Goal: Task Accomplishment & Management: Complete application form

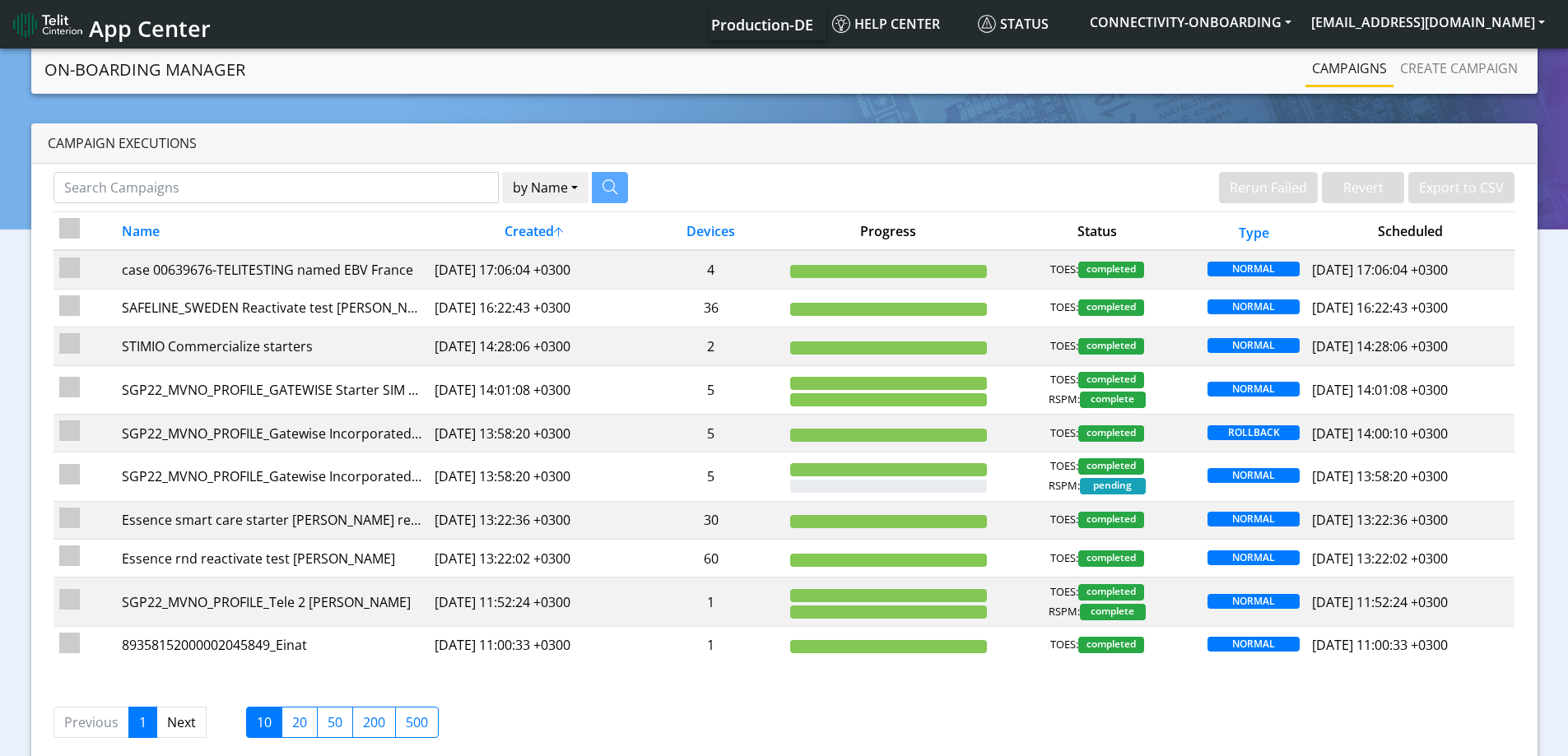
click at [1425, 93] on nav "On-Boarding Manager Rerun Failed Revert Export to CSV Campaigns Create campaign" at bounding box center [784, 69] width 1507 height 49
click at [1422, 84] on li "Create campaign" at bounding box center [1459, 70] width 131 height 36
click at [1434, 78] on link "Create campaign" at bounding box center [1459, 69] width 131 height 33
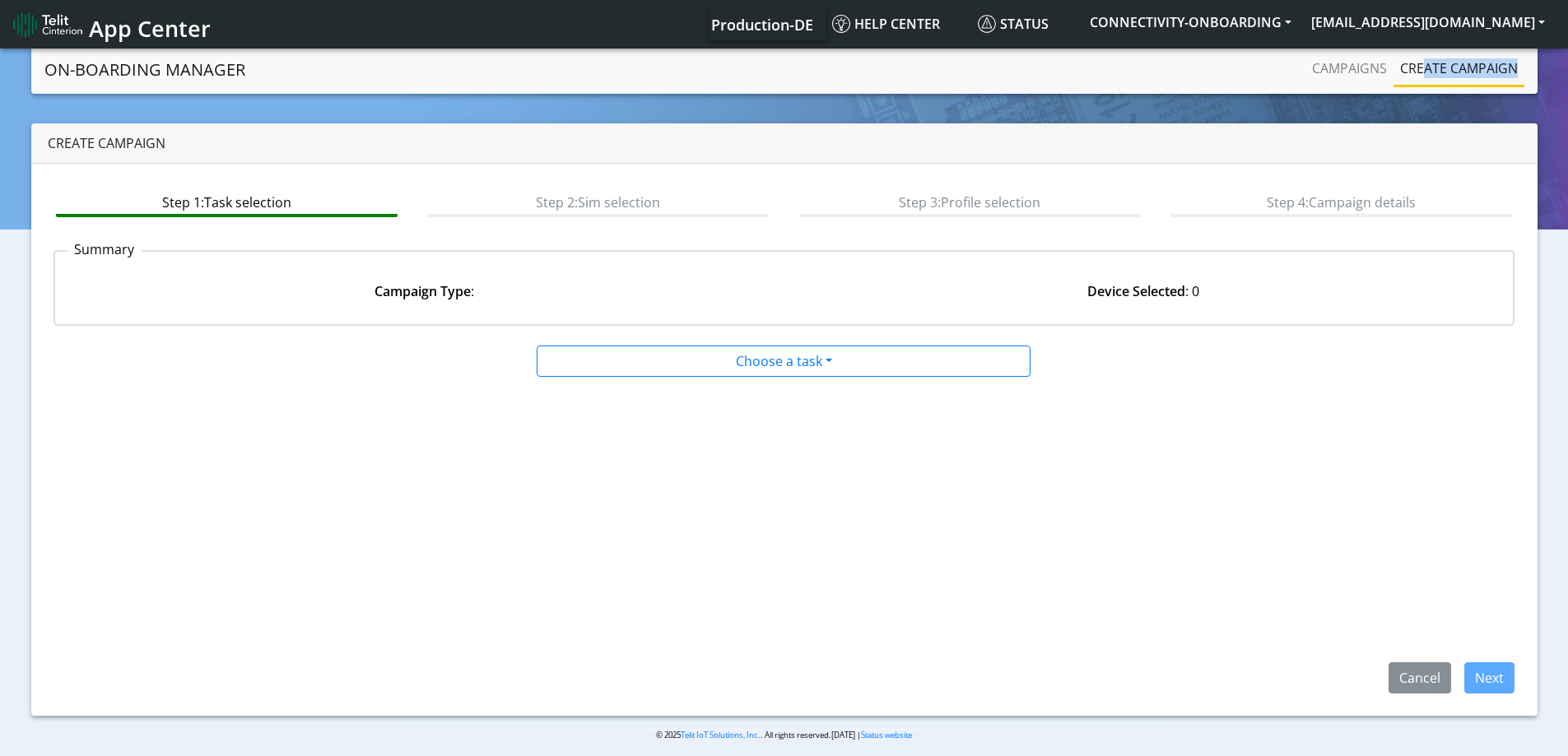
click at [1430, 63] on link "Create campaign" at bounding box center [1459, 69] width 131 height 33
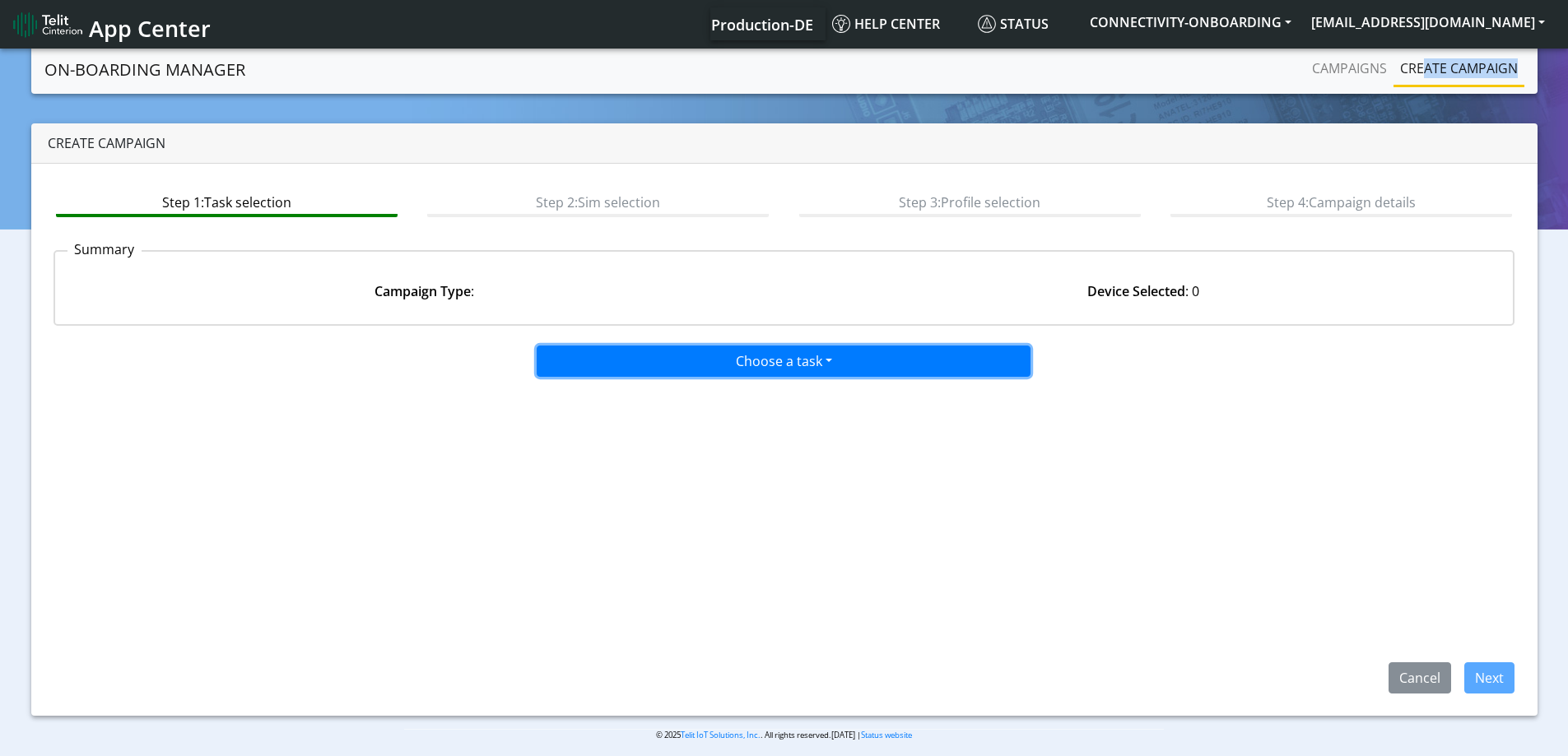
click at [845, 367] on button "Choose a task" at bounding box center [783, 361] width 494 height 31
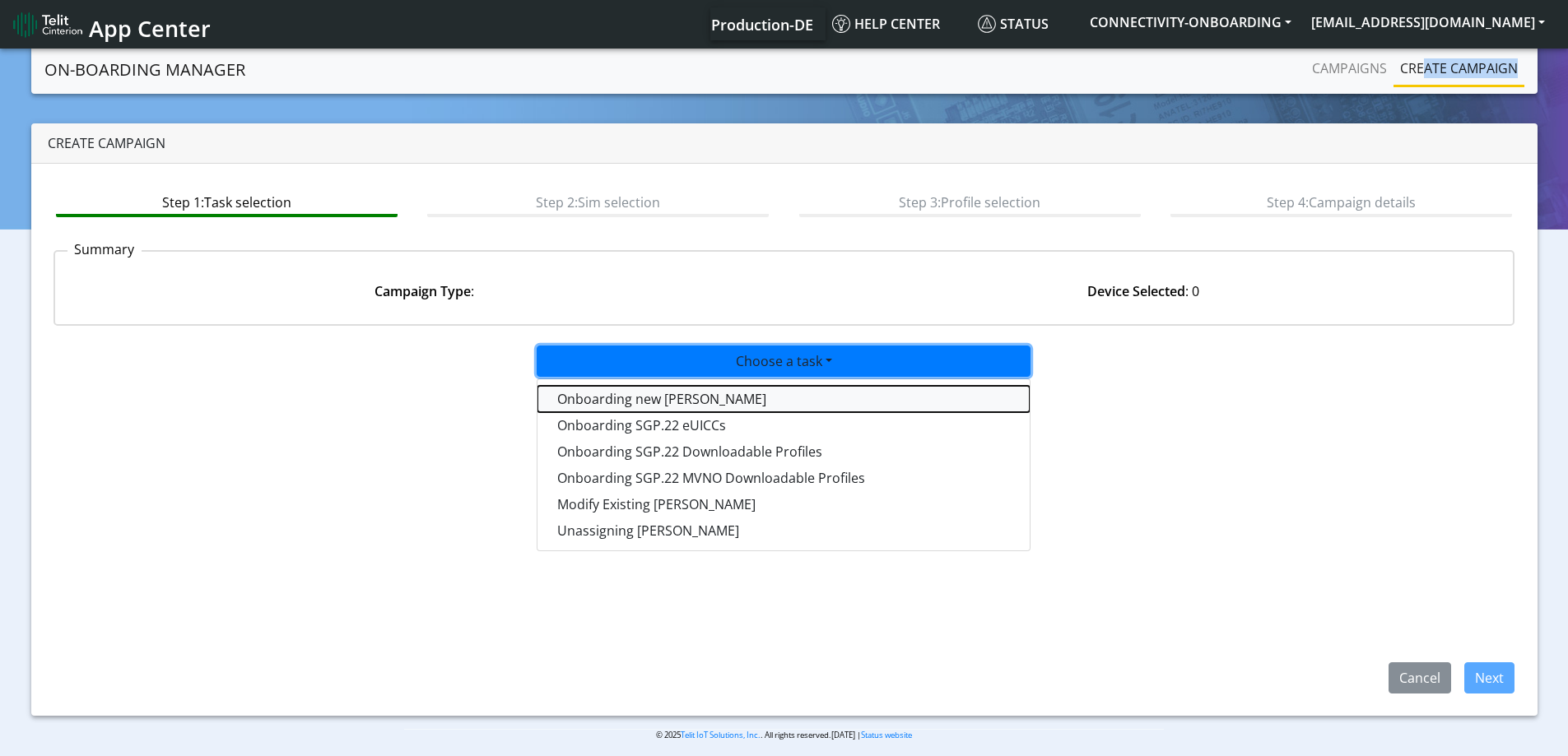
drag, startPoint x: 729, startPoint y: 400, endPoint x: 1074, endPoint y: 463, distance: 350.7
click at [730, 400] on tasktoes-dropdown "Onboarding new [PERSON_NAME]" at bounding box center [783, 399] width 492 height 27
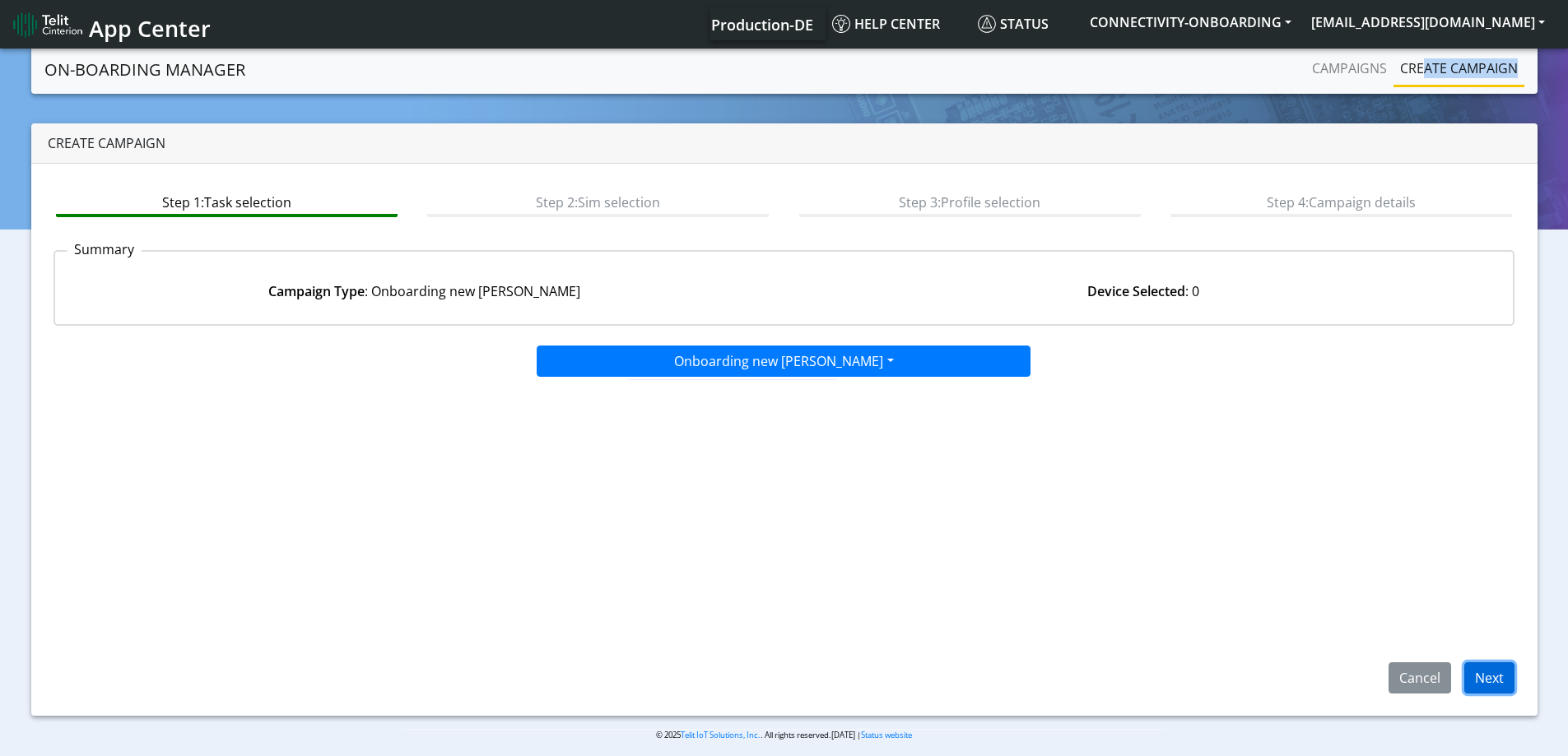
click at [1485, 682] on button "Next" at bounding box center [1489, 678] width 50 height 31
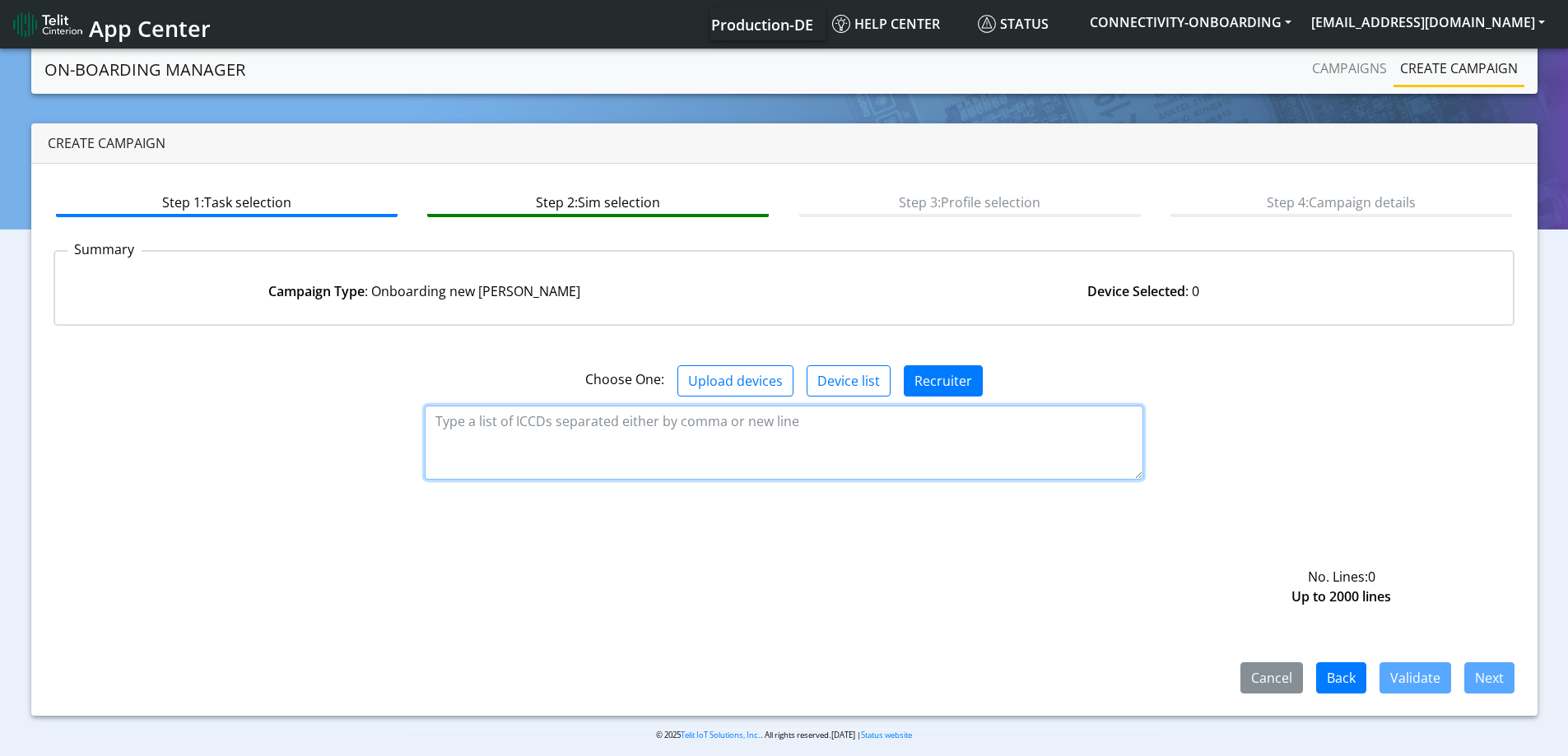
click at [898, 434] on textarea at bounding box center [784, 443] width 719 height 74
paste textarea "89358152000000929408"
type textarea "89358152000000929408"
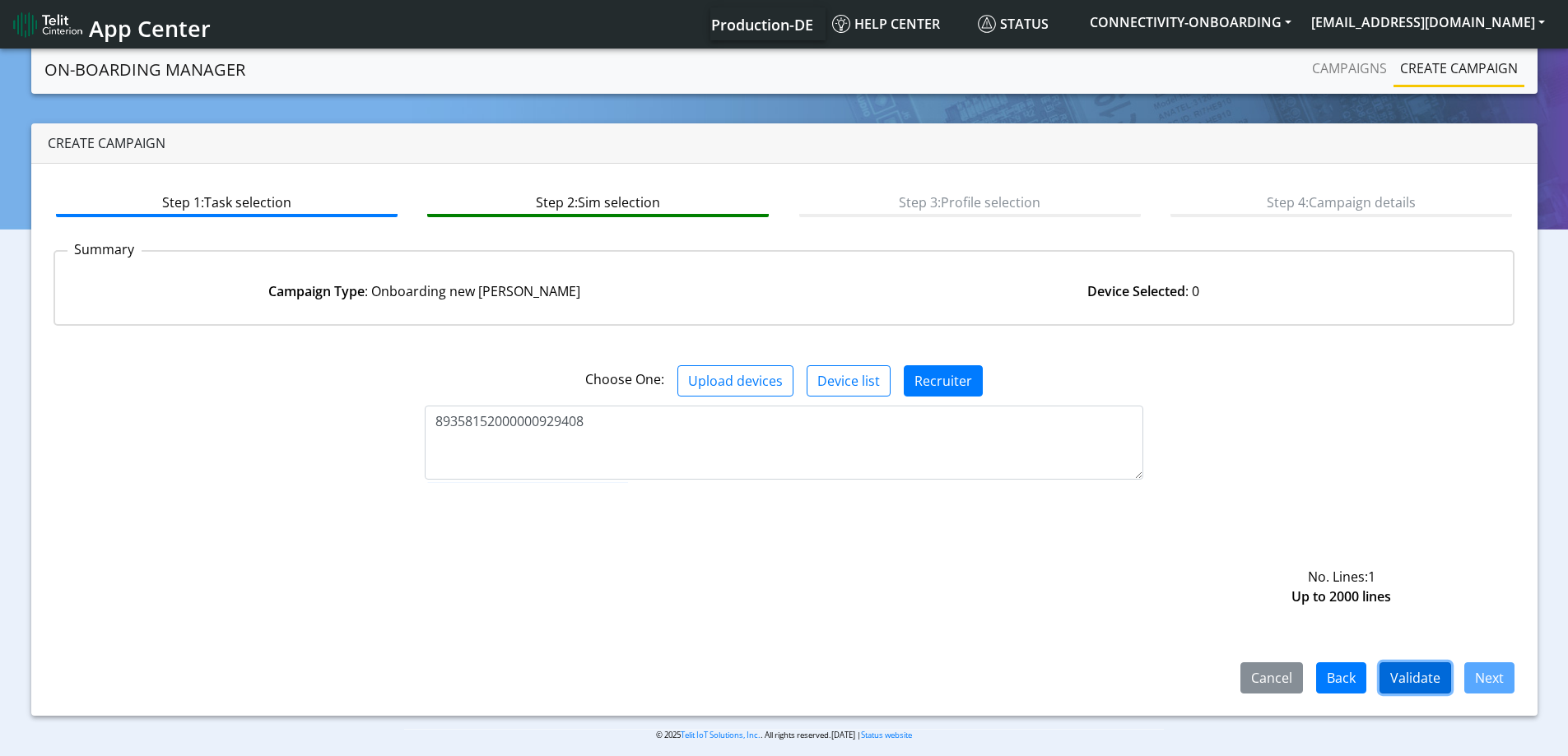
click at [1430, 676] on button "Validate" at bounding box center [1416, 678] width 72 height 31
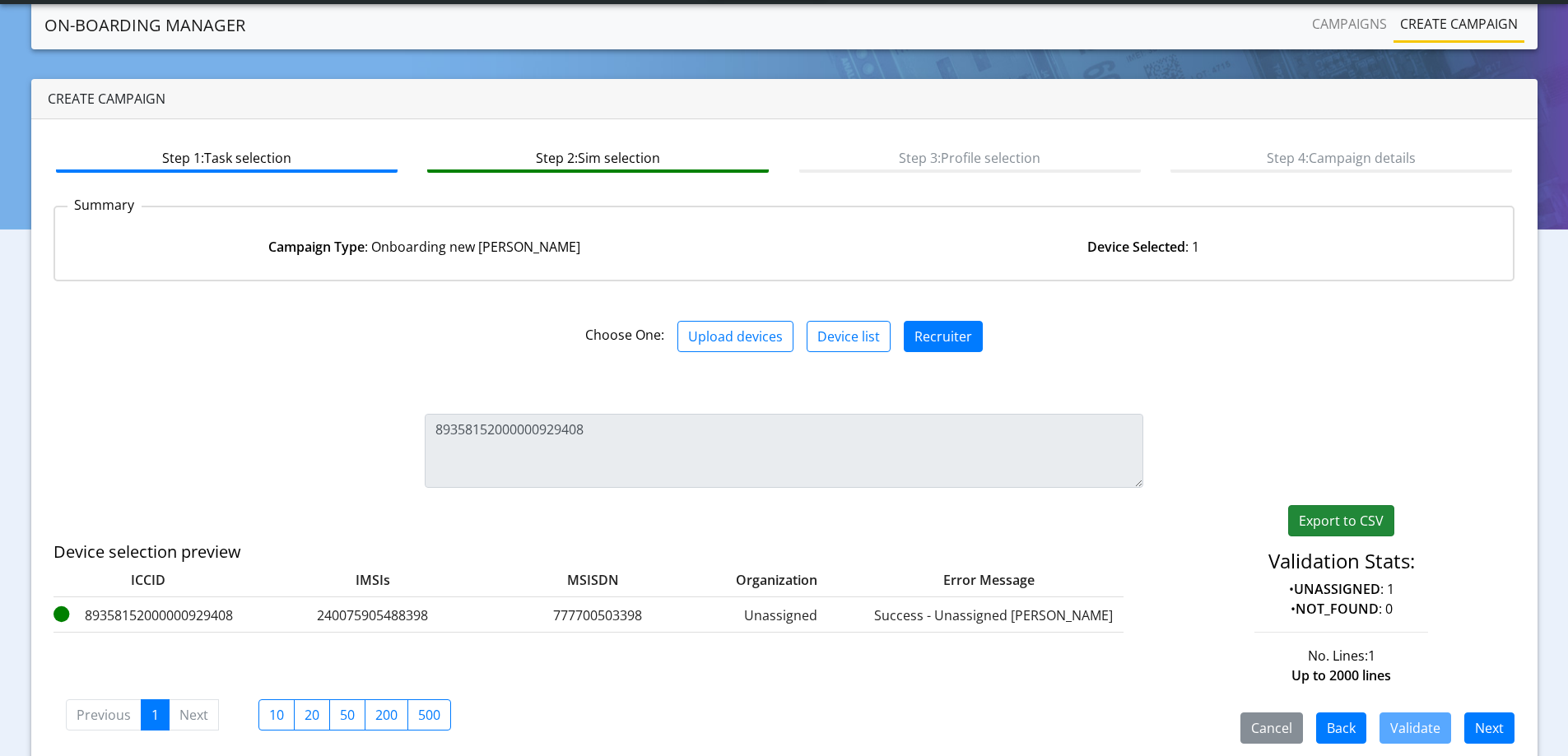
scroll to position [60, 0]
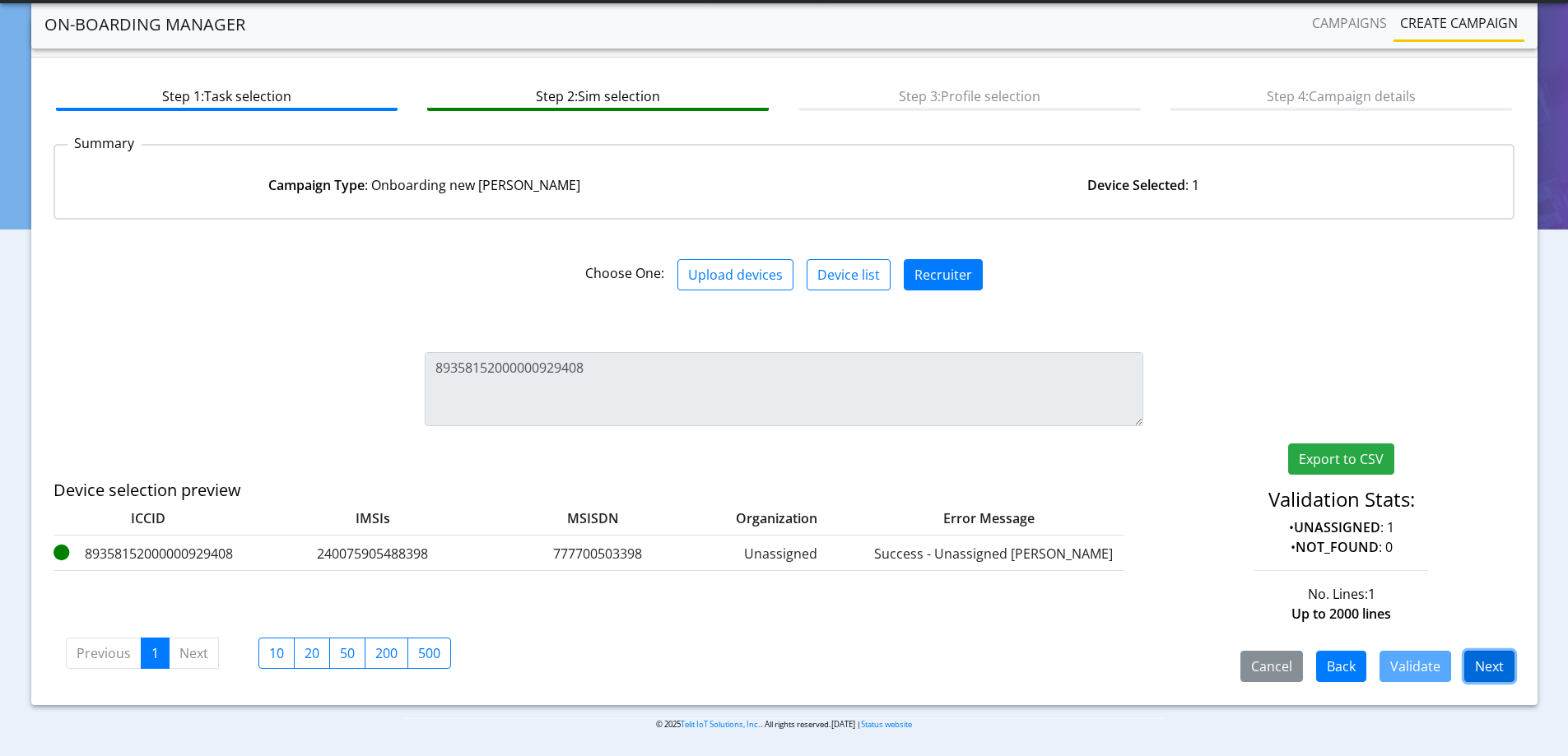
click at [1492, 659] on button "Next" at bounding box center [1489, 666] width 50 height 31
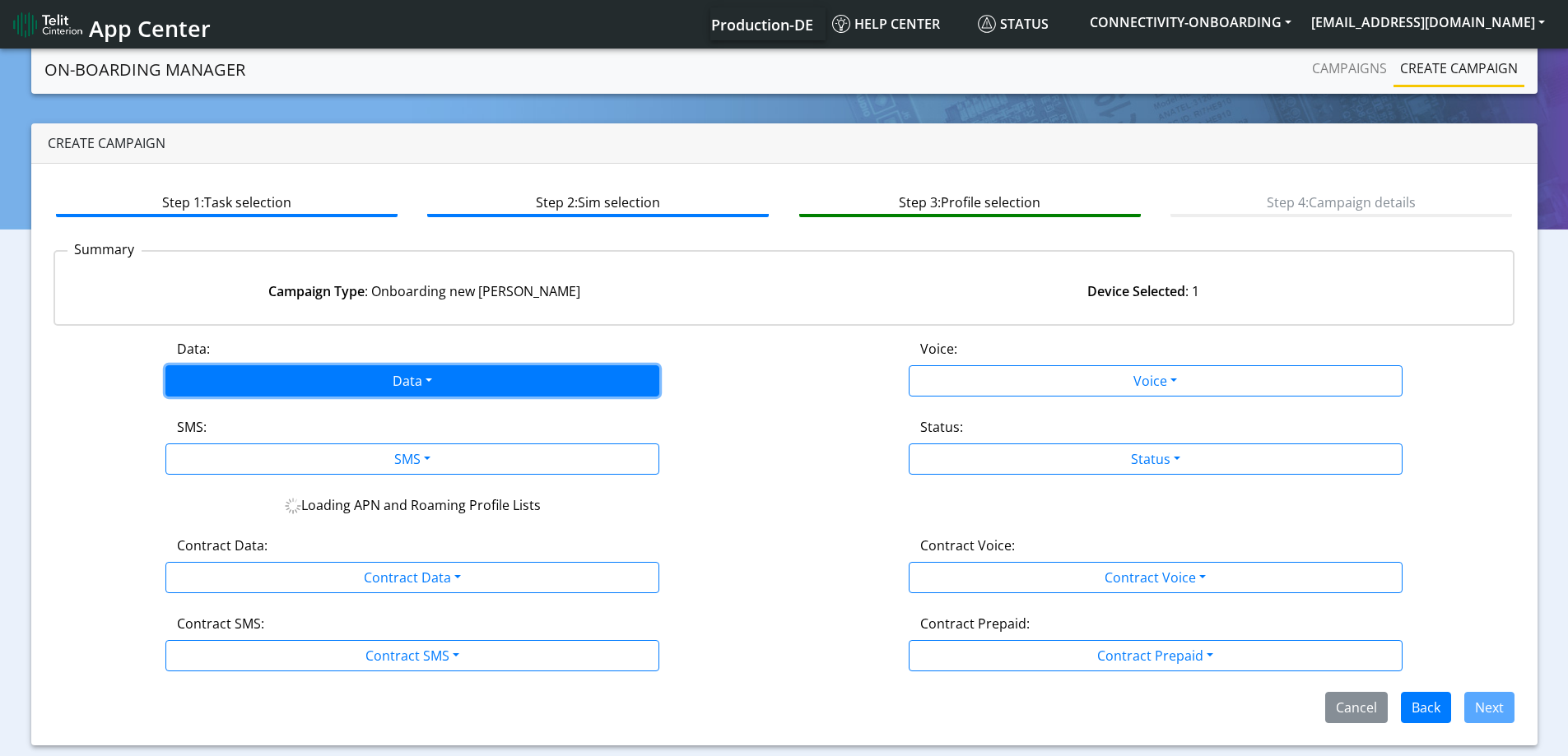
click at [490, 380] on button "Data" at bounding box center [412, 381] width 494 height 31
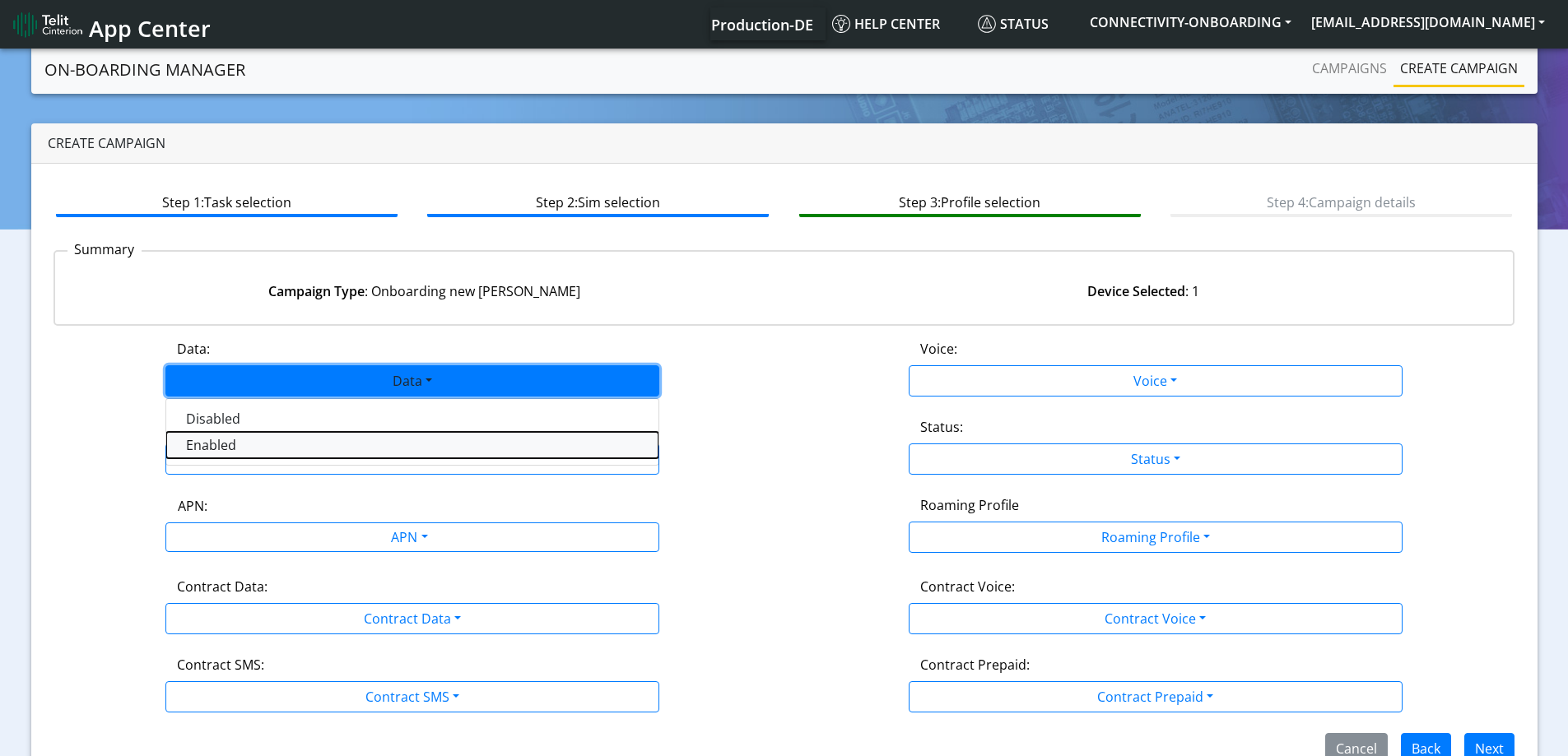
click at [329, 439] on button "Enabled" at bounding box center [412, 444] width 492 height 27
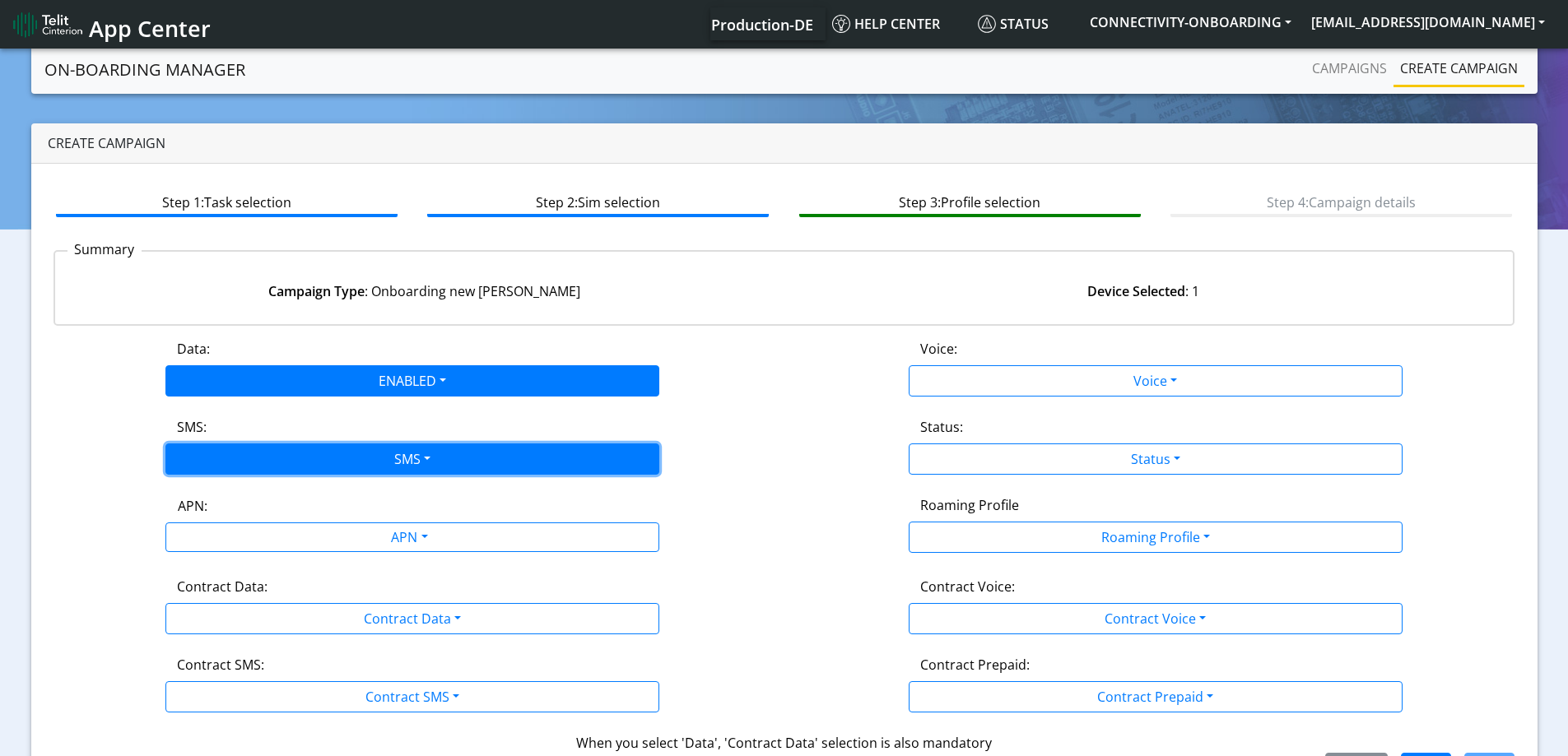
click at [318, 464] on button "SMS" at bounding box center [412, 459] width 494 height 31
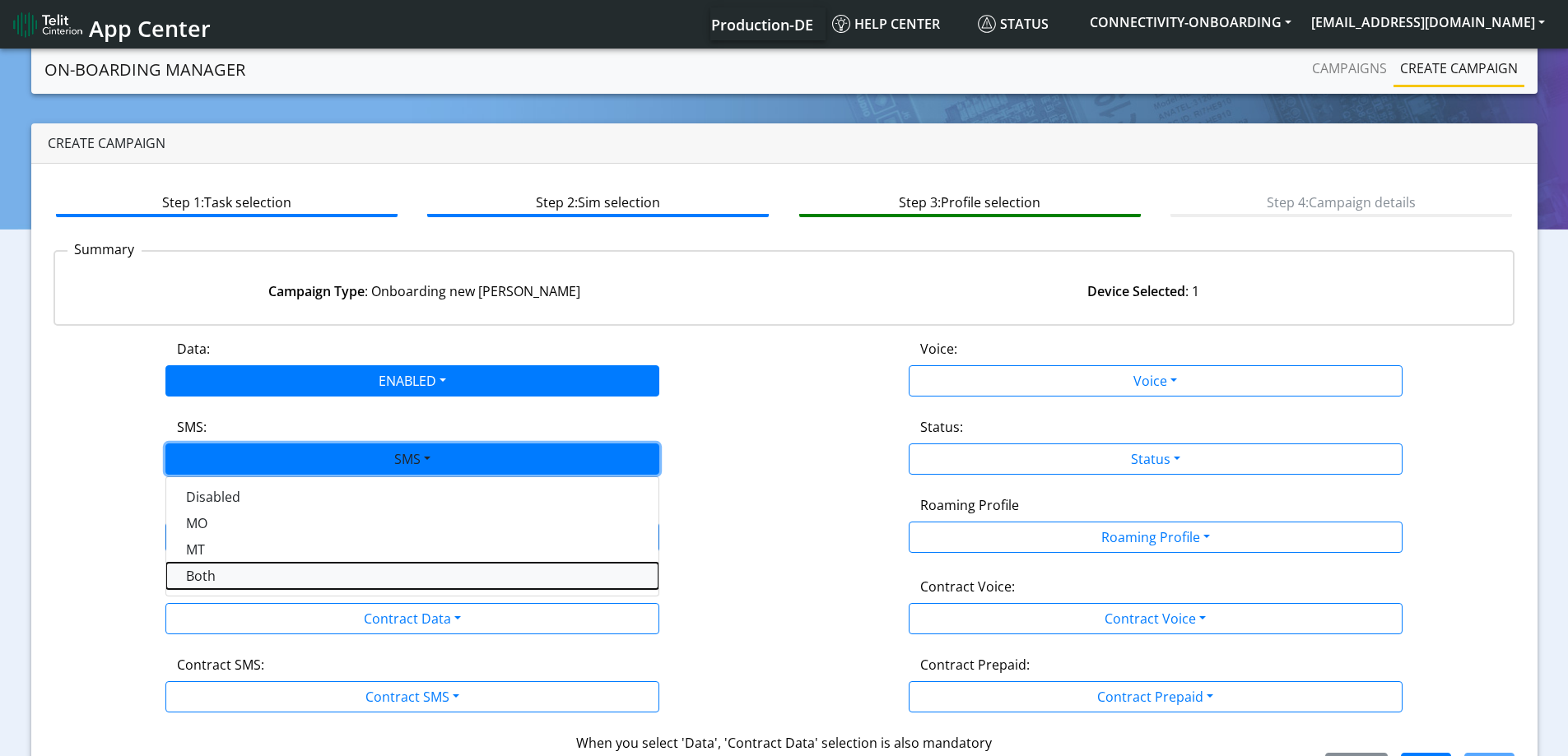
click at [244, 575] on button "Both" at bounding box center [412, 575] width 492 height 27
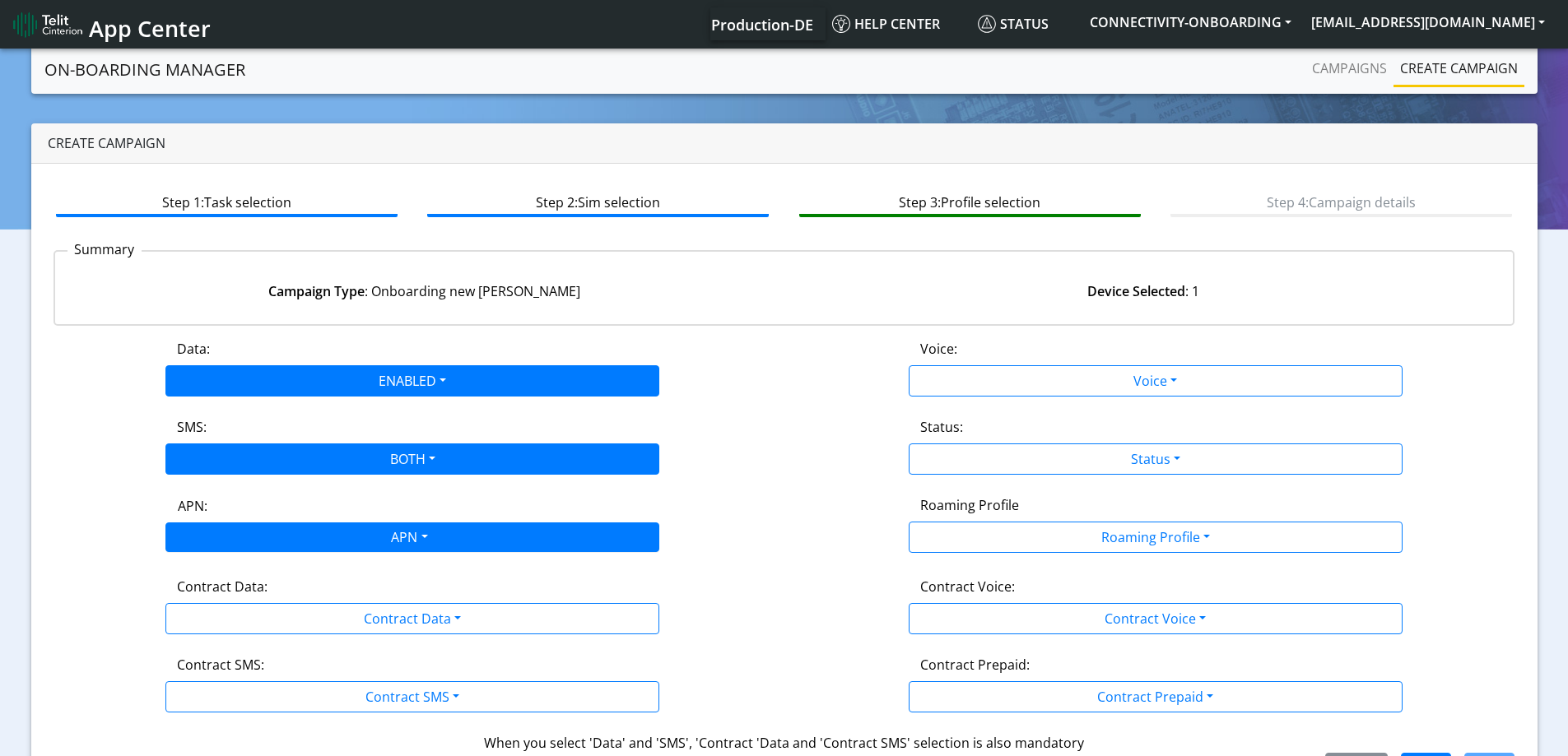
click at [293, 536] on div "APN" at bounding box center [408, 539] width 522 height 32
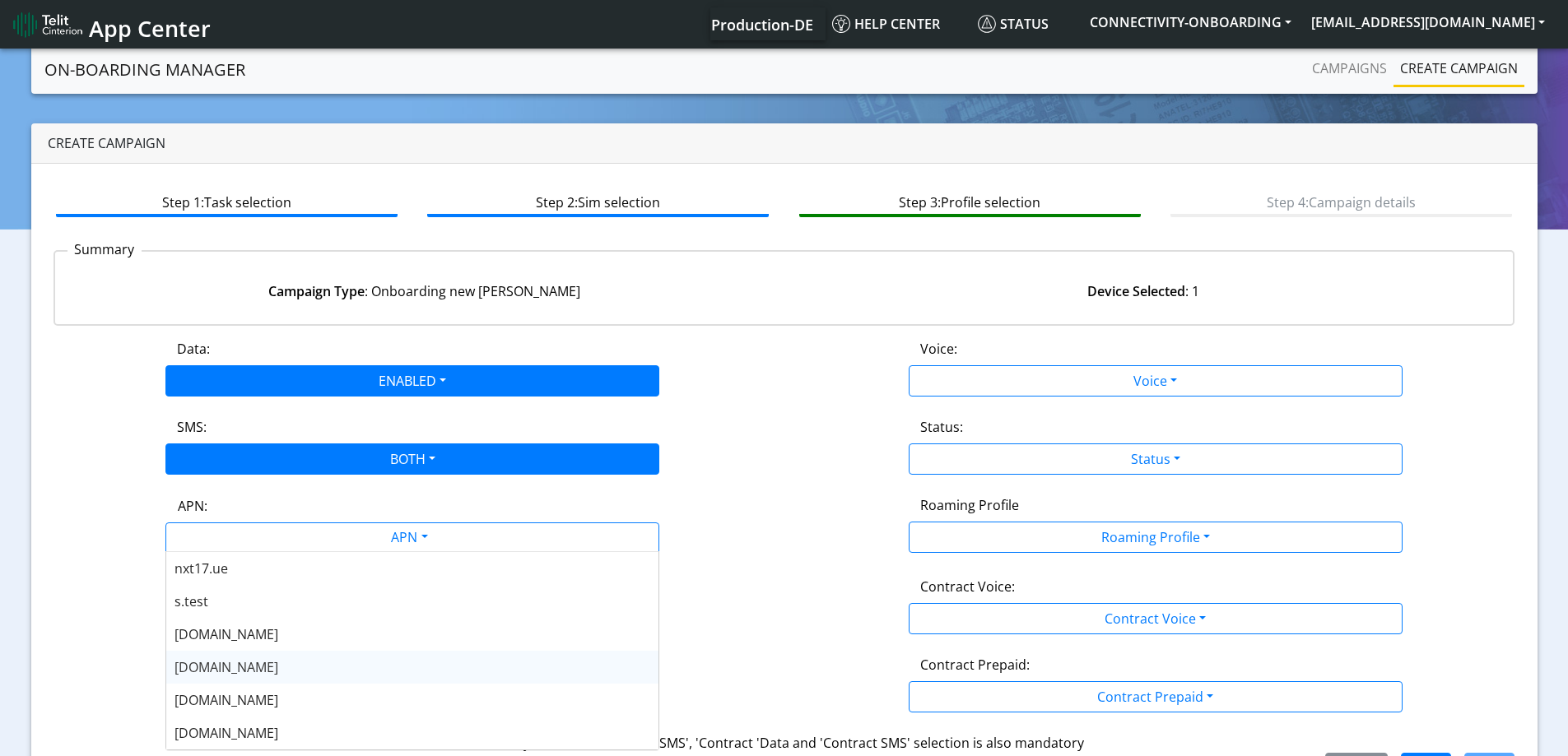
click at [238, 660] on div "nxt20.net" at bounding box center [412, 667] width 492 height 33
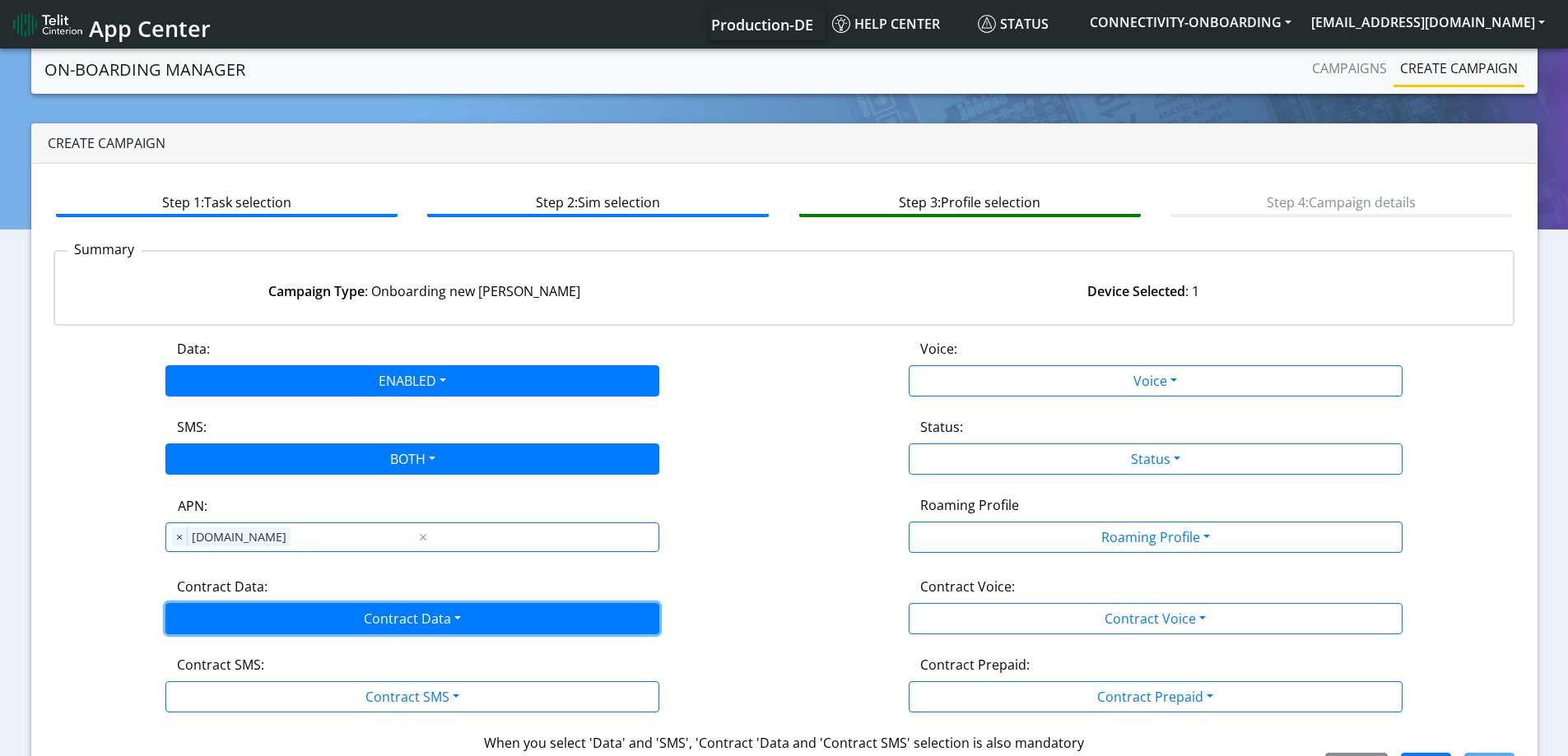
click at [314, 616] on button "Contract Data" at bounding box center [412, 619] width 494 height 31
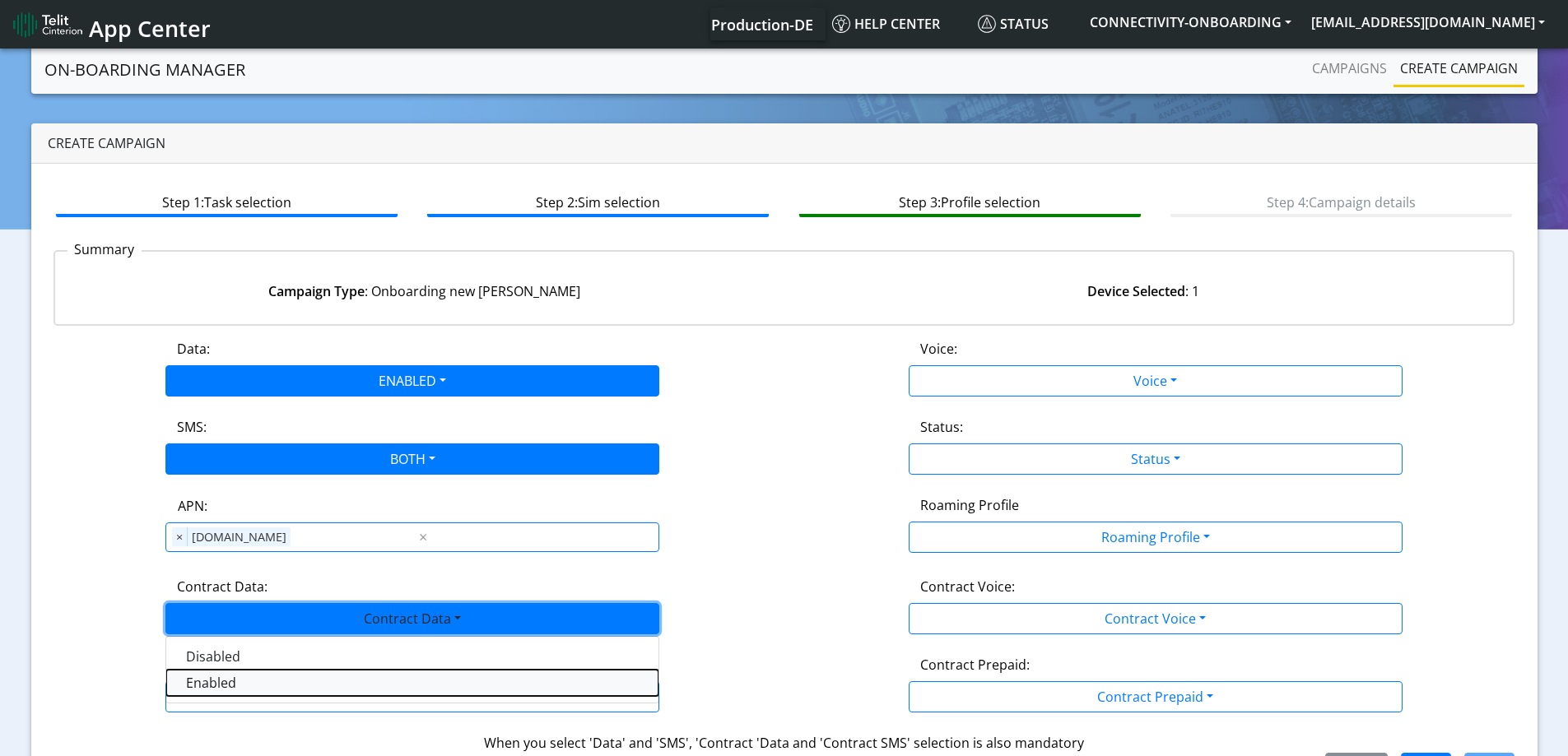
click at [274, 680] on Dataenabled-dropdown "Enabled" at bounding box center [412, 683] width 492 height 27
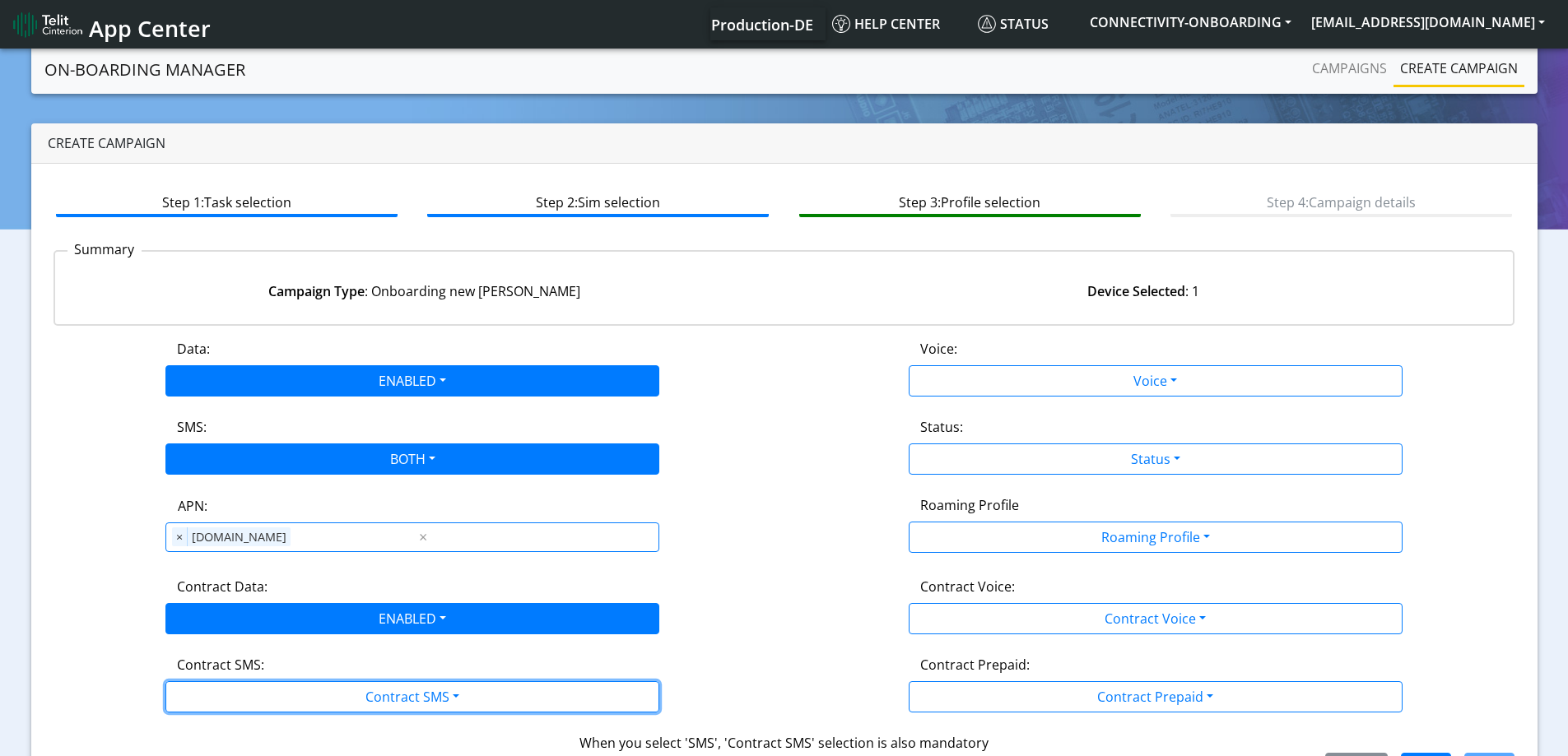
drag, startPoint x: 274, startPoint y: 680, endPoint x: 219, endPoint y: 722, distance: 69.2
click at [273, 681] on button "Contract SMS" at bounding box center [412, 696] width 494 height 31
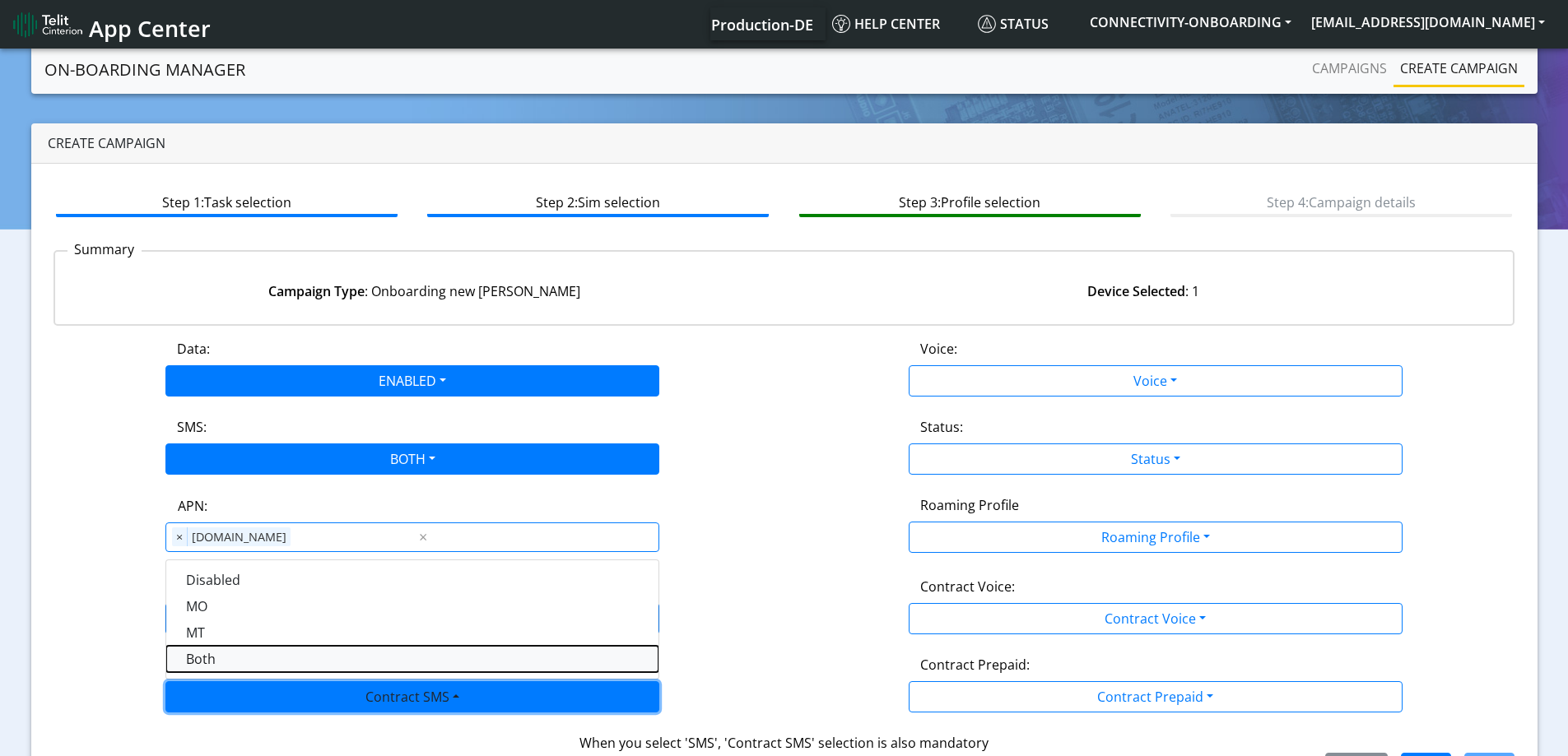
click at [215, 652] on SMSboth-dropdown "Both" at bounding box center [412, 659] width 492 height 27
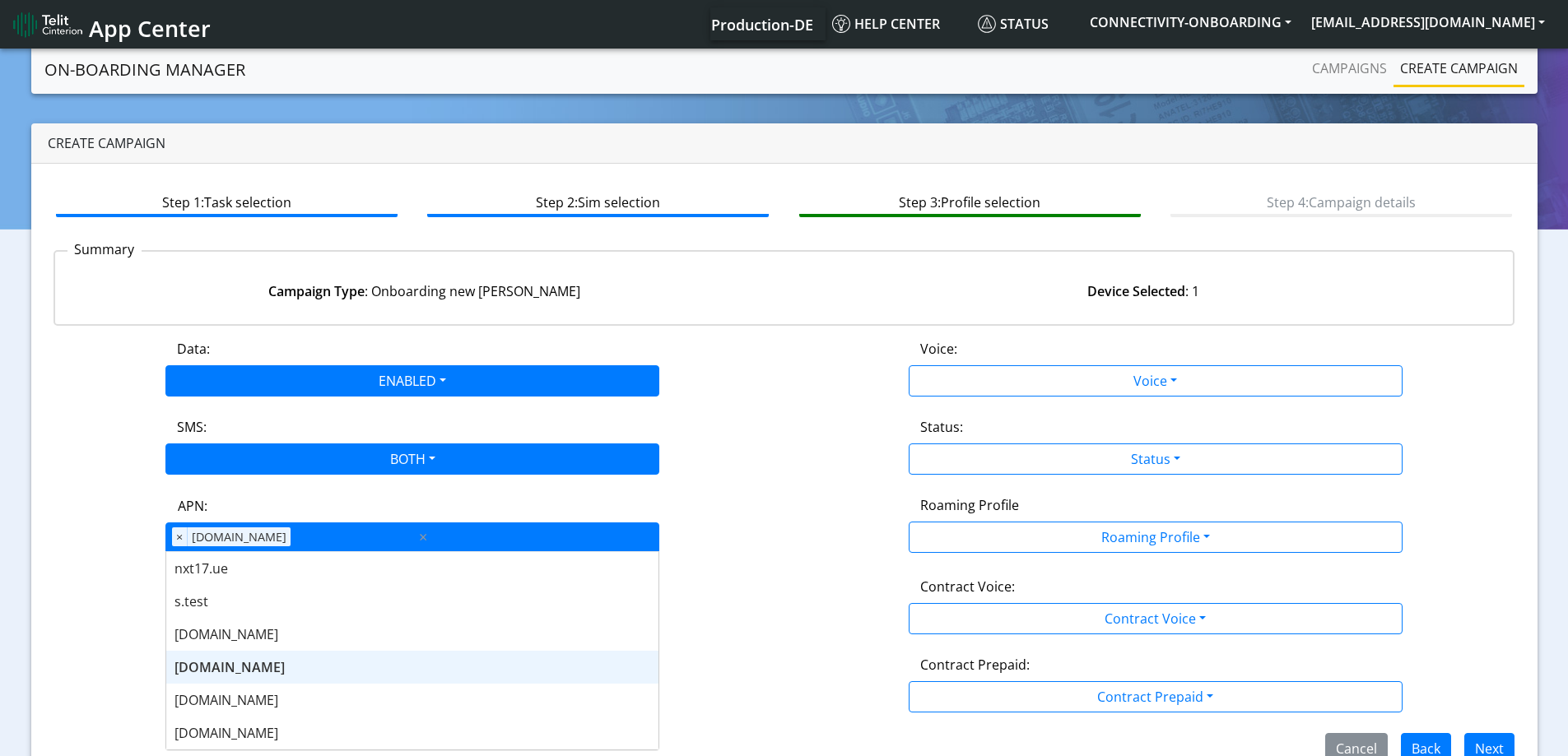
click at [379, 544] on div "APN × nxt20.net" at bounding box center [291, 537] width 249 height 28
click at [173, 531] on span "×" at bounding box center [180, 537] width 16 height 20
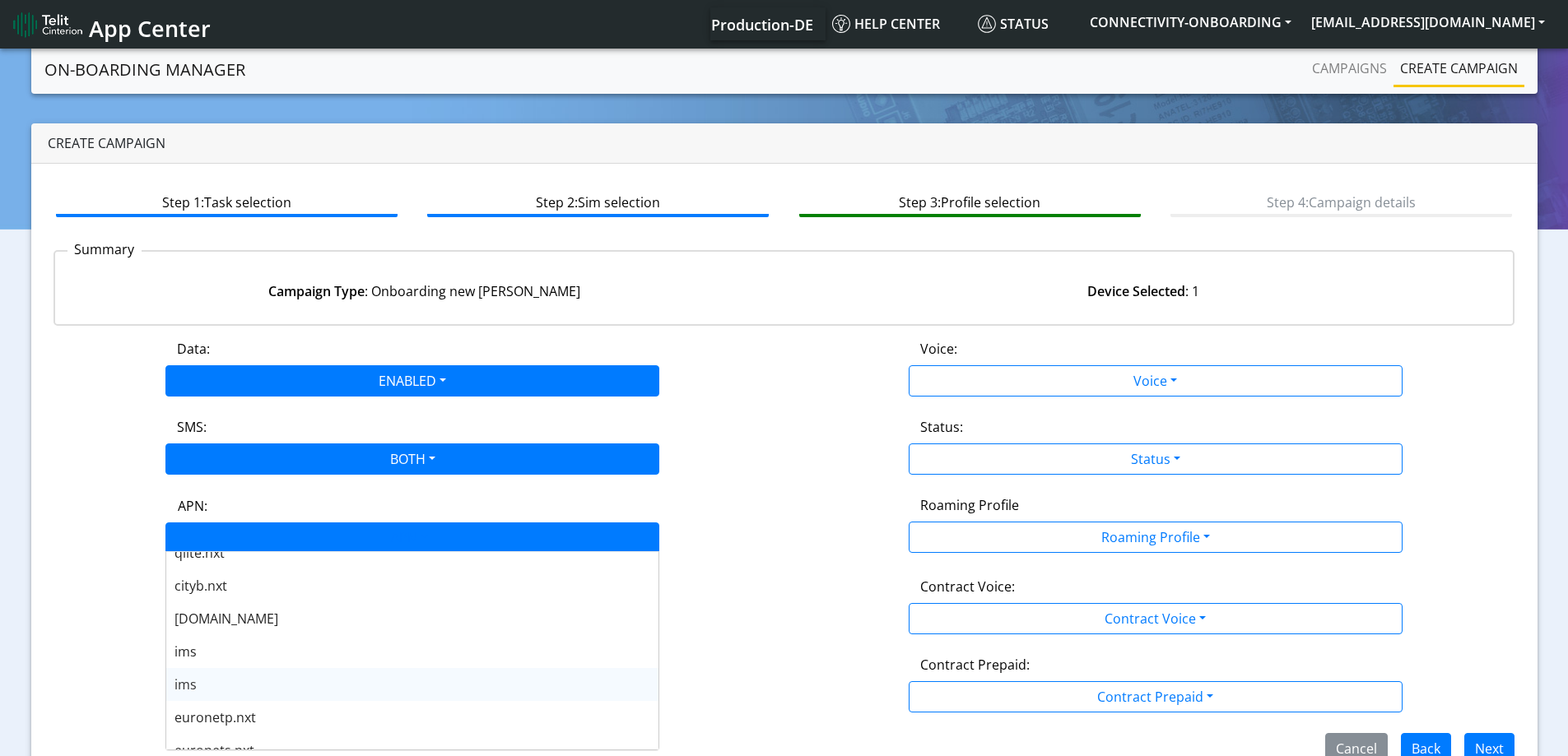
scroll to position [575, 0]
click at [255, 618] on div "nxt23.net" at bounding box center [412, 618] width 492 height 33
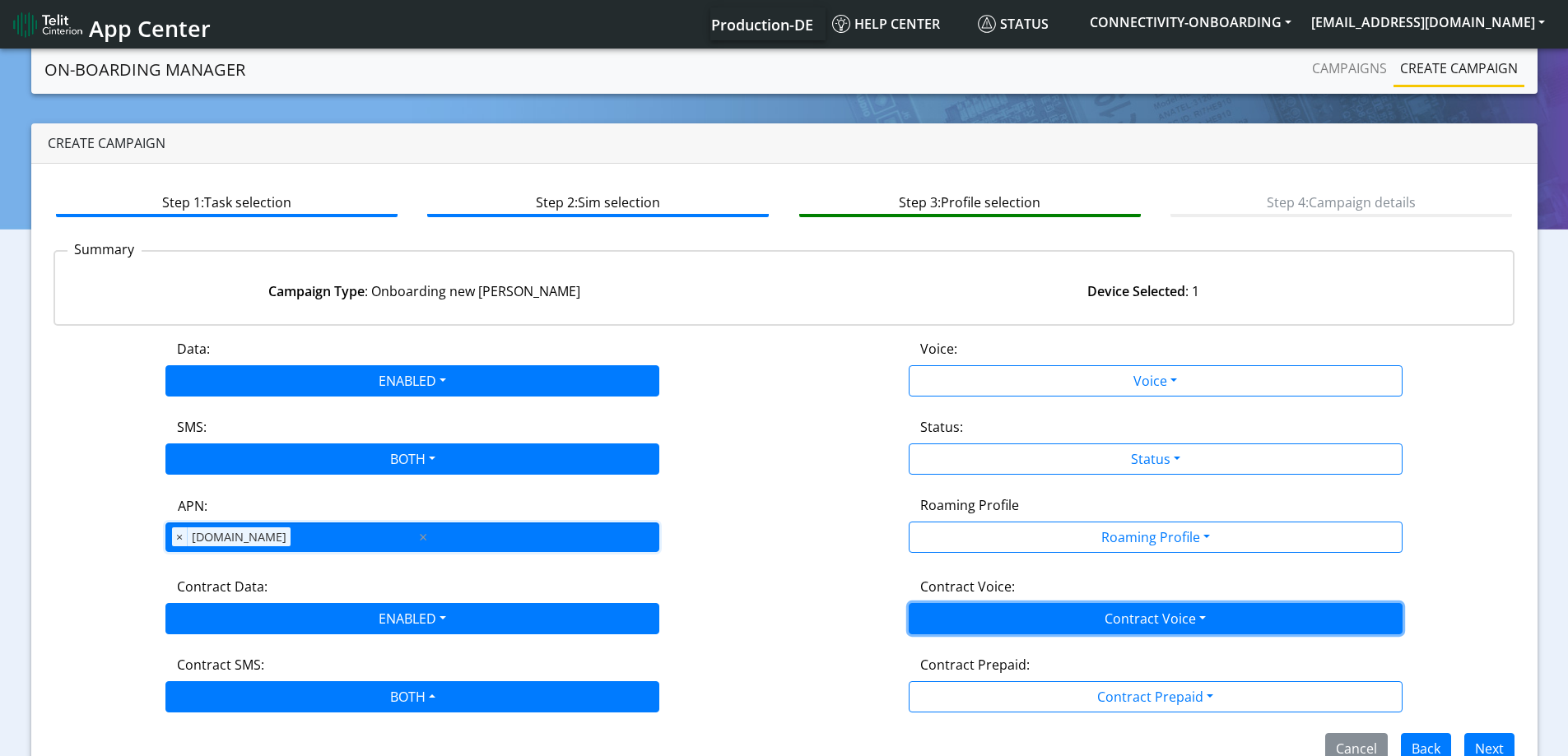
click at [972, 622] on button "Contract Voice" at bounding box center [1155, 619] width 494 height 31
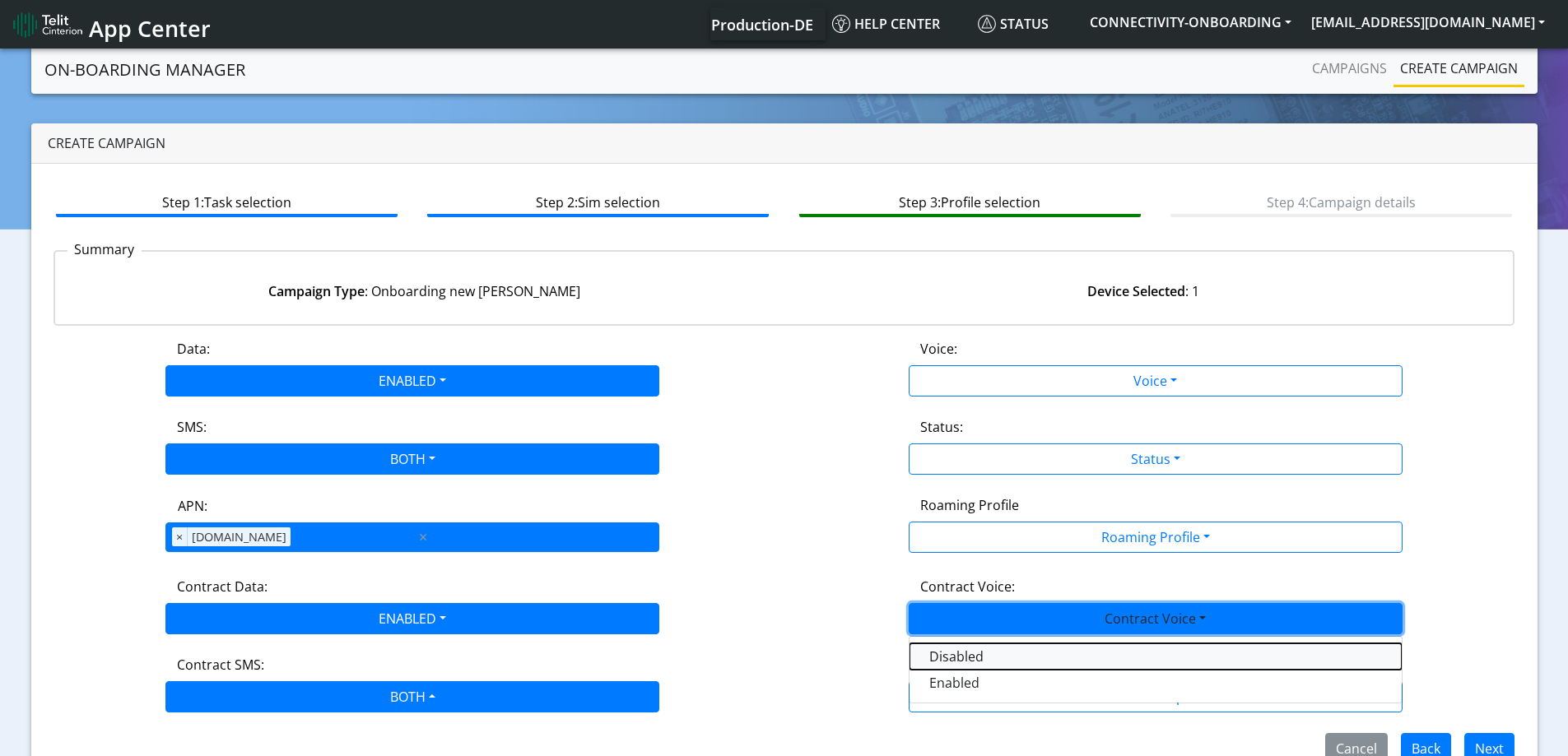
click at [945, 652] on Voicedisabled-dropdown "Disabled" at bounding box center [1155, 656] width 492 height 27
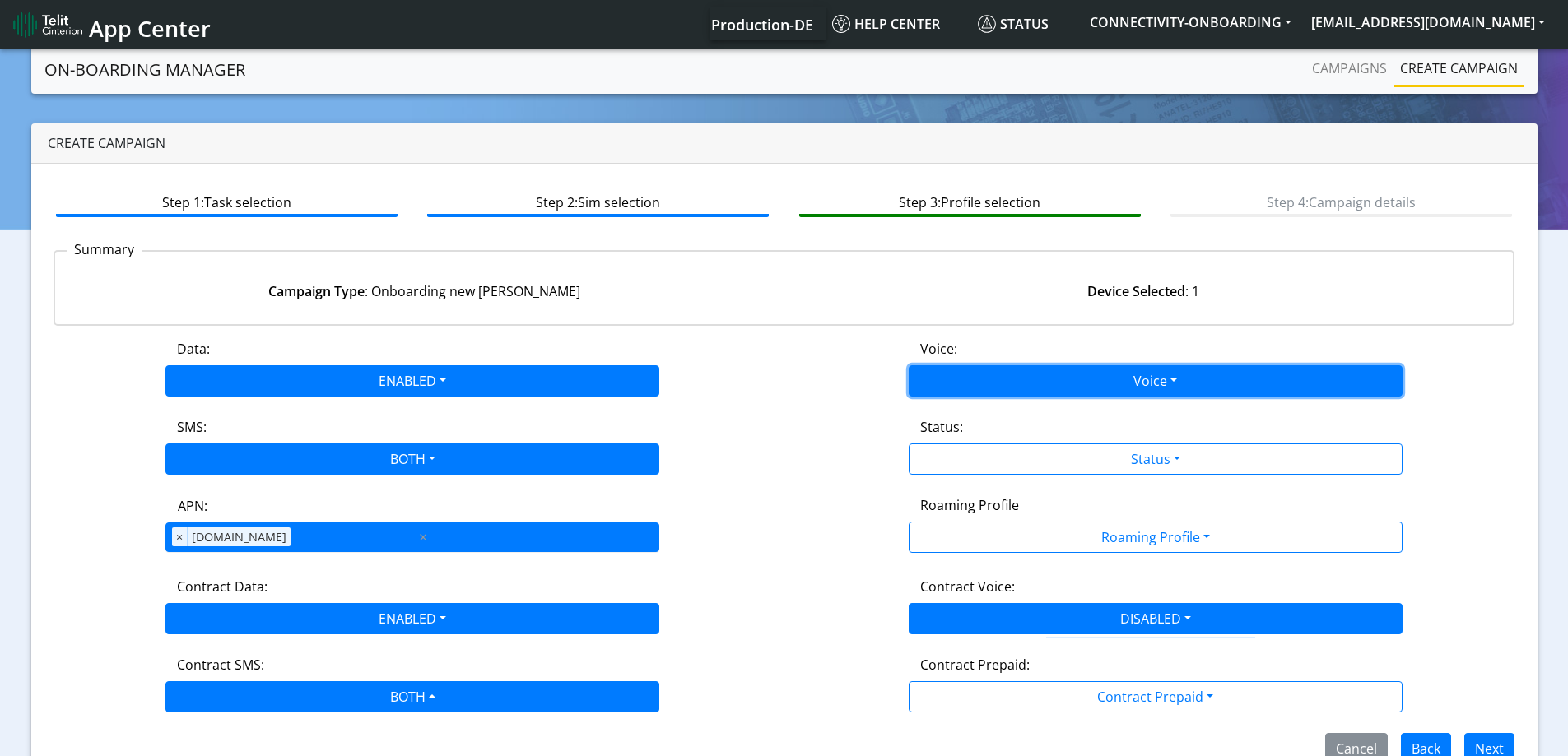
click at [949, 370] on button "Voice" at bounding box center [1155, 381] width 494 height 31
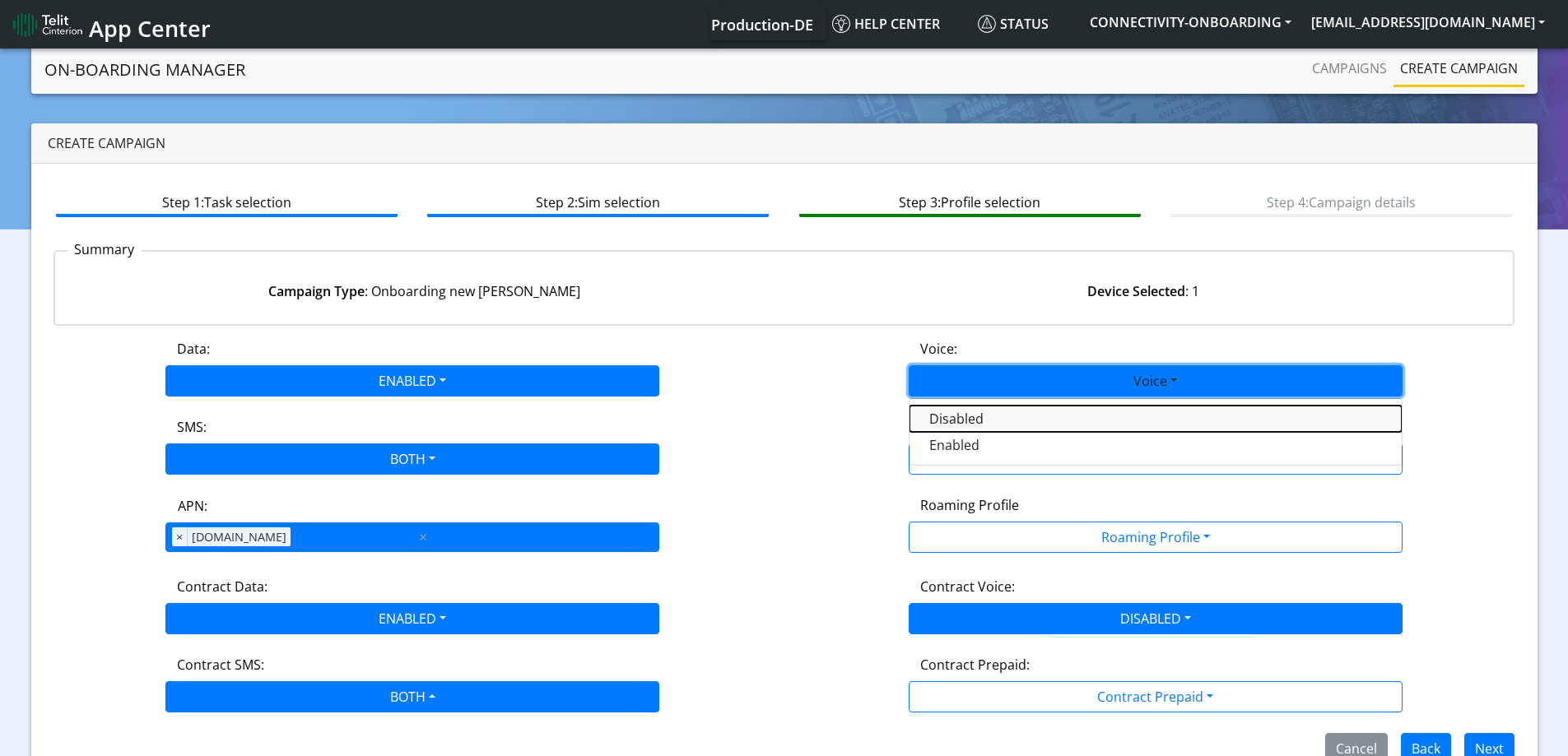
click at [932, 423] on button "Disabled" at bounding box center [1155, 419] width 492 height 27
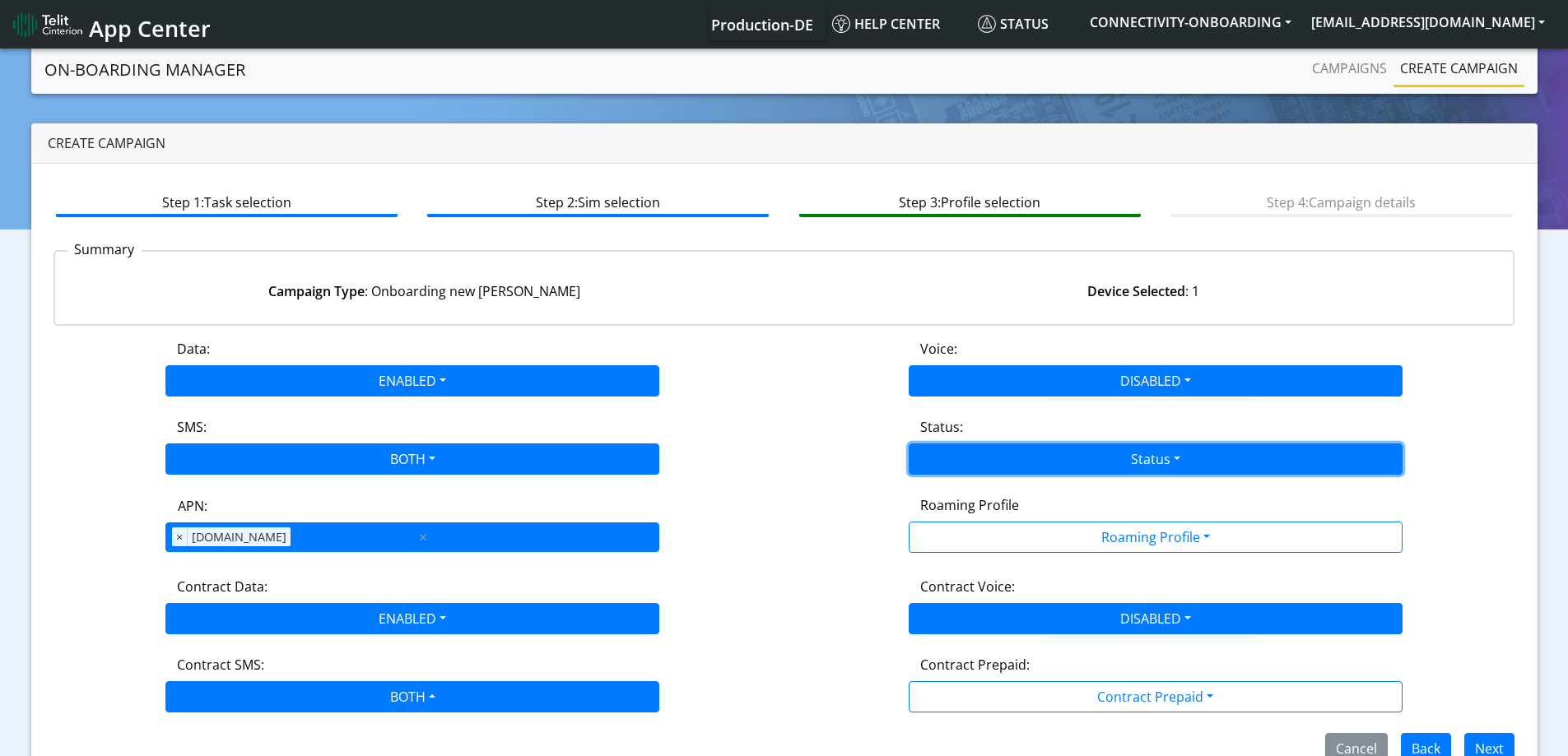
drag, startPoint x: 936, startPoint y: 453, endPoint x: 936, endPoint y: 486, distance: 33.0
click at [936, 454] on button "Status" at bounding box center [1155, 459] width 494 height 31
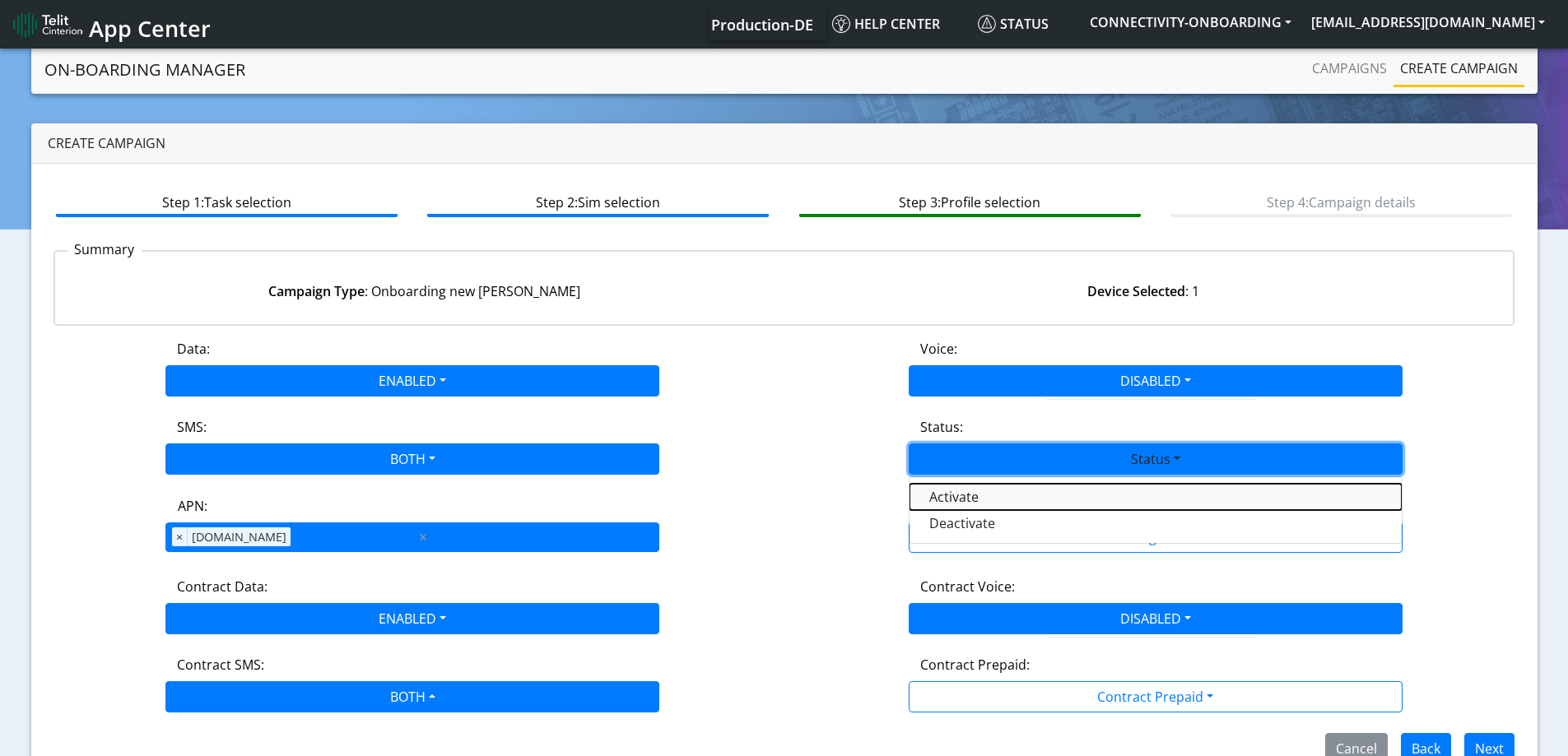
click at [936, 493] on button "Activate" at bounding box center [1155, 497] width 492 height 27
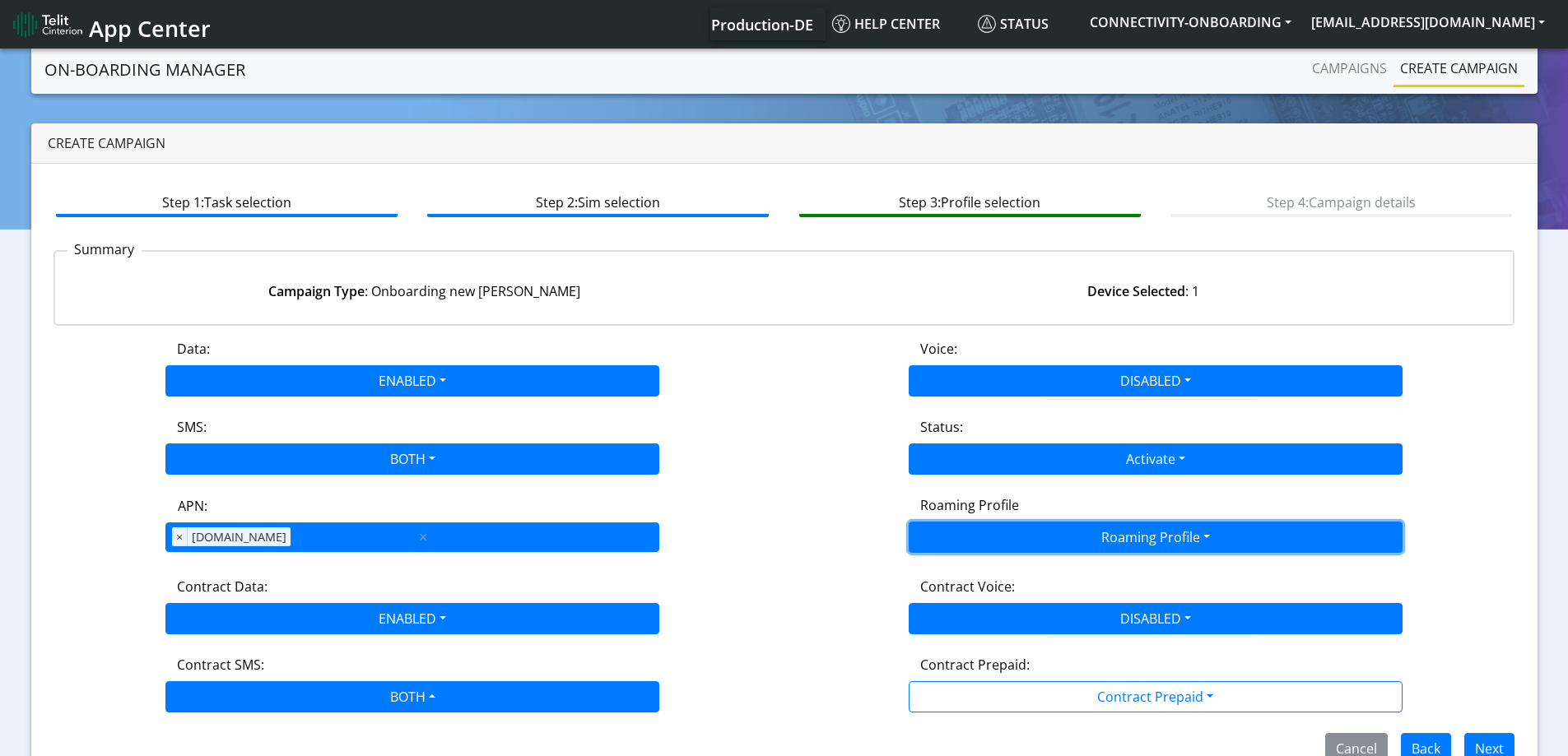
click at [964, 542] on button "Roaming Profile" at bounding box center [1155, 537] width 494 height 31
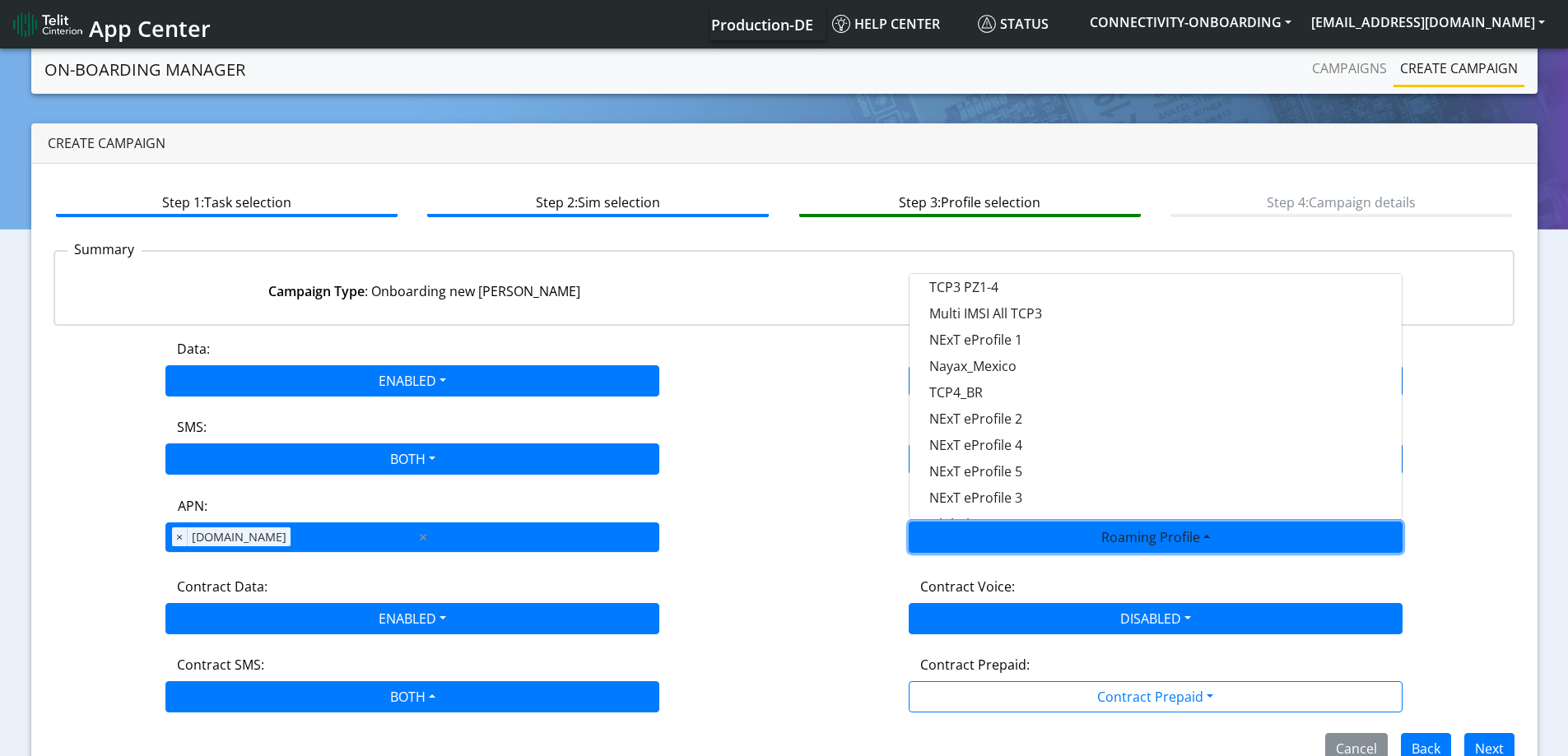
scroll to position [436, 0]
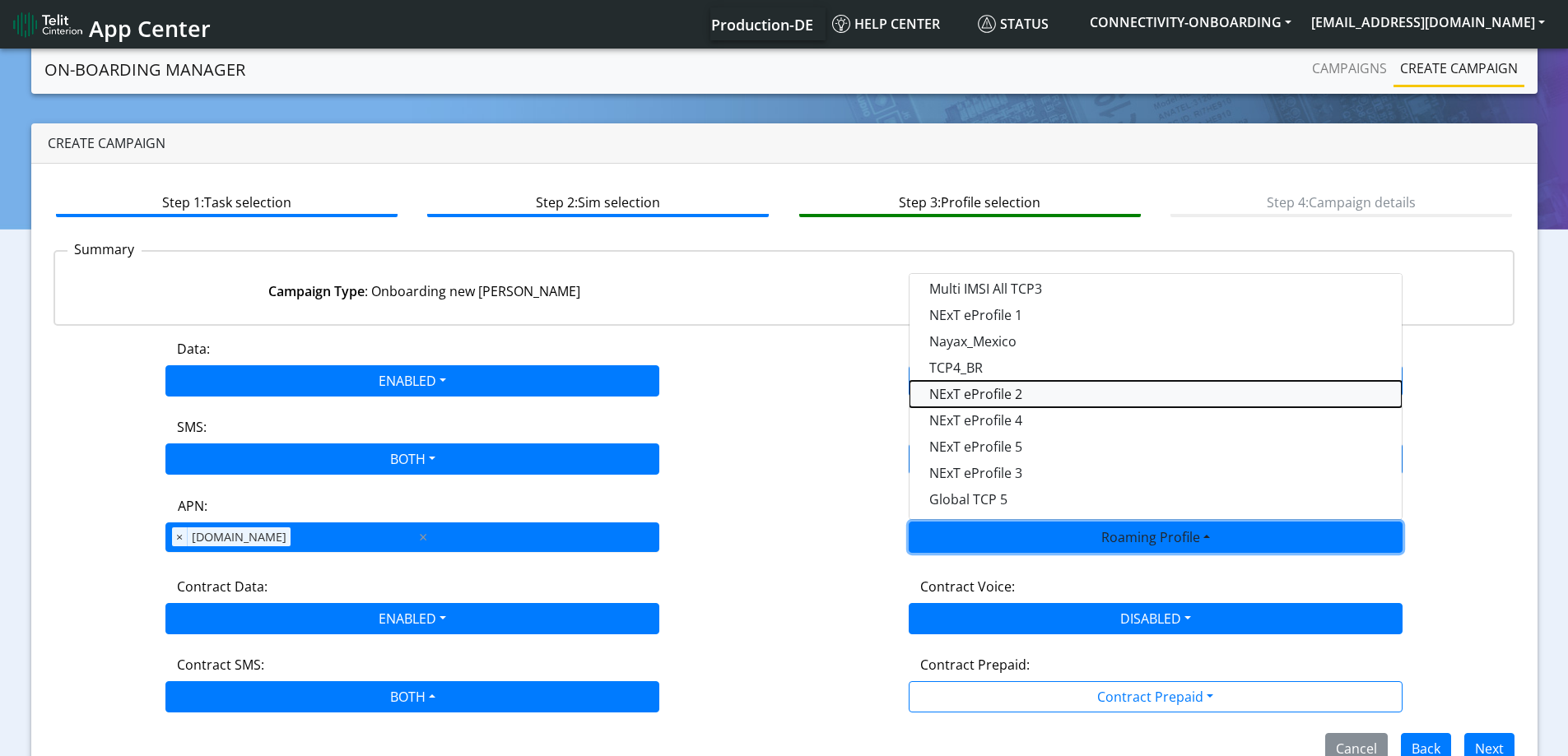
click at [1030, 399] on Profile-dropdown "NExT eProfile 2" at bounding box center [1155, 394] width 492 height 27
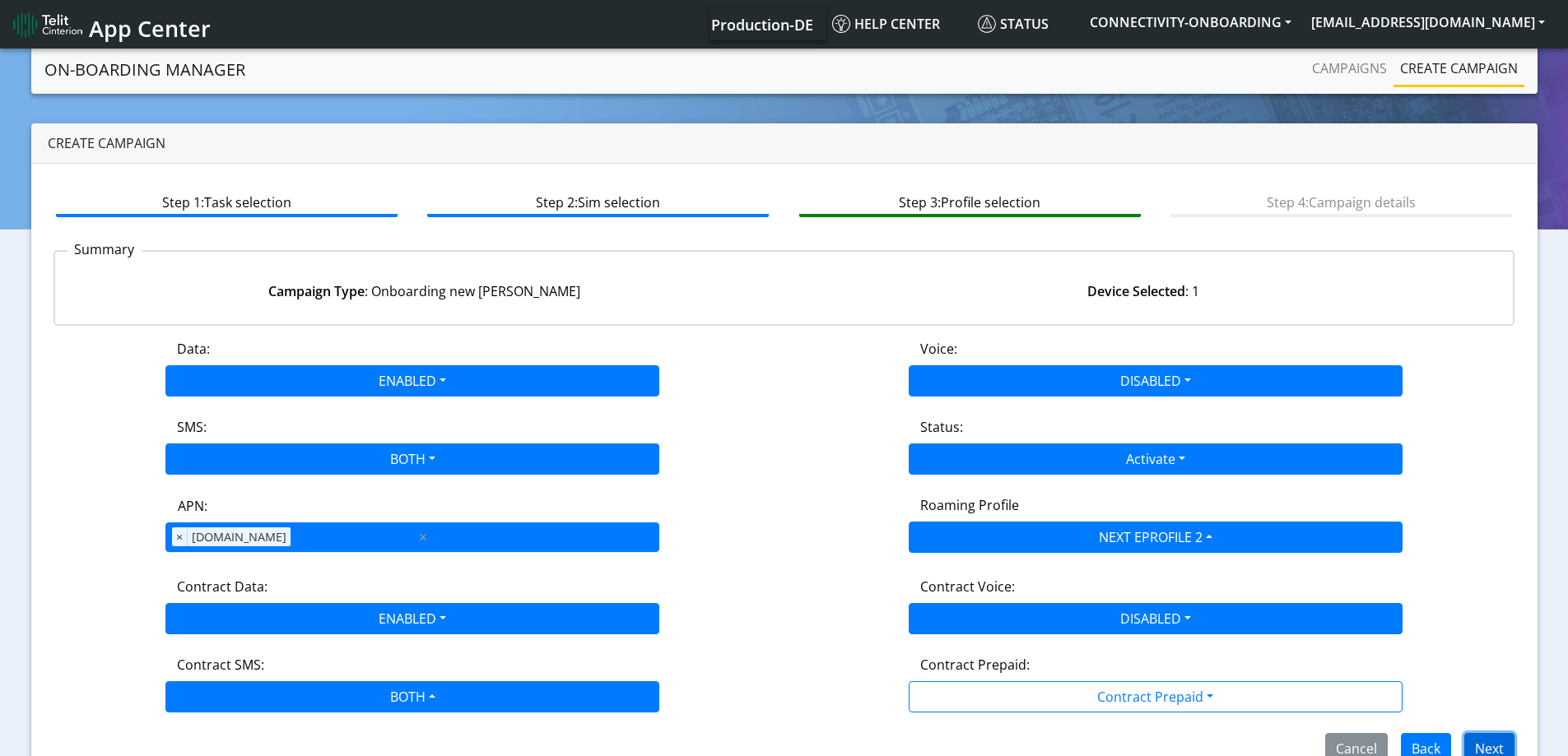
click at [1480, 744] on button "Next" at bounding box center [1489, 749] width 50 height 31
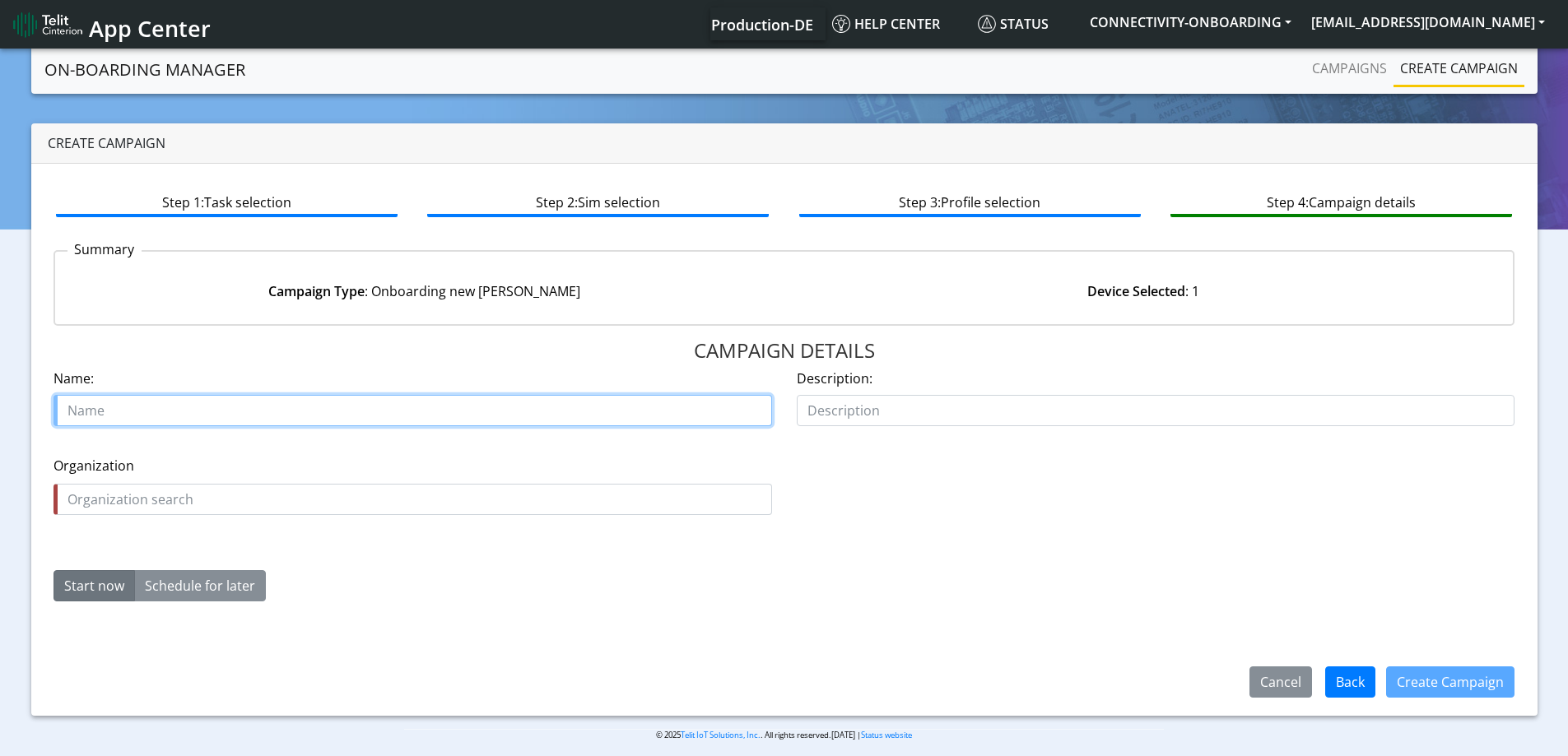
click at [179, 407] on input "text" at bounding box center [413, 411] width 719 height 31
type input "Internal samples"
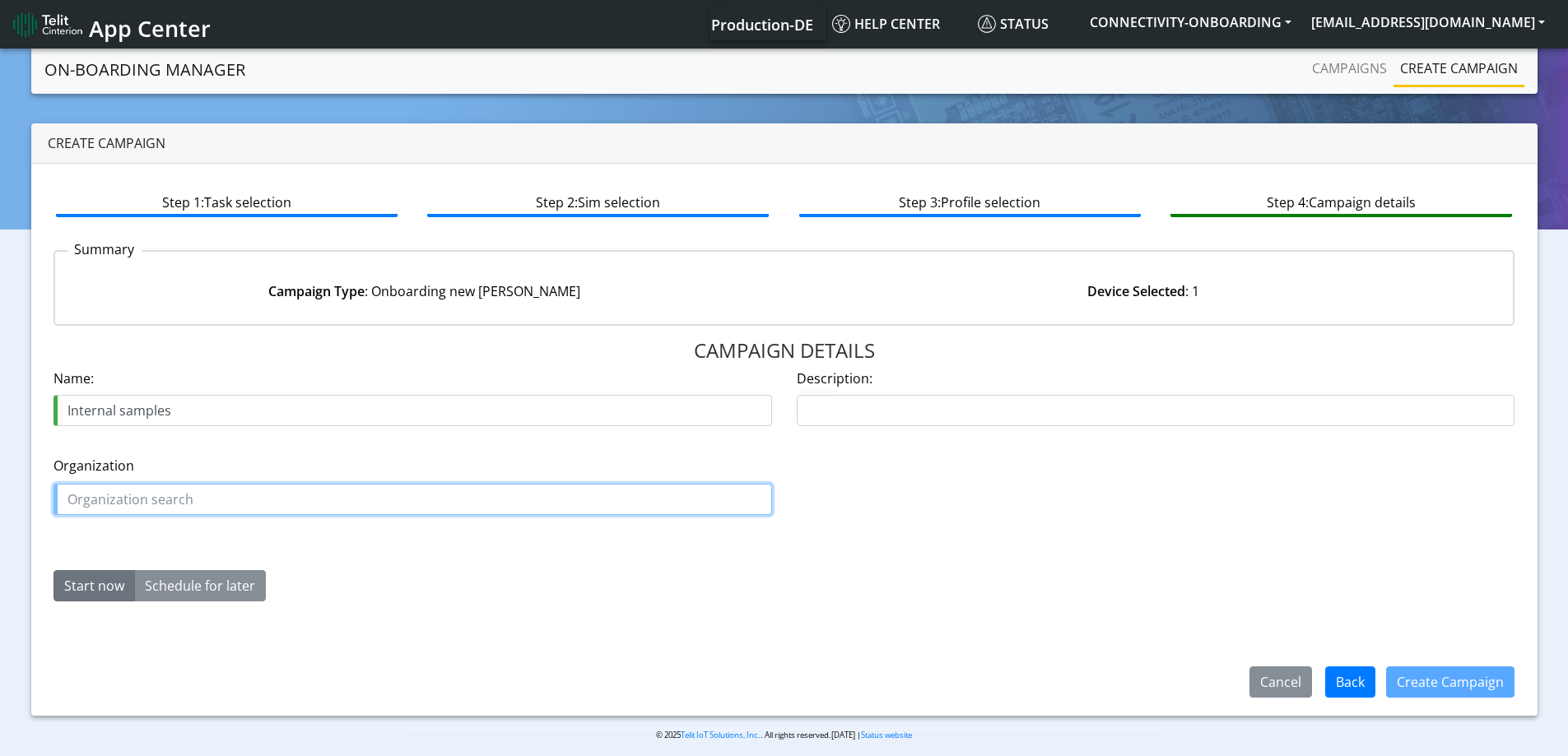
click at [274, 507] on input "text" at bounding box center [413, 499] width 719 height 31
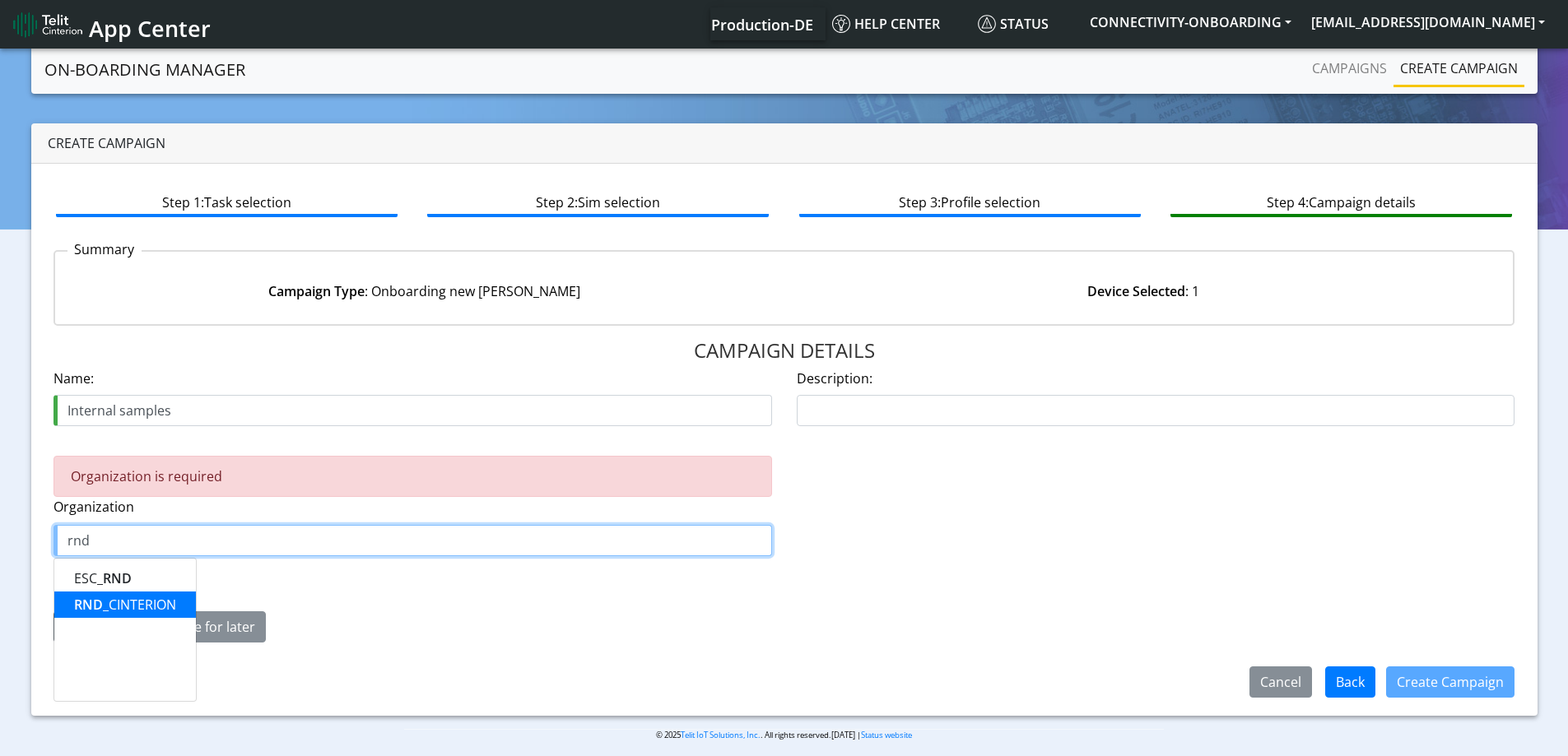
click at [119, 602] on ngb-highlight "RND _CINTERION" at bounding box center [125, 605] width 102 height 18
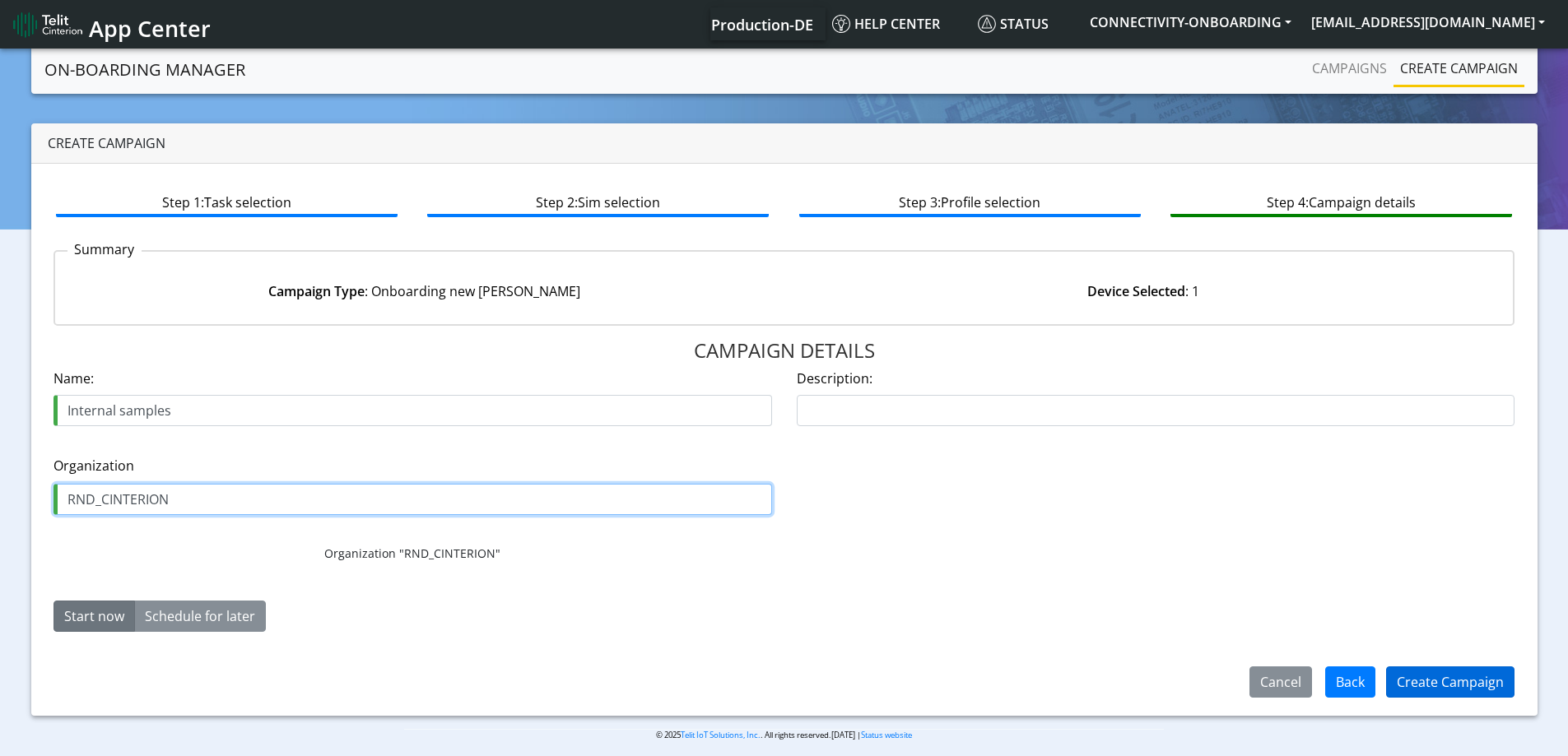
type input "RND_CINTERION"
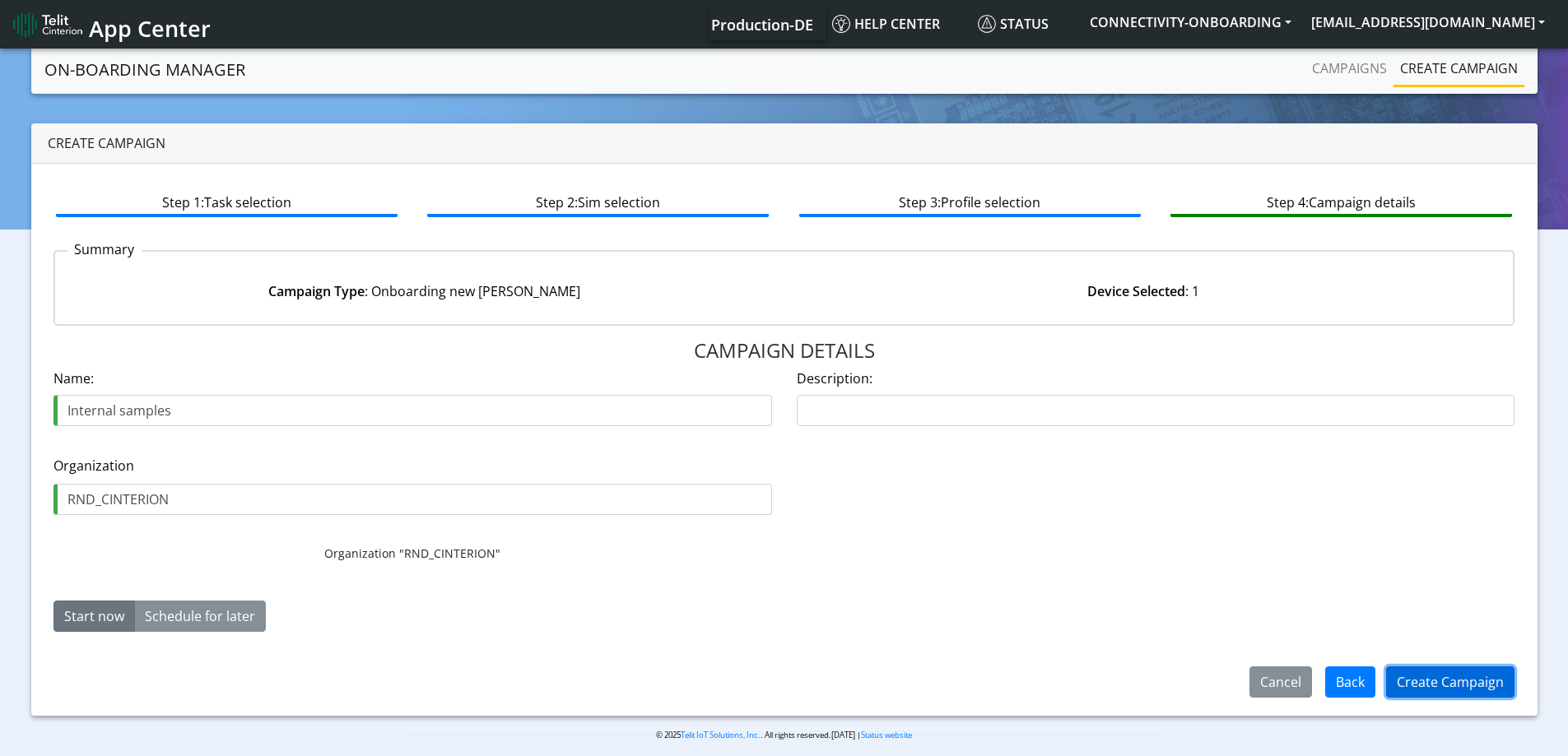
click at [1458, 687] on button "Create Campaign" at bounding box center [1451, 682] width 128 height 31
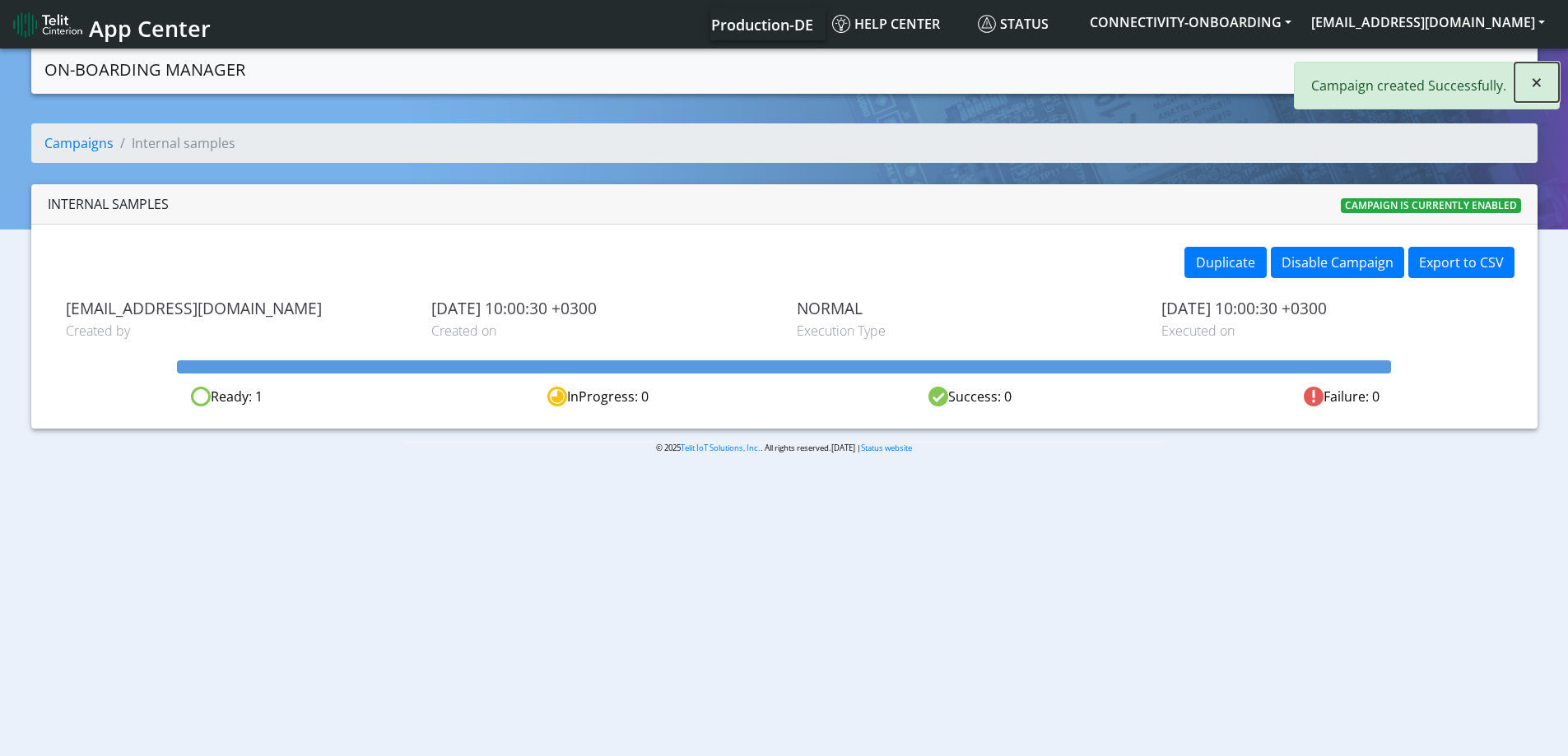
click at [1524, 81] on button "×" at bounding box center [1537, 82] width 44 height 39
click at [1379, 68] on link "Campaigns" at bounding box center [1350, 69] width 88 height 33
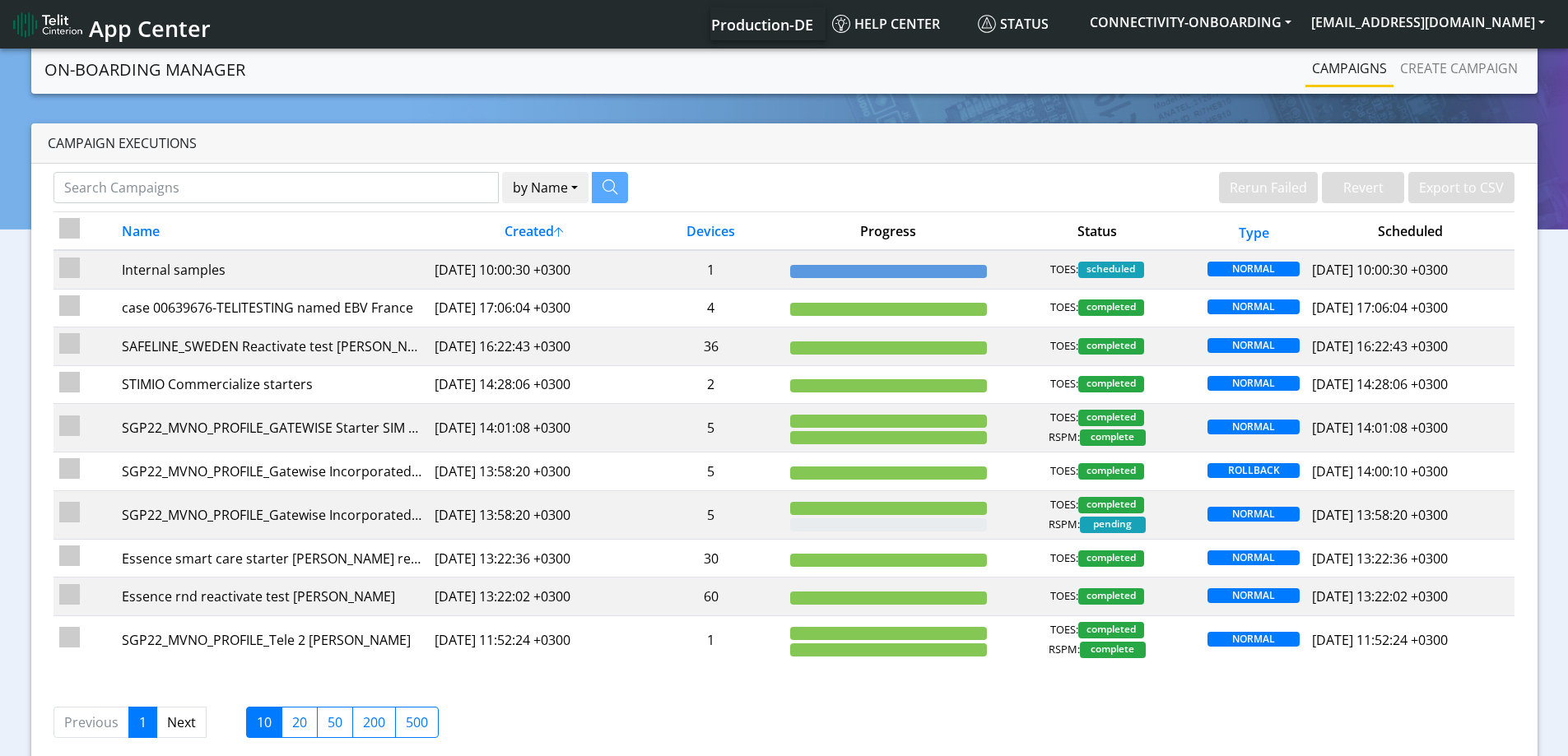
click at [1320, 68] on link "Campaigns" at bounding box center [1350, 69] width 88 height 33
click at [1439, 76] on link "Create campaign" at bounding box center [1459, 69] width 131 height 33
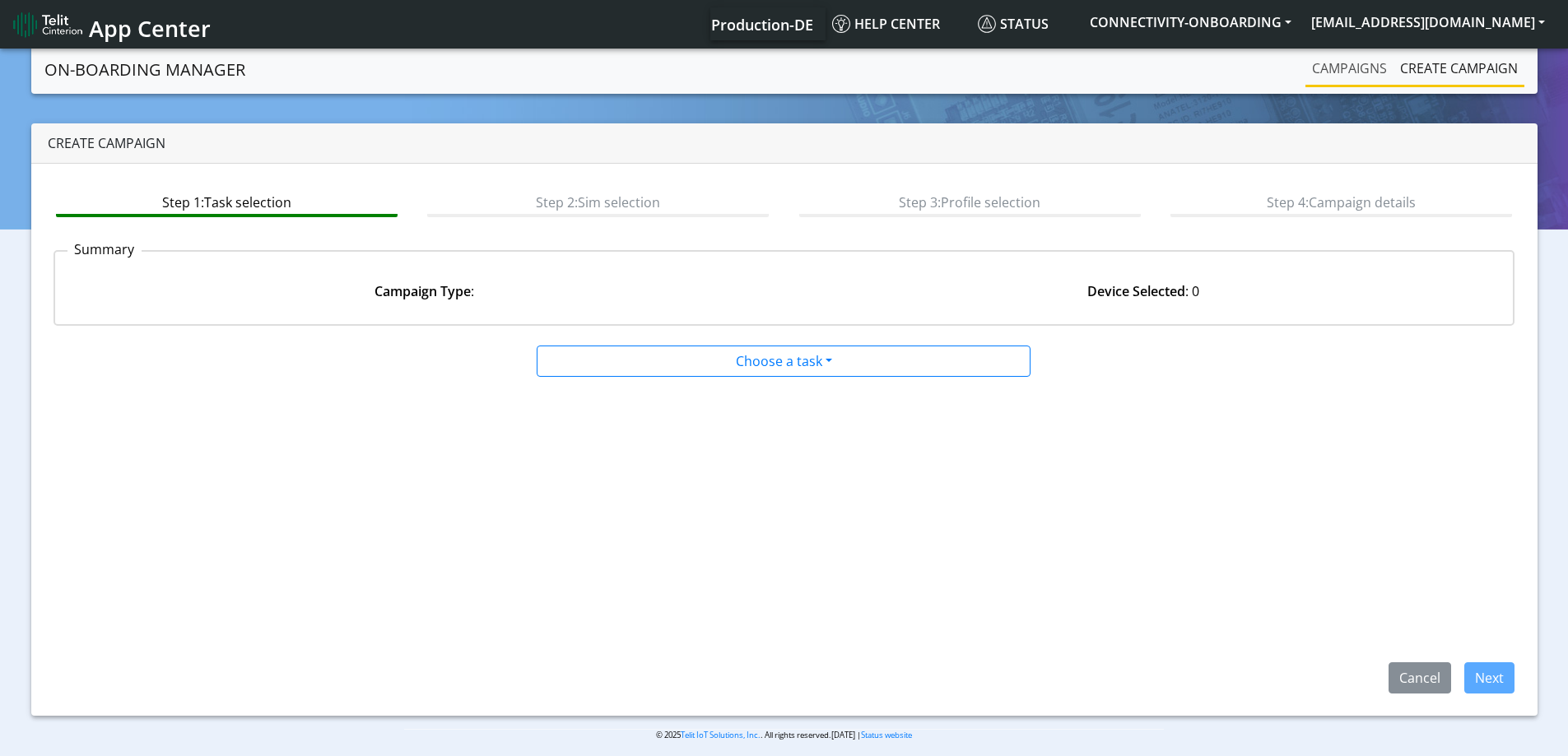
click at [1352, 75] on link "Campaigns" at bounding box center [1350, 69] width 88 height 33
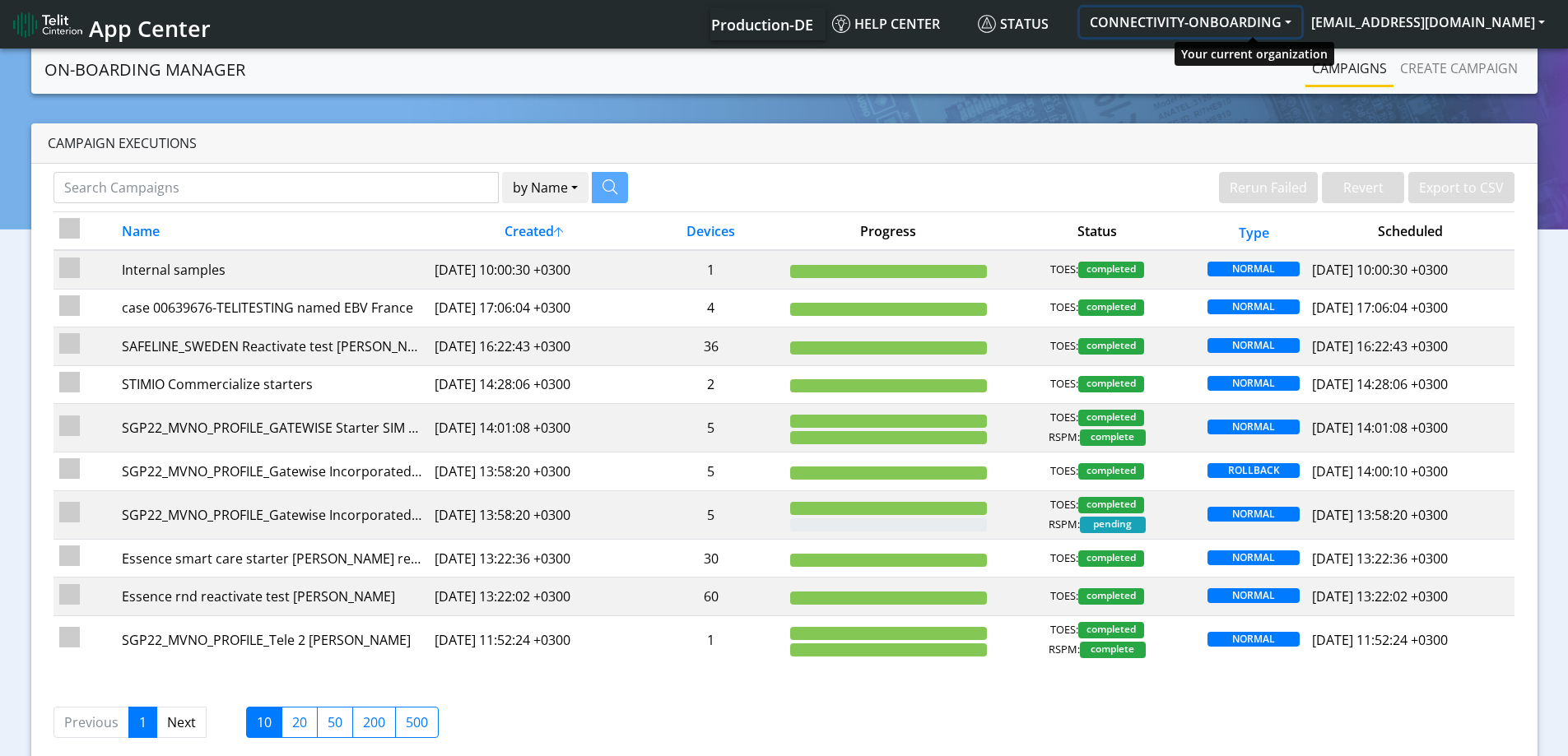
click at [1238, 21] on button "CONNECTIVITY-ONBOARDING" at bounding box center [1191, 22] width 222 height 29
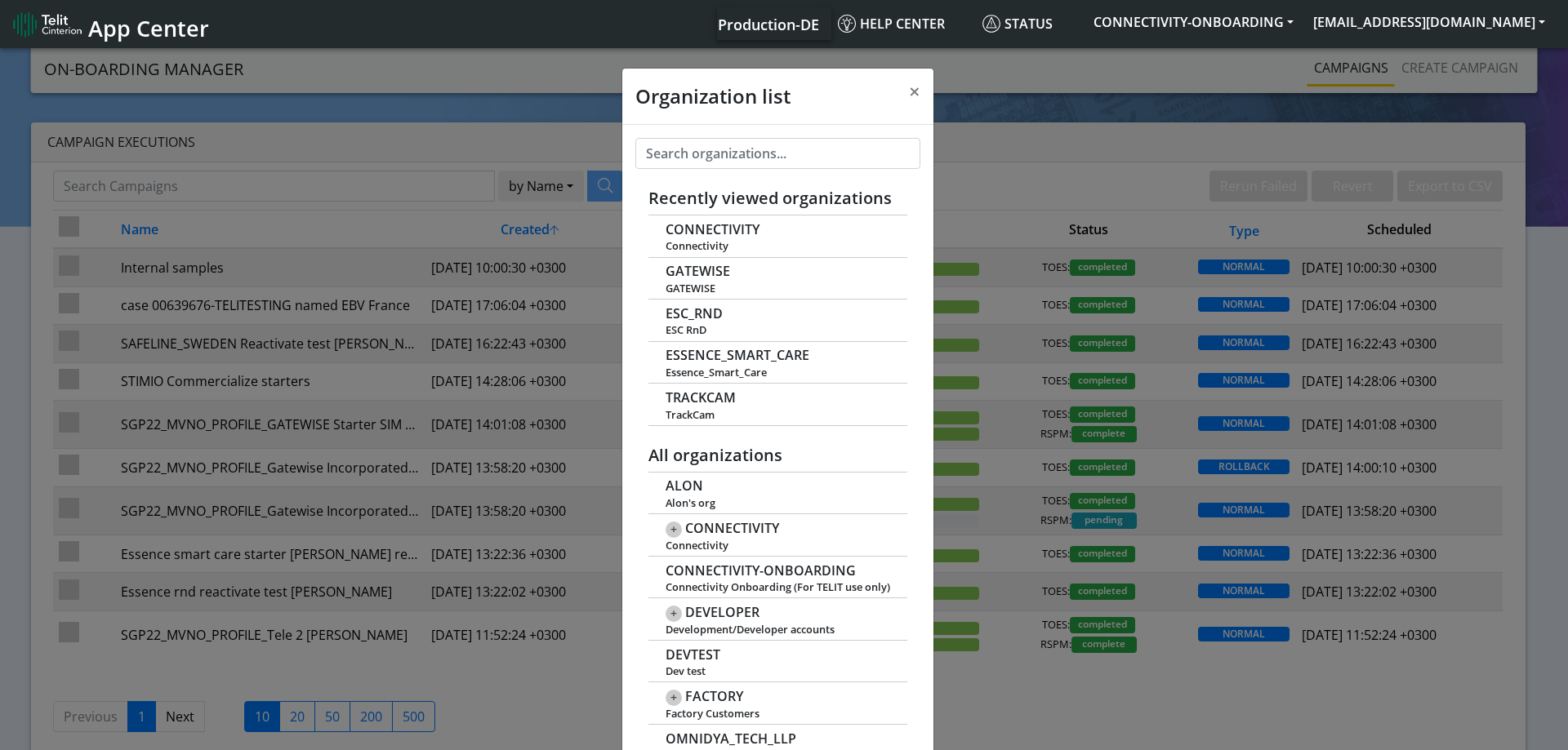
scroll to position [5, 0]
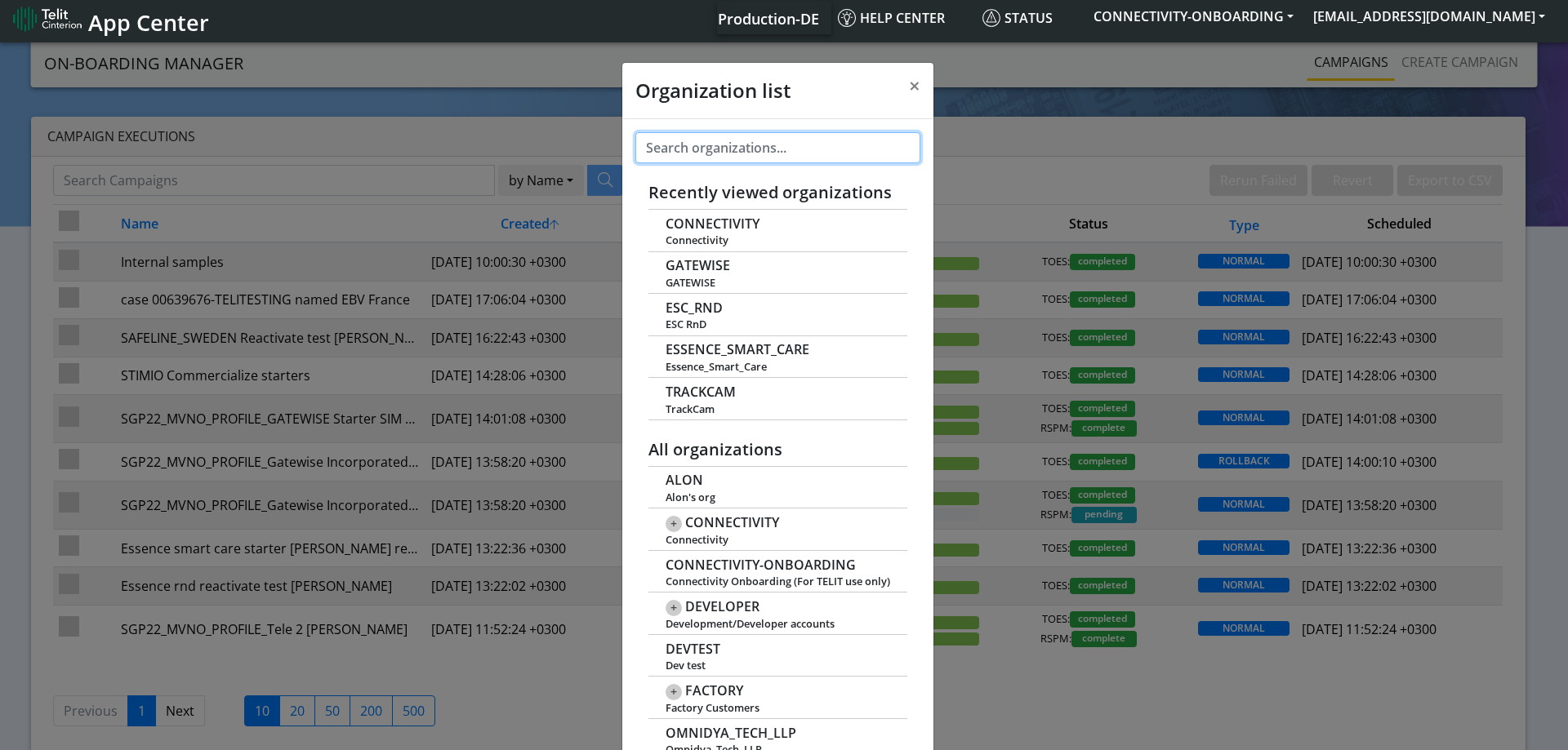
click at [787, 151] on input "text" at bounding box center [777, 147] width 285 height 31
paste input "TREETOSCOPE"
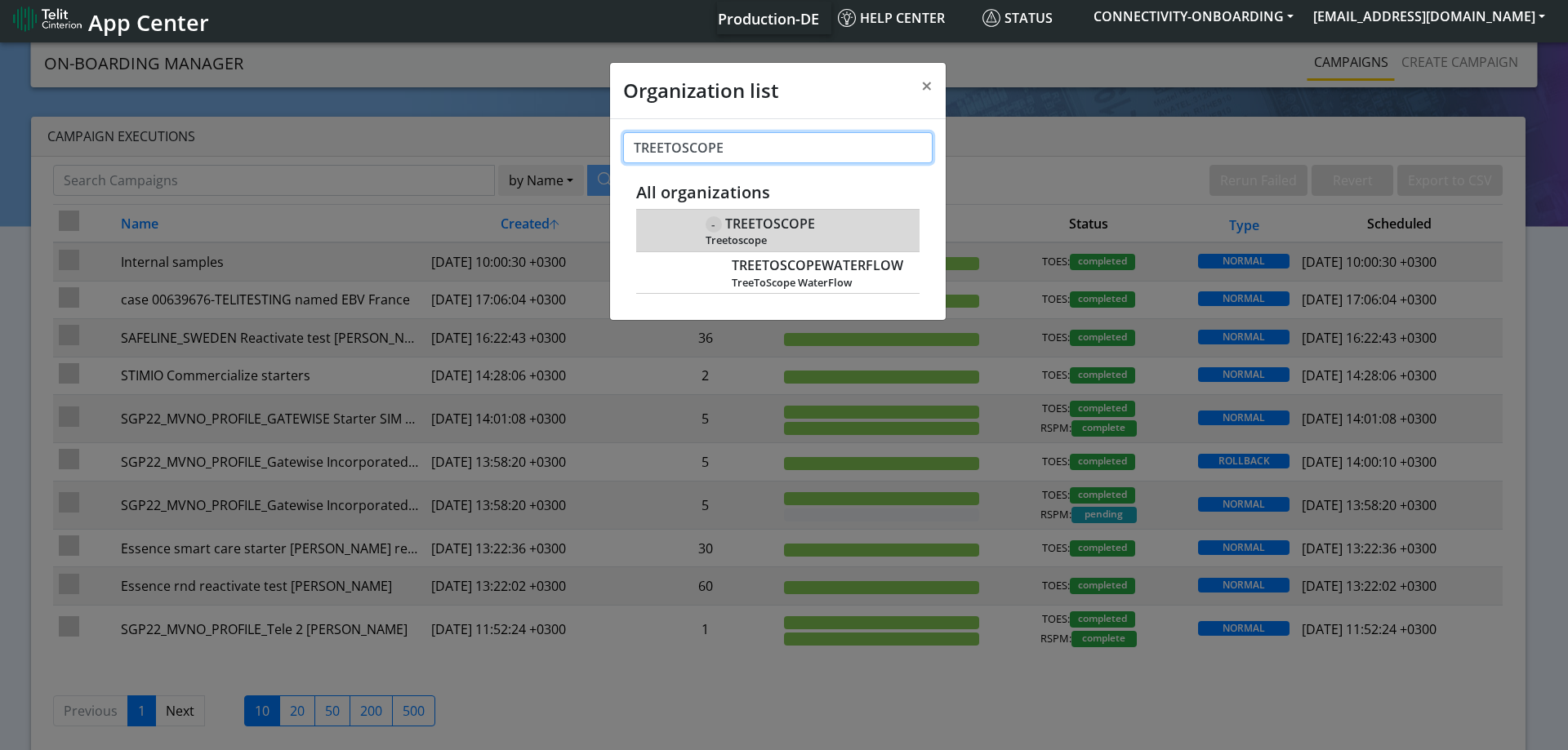
type input "TREETOSCOPE"
click at [775, 221] on span "TREETOSCOPE" at bounding box center [769, 224] width 90 height 15
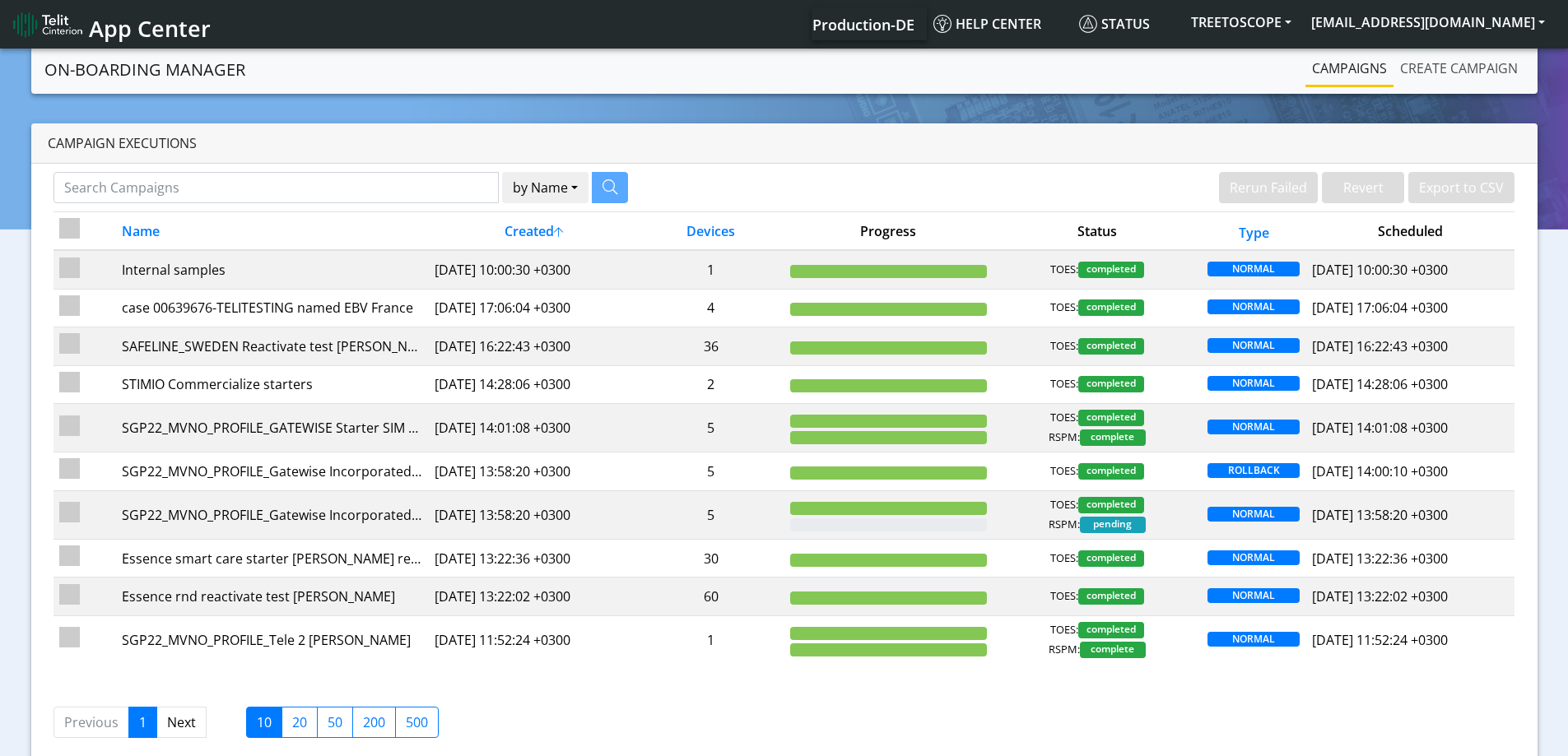
click at [1425, 69] on link "Create campaign" at bounding box center [1459, 69] width 131 height 33
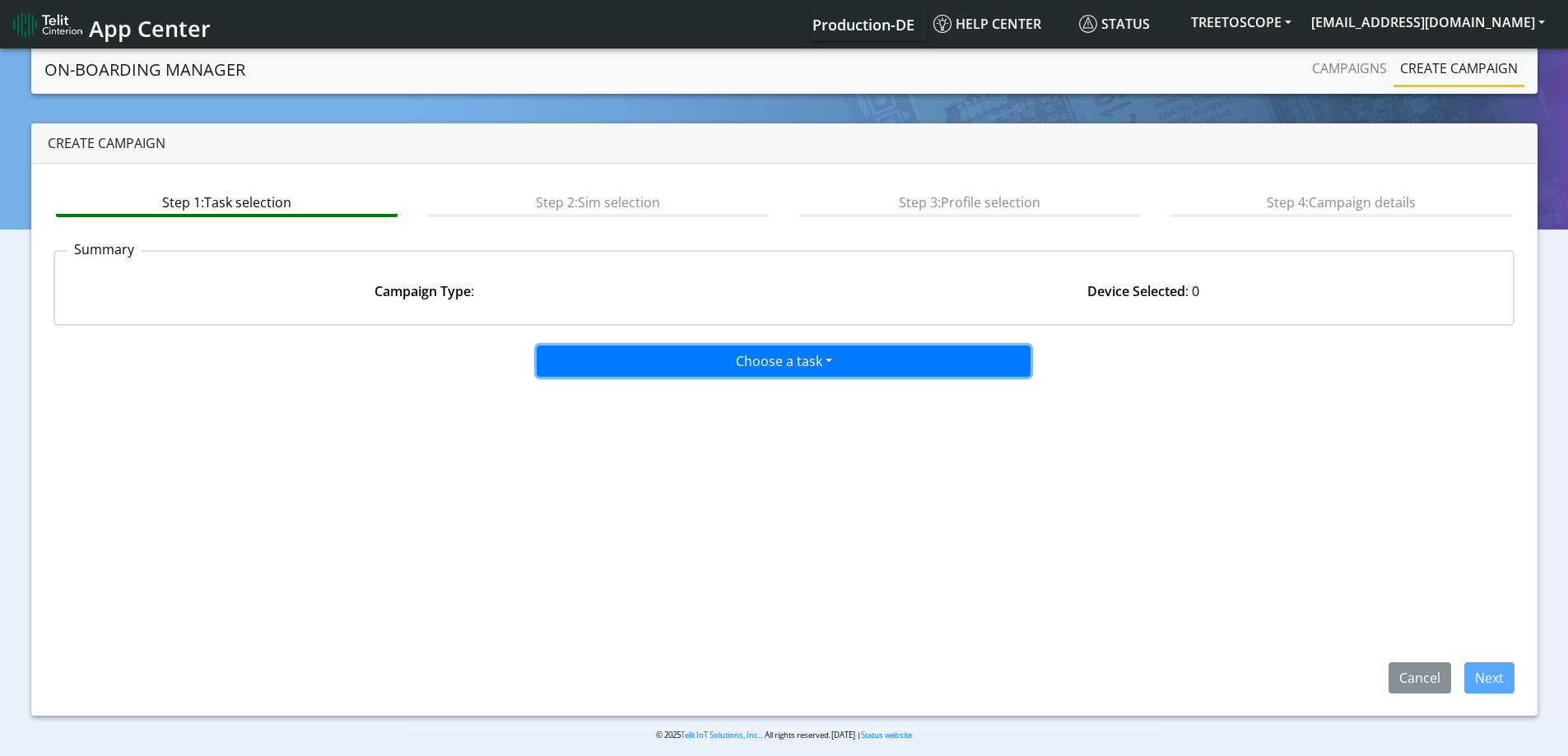
click at [732, 354] on button "Choose a task" at bounding box center [783, 361] width 494 height 31
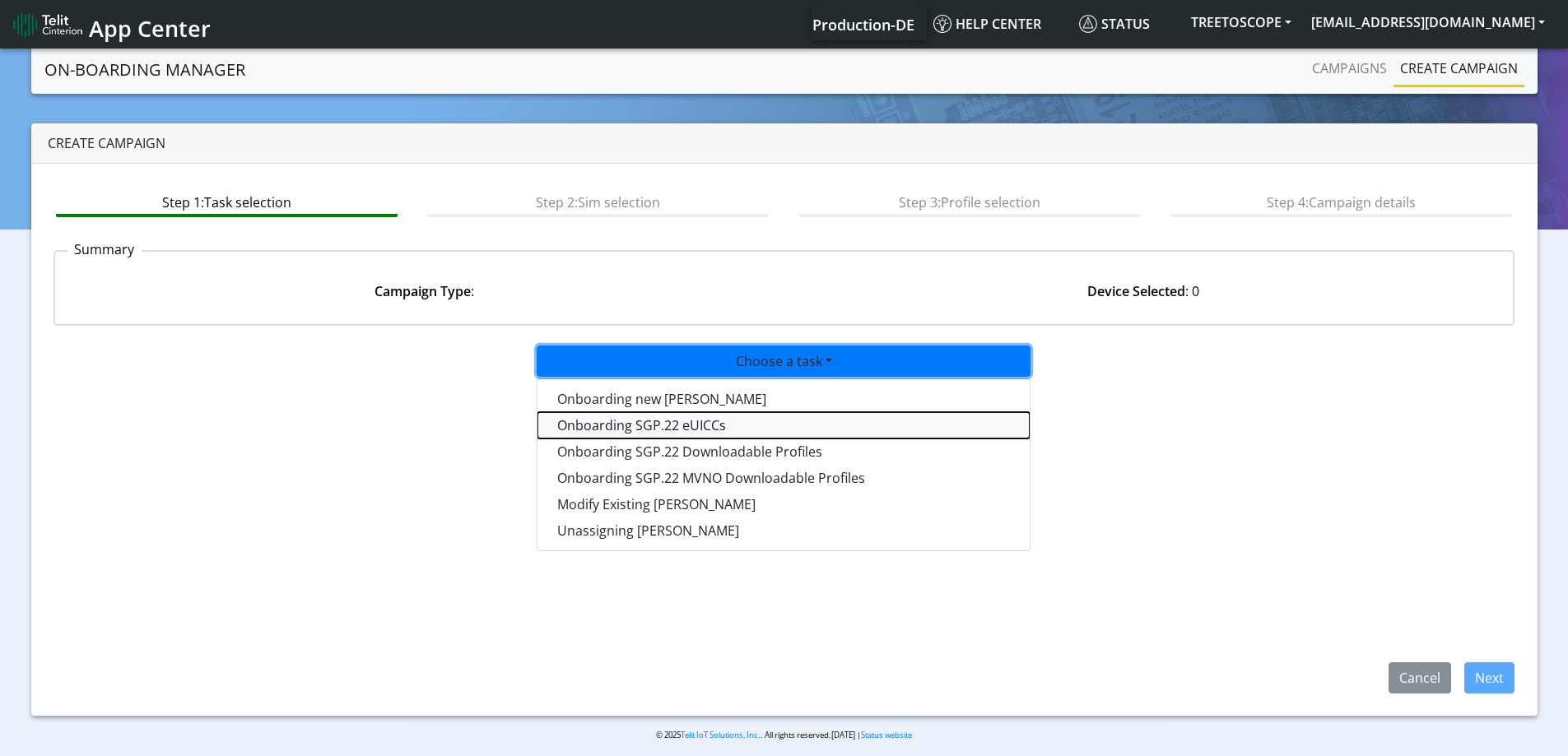
click at [639, 418] on tasksgp22eUICC-dropdown "Onboarding SGP.22 eUICCs" at bounding box center [783, 425] width 492 height 27
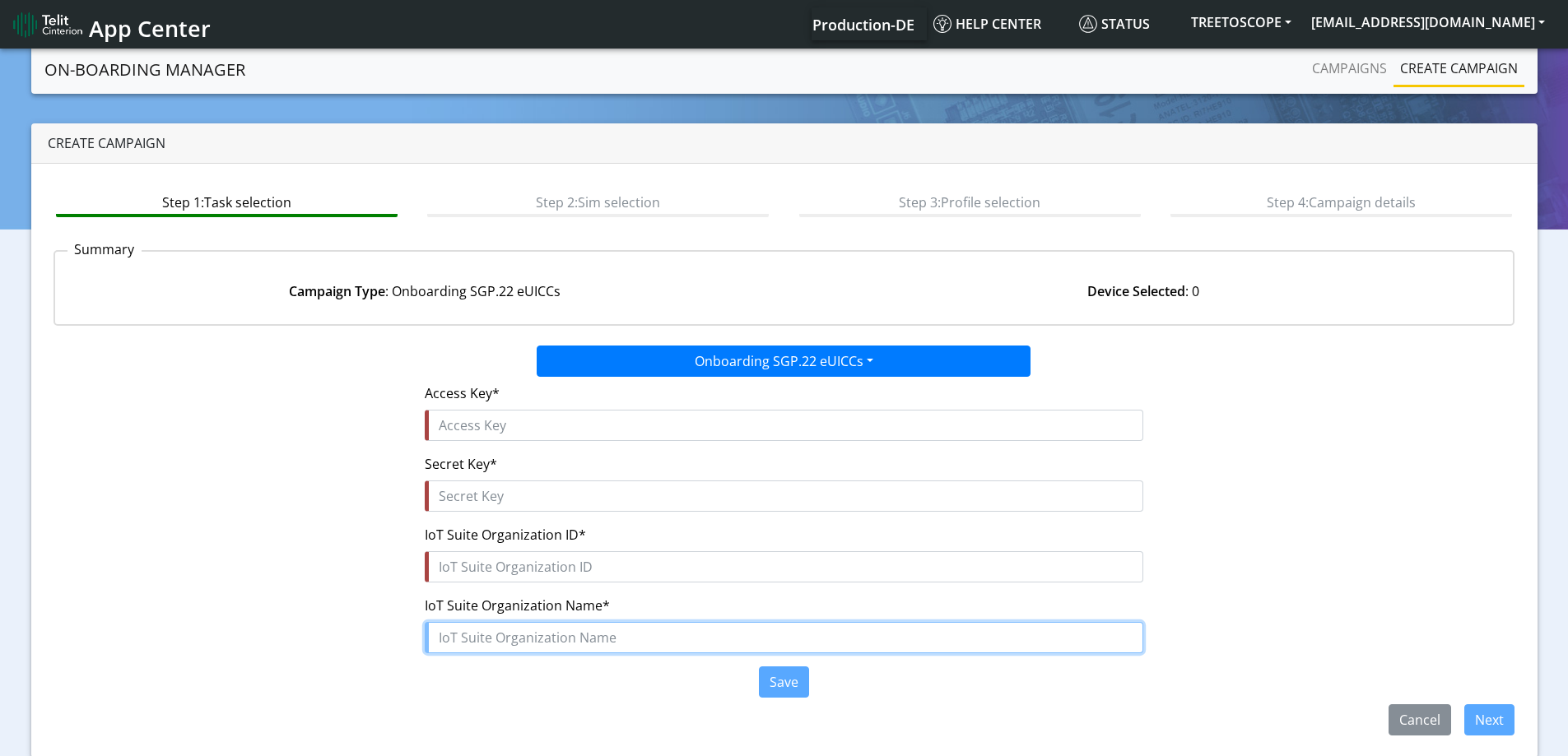
click at [485, 640] on input "text" at bounding box center [784, 638] width 719 height 31
paste input "Treetoscope"
type input "Treetoscope"
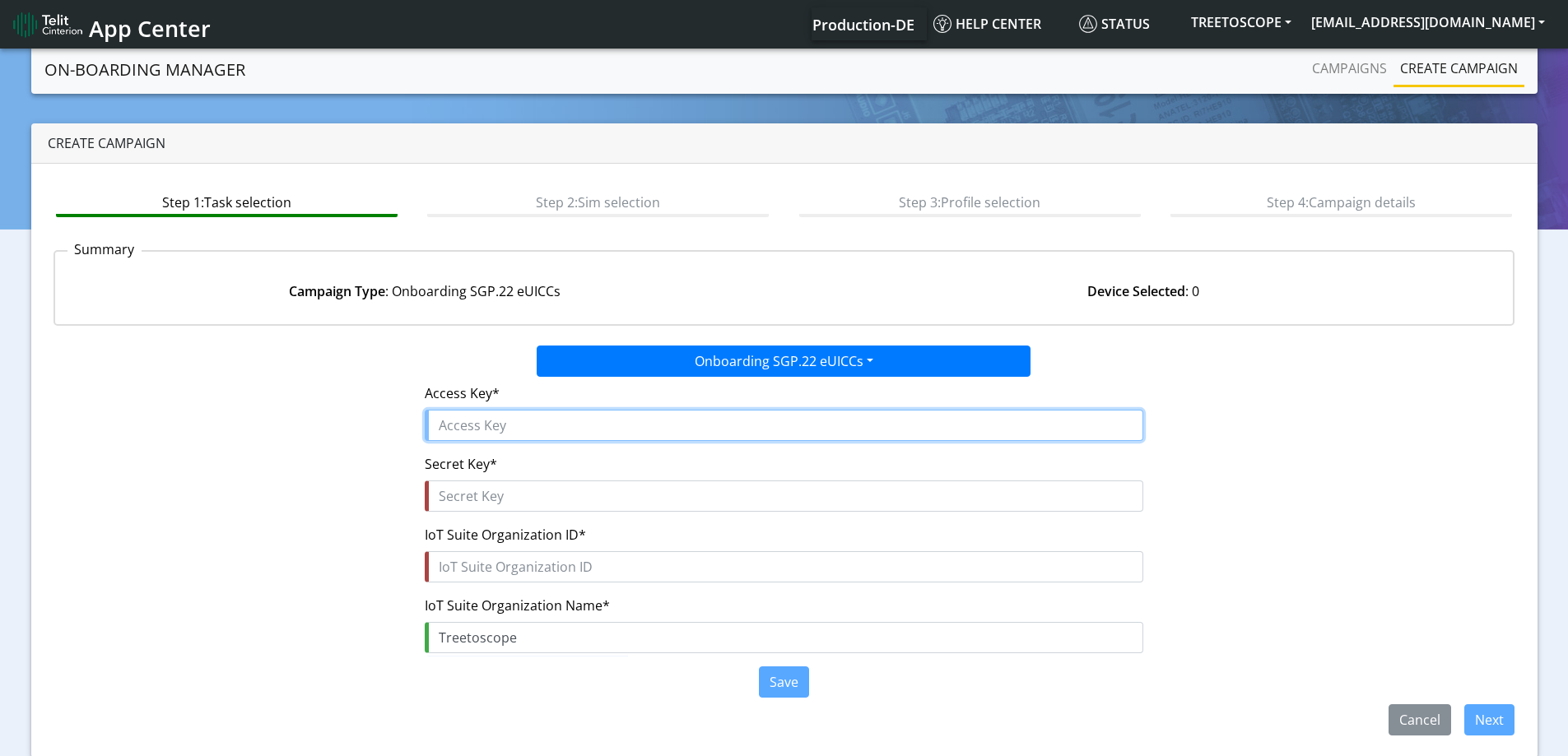
click at [480, 414] on input "text" at bounding box center [784, 425] width 719 height 31
paste input "VSjGz91JZ5Vt1pm1dR5C"
type input "VSjGz91JZ5Vt1pm1dR5C"
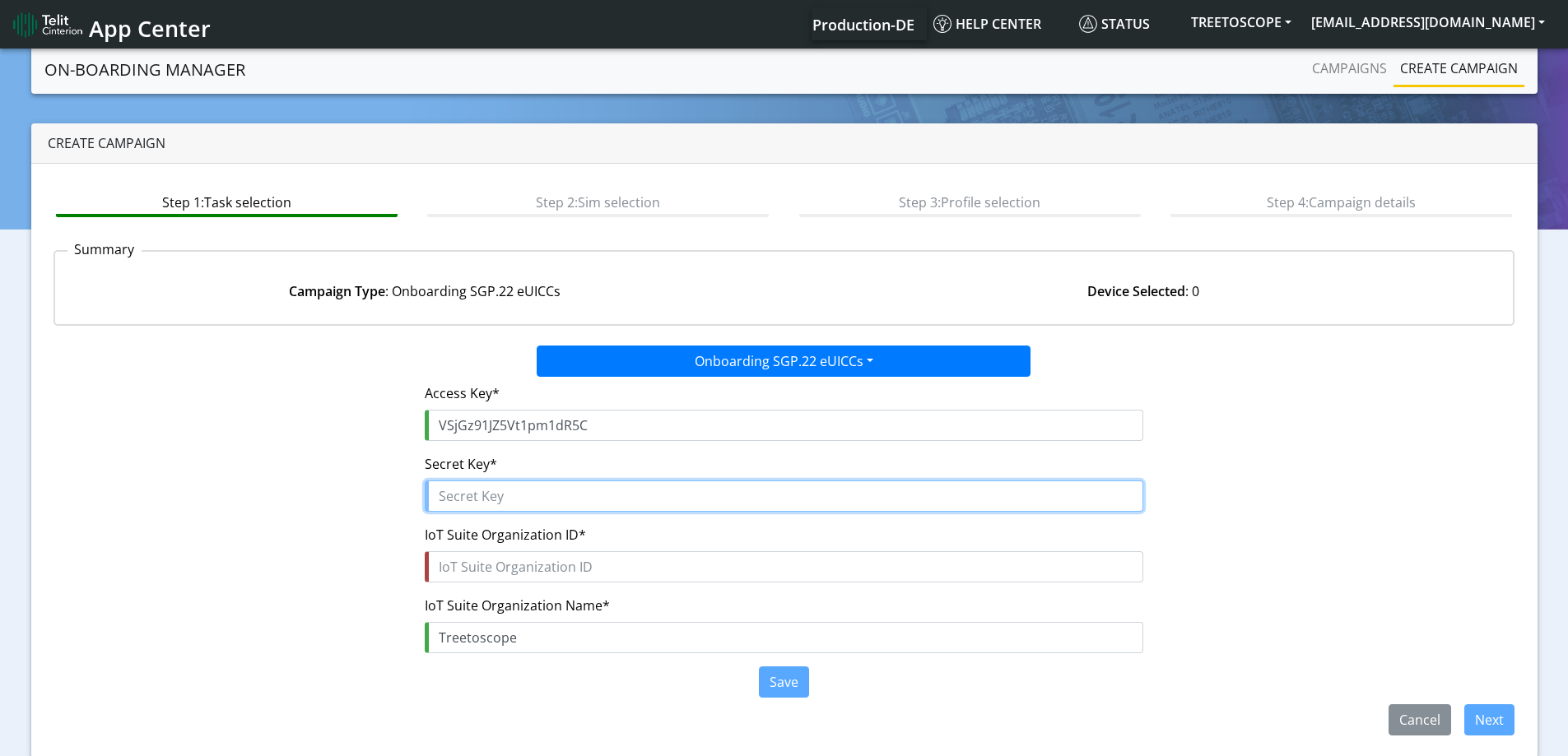
click at [502, 495] on input "text" at bounding box center [784, 496] width 719 height 31
paste input "n8VerpX0iTKz0pr5kDUpdqhiQOMRqy$uO8Lp957n"
type input "n8VerpX0iTKz0pr5kDUpdqhiQOMRqy$uO8Lp957n"
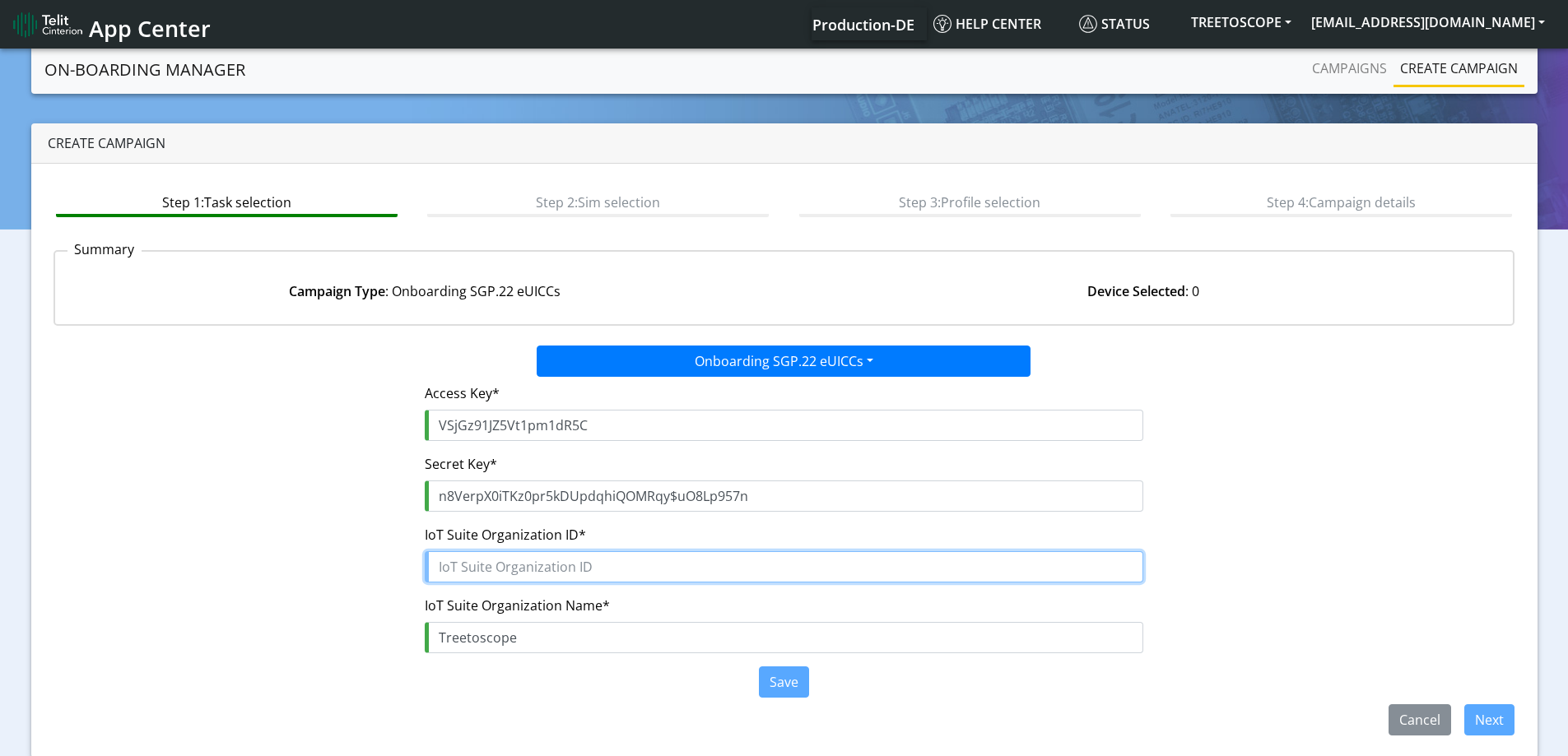
click at [495, 556] on input "text" at bounding box center [784, 567] width 719 height 31
paste input "9a5c4a97-b4a4-4a06-bc45-bde938eb8826"
type input "9a5c4a97-b4a4-4a06-bc45-bde938eb8826"
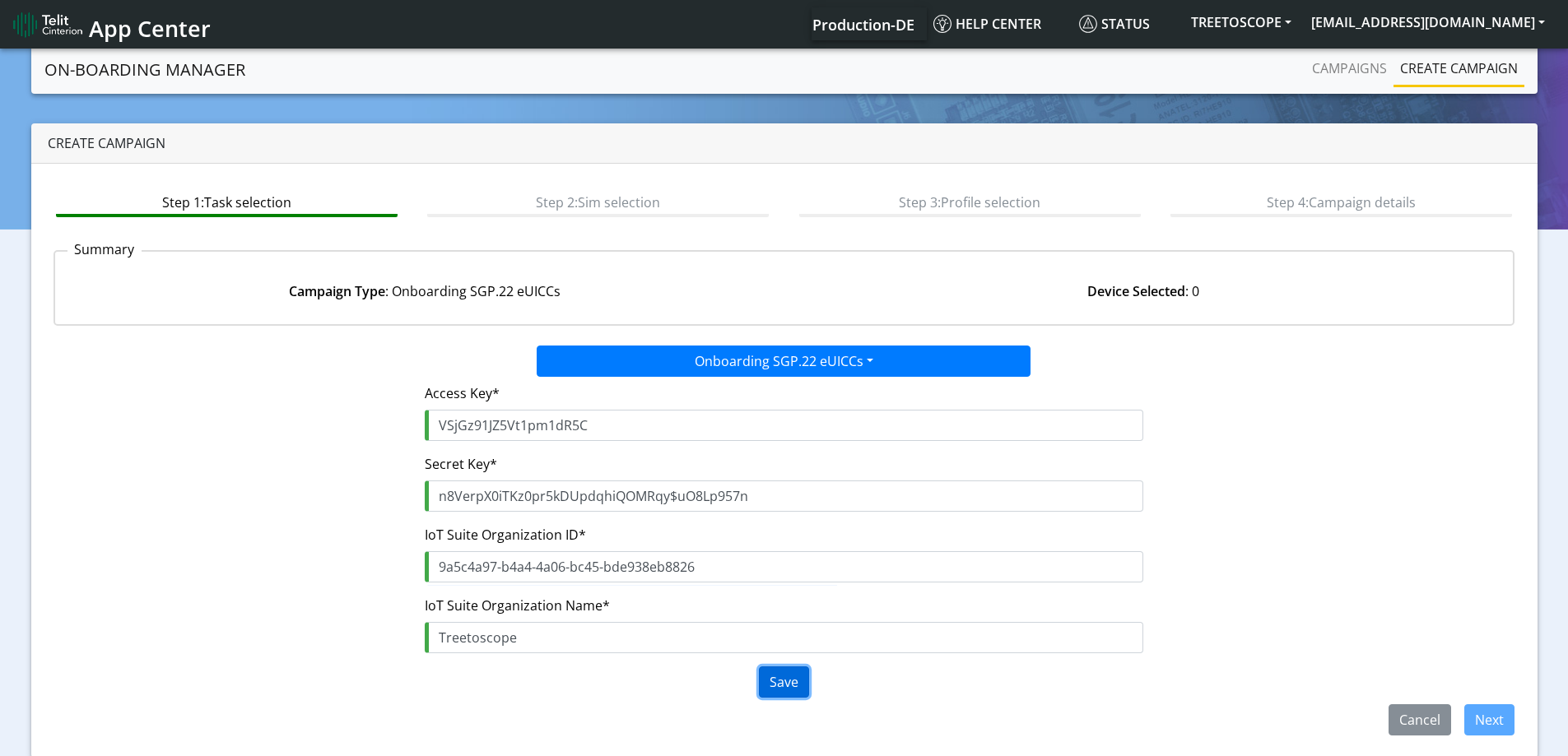
click at [779, 673] on button "Save" at bounding box center [784, 682] width 50 height 31
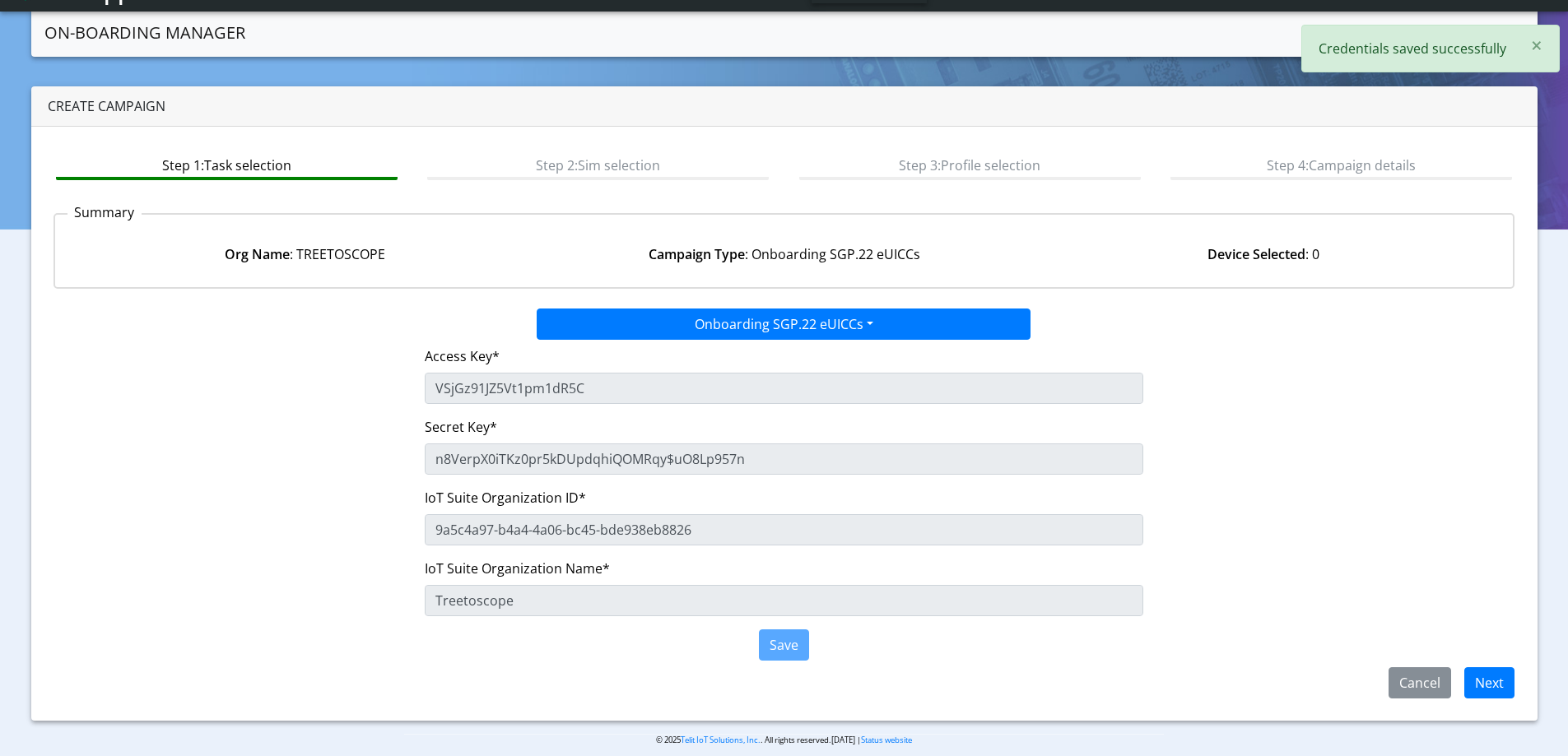
scroll to position [7, 0]
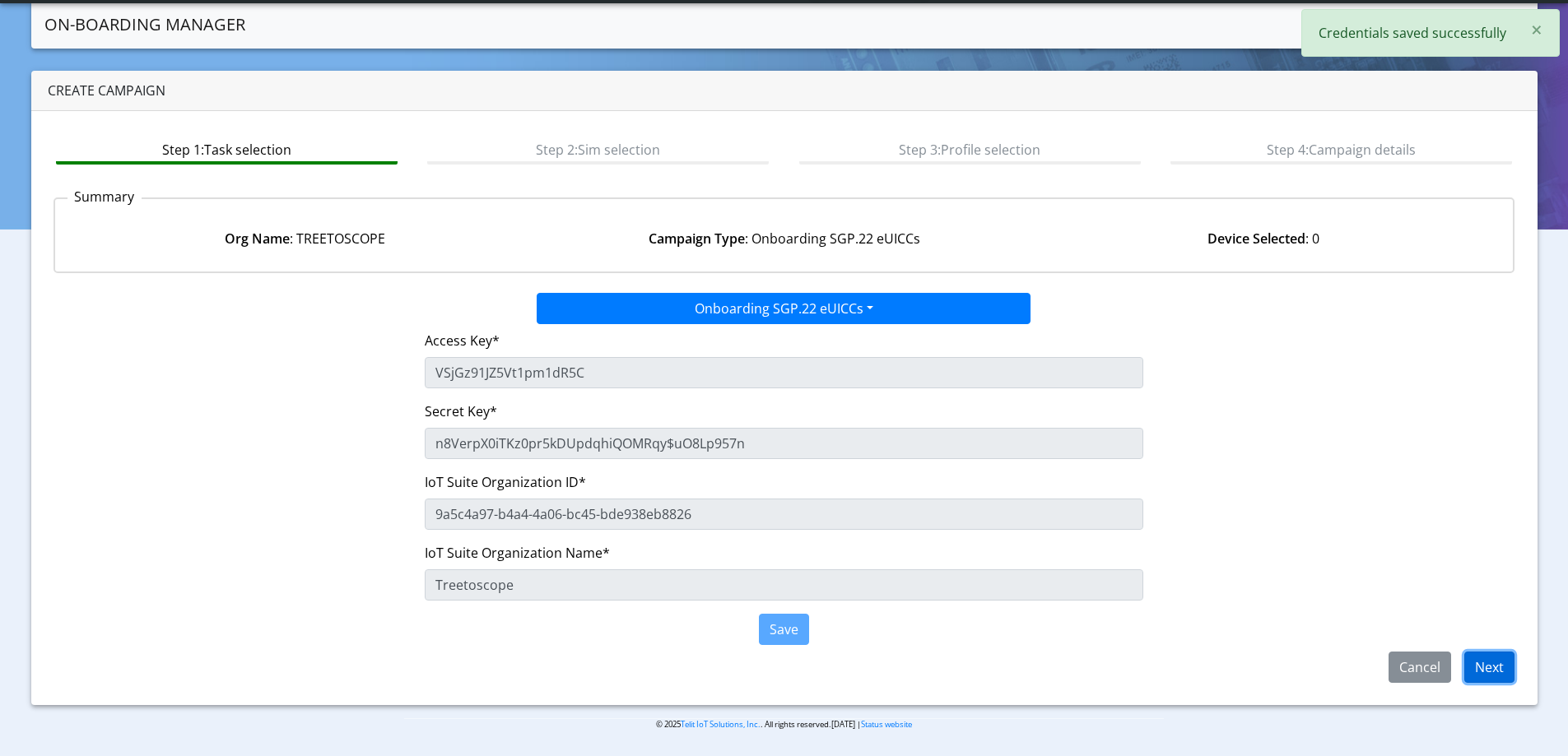
click at [1474, 654] on button "Next" at bounding box center [1489, 667] width 50 height 31
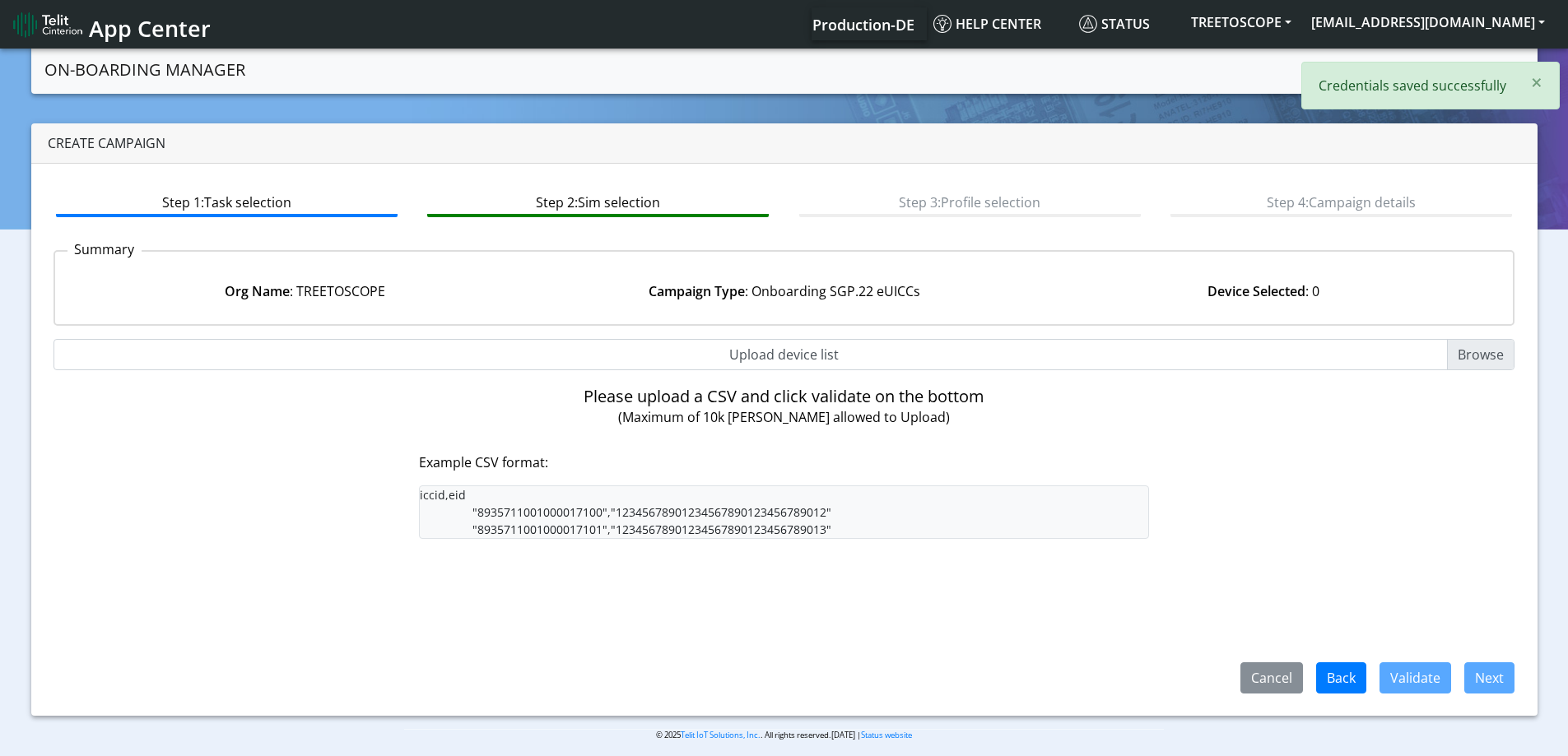
click at [732, 357] on input "Upload device list" at bounding box center [784, 355] width 1462 height 31
type input "C:\fakepath\SGP Onboarding CSV.csv"
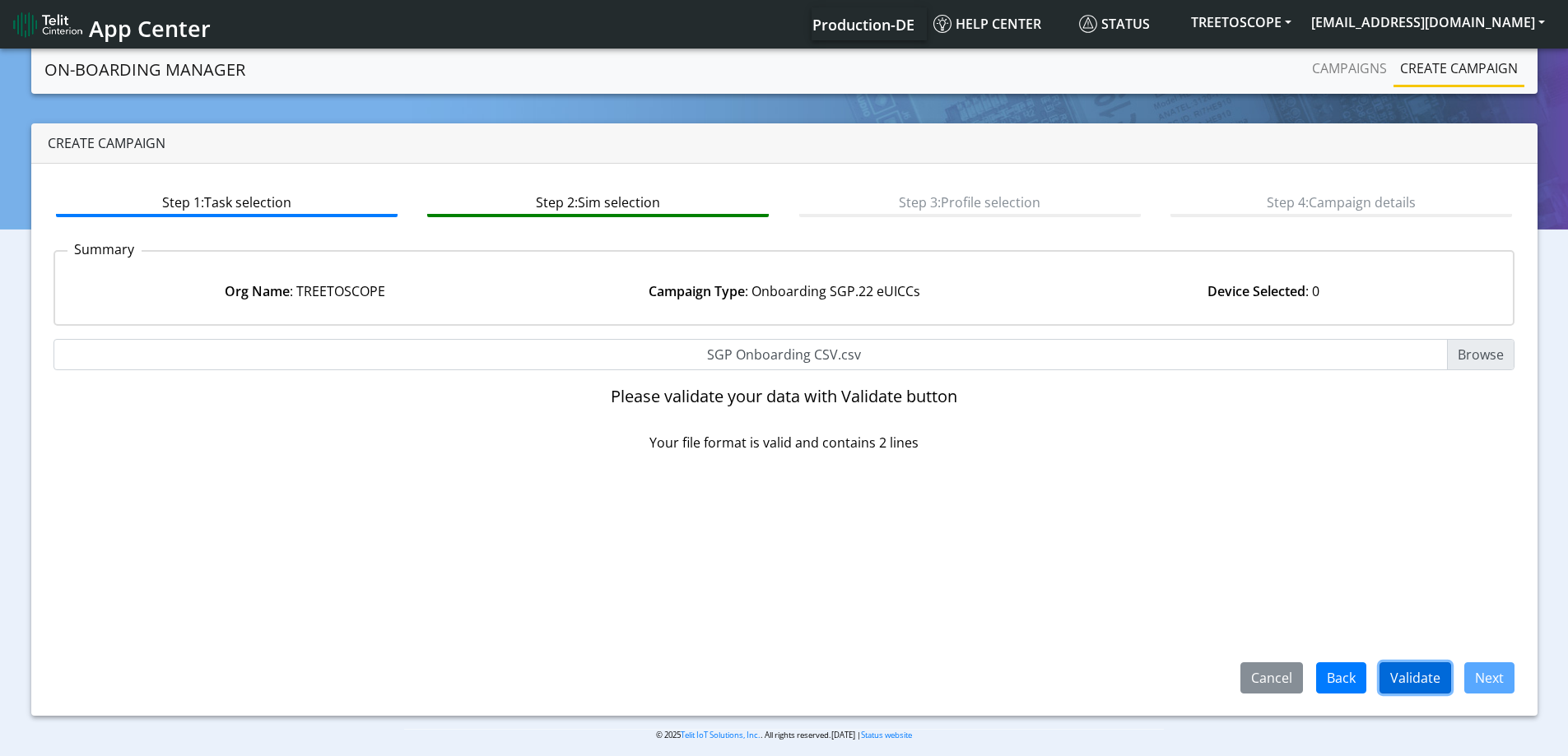
click at [1416, 664] on button "Validate" at bounding box center [1416, 678] width 72 height 31
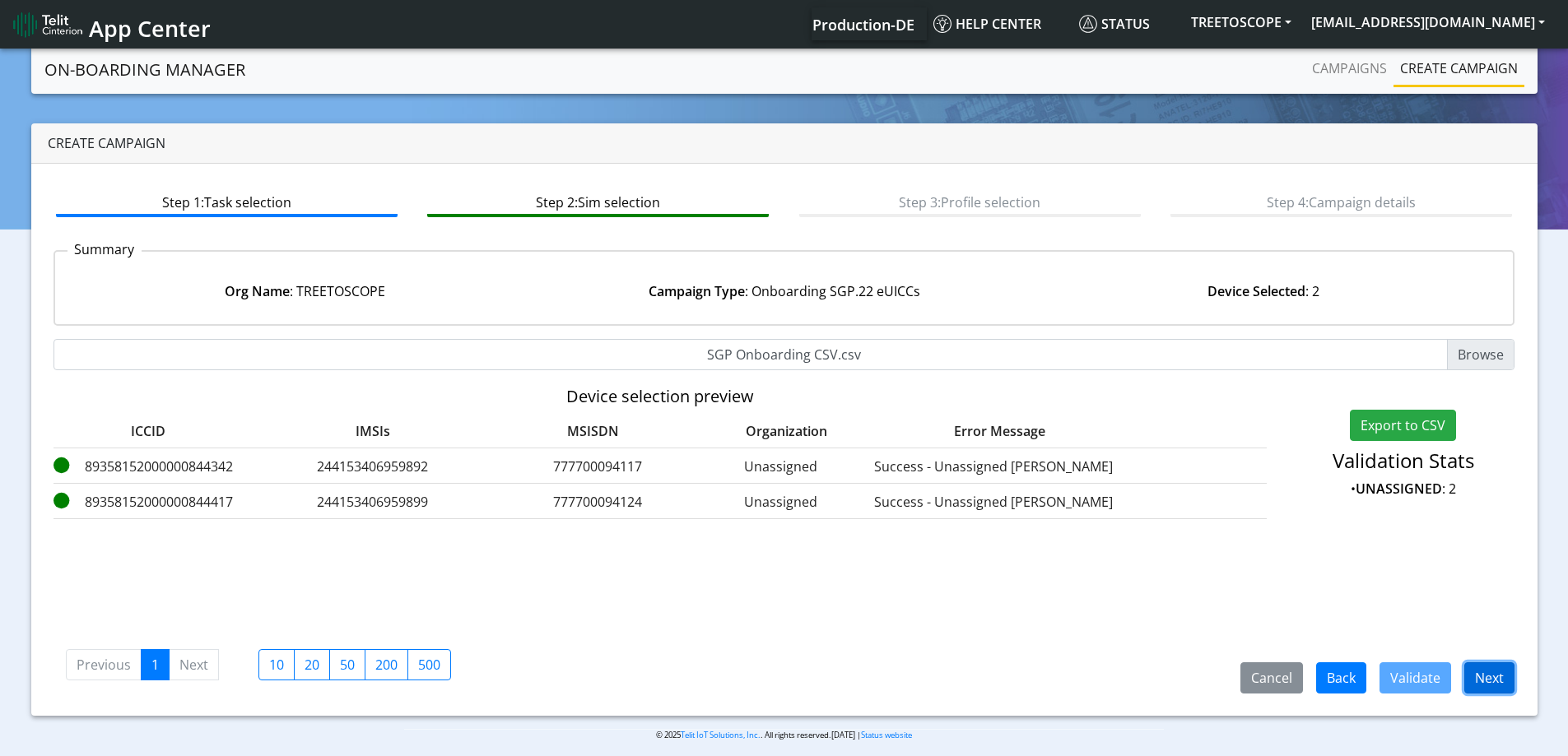
click at [1490, 683] on button "Next" at bounding box center [1489, 678] width 50 height 31
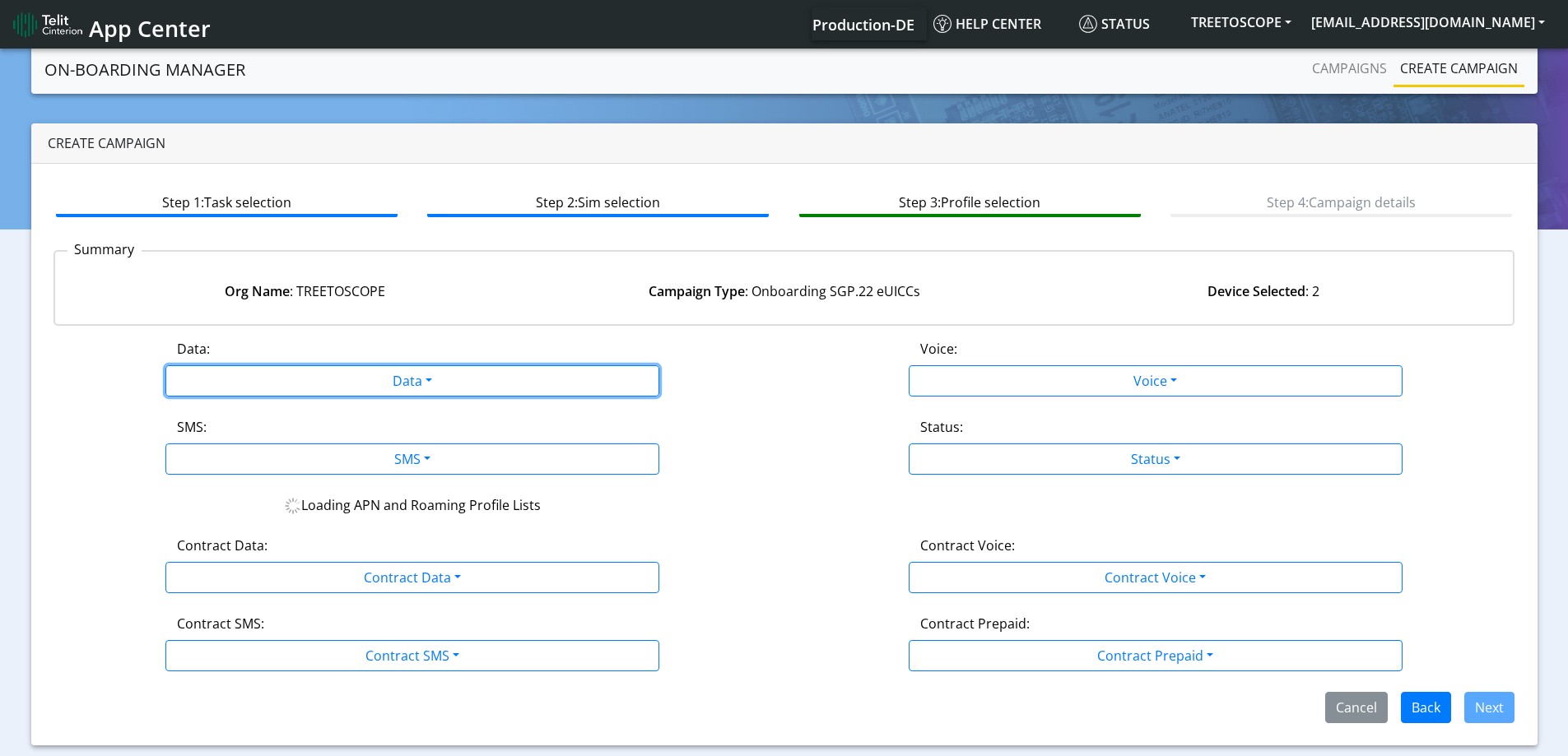
drag, startPoint x: 453, startPoint y: 375, endPoint x: 302, endPoint y: 424, distance: 158.8
click at [450, 375] on button "Data" at bounding box center [412, 381] width 494 height 31
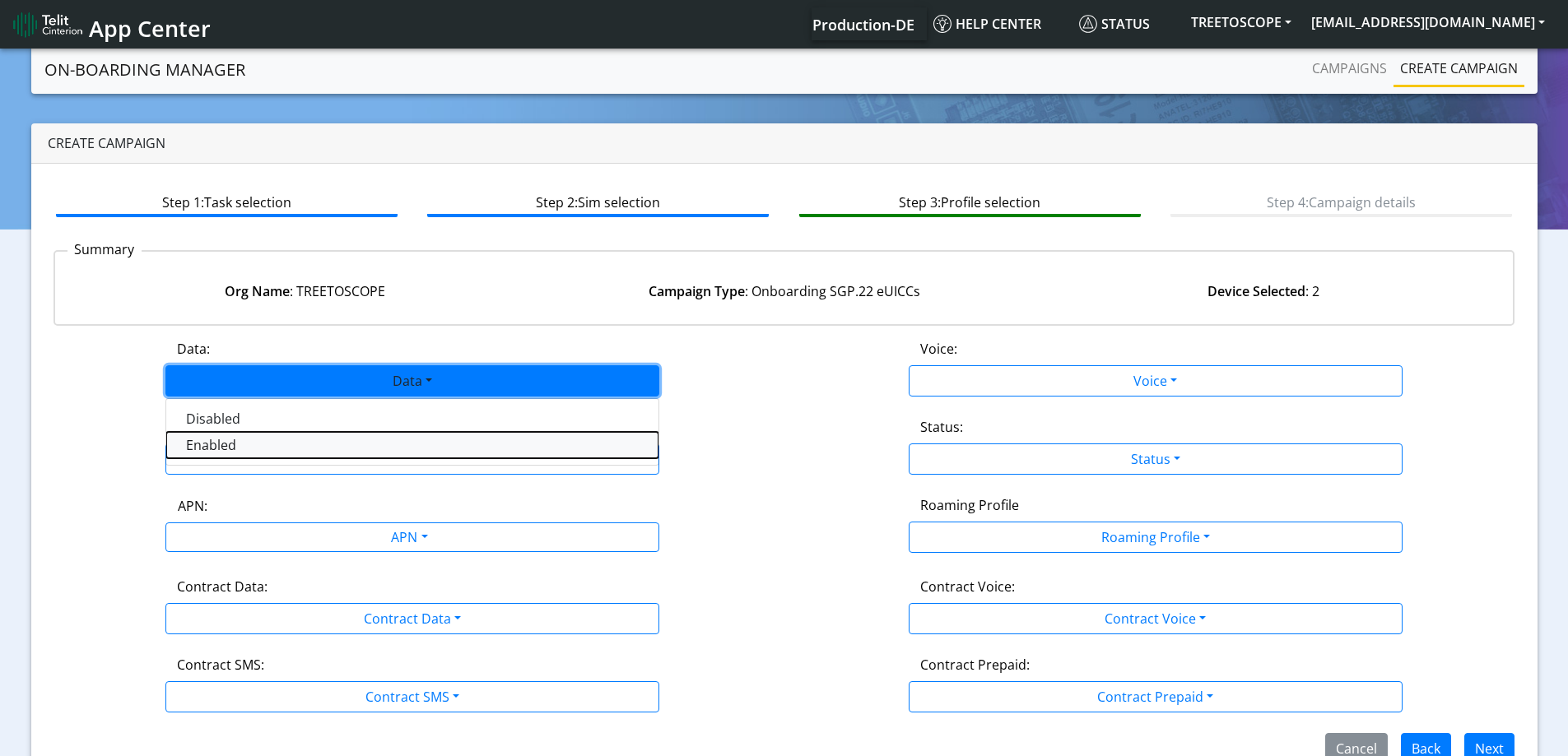
click at [233, 441] on button "Enabled" at bounding box center [412, 444] width 492 height 27
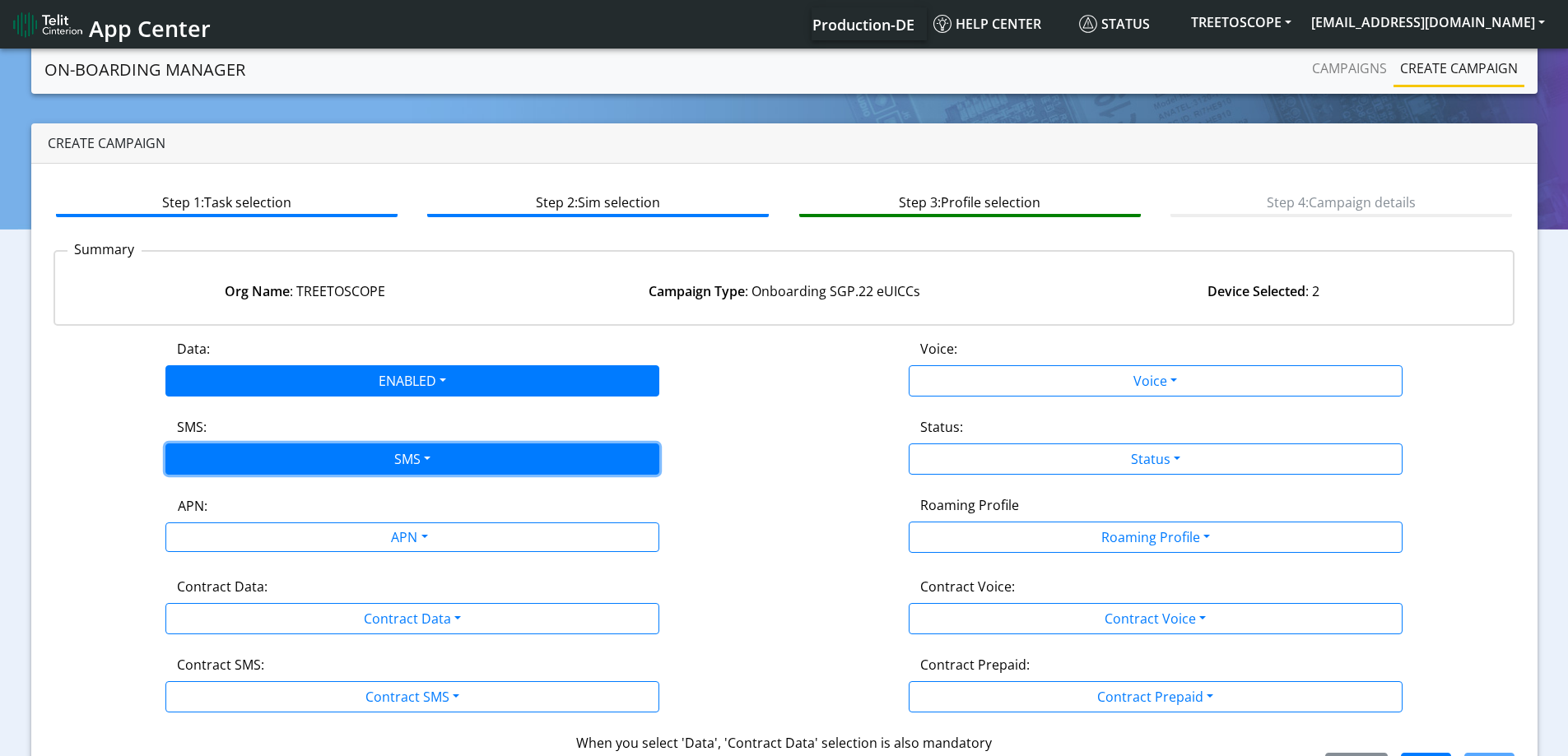
click at [232, 449] on button "SMS" at bounding box center [412, 459] width 494 height 31
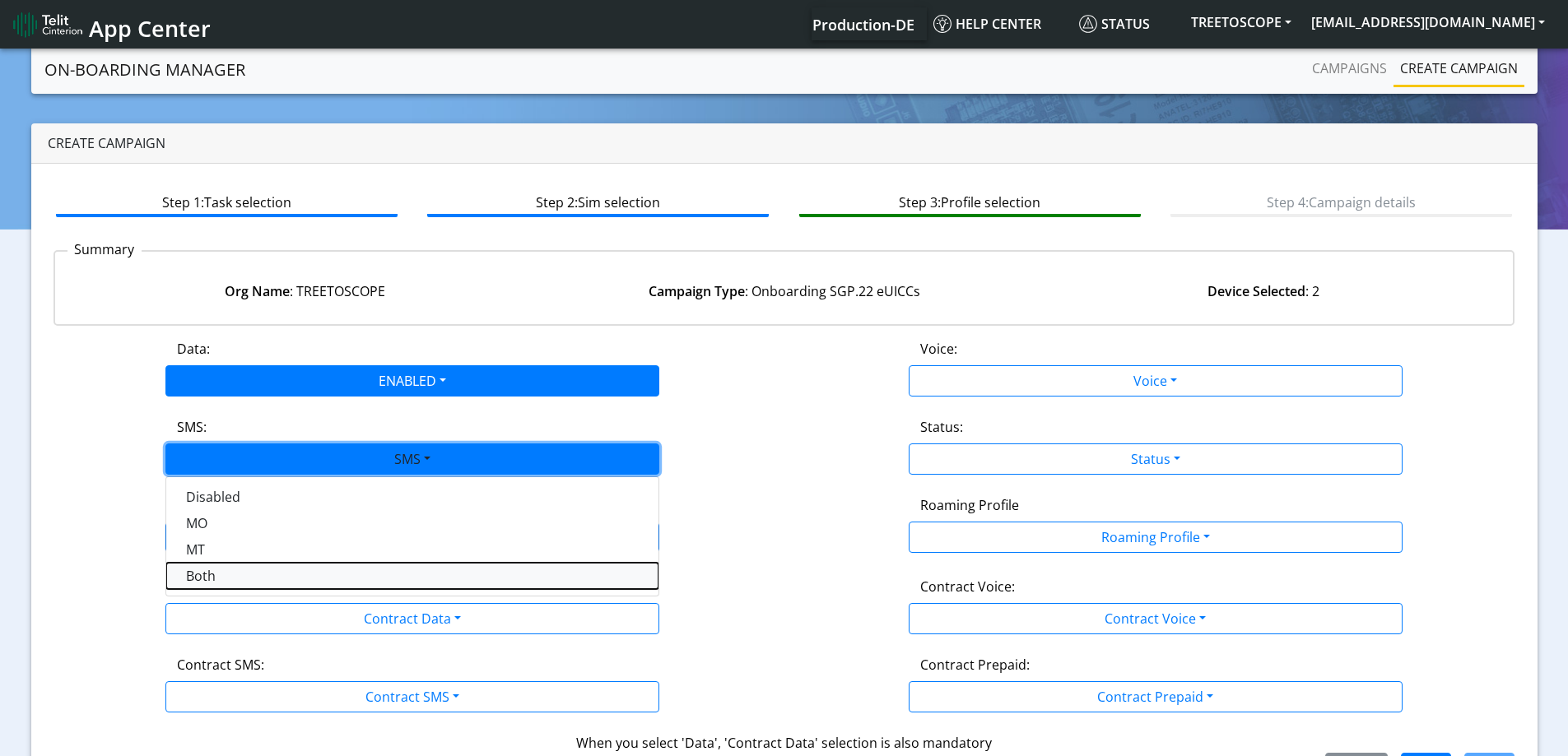
click at [195, 581] on button "Both" at bounding box center [412, 575] width 492 height 27
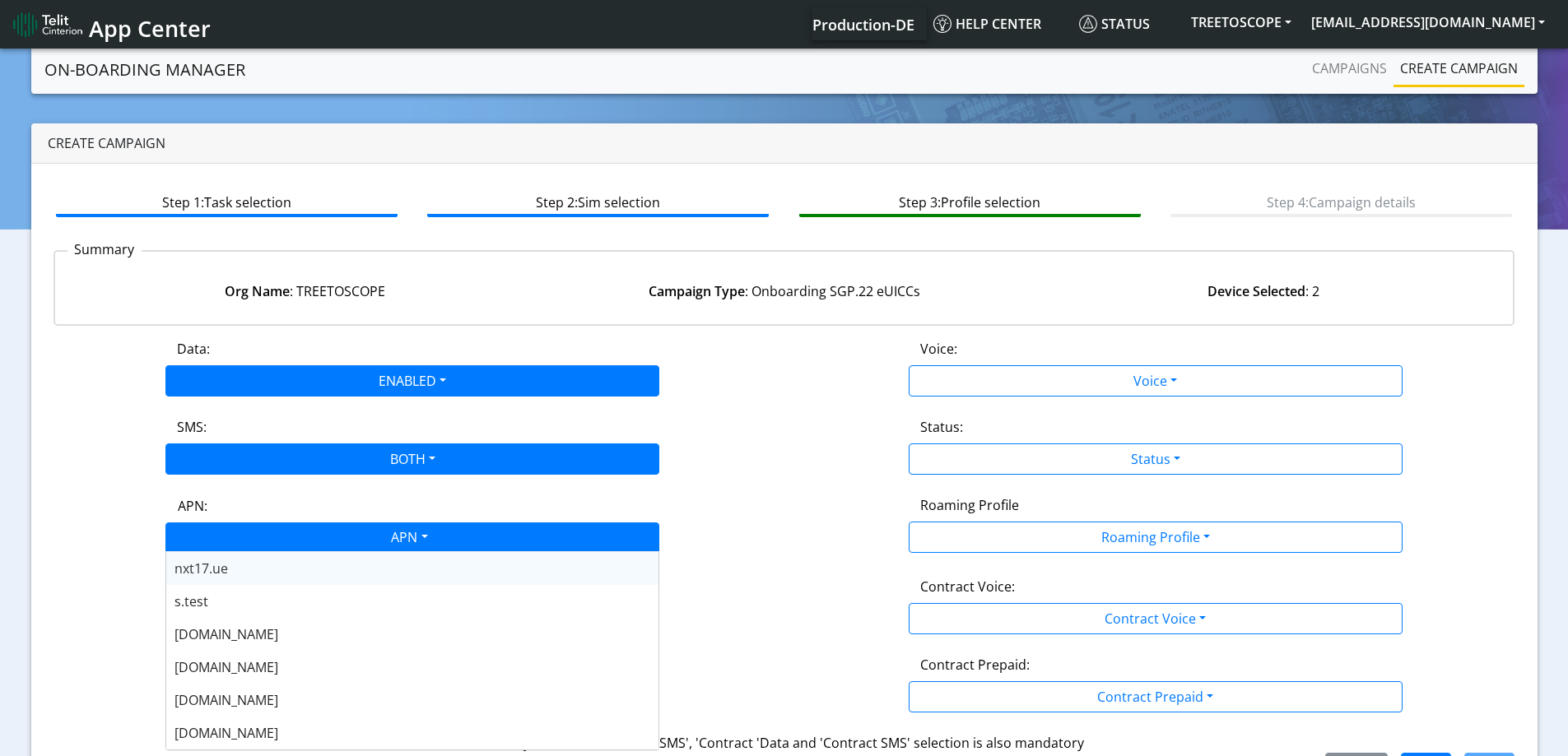
click at [229, 535] on div "APN" at bounding box center [408, 539] width 522 height 32
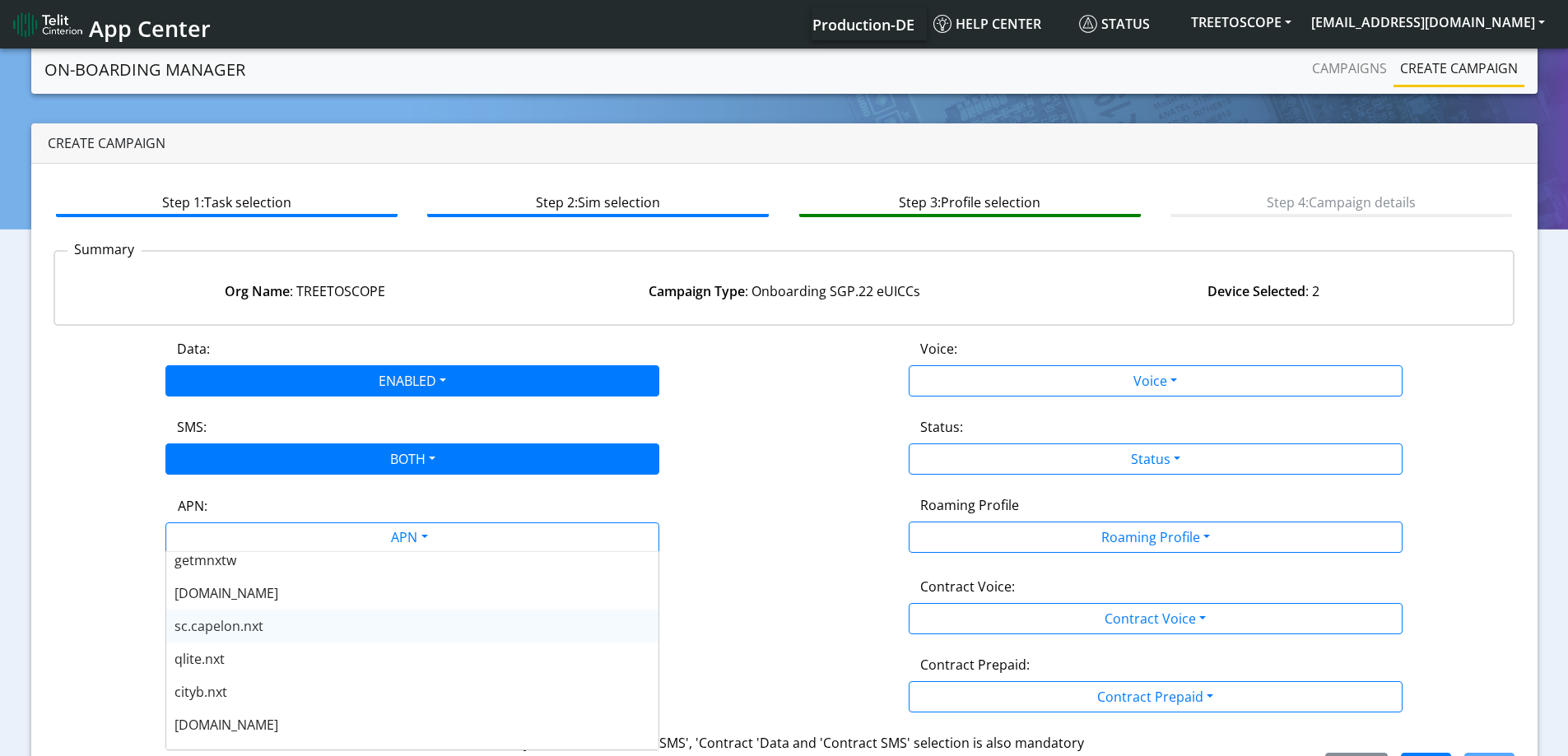
scroll to position [494, 0]
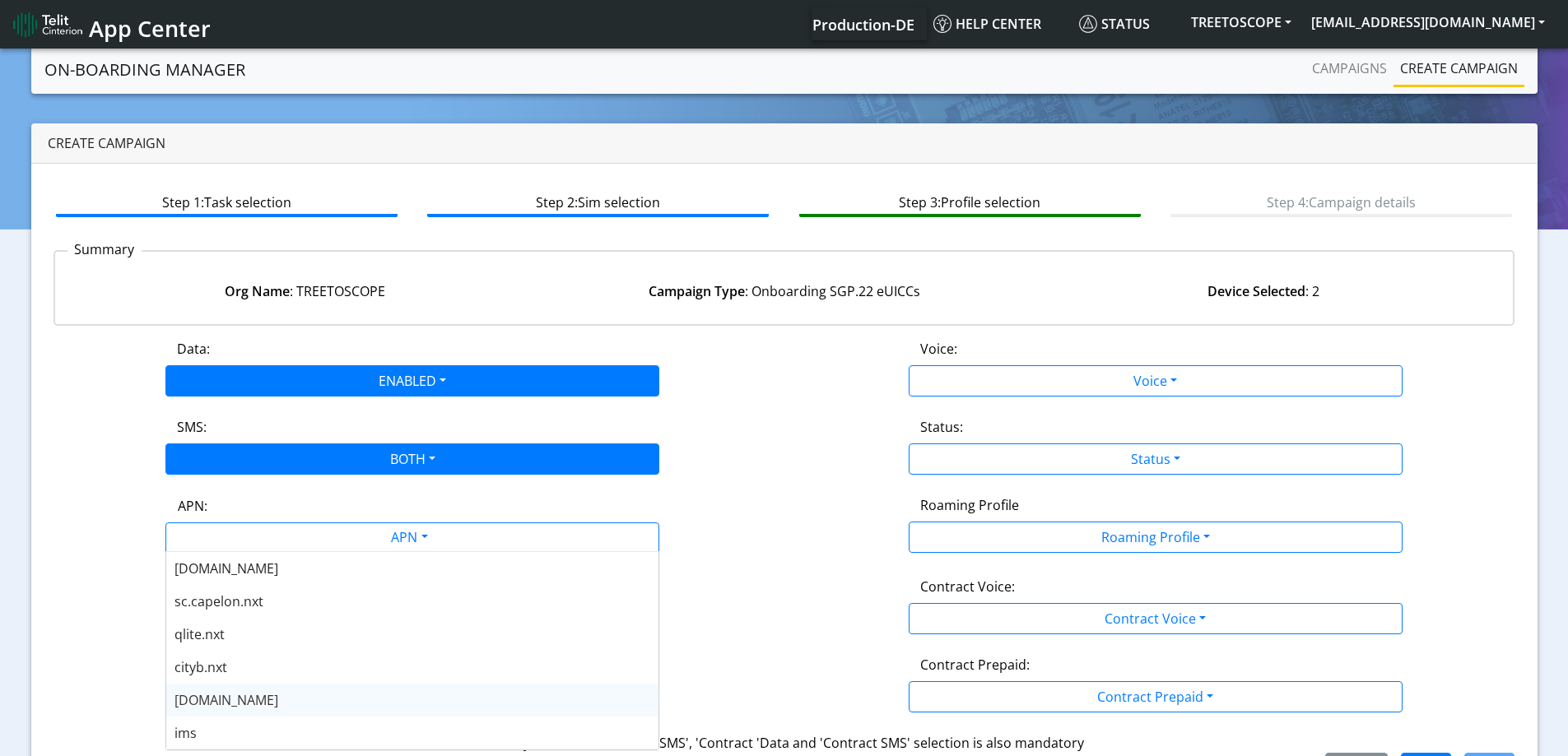
click at [237, 685] on div "nxt23.net" at bounding box center [412, 700] width 492 height 33
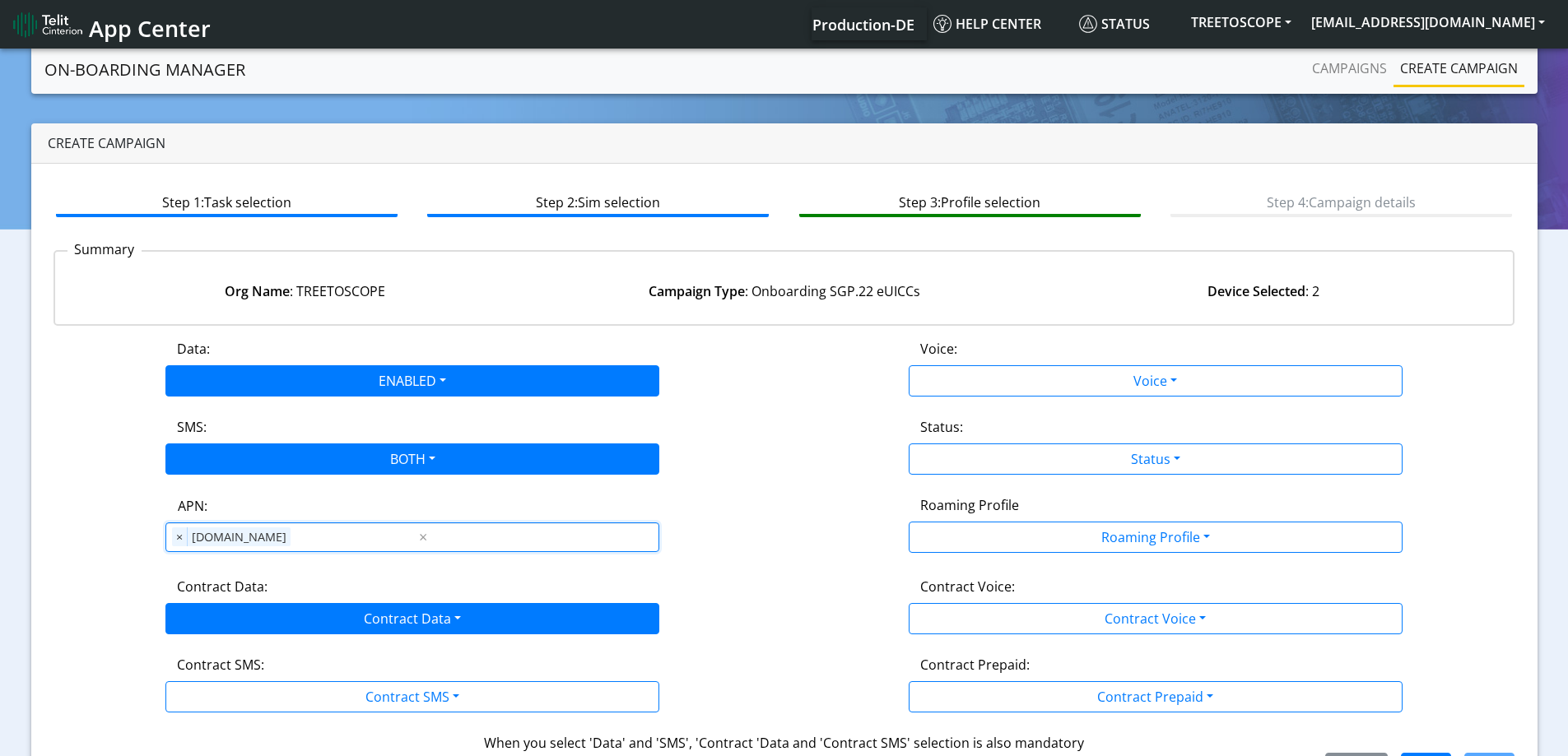
drag, startPoint x: 228, startPoint y: 640, endPoint x: 228, endPoint y: 623, distance: 17.0
click at [228, 626] on div "Data: ENABLED Disabled Enabled Voice: Voice Disabled Enabled SMS: BOTH Disabled…" at bounding box center [784, 562] width 1462 height 445
click at [228, 623] on button "Contract Data" at bounding box center [412, 619] width 494 height 31
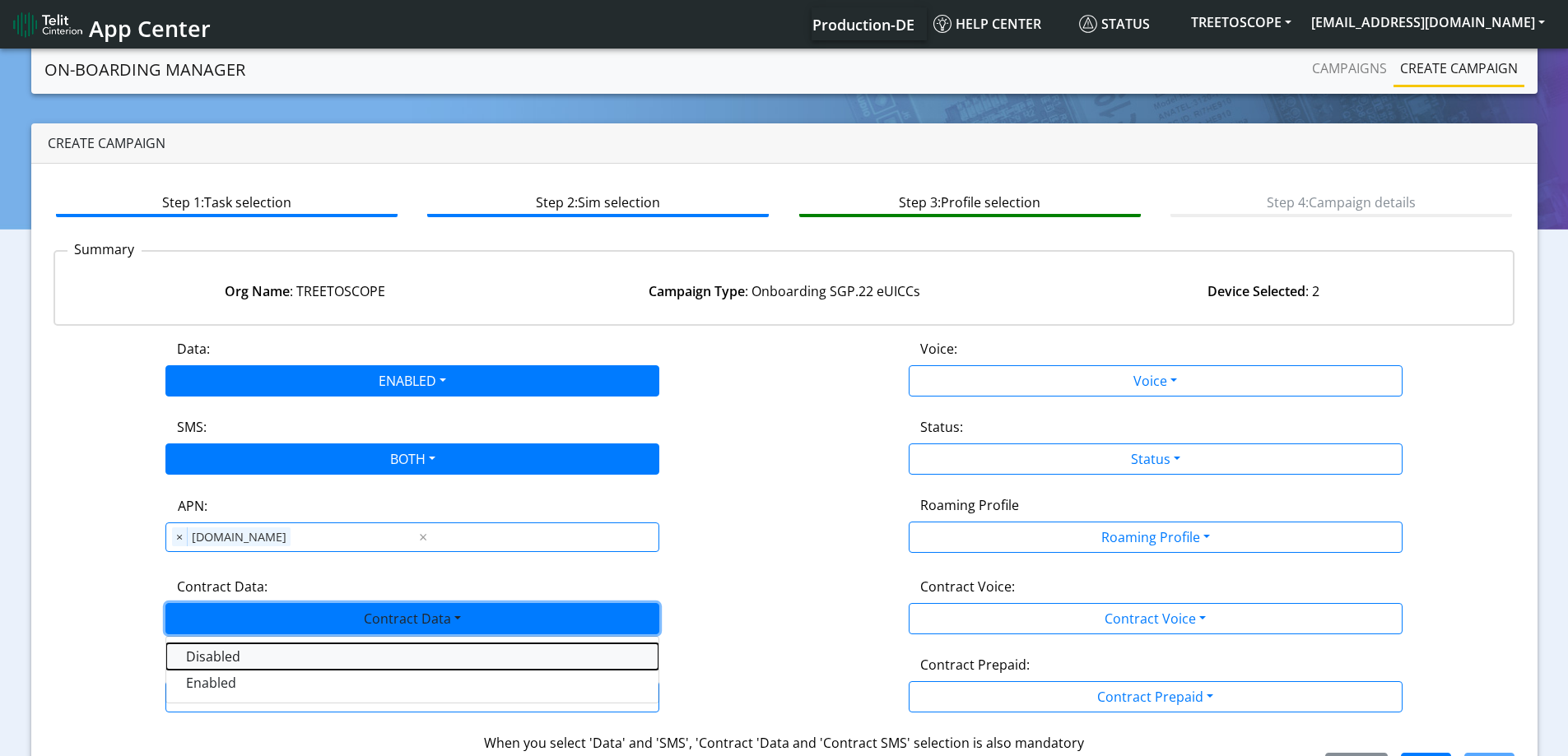
click at [211, 665] on Datadisabled-dropdown "Disabled" at bounding box center [412, 656] width 492 height 27
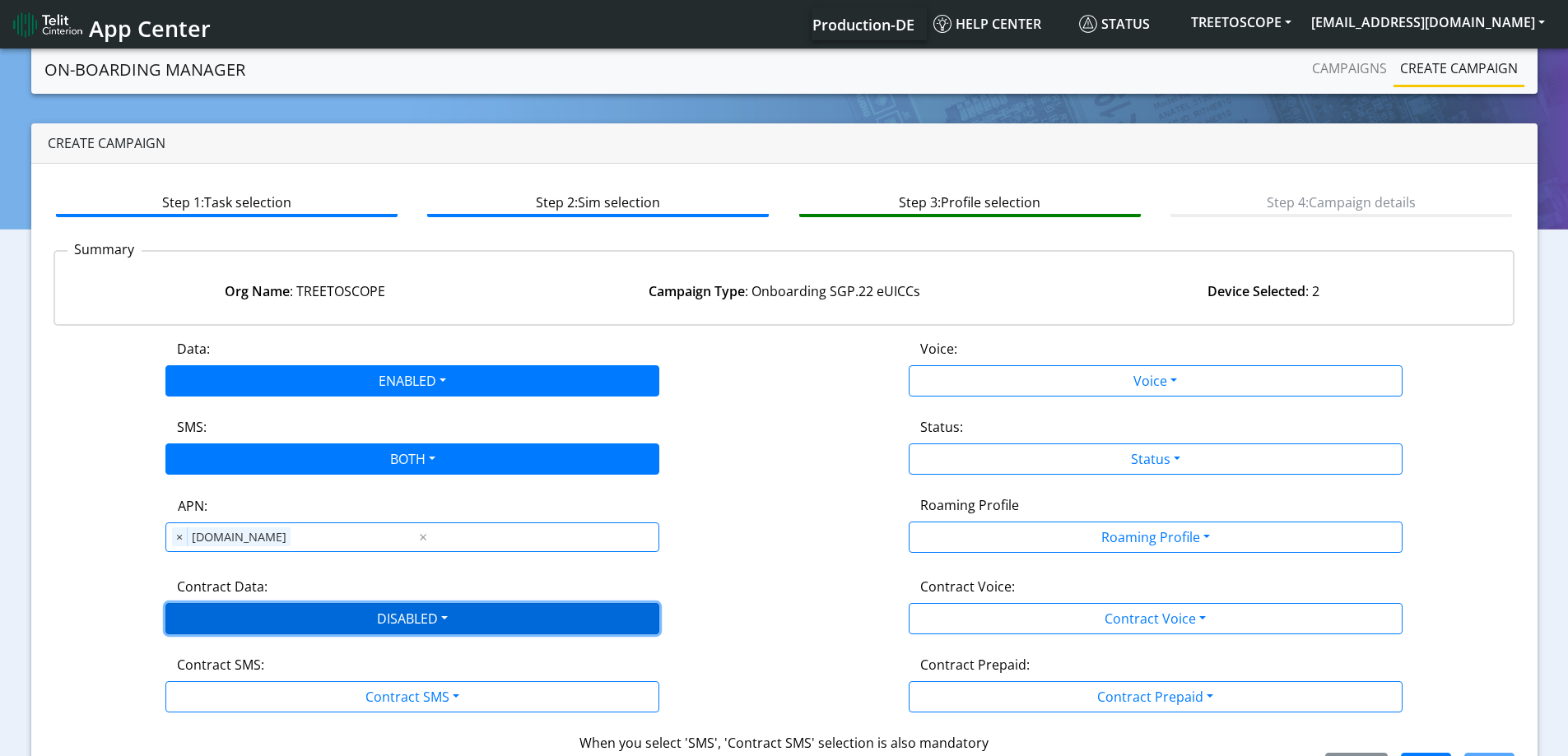
click at [216, 616] on button "DISABLED" at bounding box center [412, 619] width 494 height 31
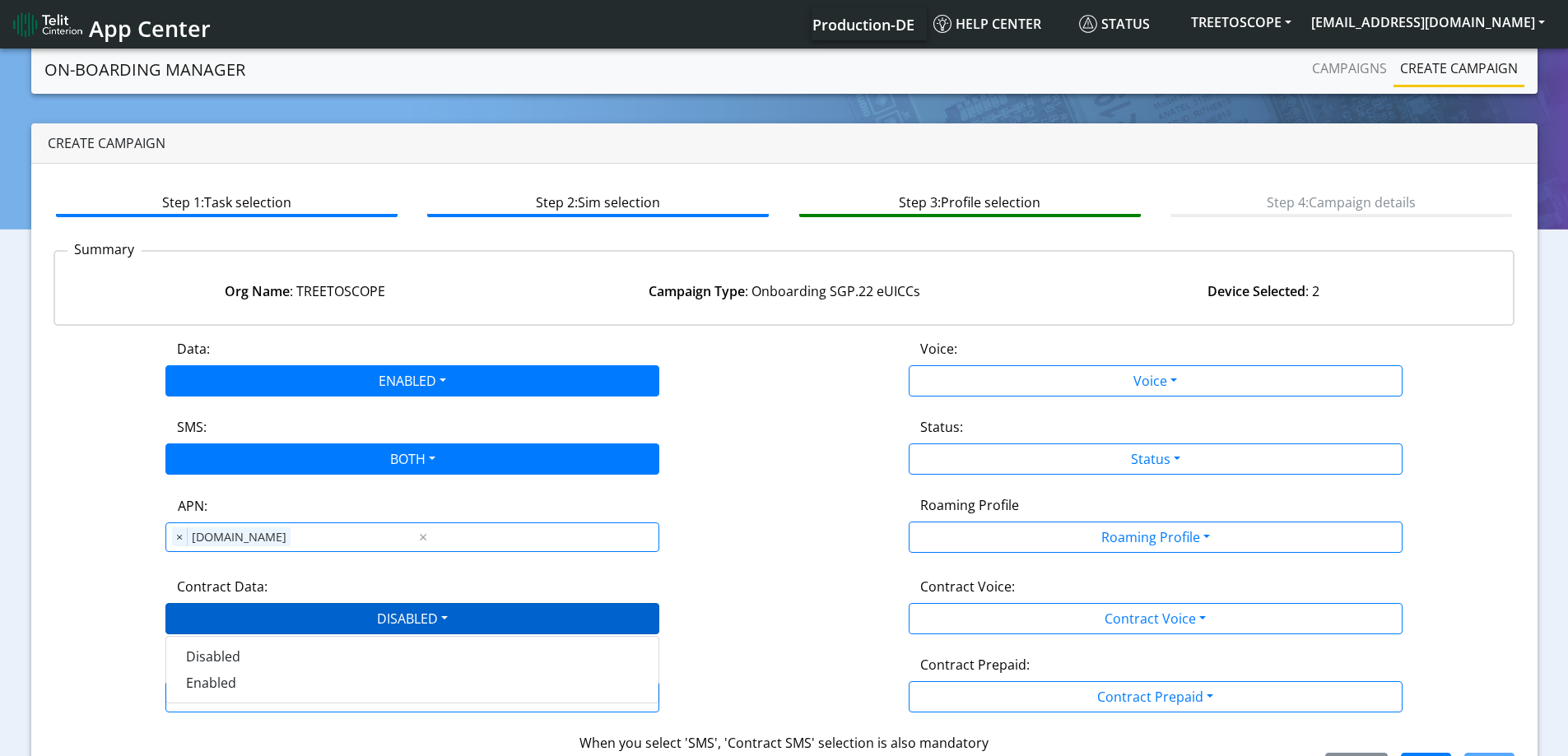
click at [194, 699] on div "Disabled Enabled" at bounding box center [412, 670] width 494 height 68
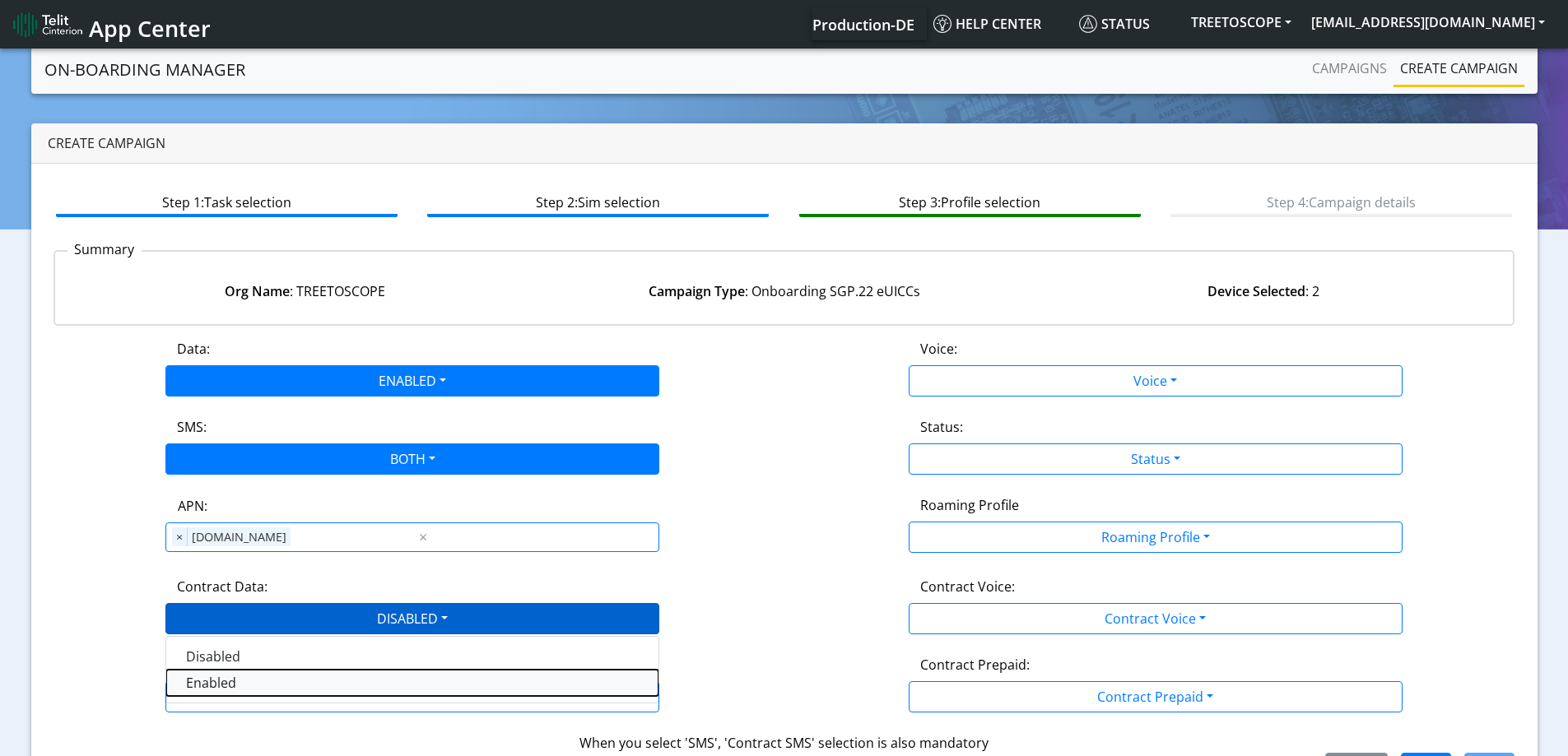
click at [198, 686] on Dataenabled-dropdown "Enabled" at bounding box center [412, 683] width 492 height 27
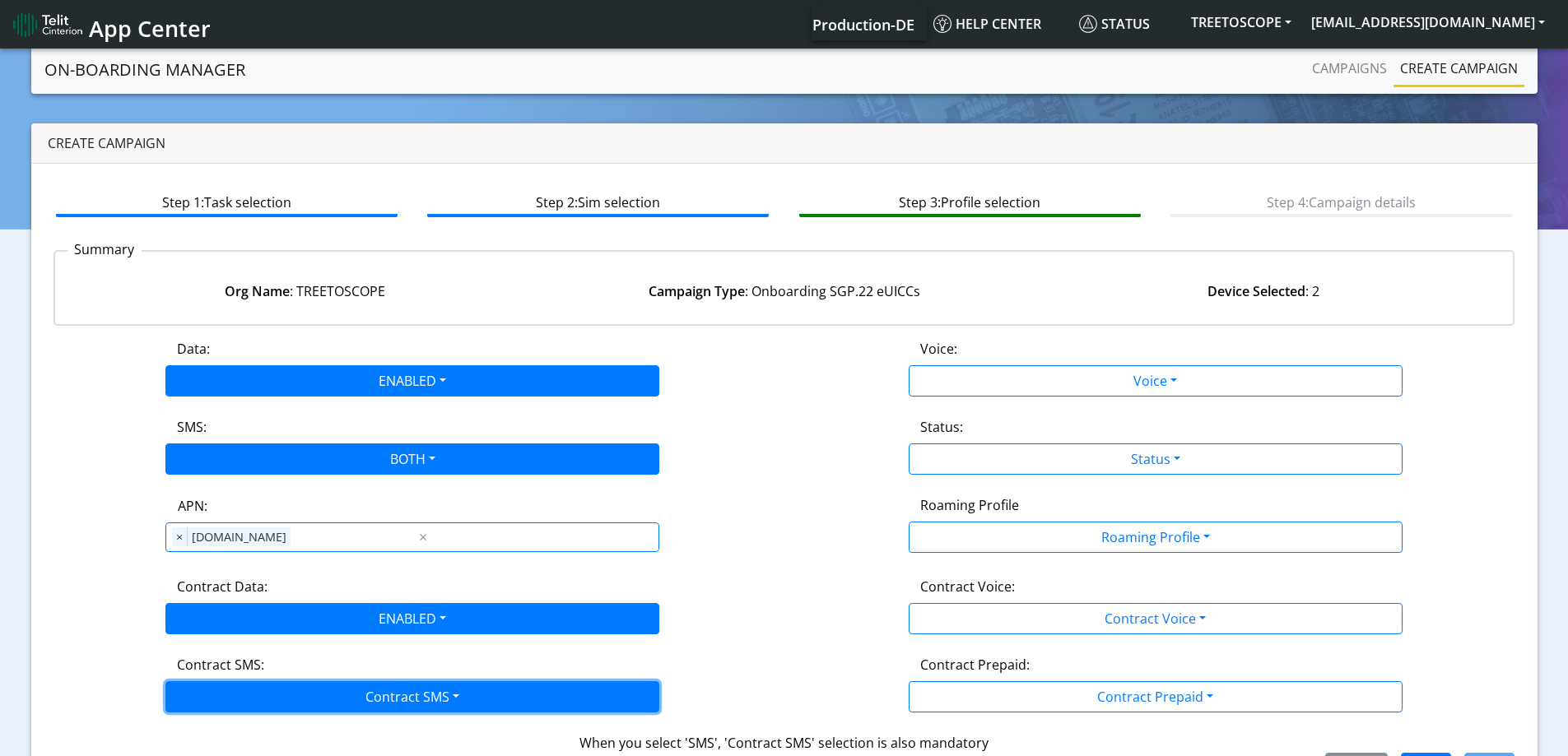
click at [198, 696] on button "Contract SMS" at bounding box center [412, 696] width 494 height 31
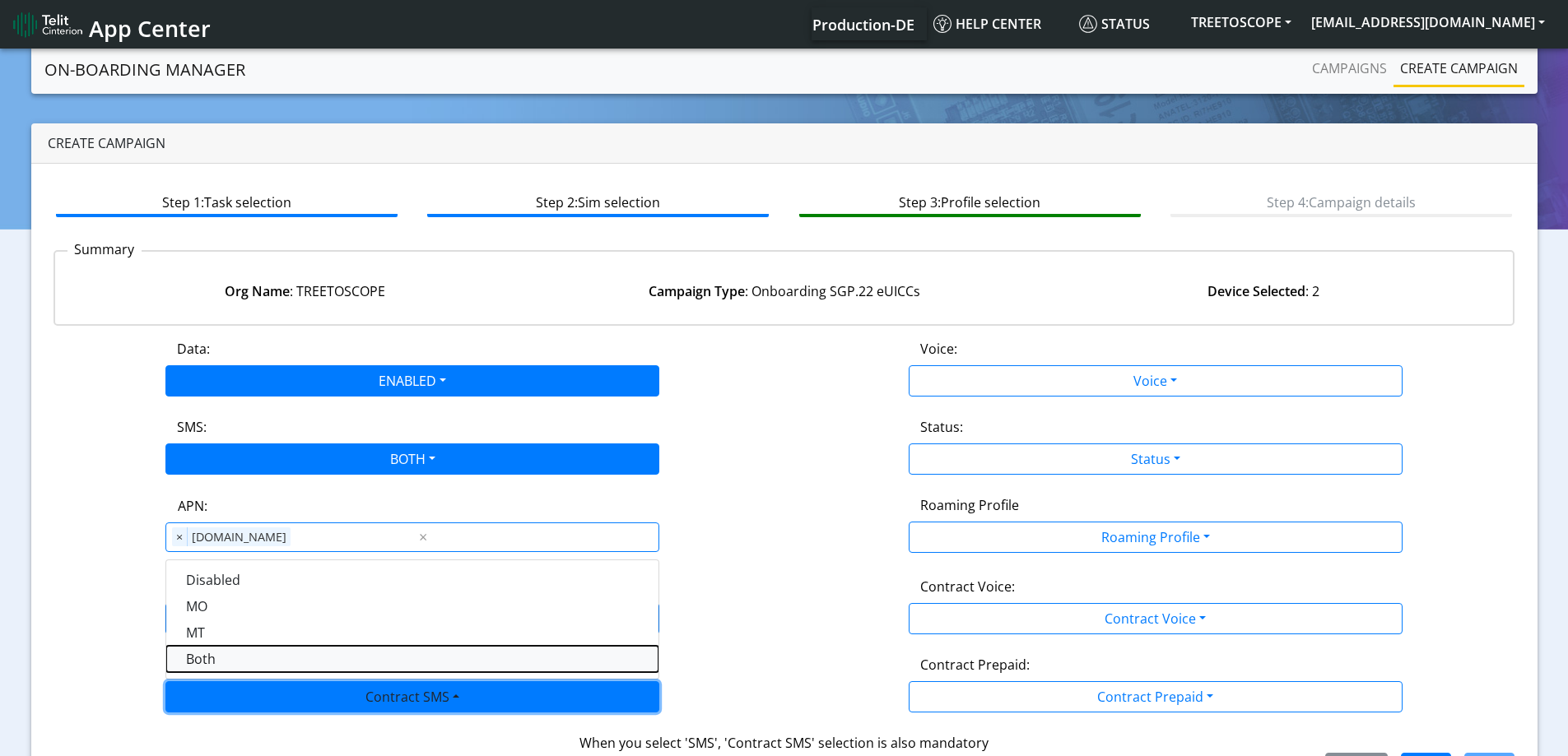
click at [213, 648] on SMSboth-dropdown "Both" at bounding box center [412, 659] width 492 height 27
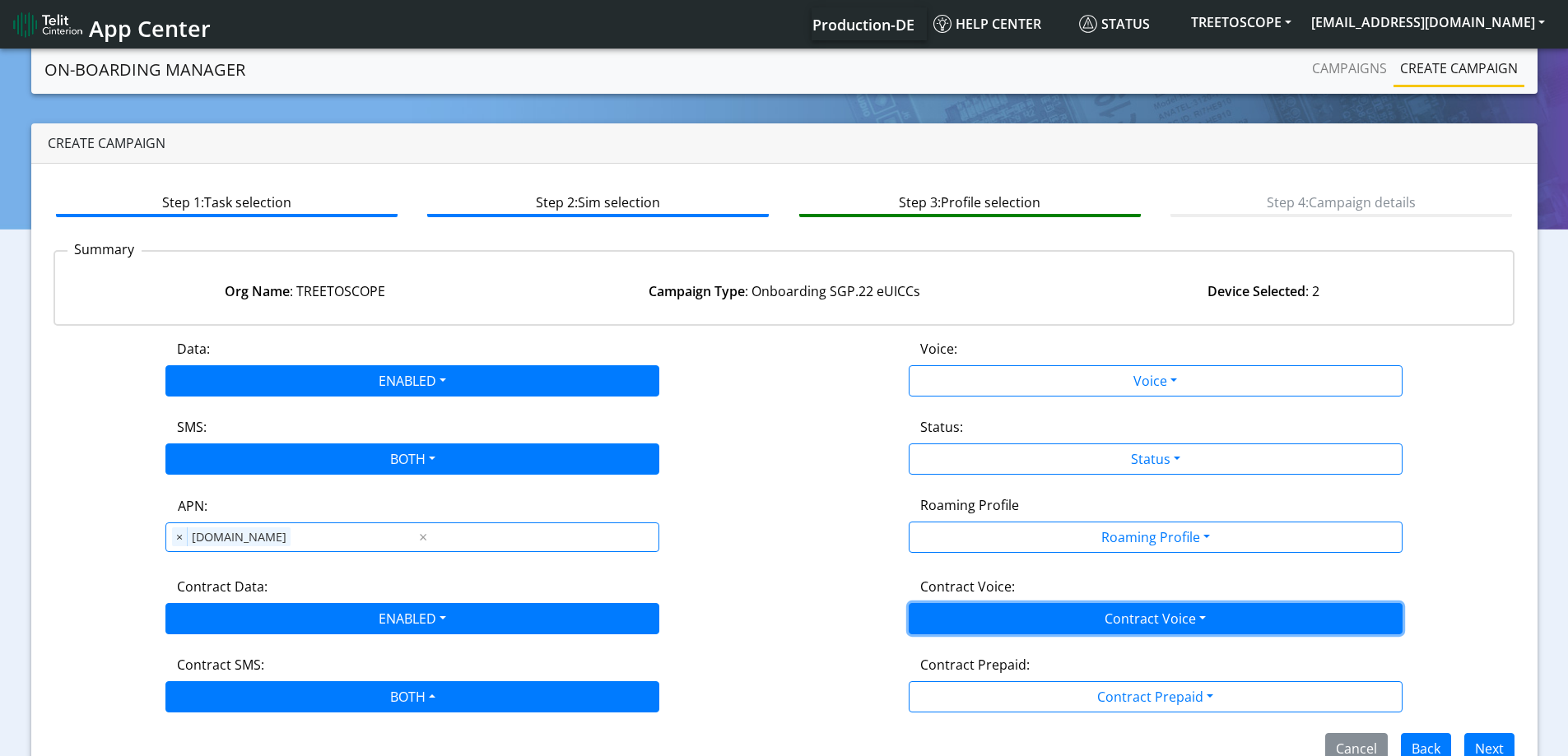
drag, startPoint x: 1159, startPoint y: 616, endPoint x: 1147, endPoint y: 616, distance: 12.0
click at [1154, 616] on button "Contract Voice" at bounding box center [1155, 619] width 494 height 31
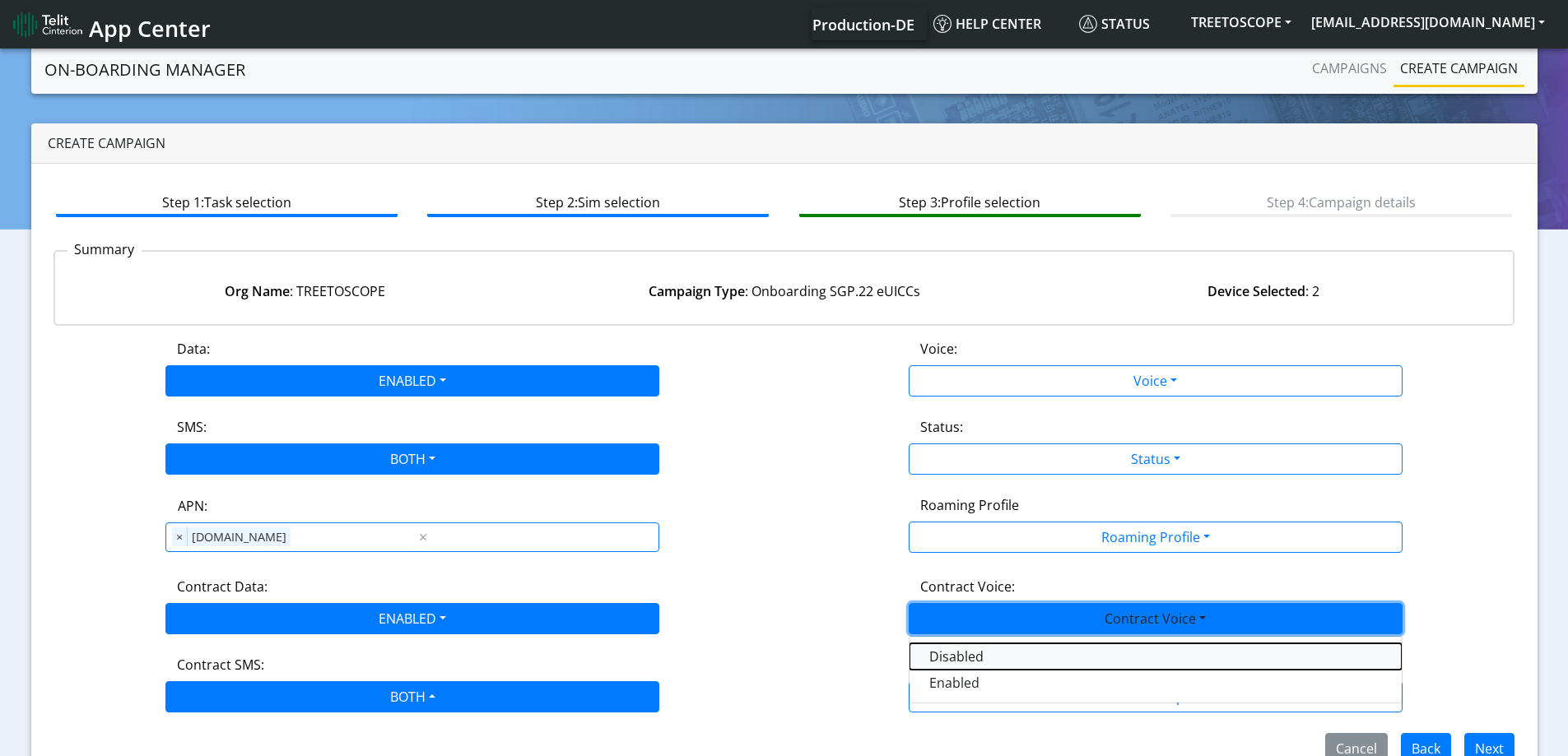
click at [937, 648] on Voicedisabled-dropdown "Disabled" at bounding box center [1155, 656] width 492 height 27
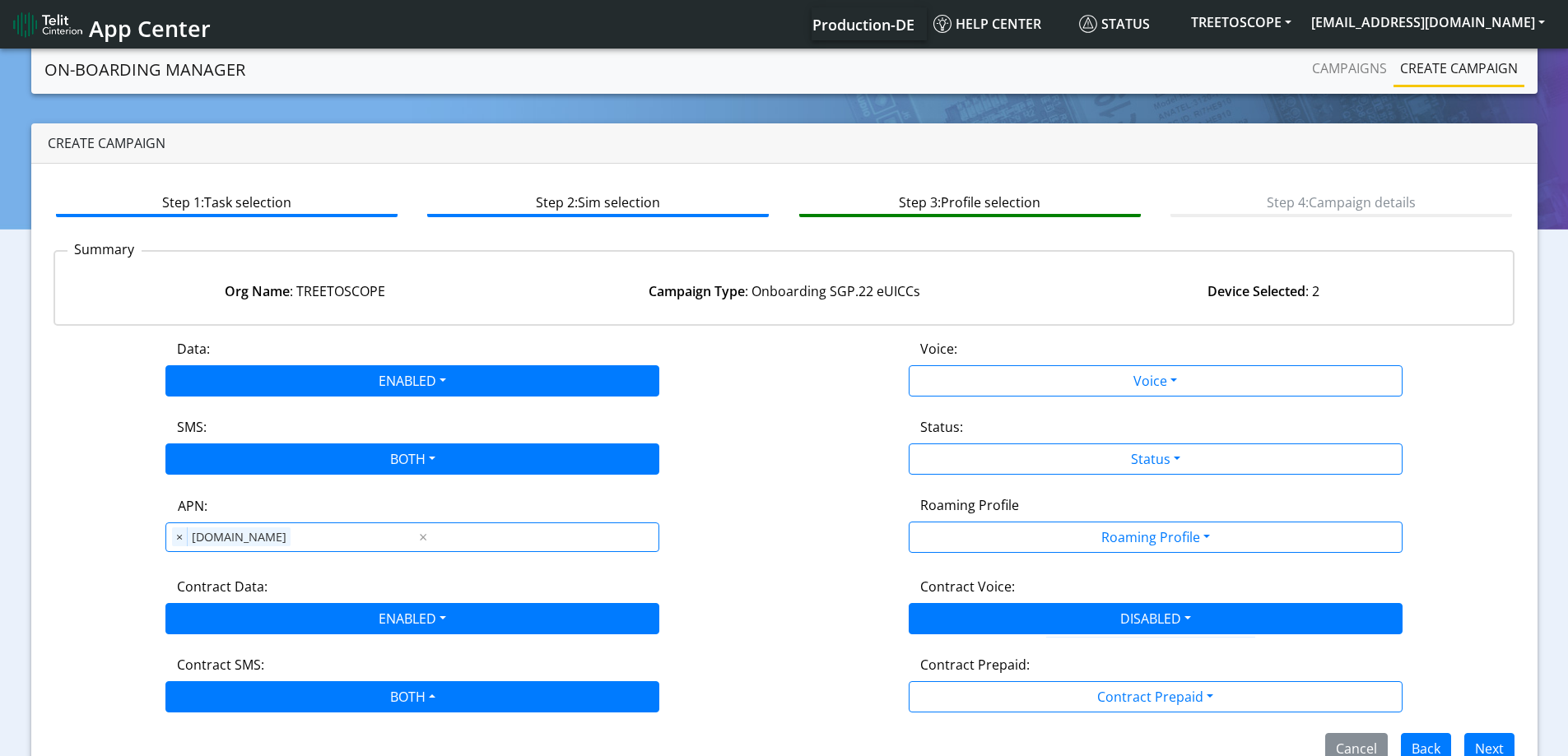
click at [930, 397] on div "Data: ENABLED Disabled Enabled Voice: Voice Disabled Enabled SMS: BOTH Disabled…" at bounding box center [784, 552] width 1462 height 425
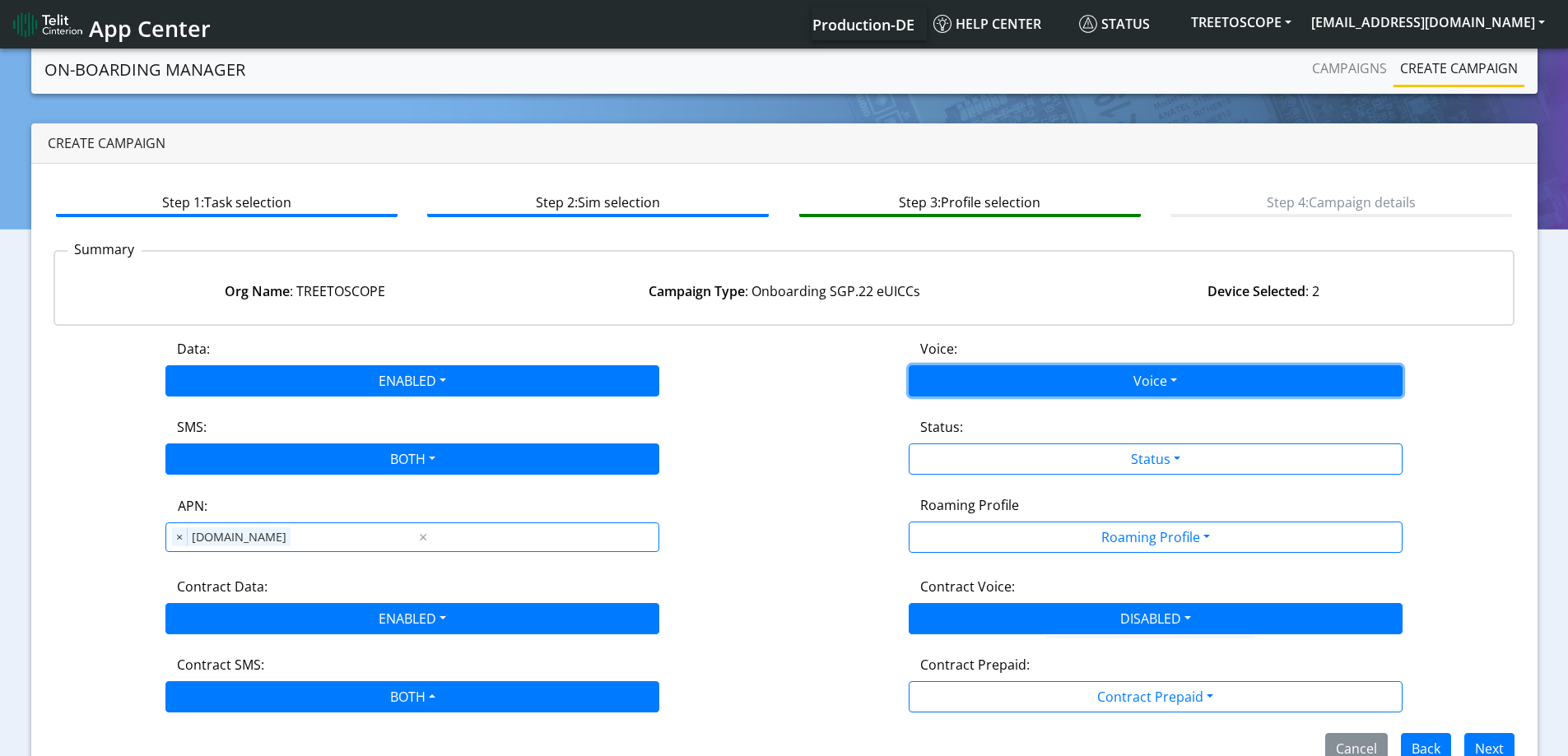
click at [930, 392] on button "Voice" at bounding box center [1155, 381] width 494 height 31
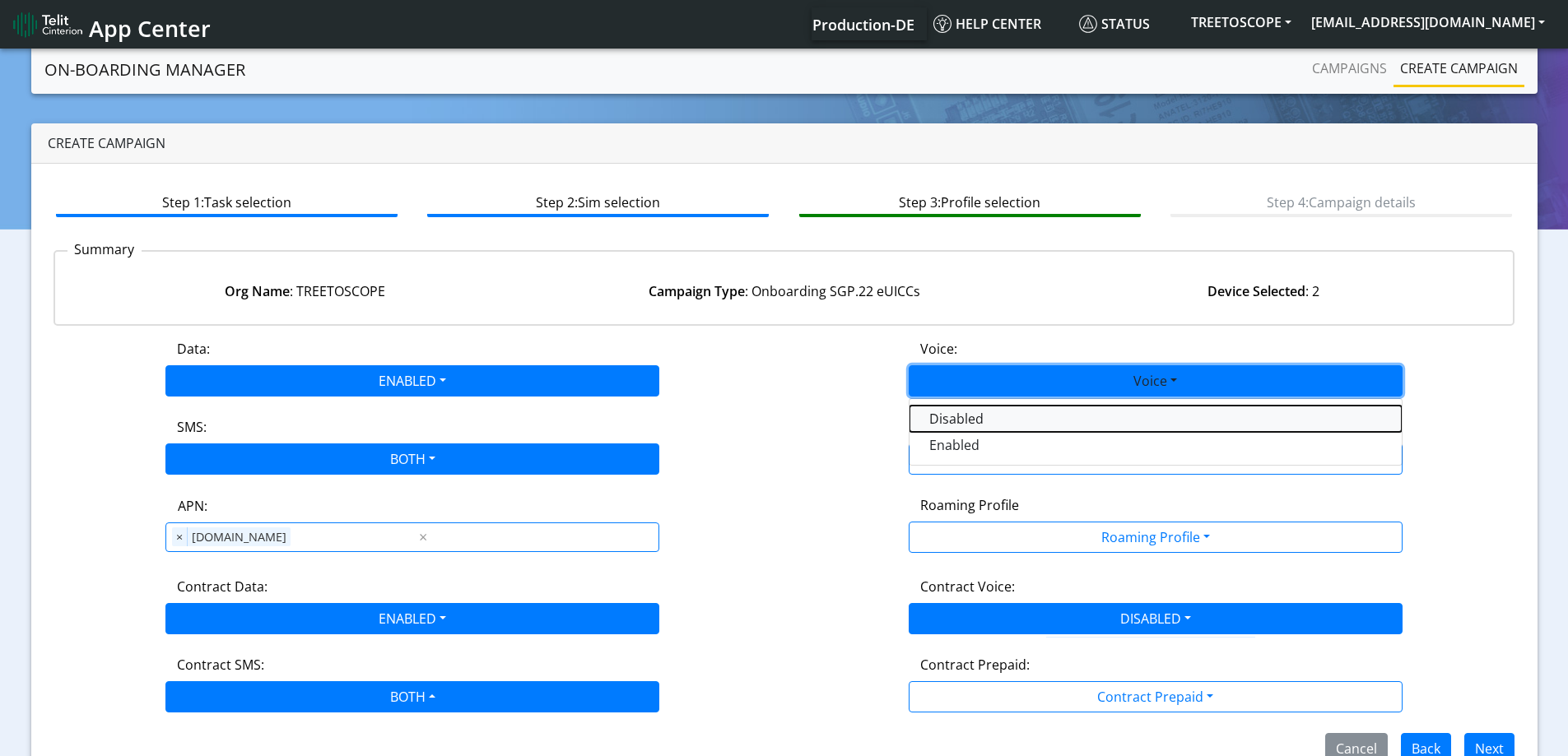
click at [928, 422] on button "Disabled" at bounding box center [1155, 419] width 492 height 27
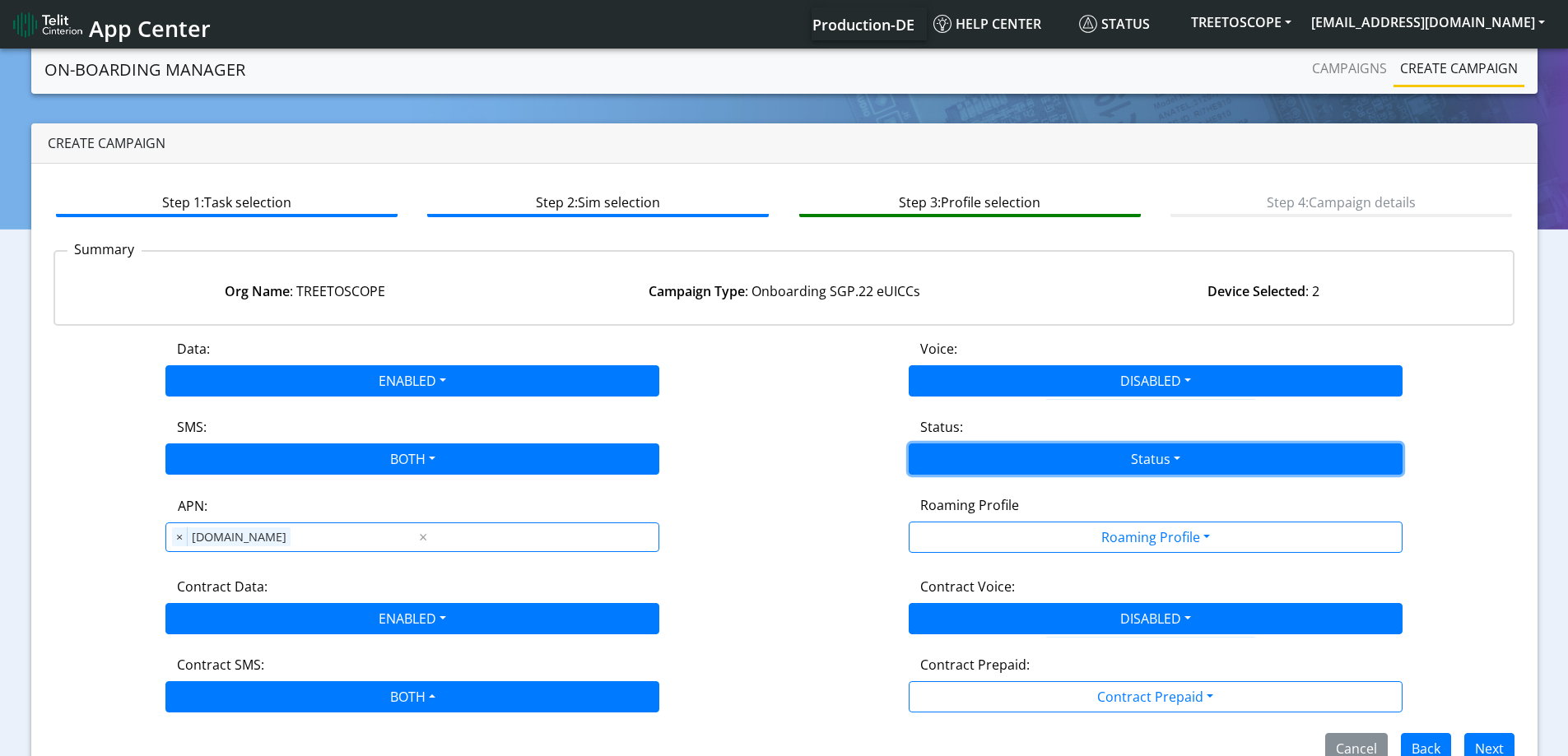
click at [961, 451] on button "Status" at bounding box center [1155, 459] width 494 height 31
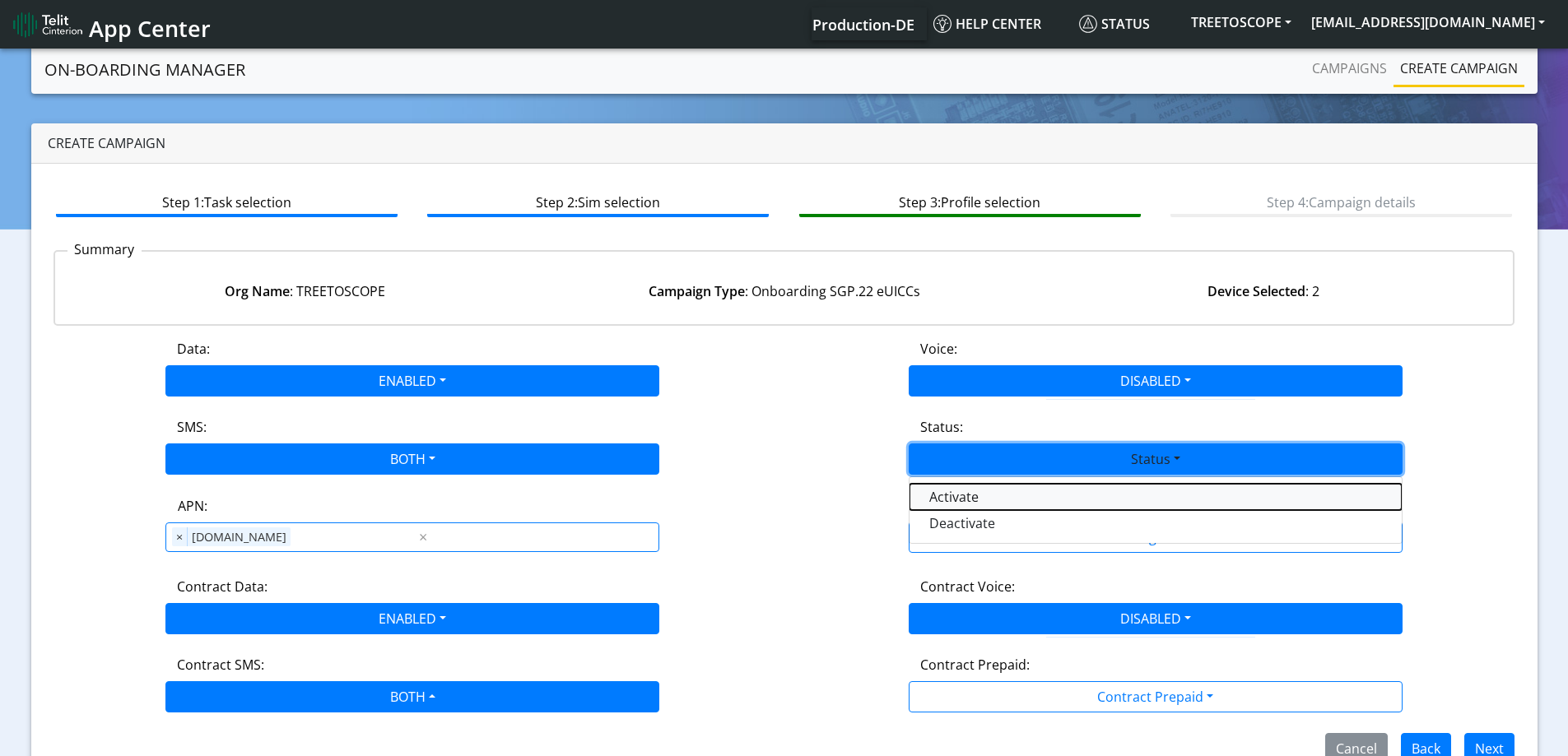
click at [961, 500] on button "Activate" at bounding box center [1155, 497] width 492 height 27
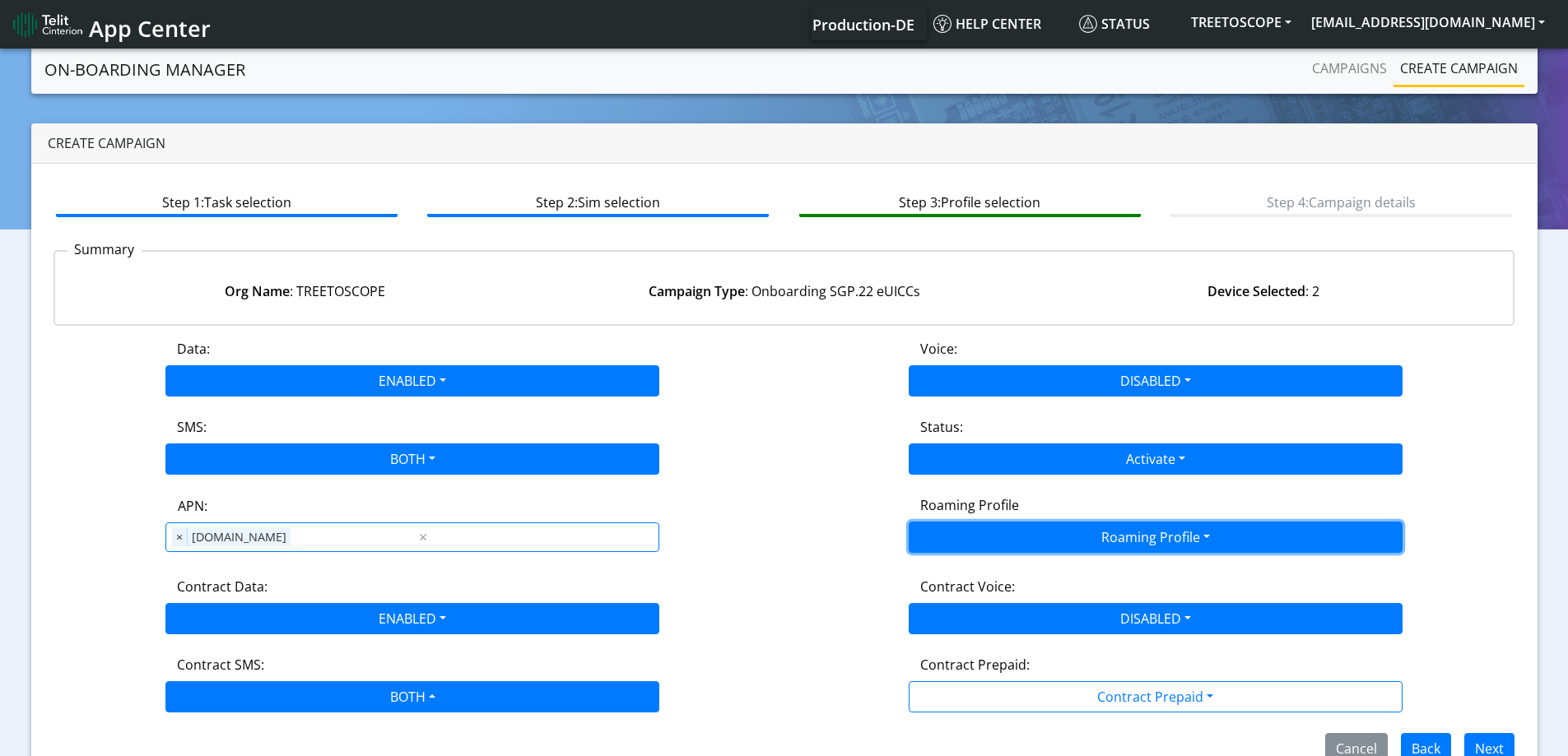
click at [995, 542] on button "Roaming Profile" at bounding box center [1155, 537] width 494 height 31
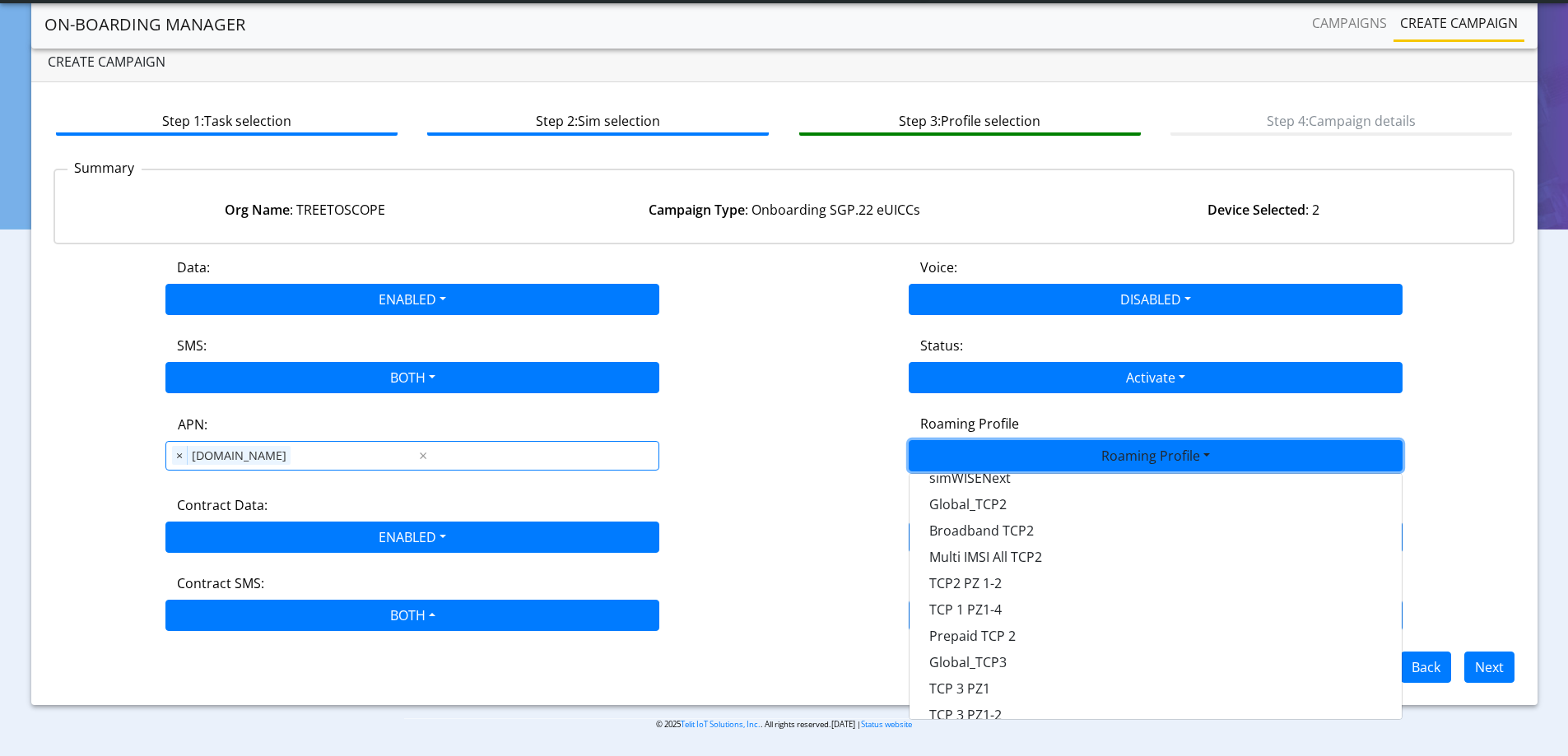
scroll to position [436, 0]
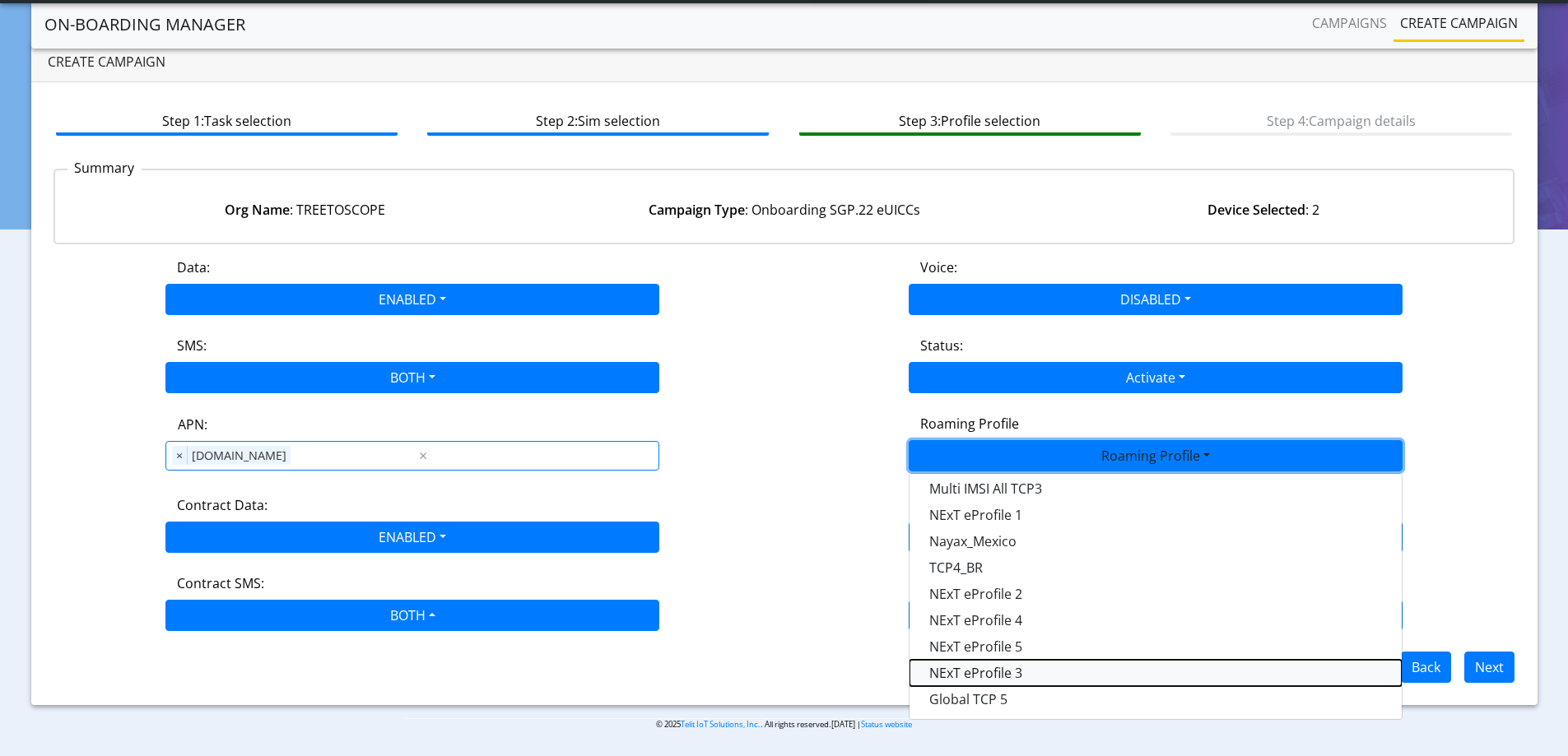
click at [1032, 666] on Profile-dropdown "NExT eProfile 3" at bounding box center [1155, 673] width 492 height 27
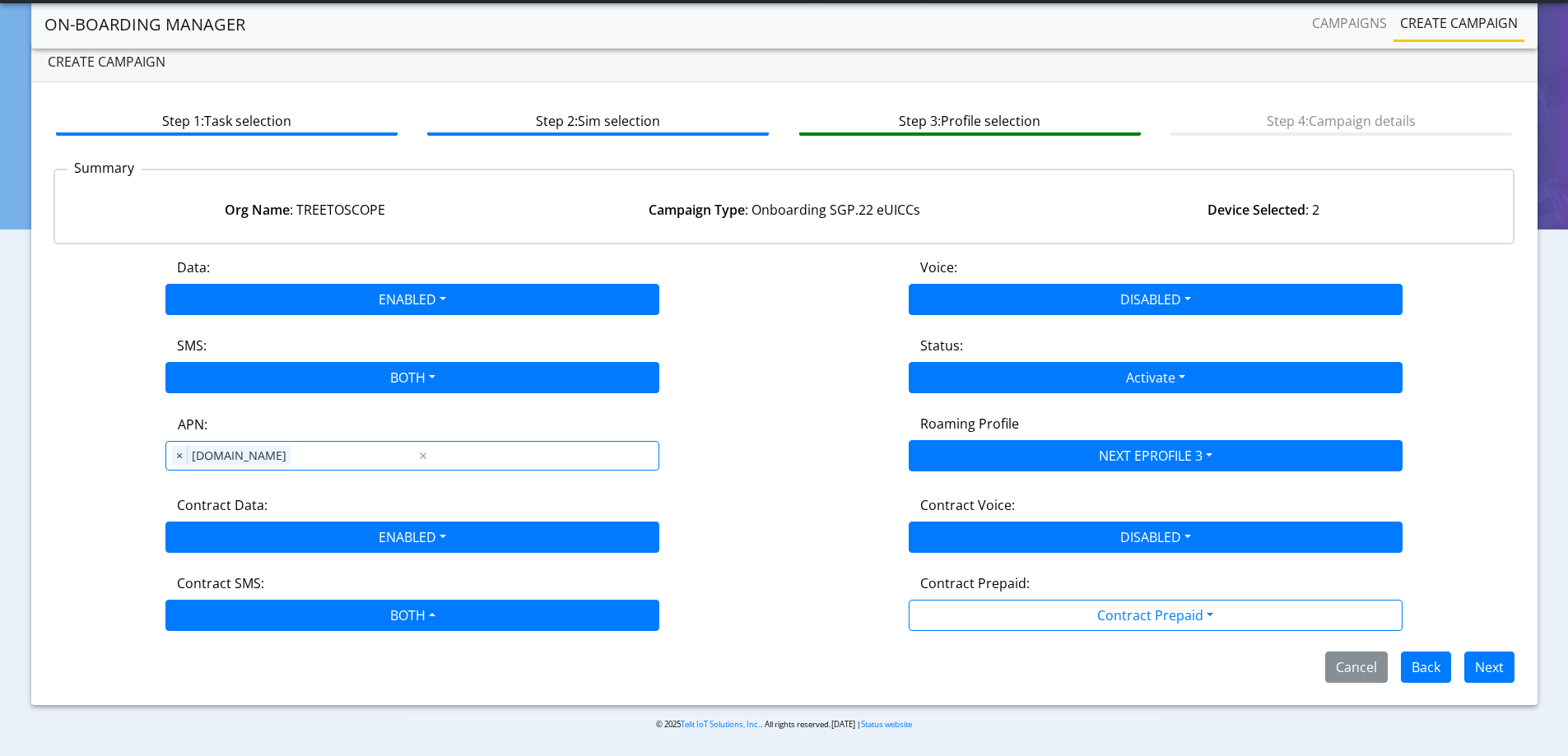
click at [778, 479] on div "Data: ENABLED Disabled Enabled Voice: DISABLED Disabled Enabled SMS: BOTH Disab…" at bounding box center [784, 470] width 1462 height 425
click at [1486, 667] on button "Next" at bounding box center [1489, 667] width 50 height 31
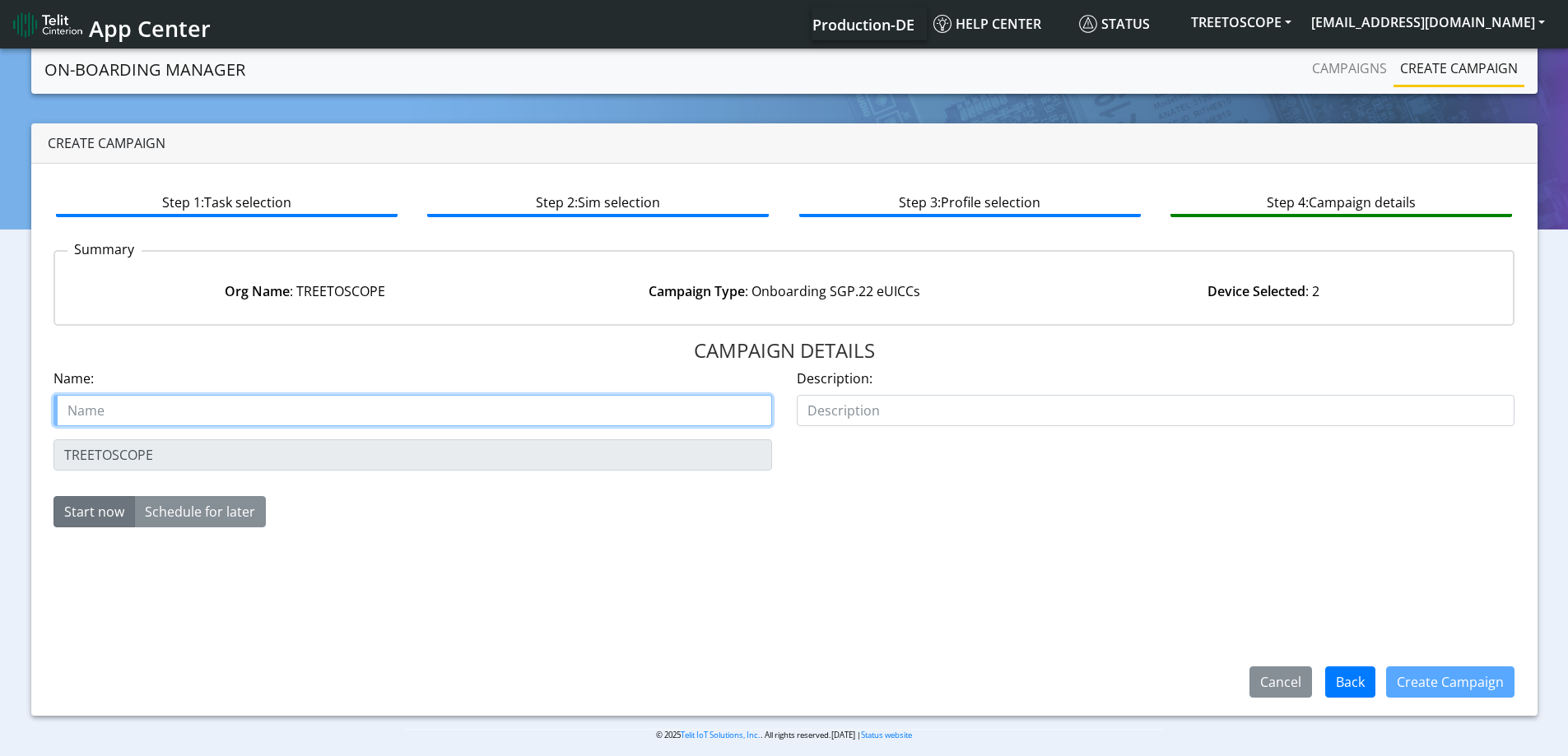
drag, startPoint x: 126, startPoint y: 422, endPoint x: 127, endPoint y: 411, distance: 11.0
click at [127, 421] on input "text" at bounding box center [413, 411] width 719 height 31
paste input "TREETOSCOPE"
type input "TREETOSCOPE Starter SIM eSIM 3"
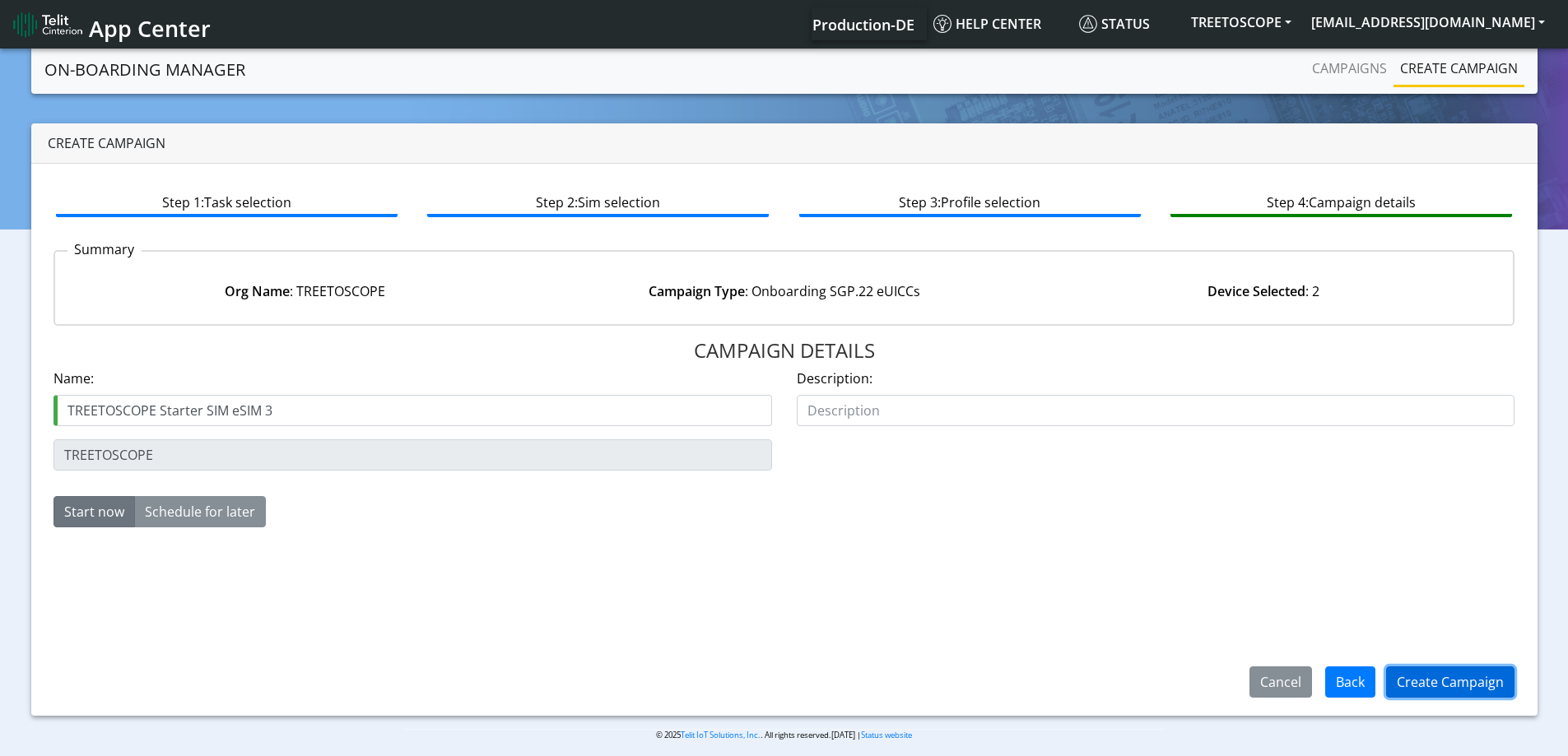
click at [1461, 685] on button "Create Campaign" at bounding box center [1451, 682] width 128 height 31
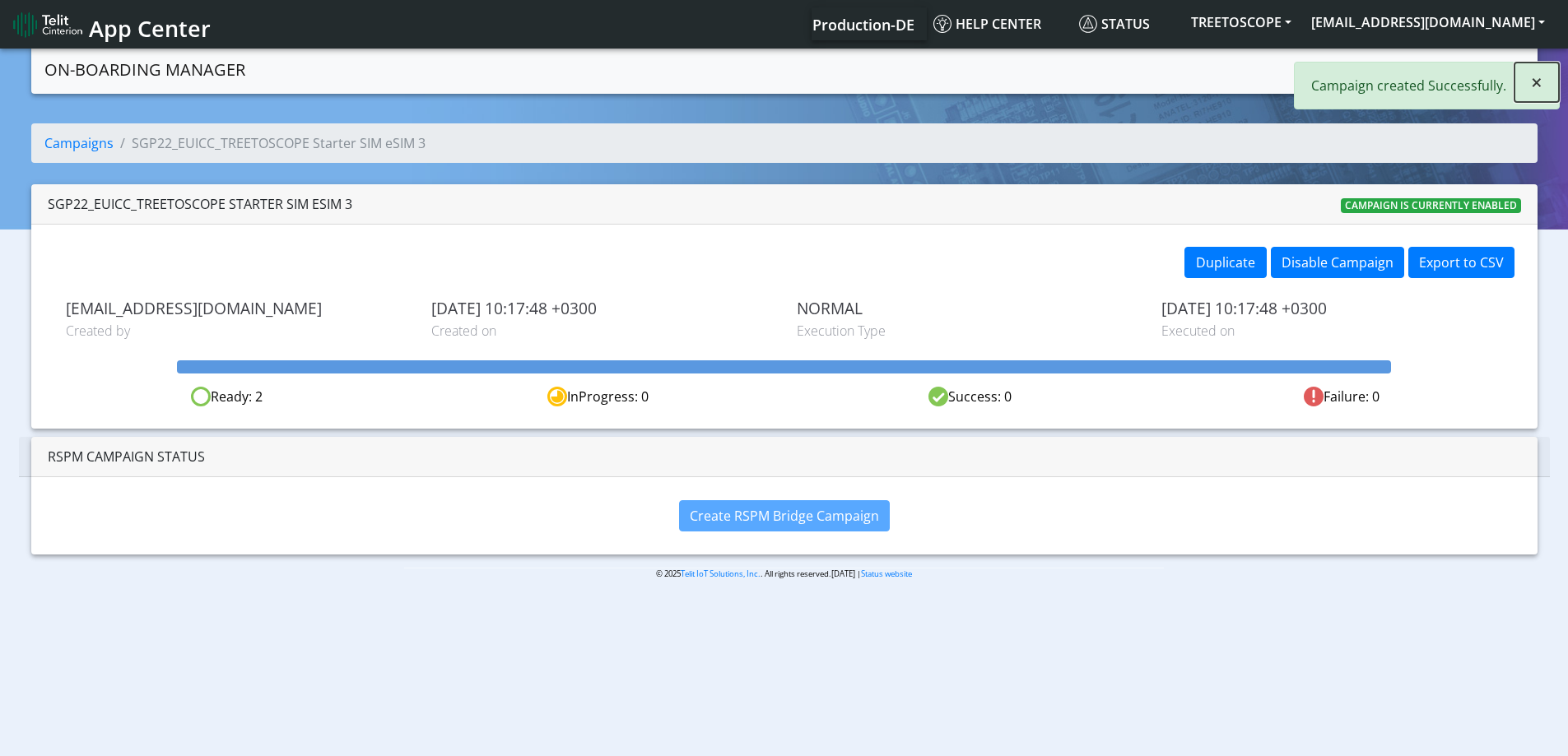
click at [1540, 88] on span "×" at bounding box center [1537, 82] width 12 height 27
click at [1415, 69] on link "Create campaign" at bounding box center [1459, 69] width 131 height 33
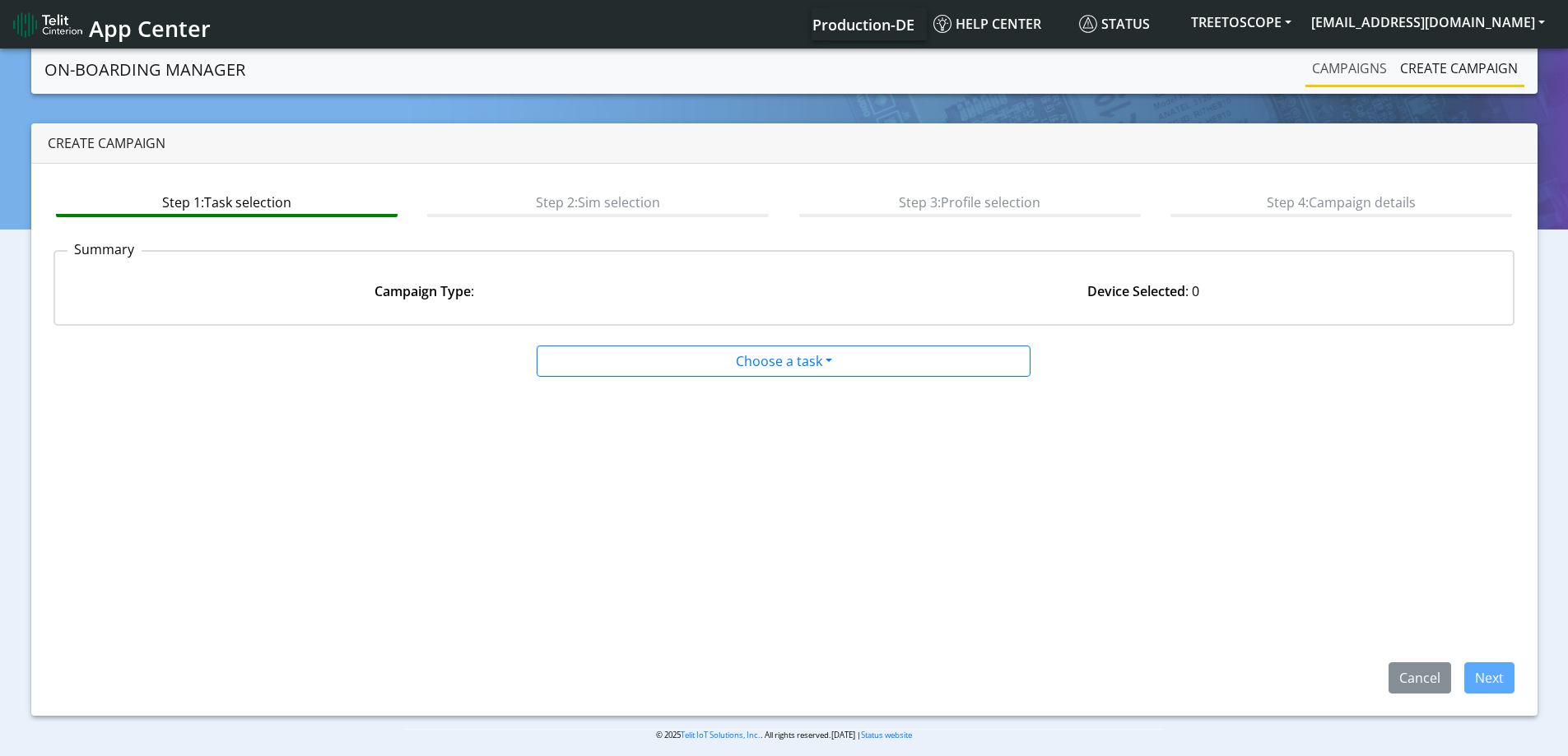
click at [1322, 69] on link "Campaigns" at bounding box center [1350, 69] width 88 height 33
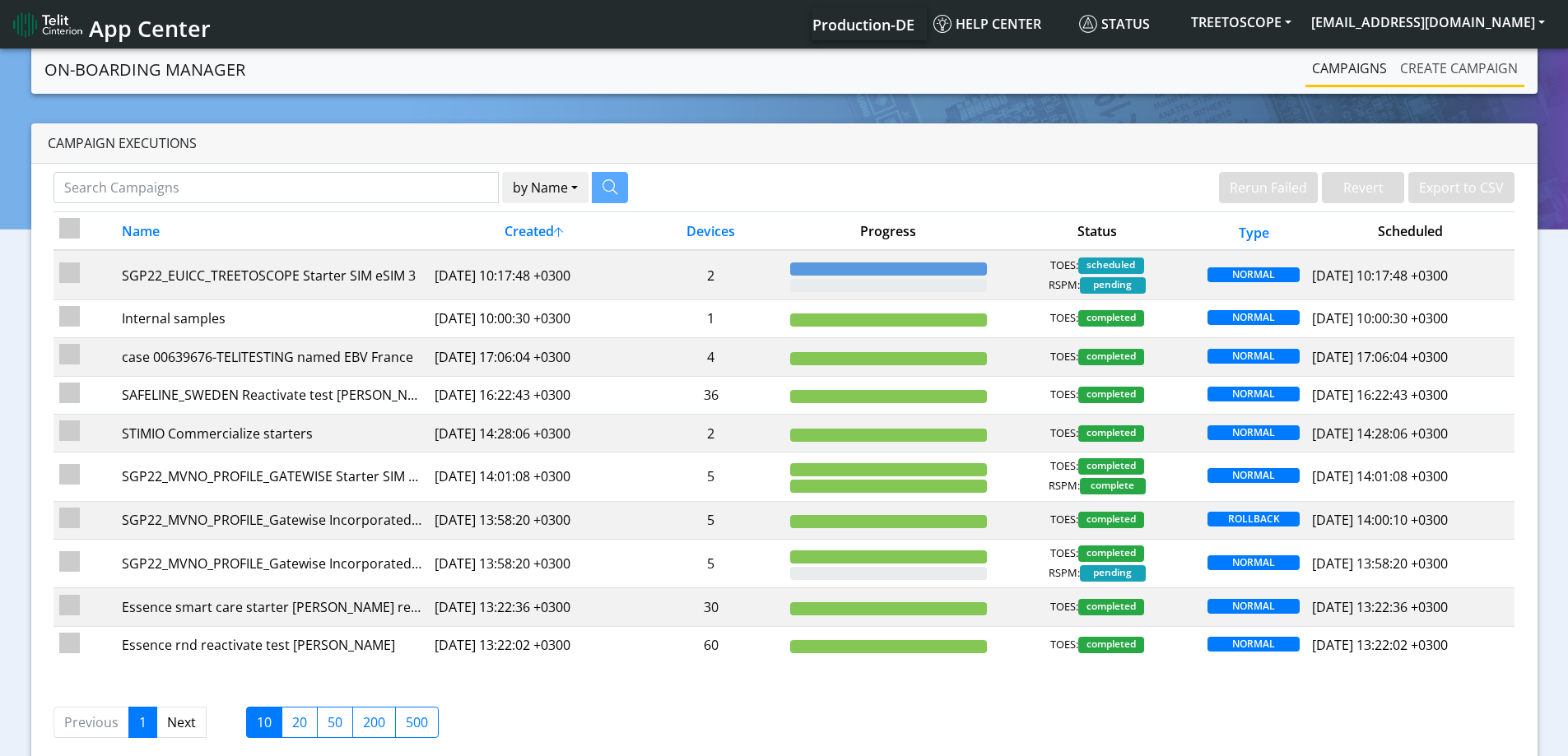
click at [1467, 63] on link "Create campaign" at bounding box center [1459, 69] width 131 height 33
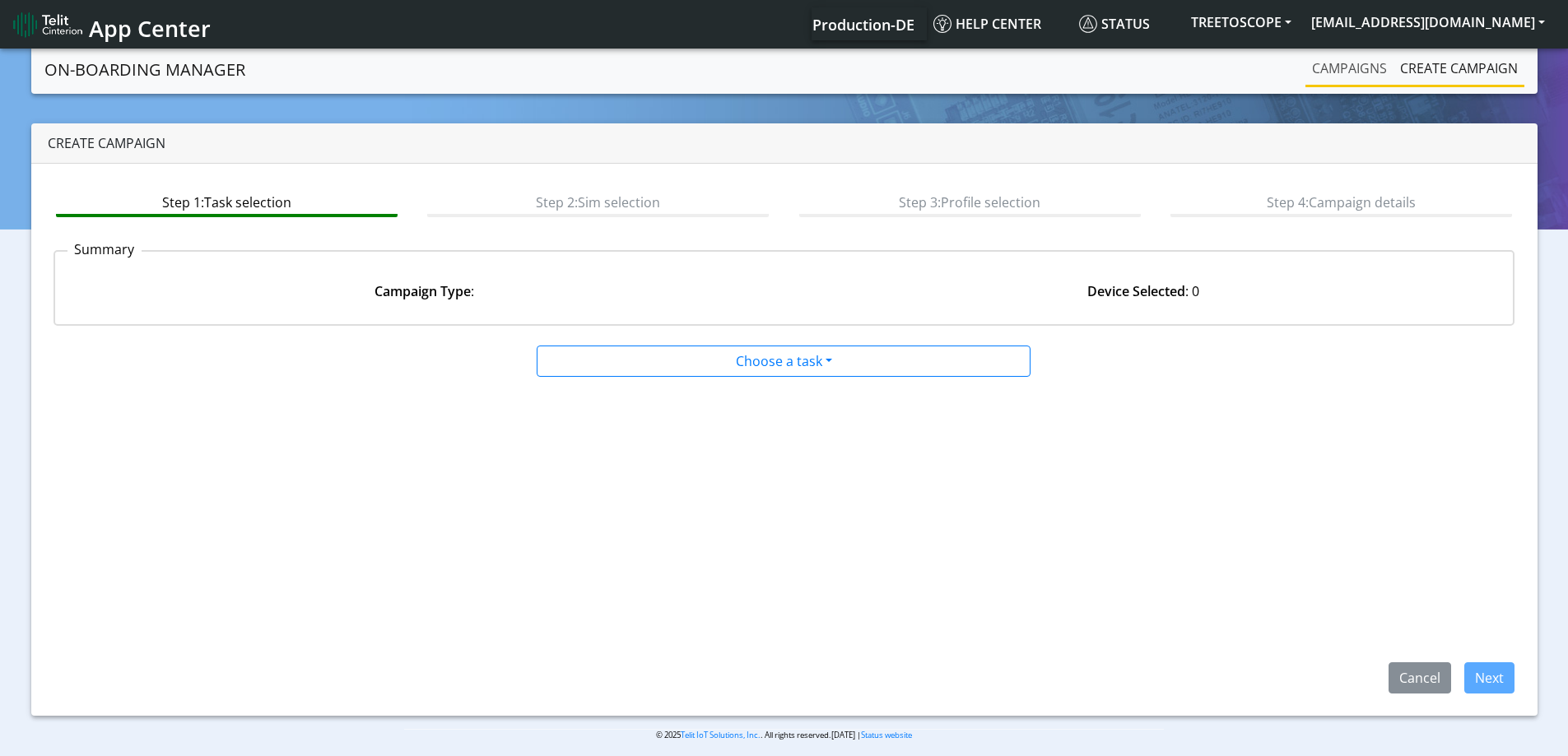
click at [1336, 69] on link "Campaigns" at bounding box center [1350, 69] width 88 height 33
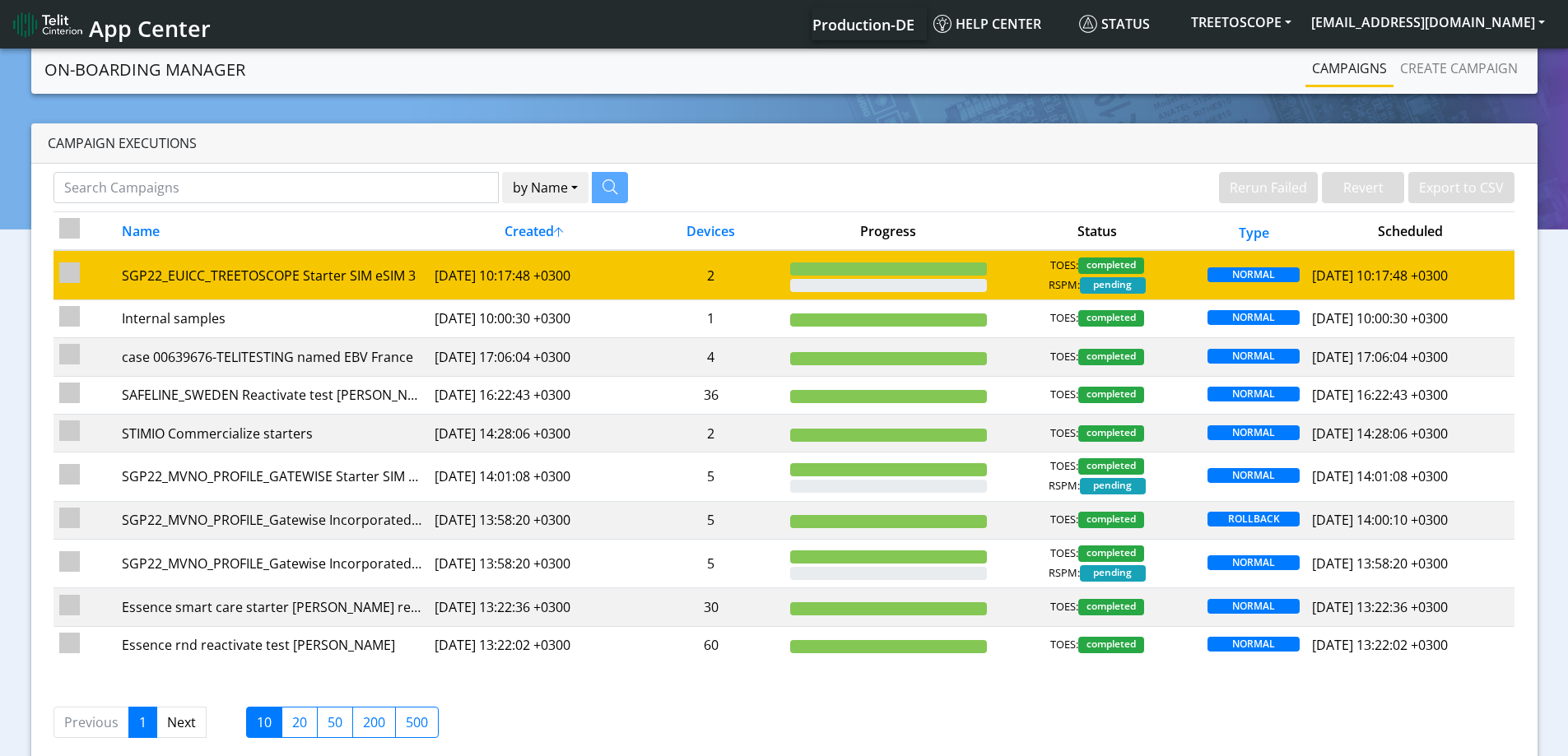
click at [653, 279] on td "2" at bounding box center [712, 275] width 147 height 49
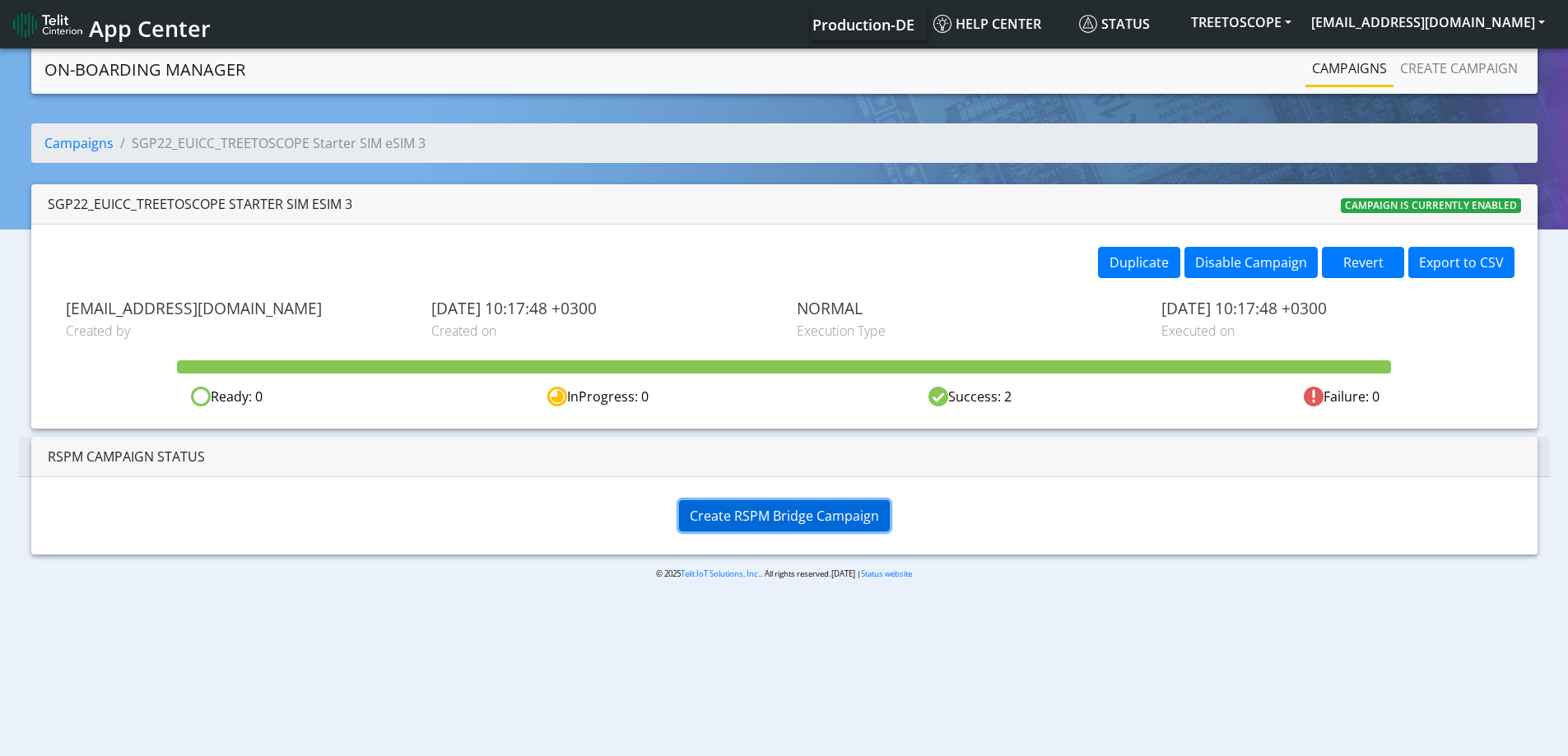
click at [762, 510] on span "Create RSPM Bridge Campaign" at bounding box center [784, 516] width 189 height 18
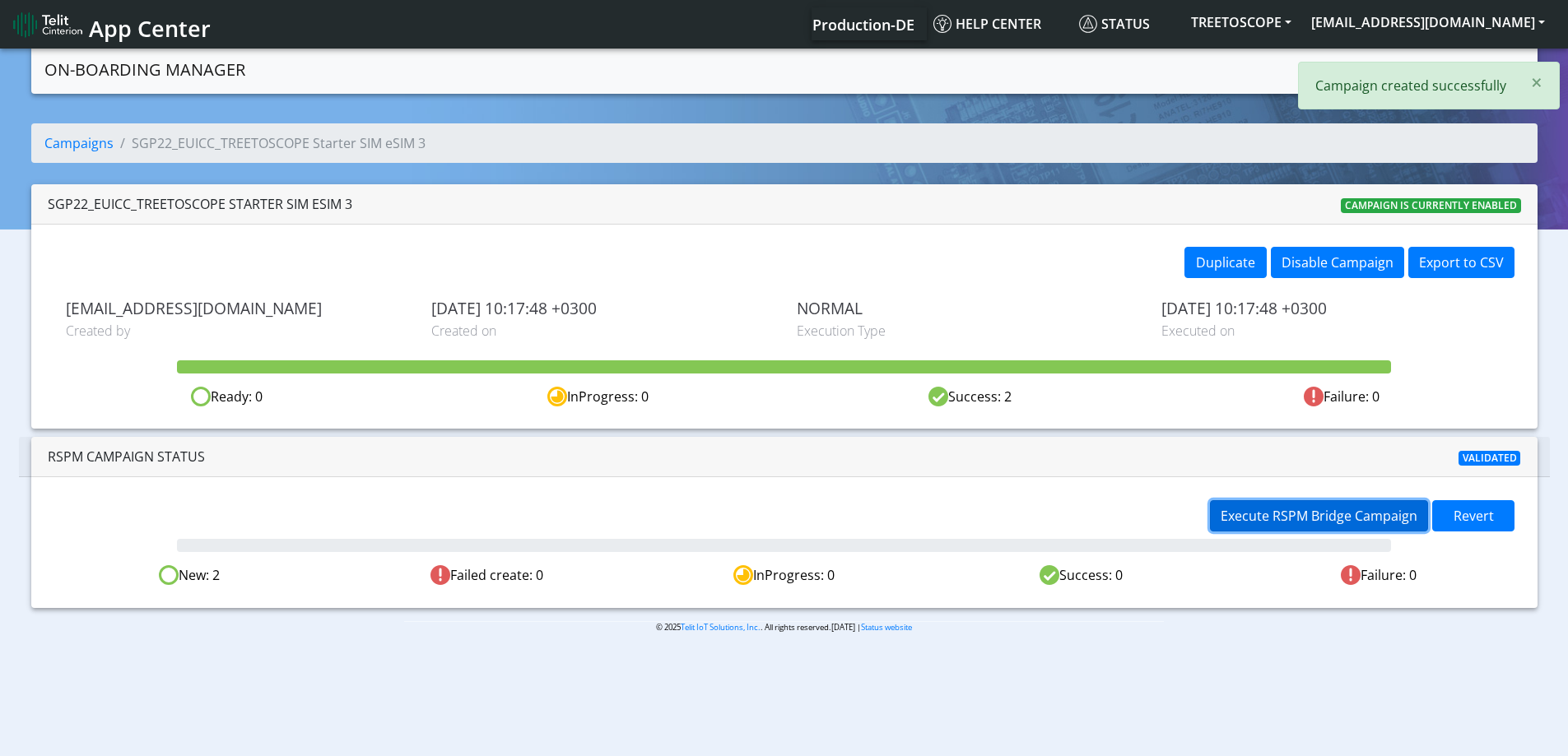
click at [1255, 503] on button "Execute RSPM Bridge Campaign" at bounding box center [1320, 516] width 218 height 31
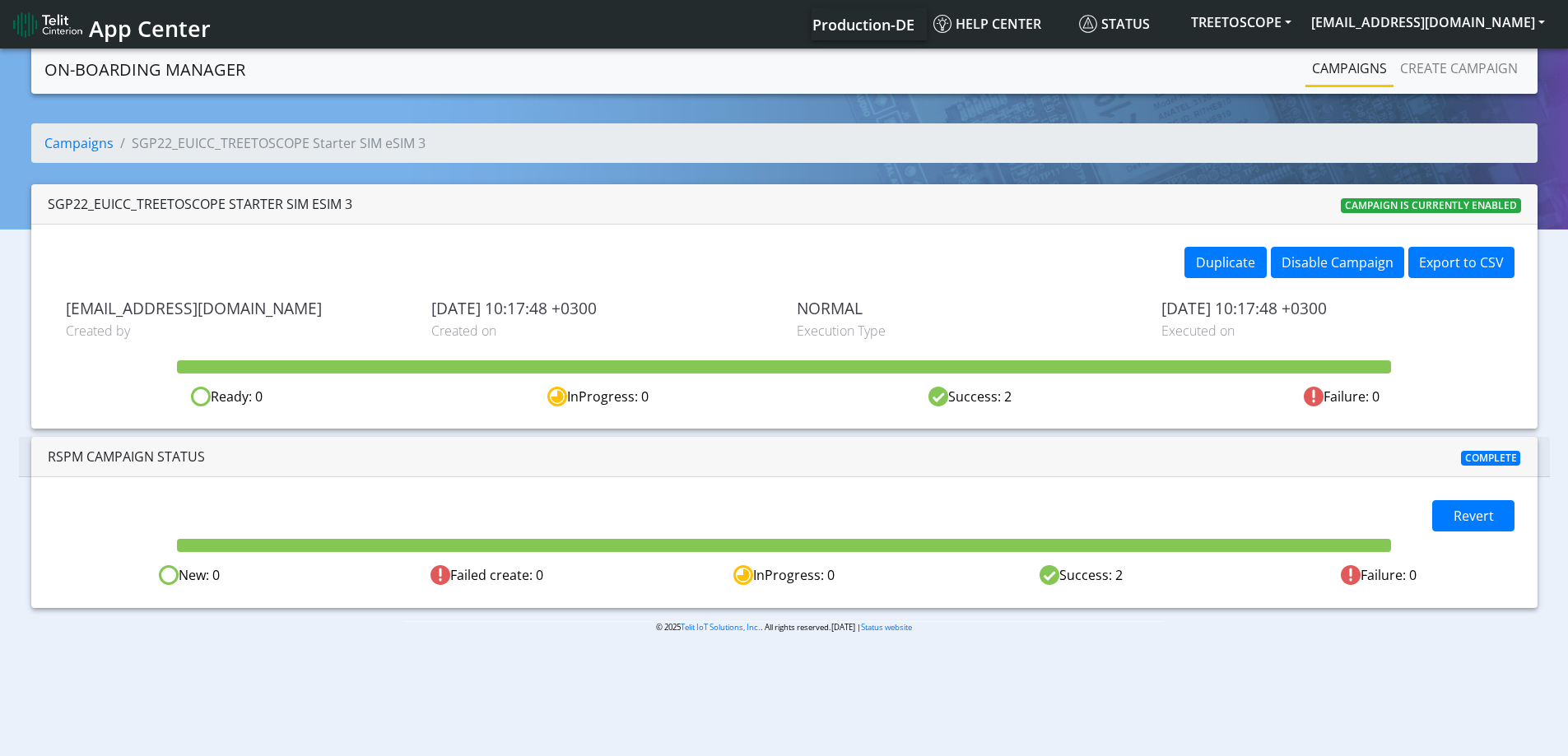
click at [1369, 69] on link "Campaigns" at bounding box center [1350, 69] width 88 height 33
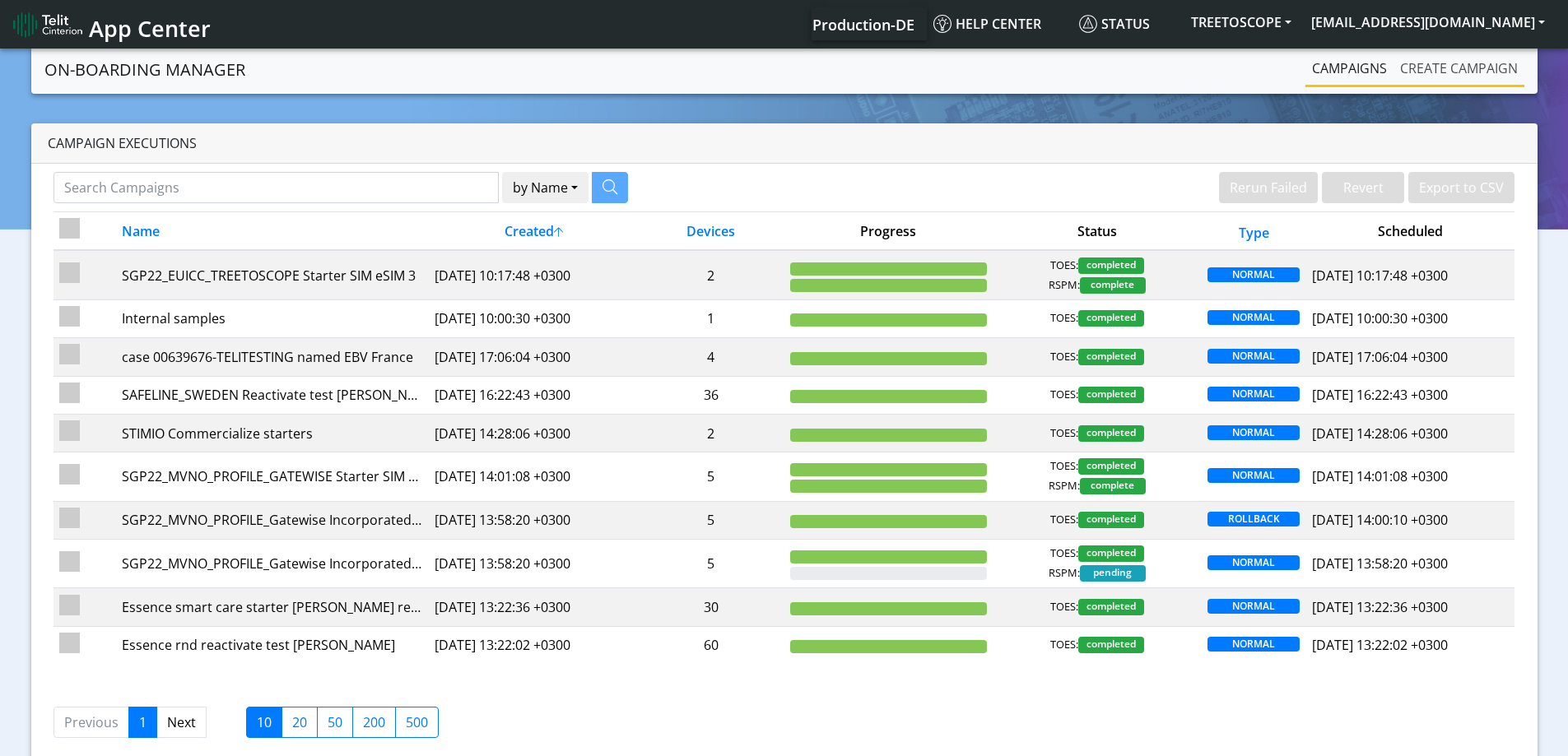
click at [1518, 69] on link "Create campaign" at bounding box center [1459, 69] width 131 height 33
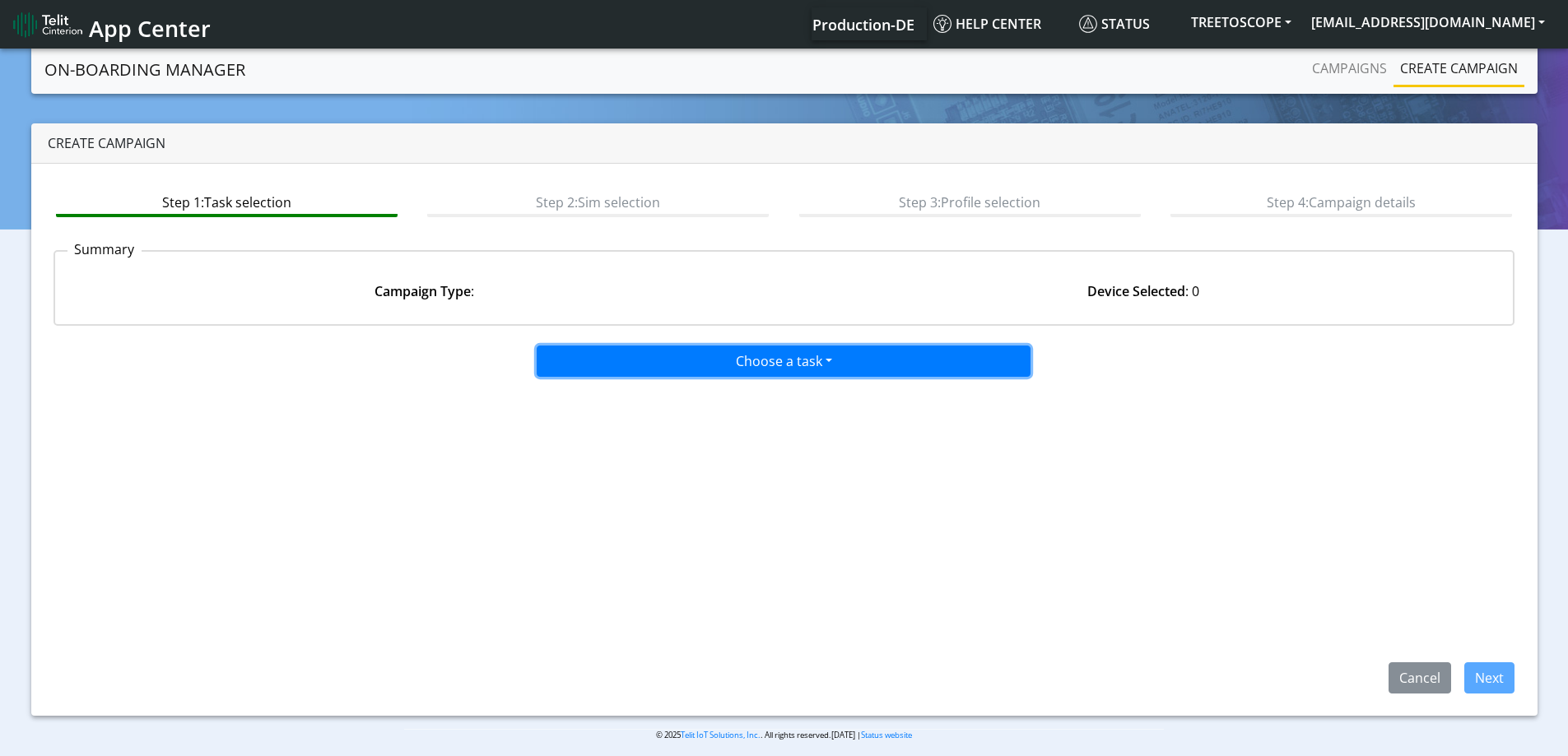
click at [712, 354] on button "Choose a task" at bounding box center [783, 361] width 494 height 31
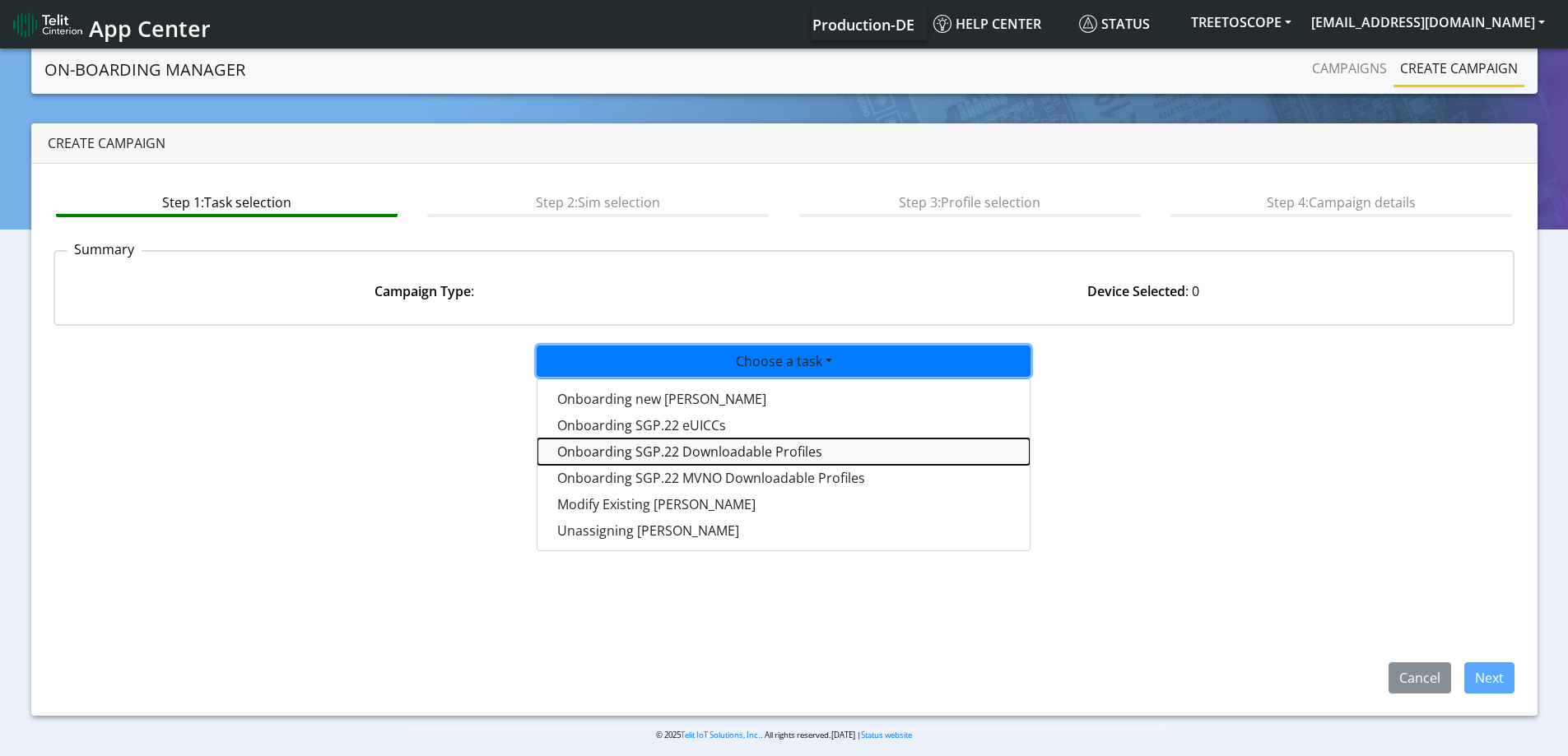
click at [642, 452] on tasksgp22profile-dropdown "Onboarding SGP.22 Downloadable Profiles" at bounding box center [783, 452] width 492 height 27
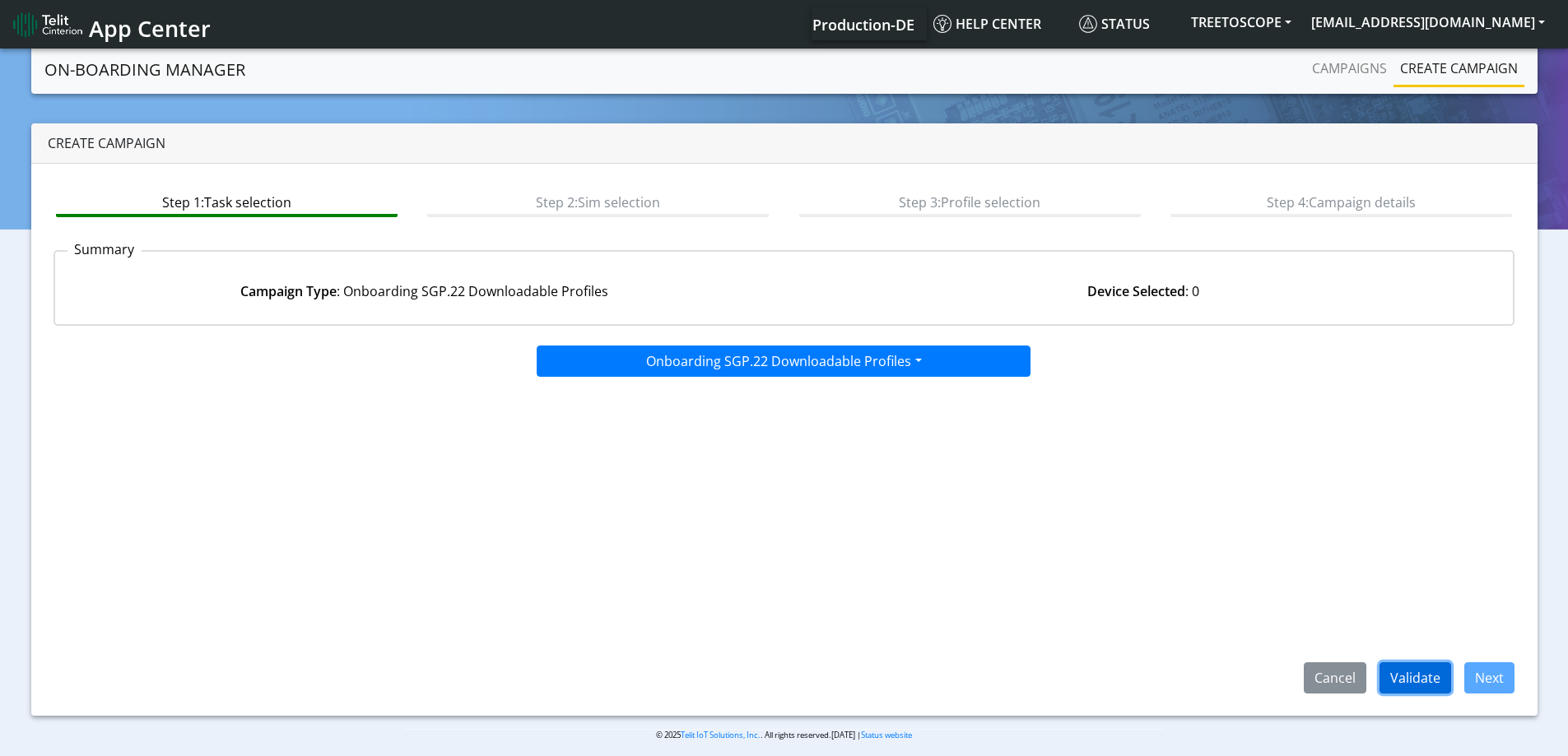
click at [1397, 668] on button "Validate" at bounding box center [1416, 678] width 72 height 31
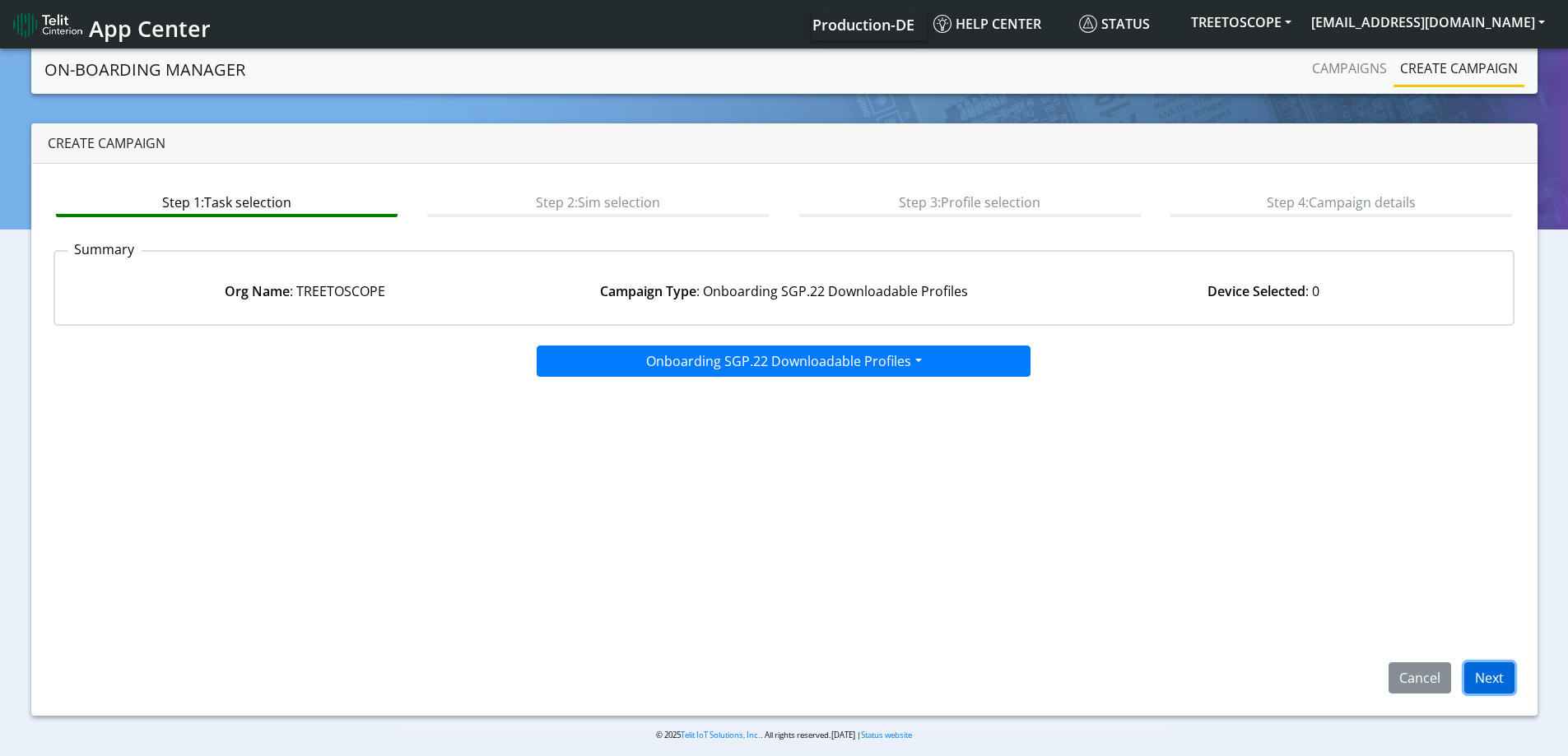
click at [1491, 674] on button "Next" at bounding box center [1489, 678] width 50 height 31
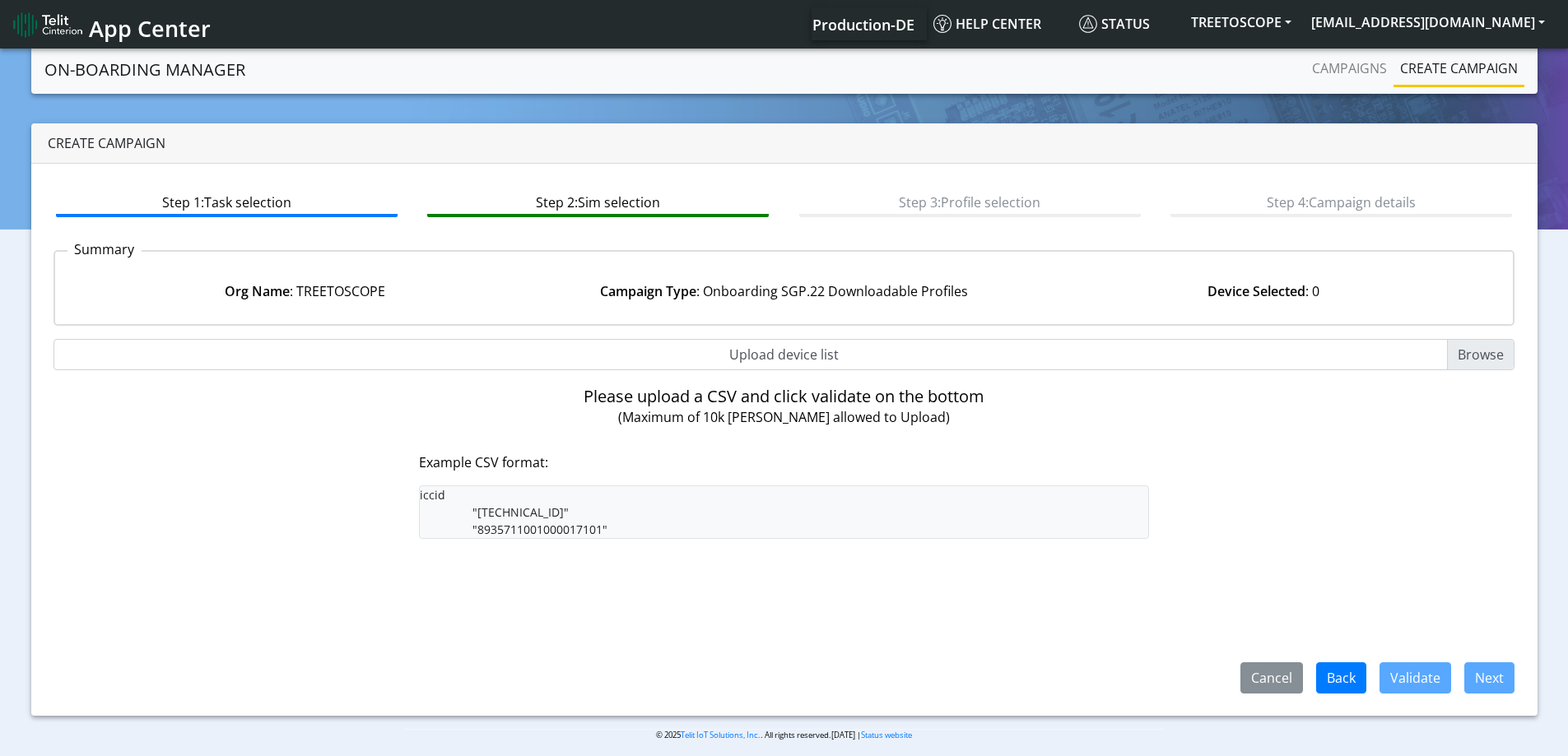
click at [763, 356] on input "Upload device list" at bounding box center [784, 355] width 1462 height 31
type input "C:\fakepath\onboarding CSV.csv"
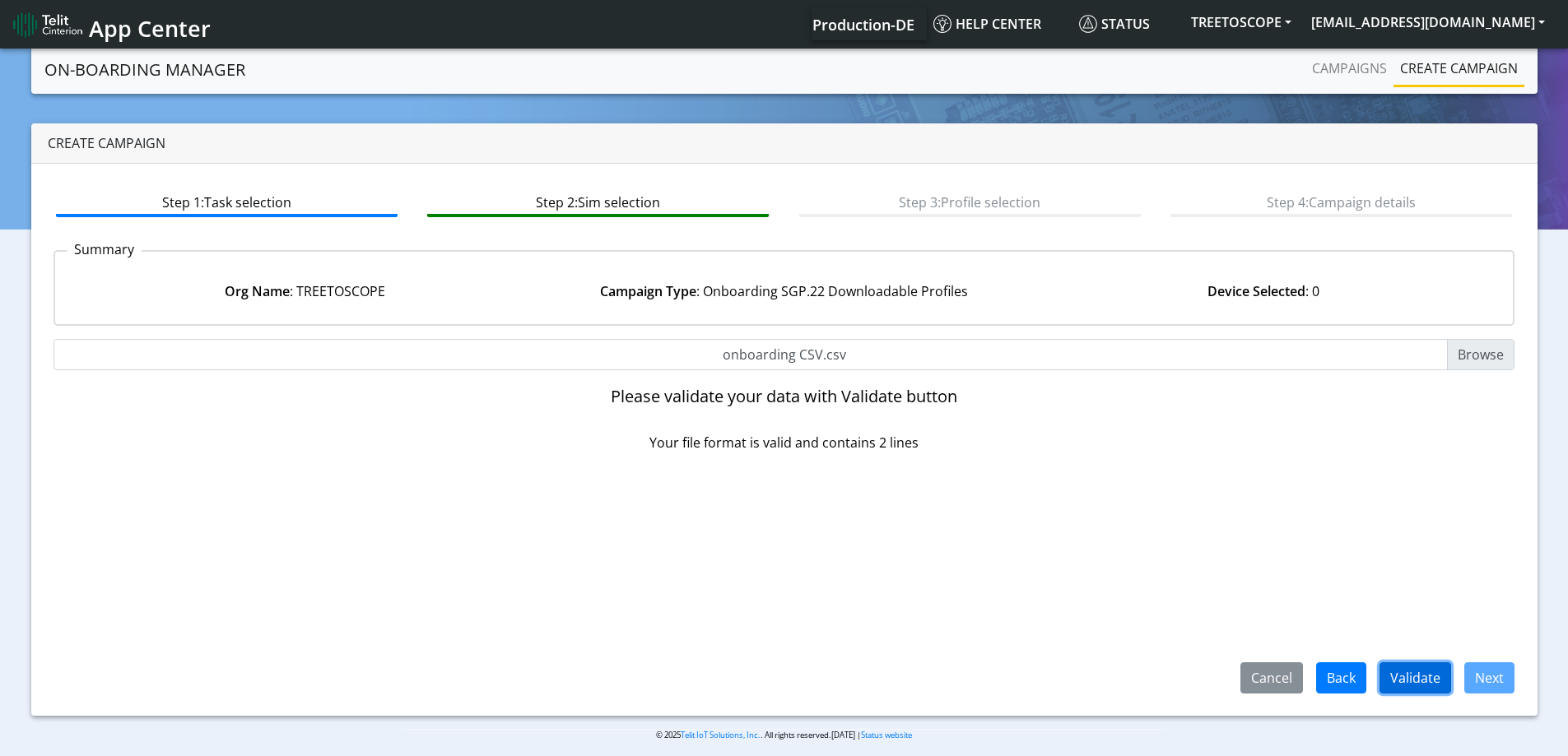
click at [1412, 664] on button "Validate" at bounding box center [1416, 678] width 72 height 31
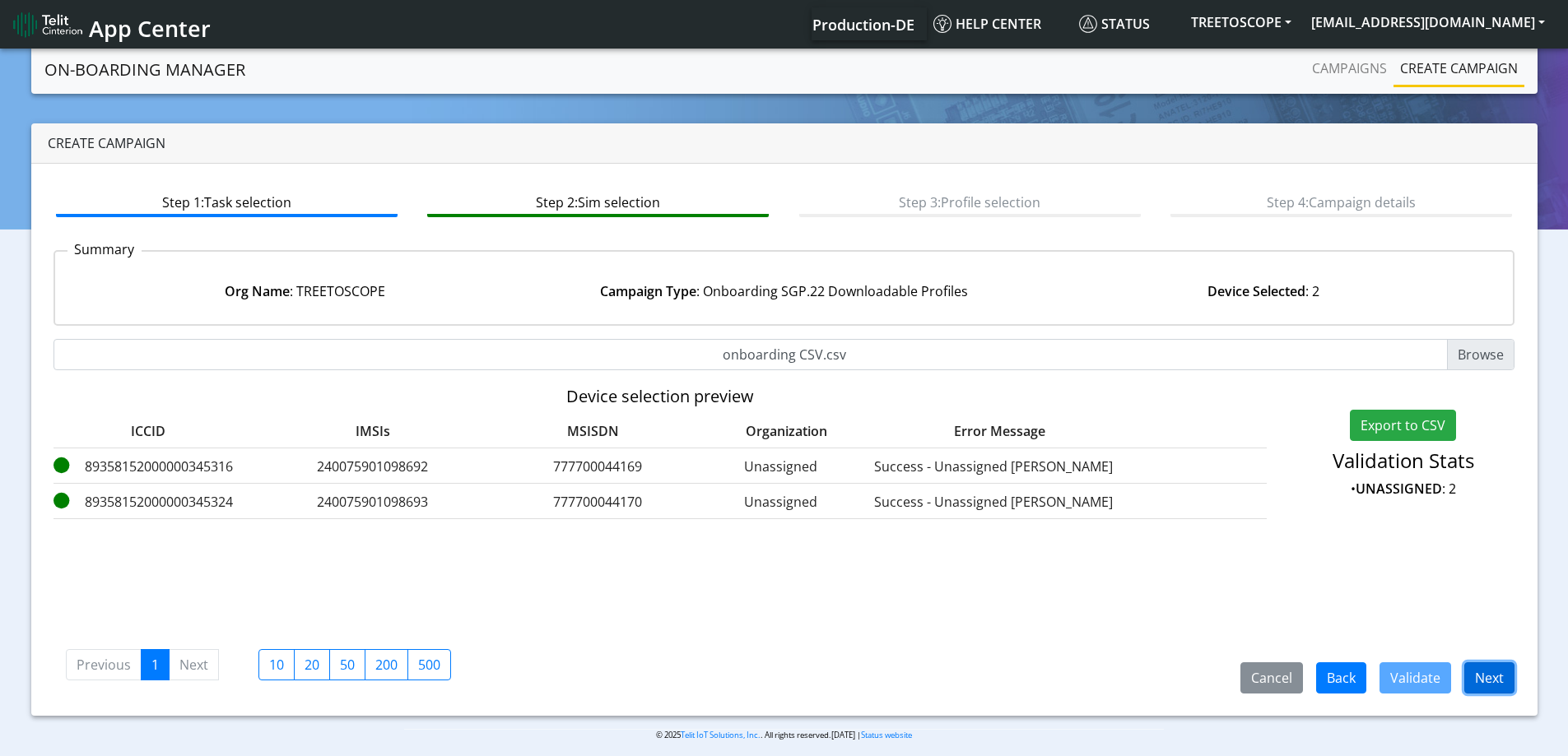
click at [1473, 679] on button "Next" at bounding box center [1489, 678] width 50 height 31
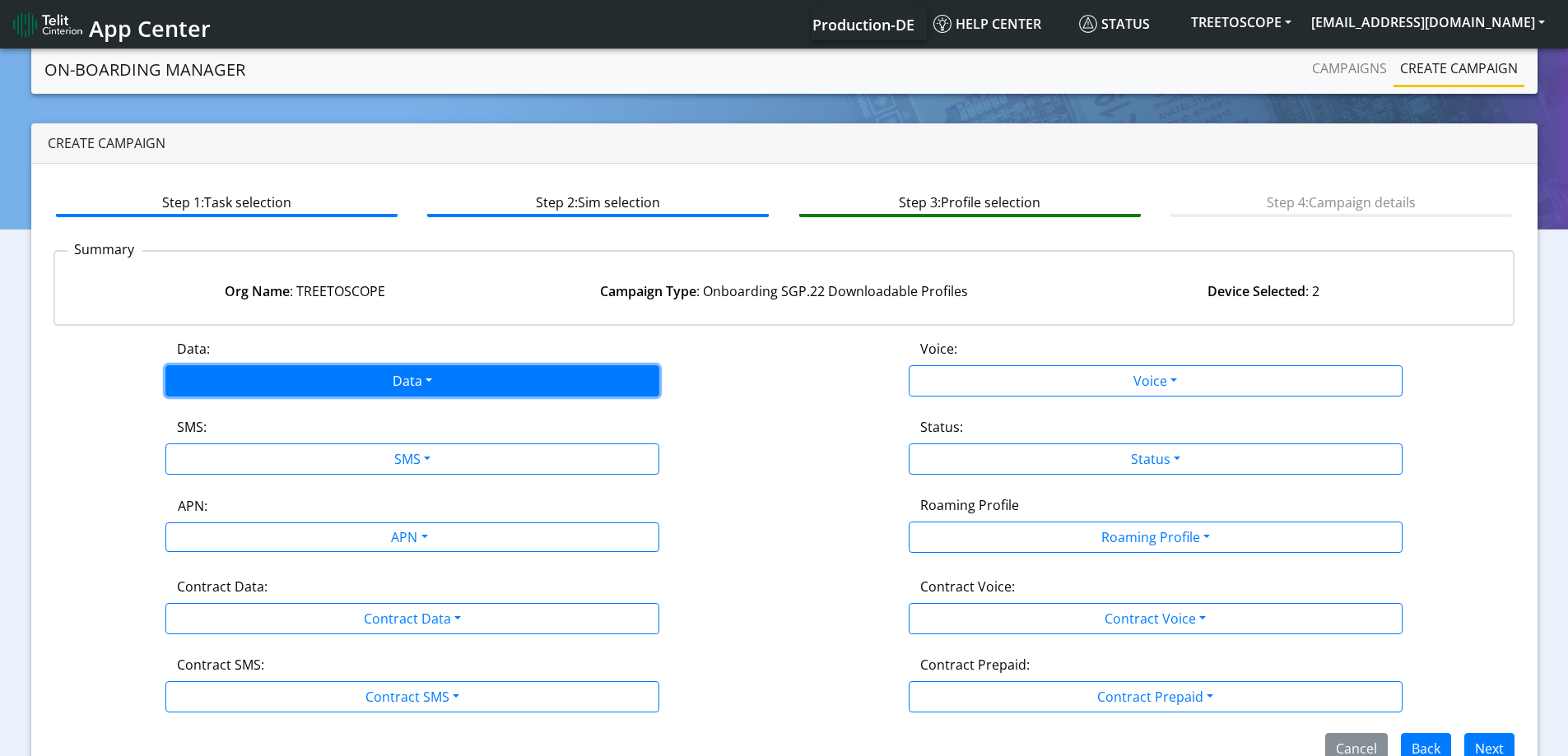
click at [249, 376] on button "Data" at bounding box center [412, 381] width 494 height 31
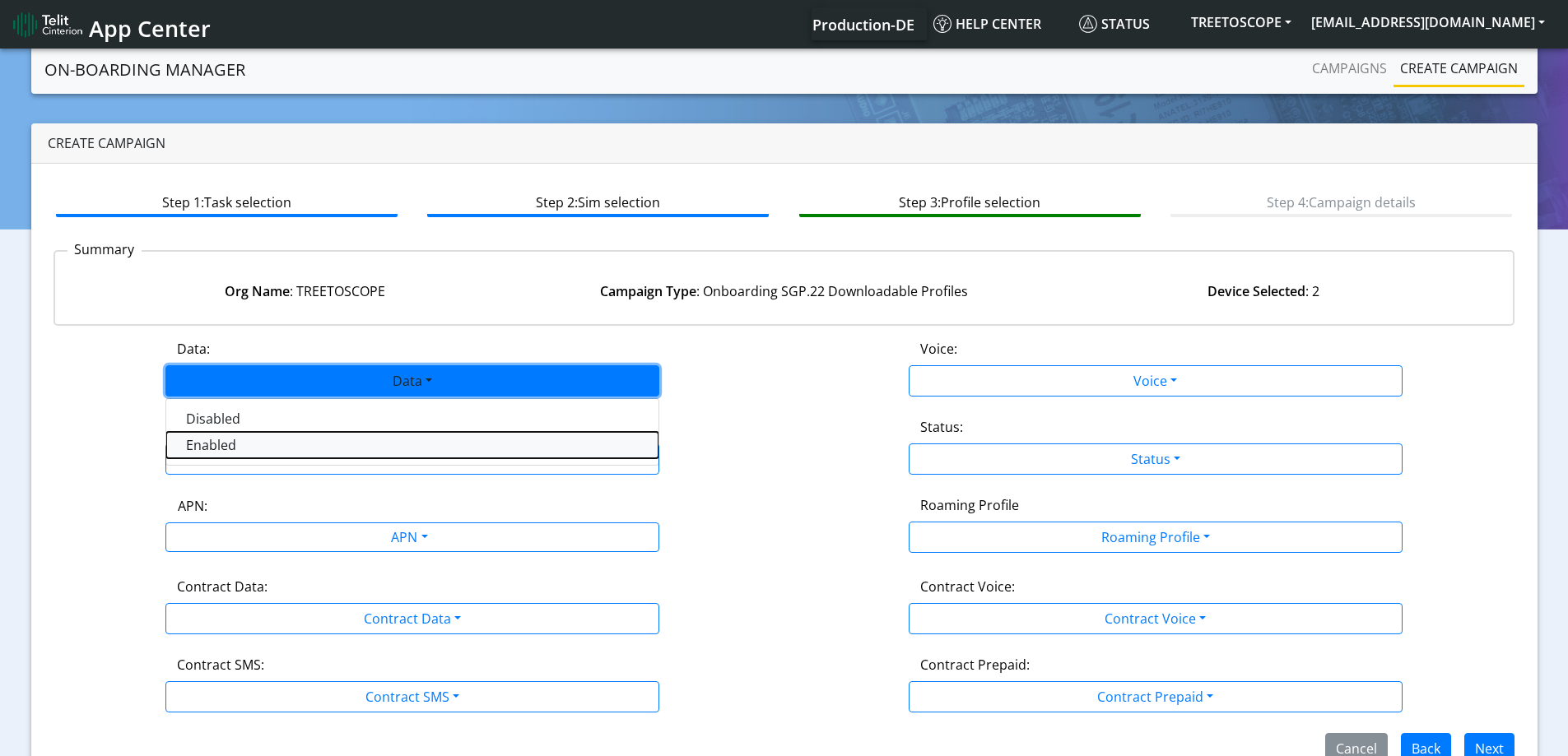
click at [205, 446] on button "Enabled" at bounding box center [412, 444] width 492 height 27
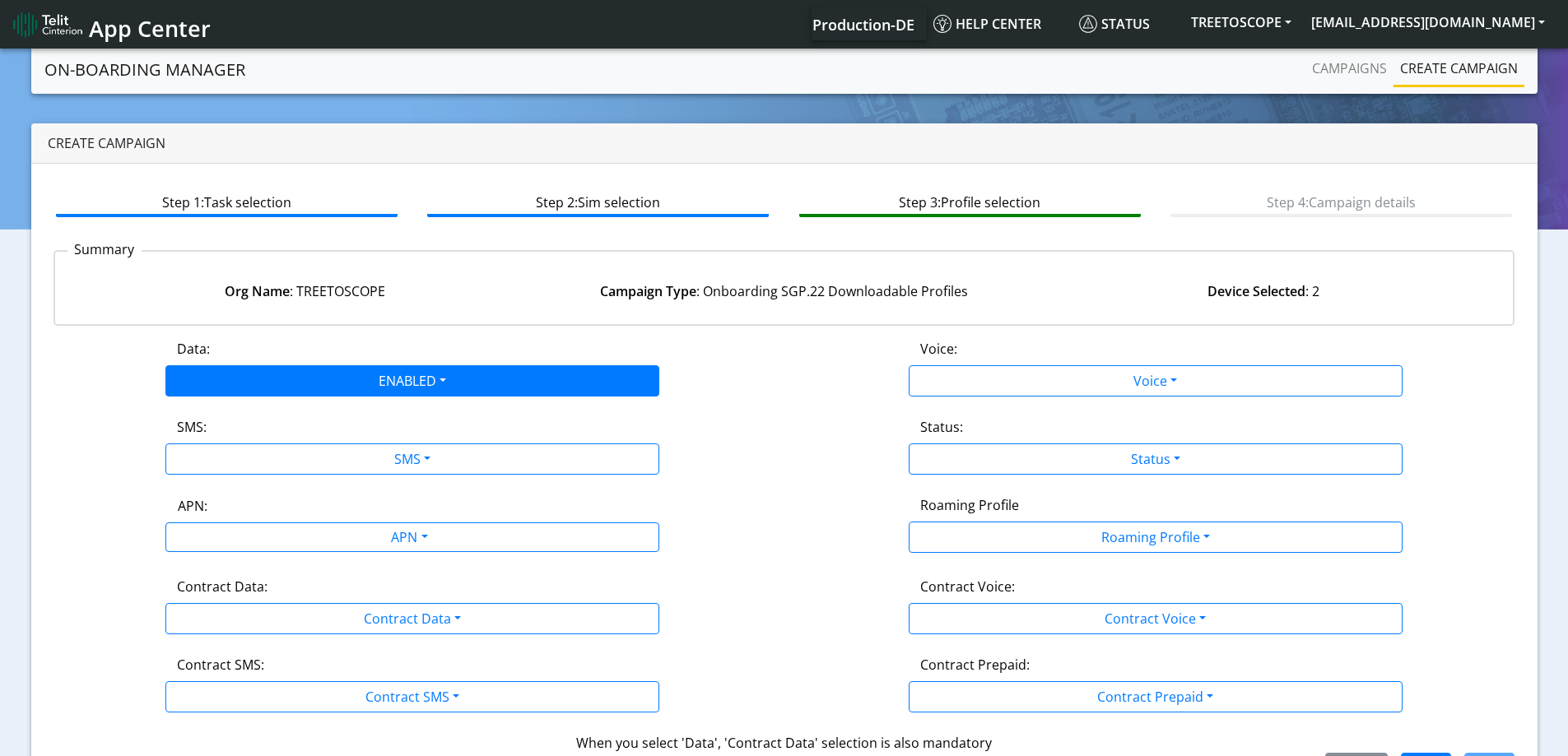
click at [205, 479] on div "Data: ENABLED Disabled Enabled Voice: Voice Disabled Enabled SMS: SMS Disabled …" at bounding box center [784, 562] width 1462 height 445
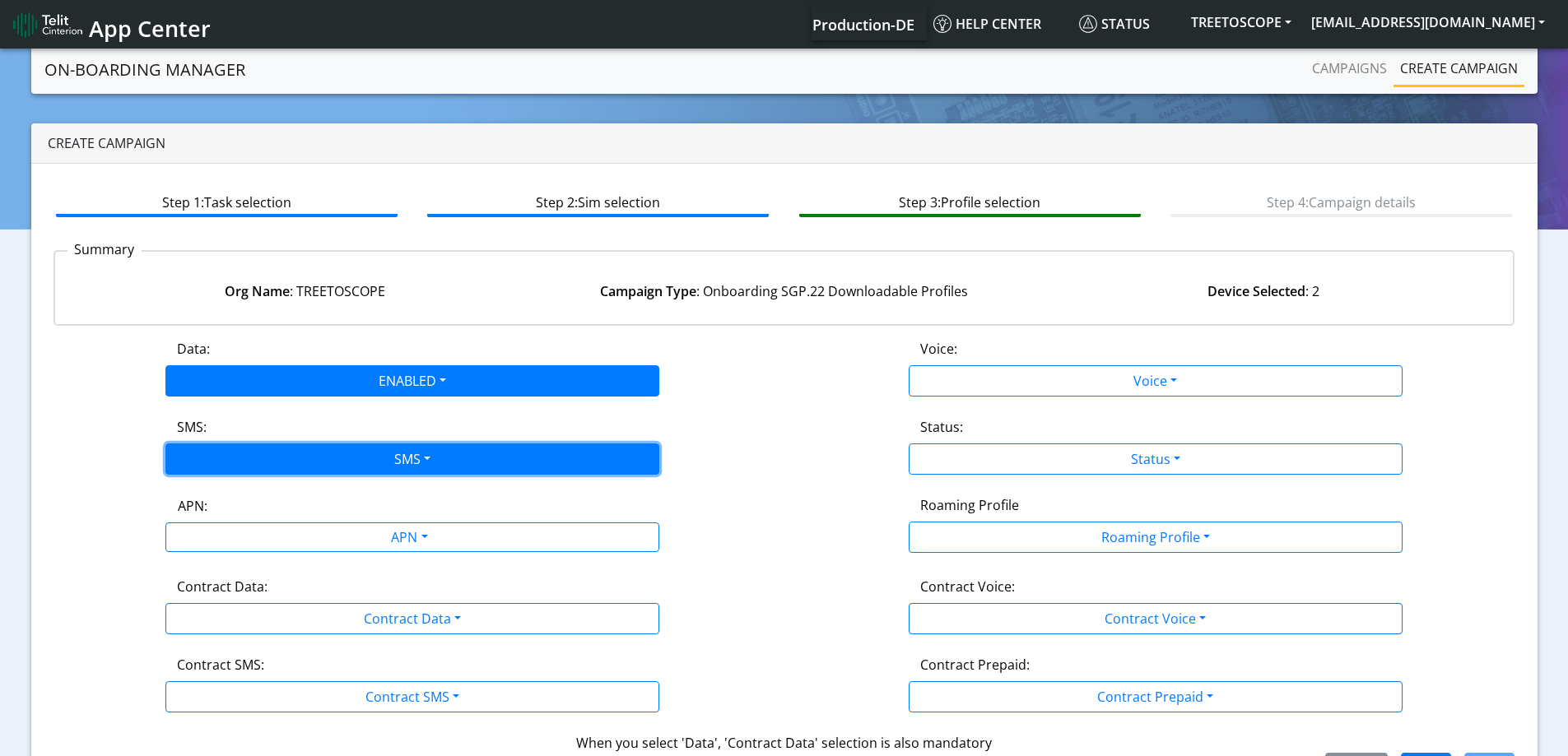
click at [204, 446] on button "SMS" at bounding box center [412, 459] width 494 height 31
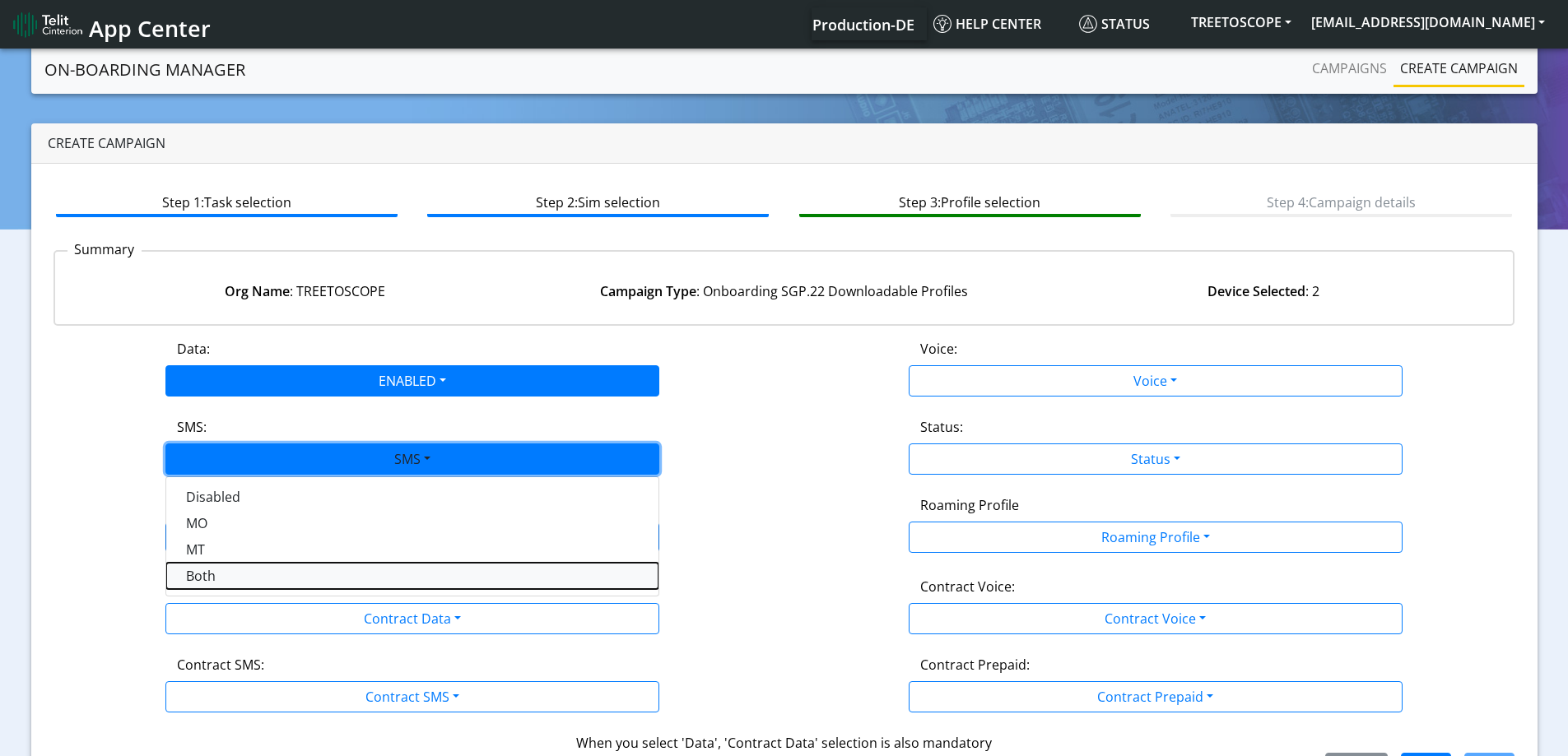
click at [204, 575] on button "Both" at bounding box center [412, 575] width 492 height 27
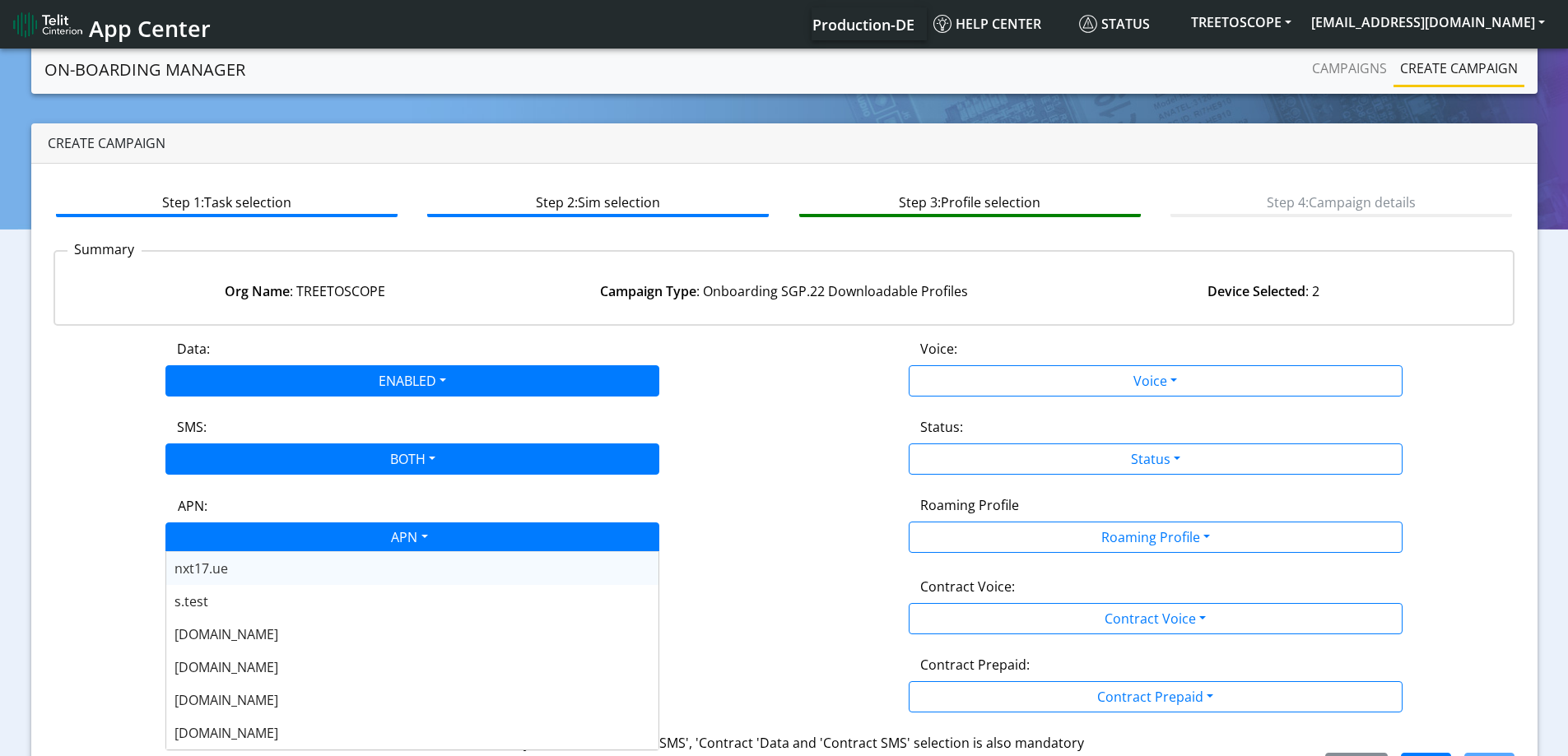
click at [206, 541] on div "APN" at bounding box center [408, 539] width 522 height 32
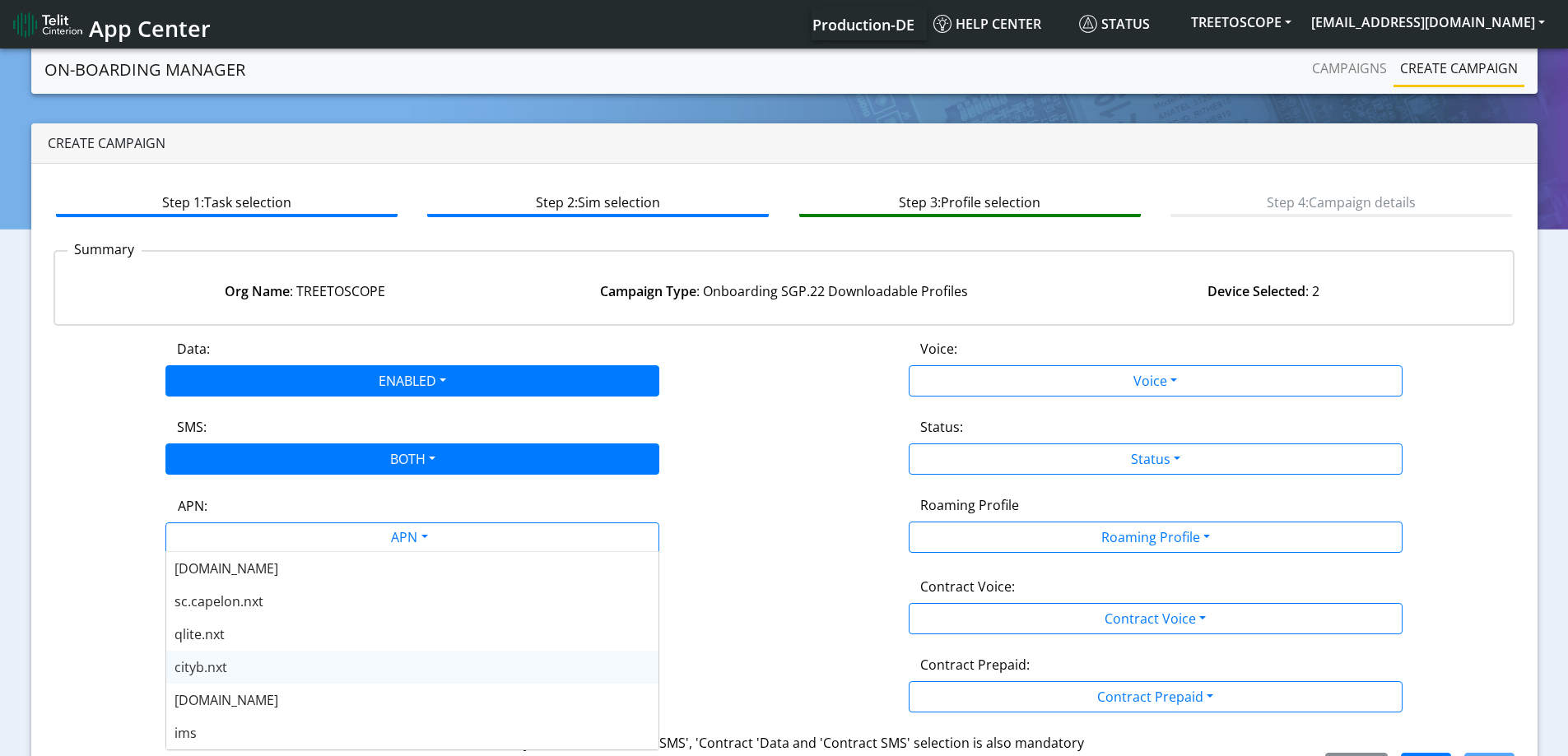
scroll to position [575, 0]
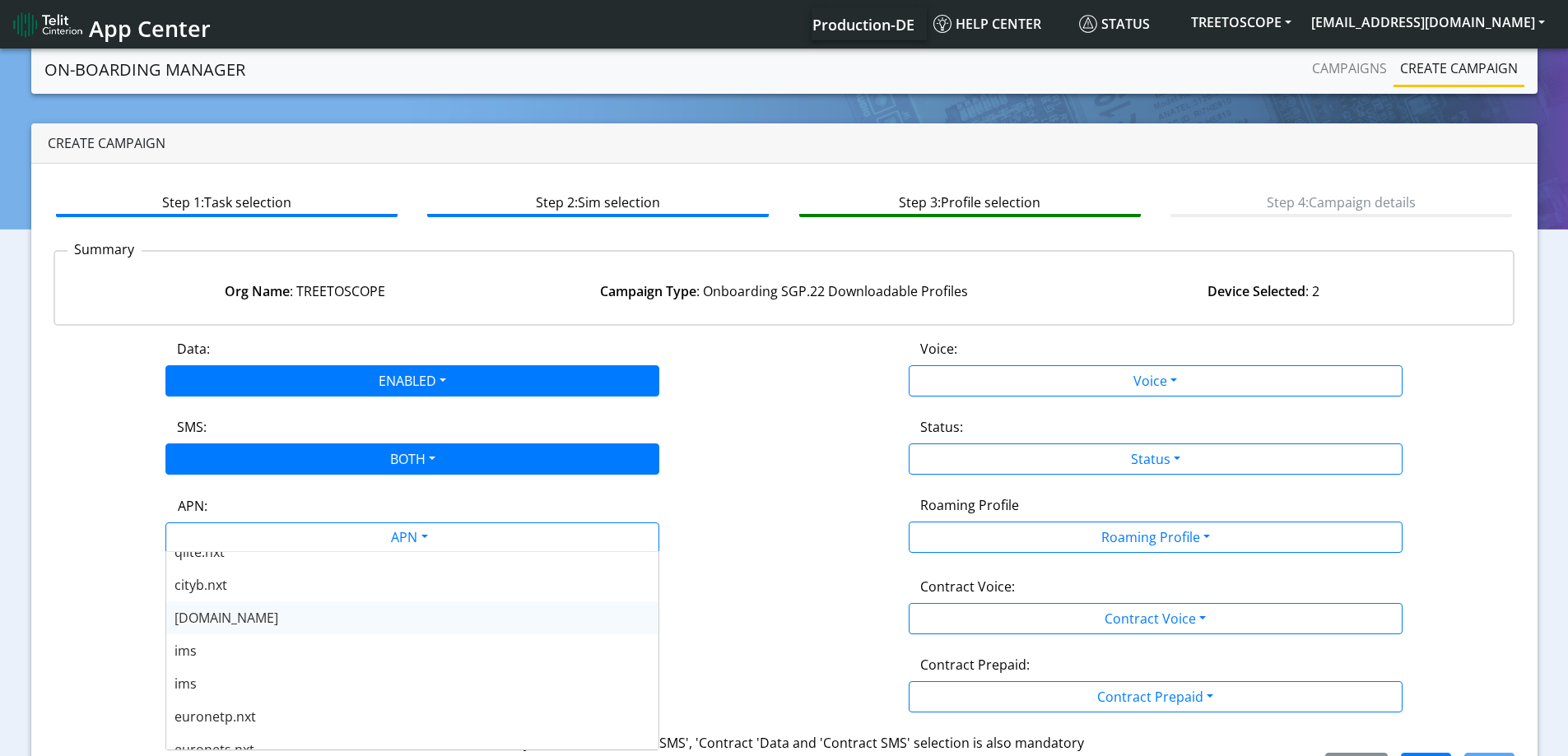
click at [229, 623] on span "nxt23.net" at bounding box center [226, 618] width 104 height 18
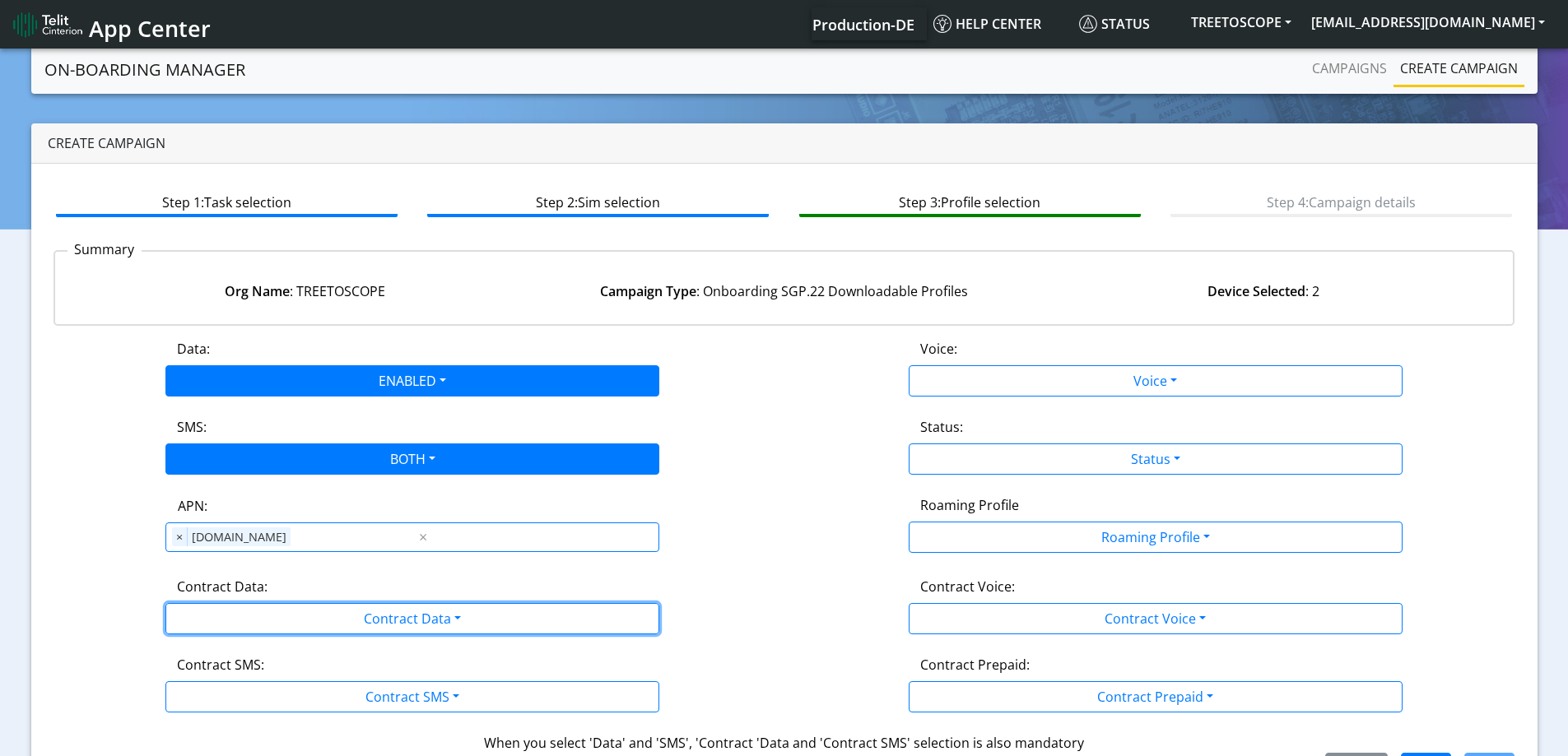
click at [229, 623] on button "Contract Data" at bounding box center [412, 619] width 494 height 31
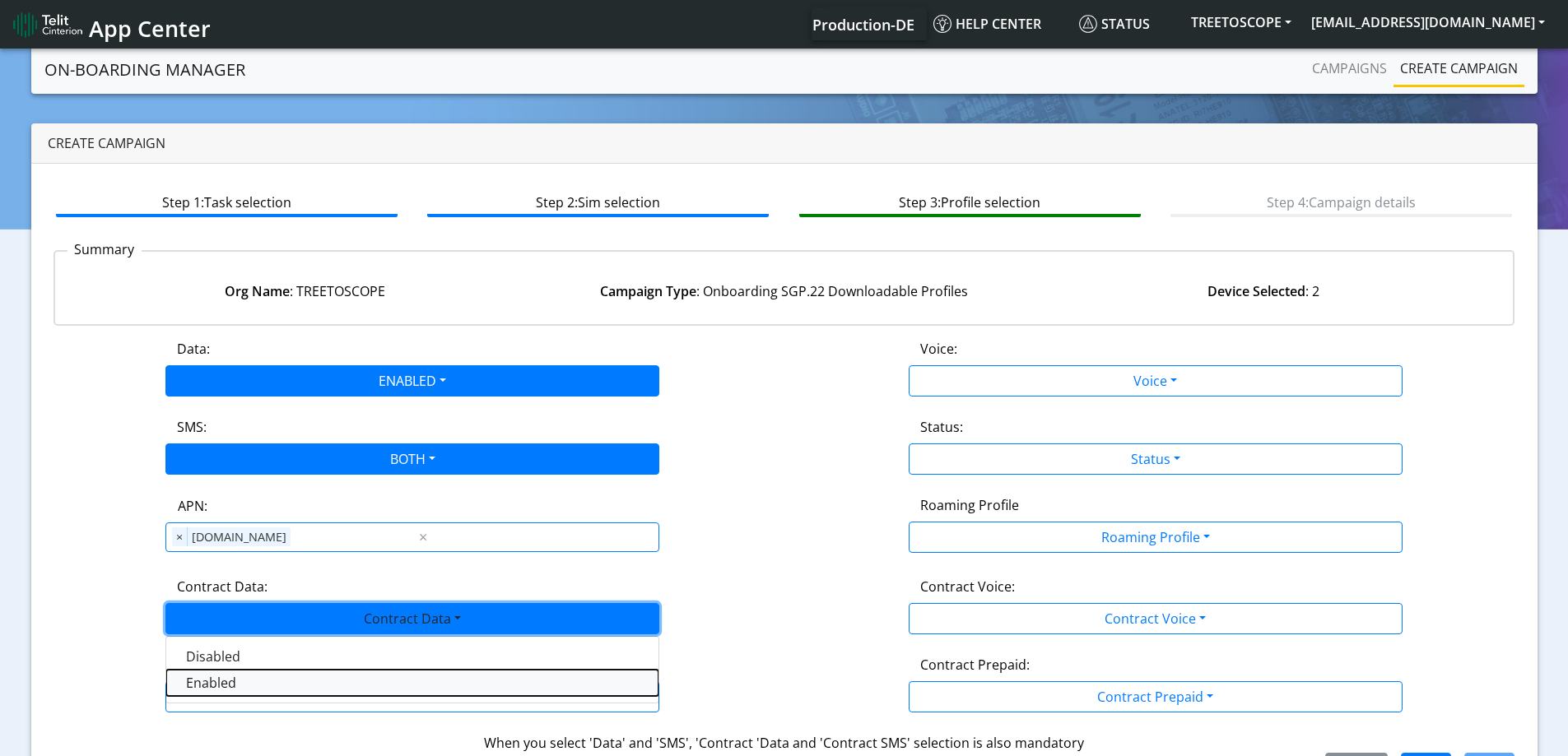
click at [196, 689] on Dataenabled-dropdown "Enabled" at bounding box center [412, 683] width 492 height 27
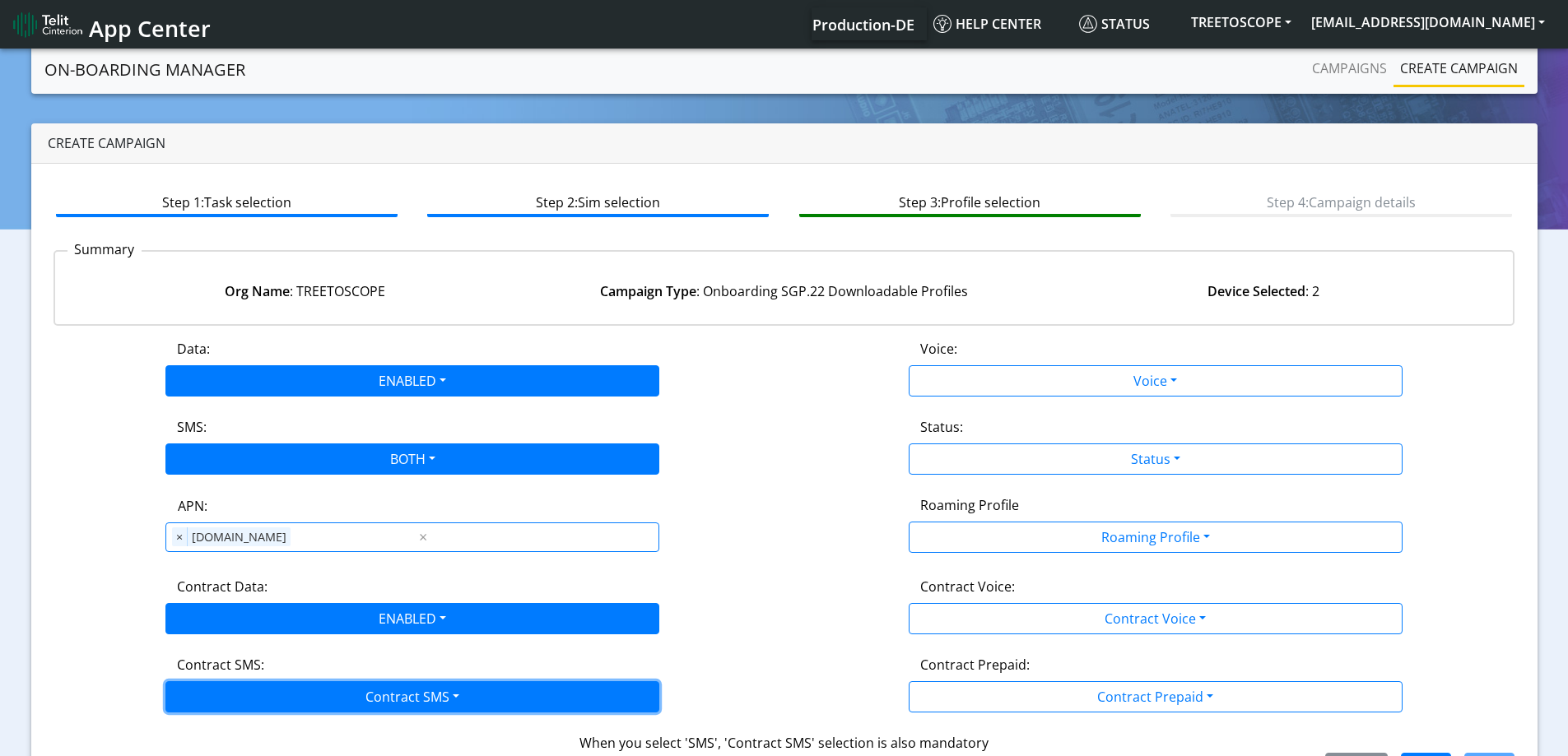
click at [195, 694] on button "Contract SMS" at bounding box center [412, 696] width 494 height 31
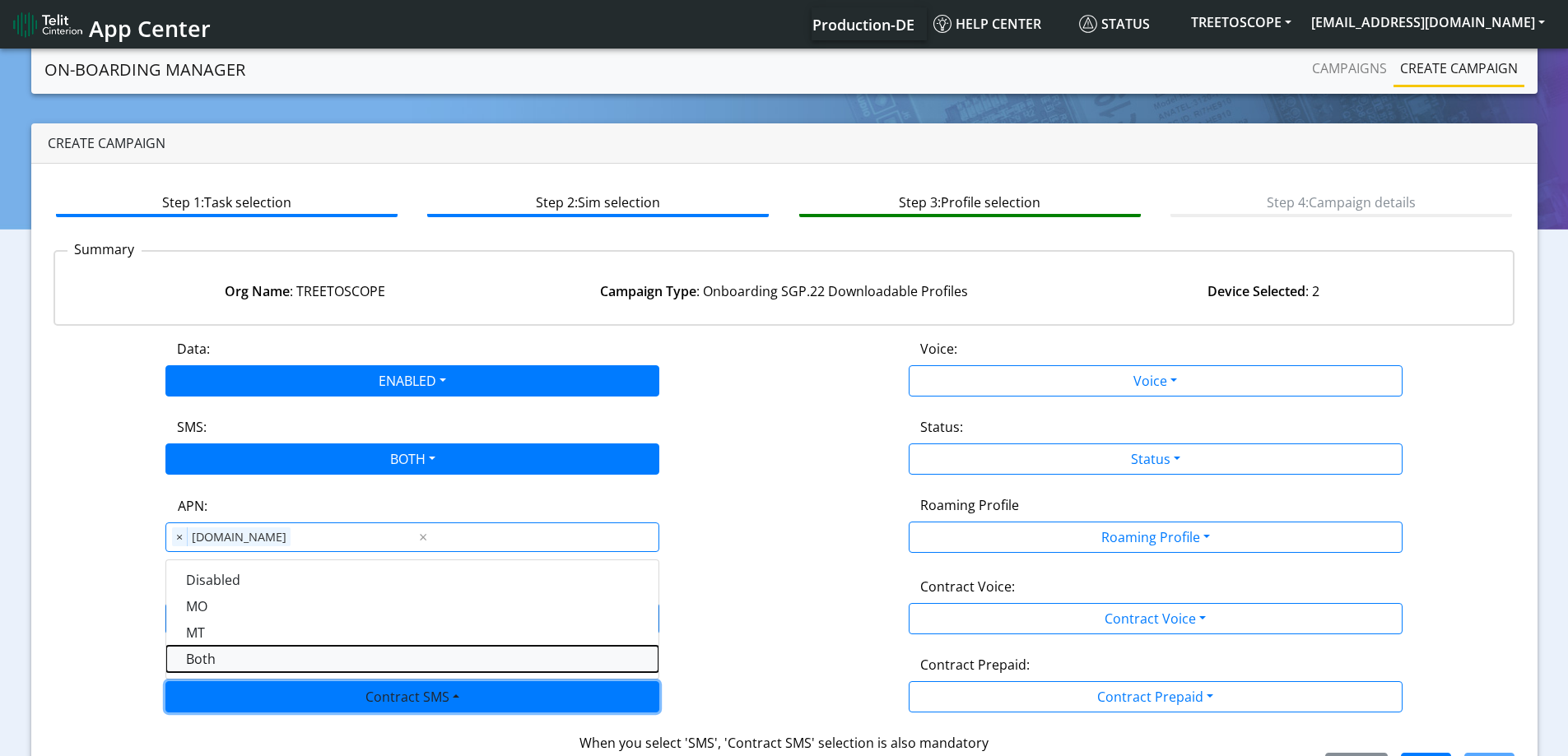
click at [220, 658] on SMSboth-dropdown "Both" at bounding box center [412, 659] width 492 height 27
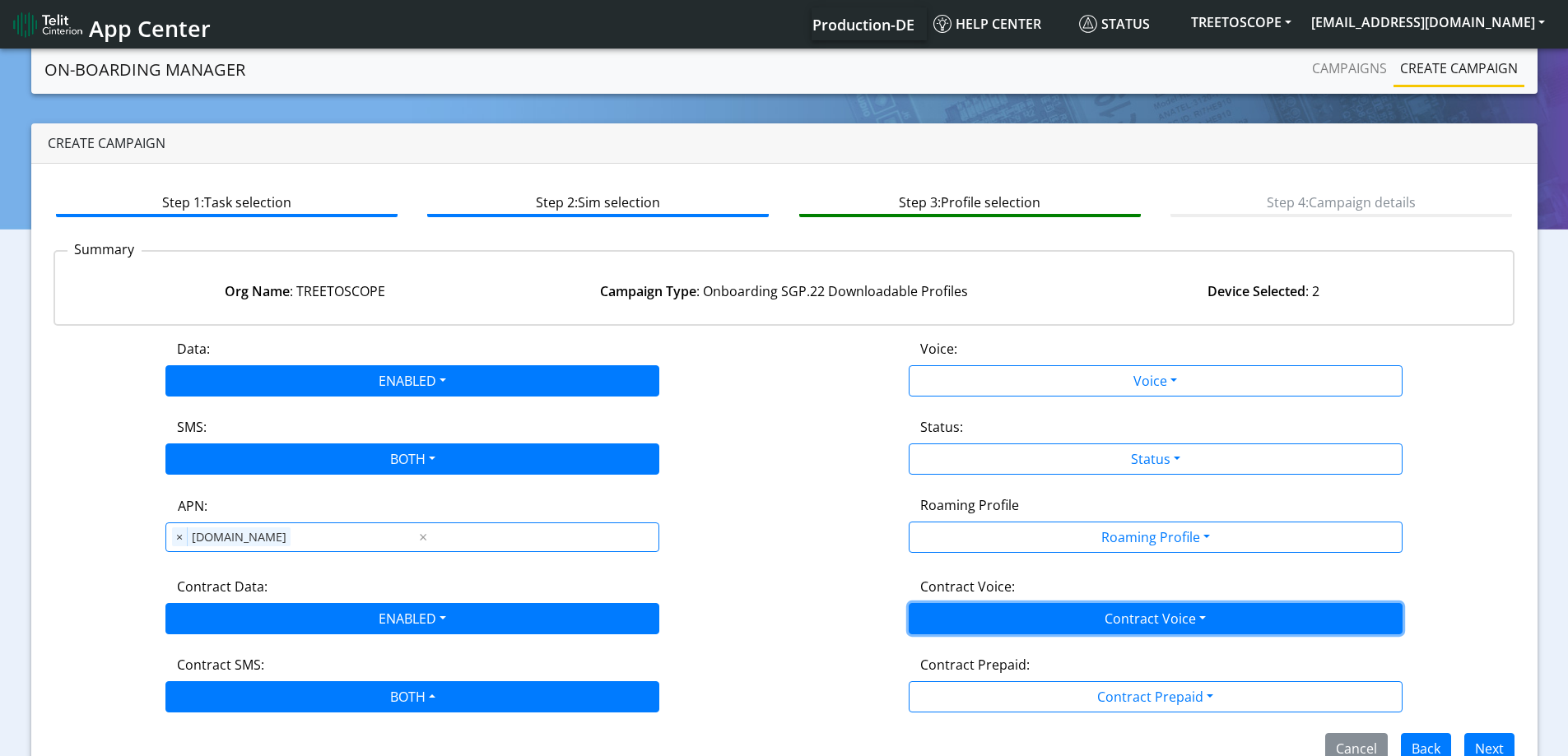
click at [1024, 624] on button "Contract Voice" at bounding box center [1155, 619] width 494 height 31
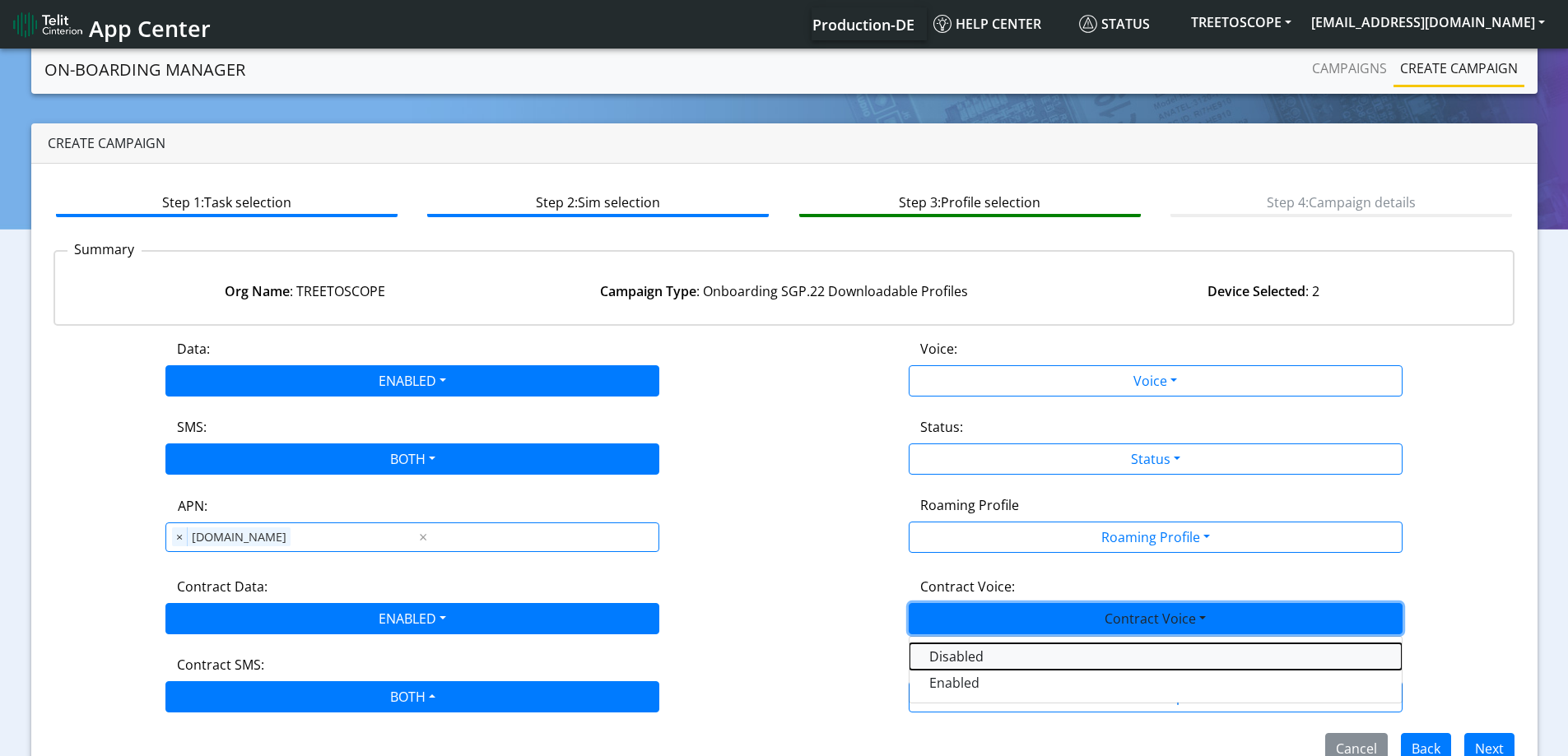
click at [928, 645] on Voicedisabled-dropdown "Disabled" at bounding box center [1155, 656] width 492 height 27
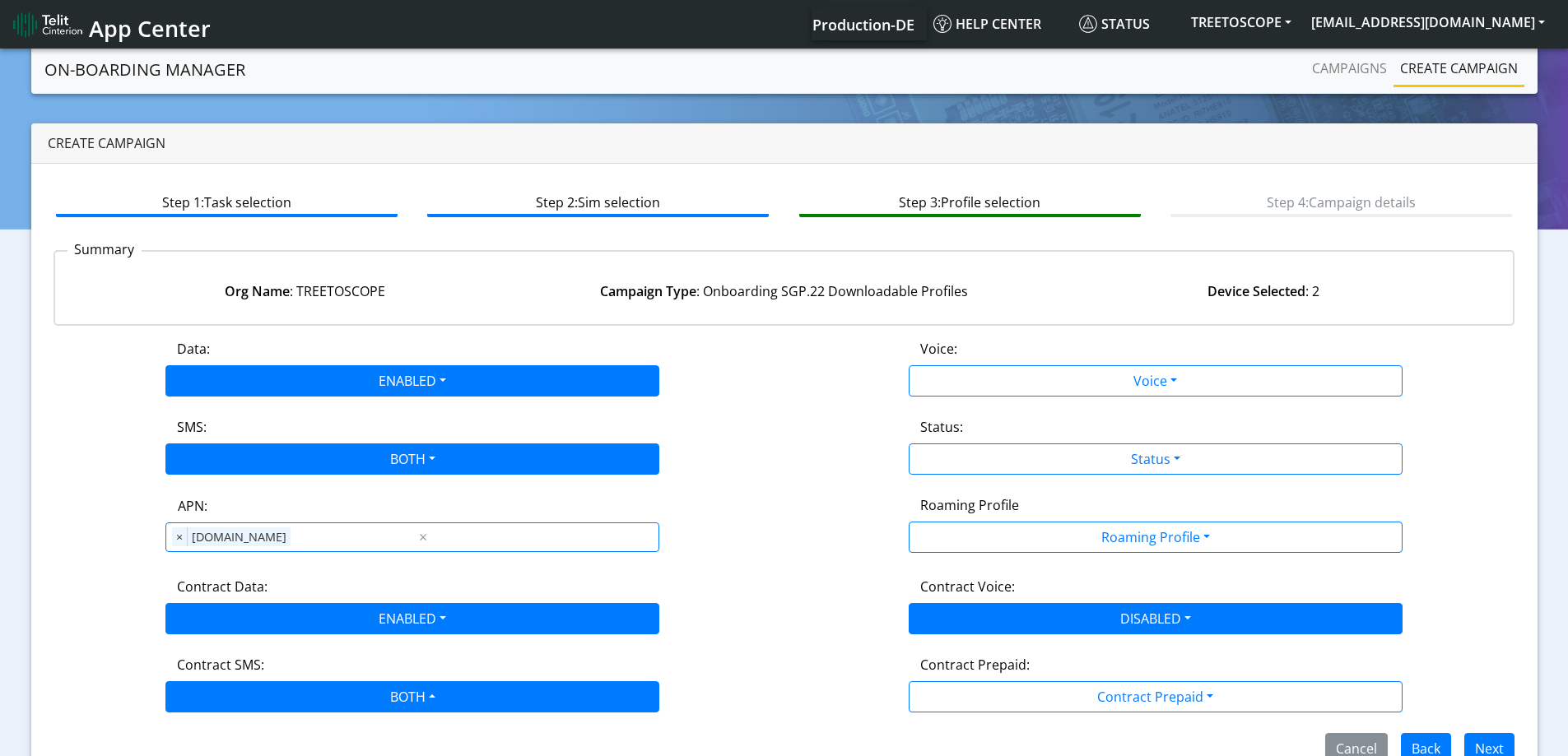
click at [946, 362] on div "Voice:" at bounding box center [1155, 352] width 495 height 27
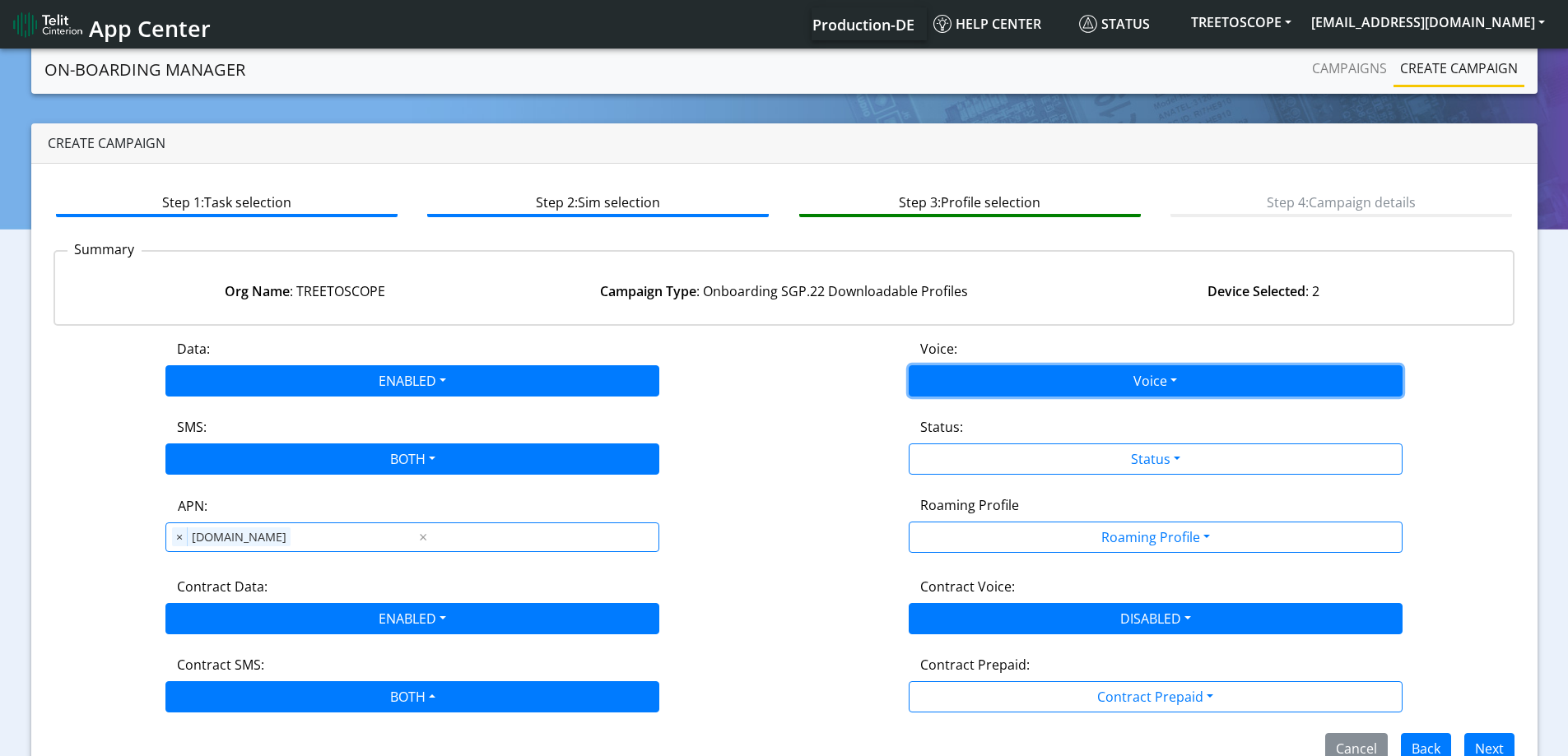
click at [941, 384] on button "Voice" at bounding box center [1155, 381] width 494 height 31
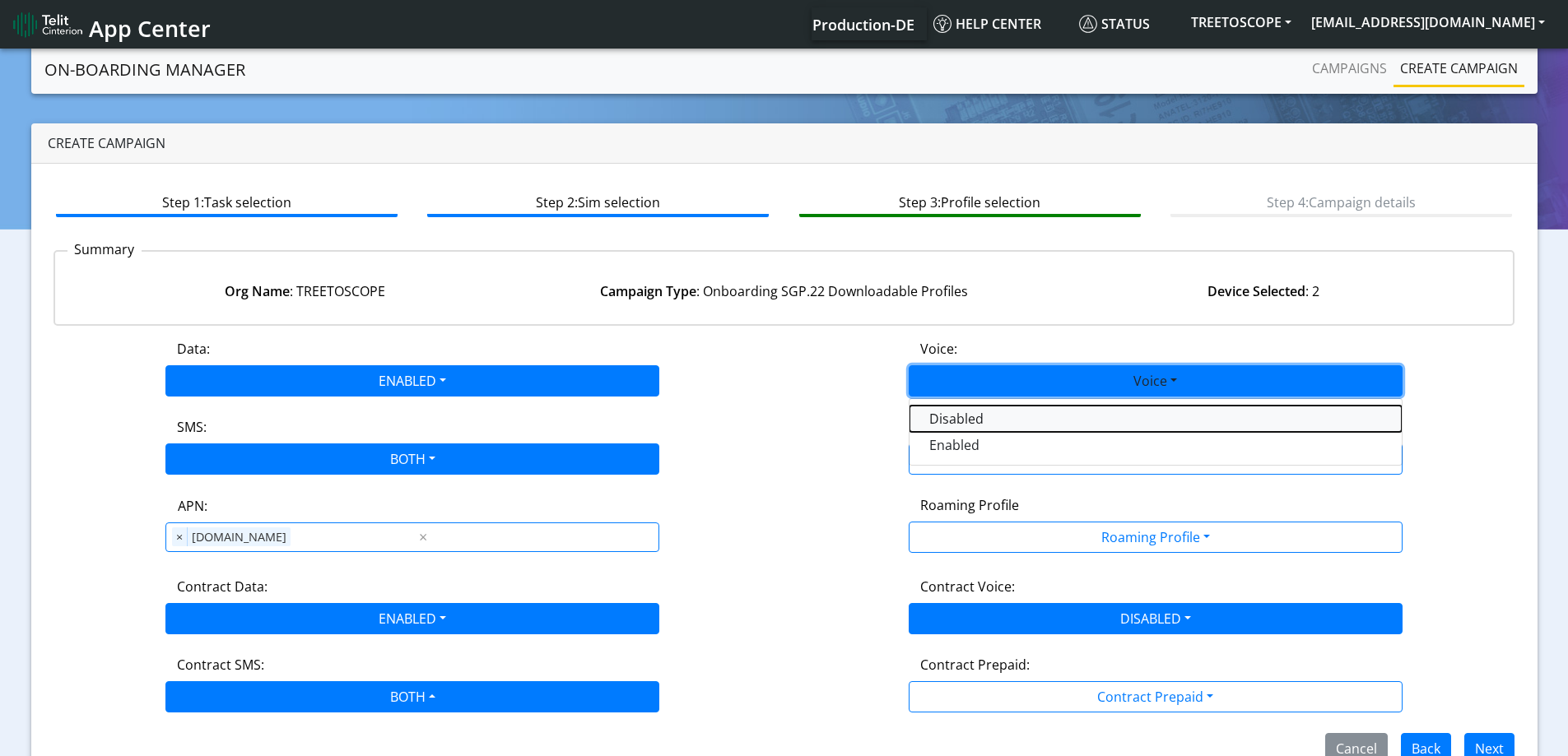
click at [938, 418] on button "Disabled" at bounding box center [1155, 419] width 492 height 27
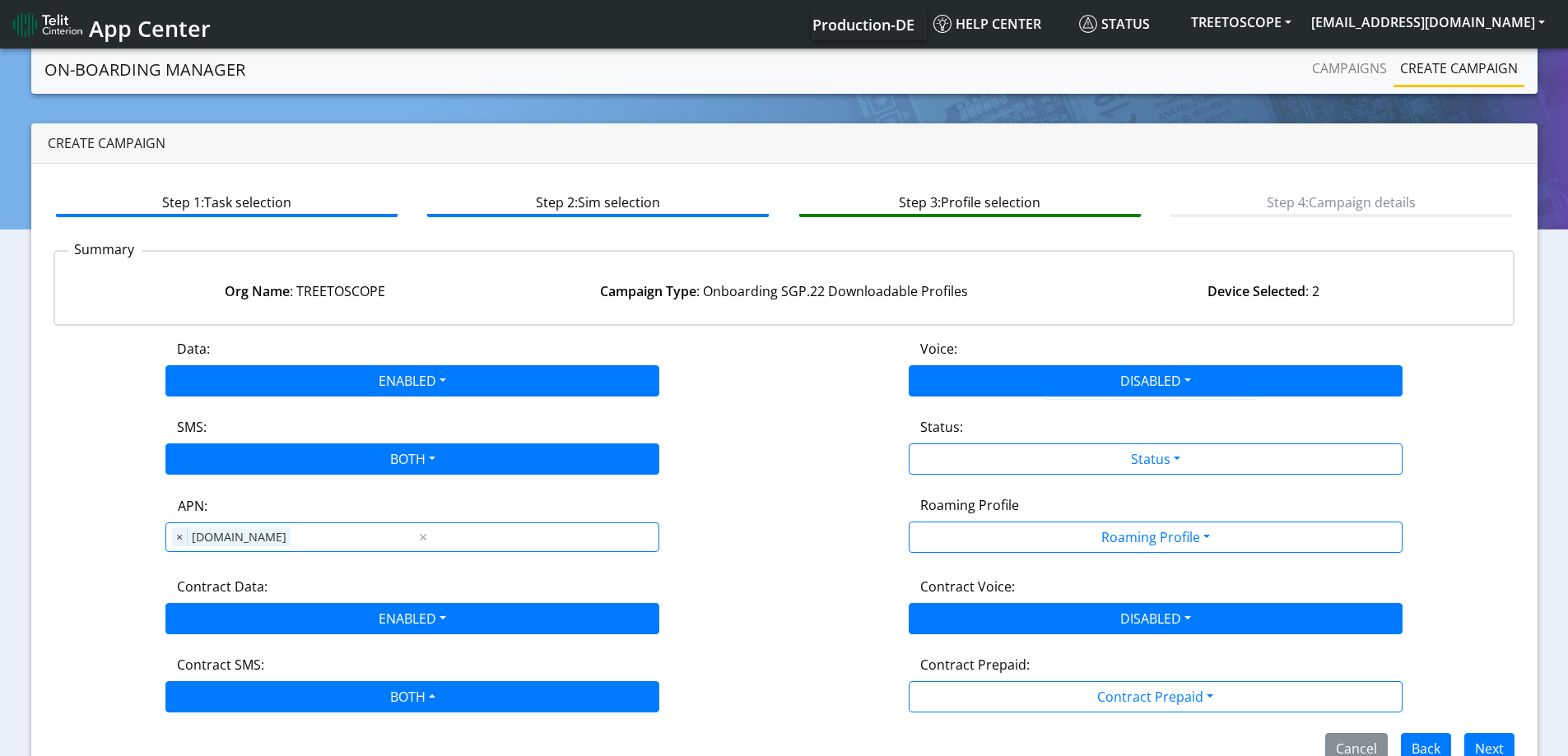
drag, startPoint x: 946, startPoint y: 437, endPoint x: 951, endPoint y: 464, distance: 27.5
click at [946, 438] on div "Status:" at bounding box center [1155, 430] width 495 height 27
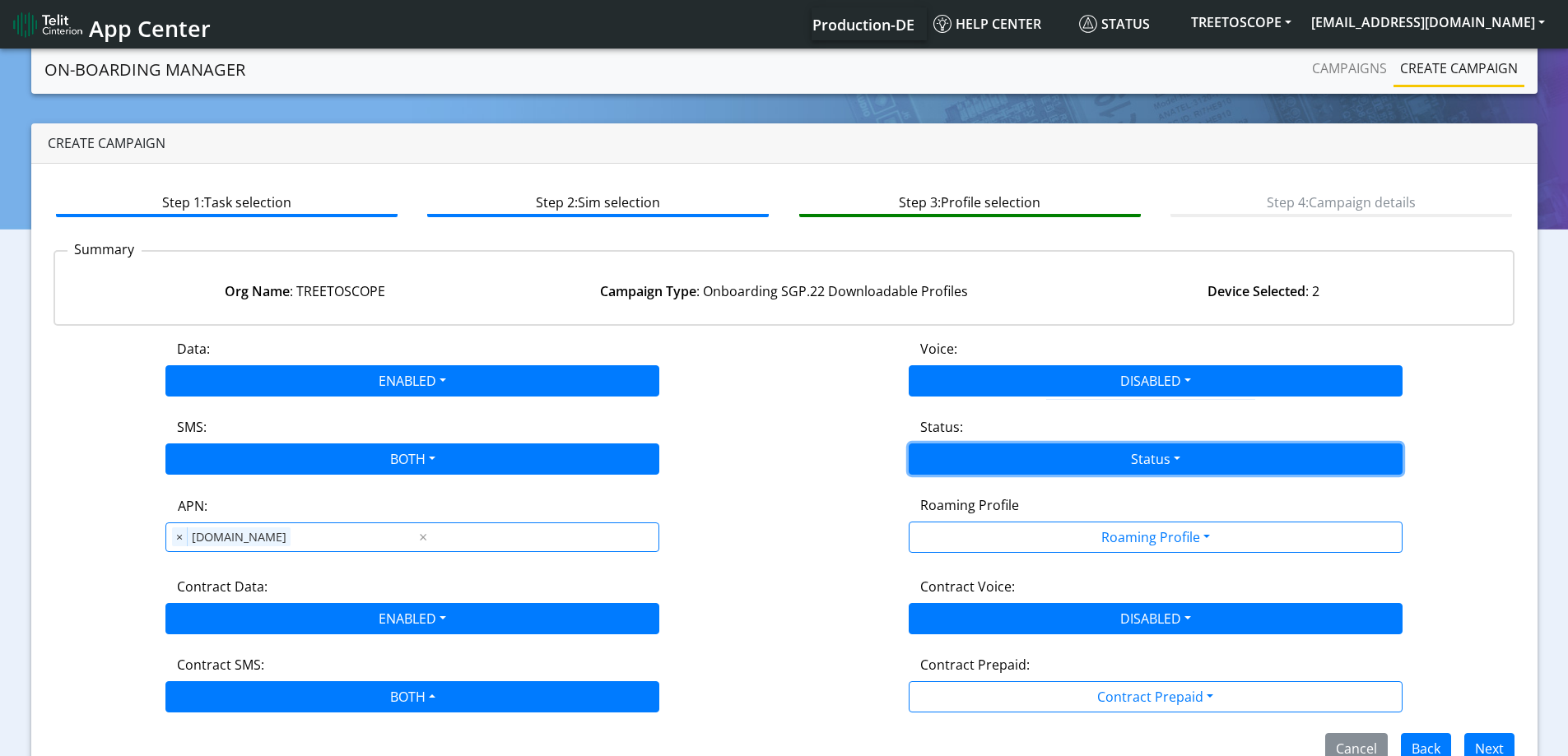
click at [951, 465] on button "Status" at bounding box center [1155, 459] width 494 height 31
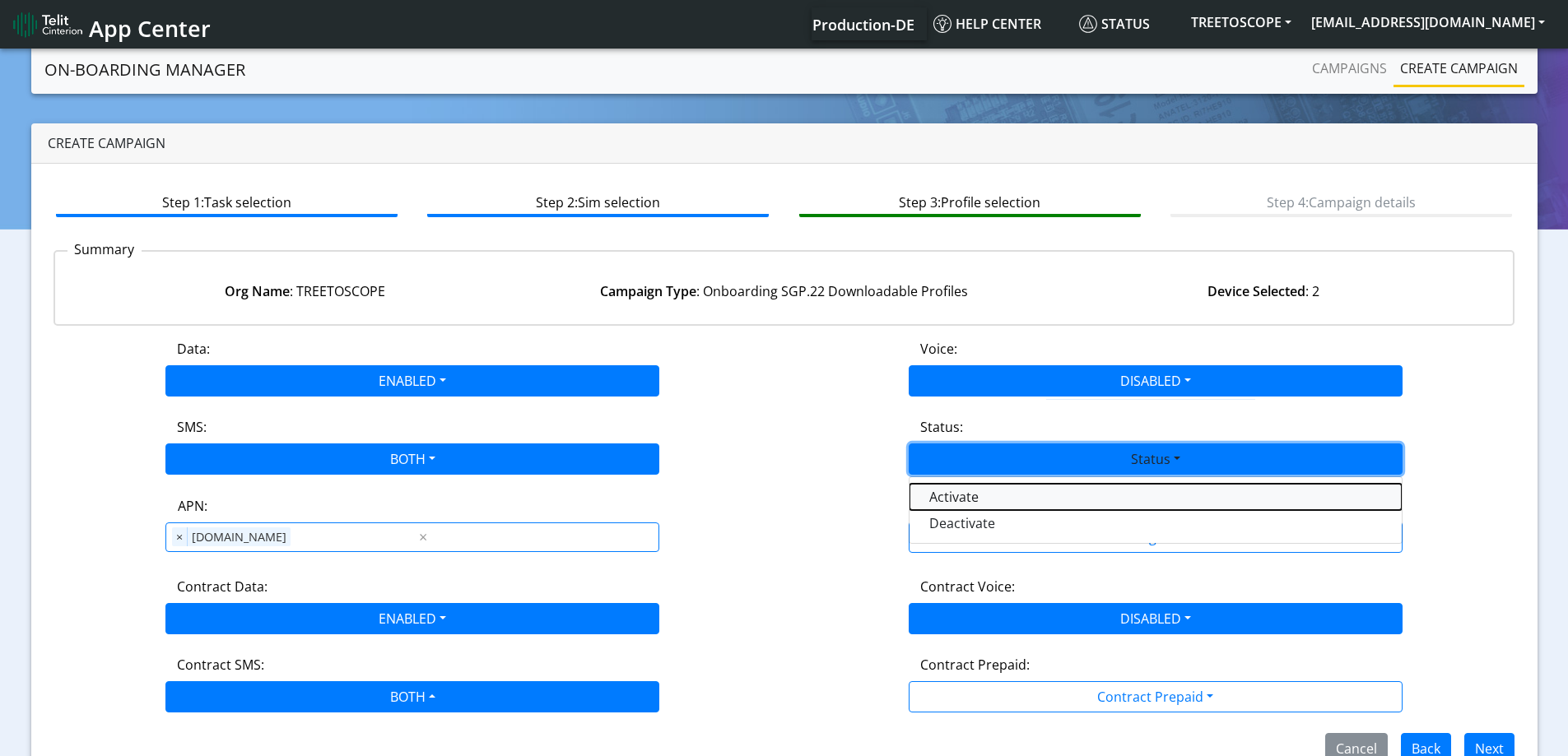
click at [952, 498] on button "Activate" at bounding box center [1155, 497] width 492 height 27
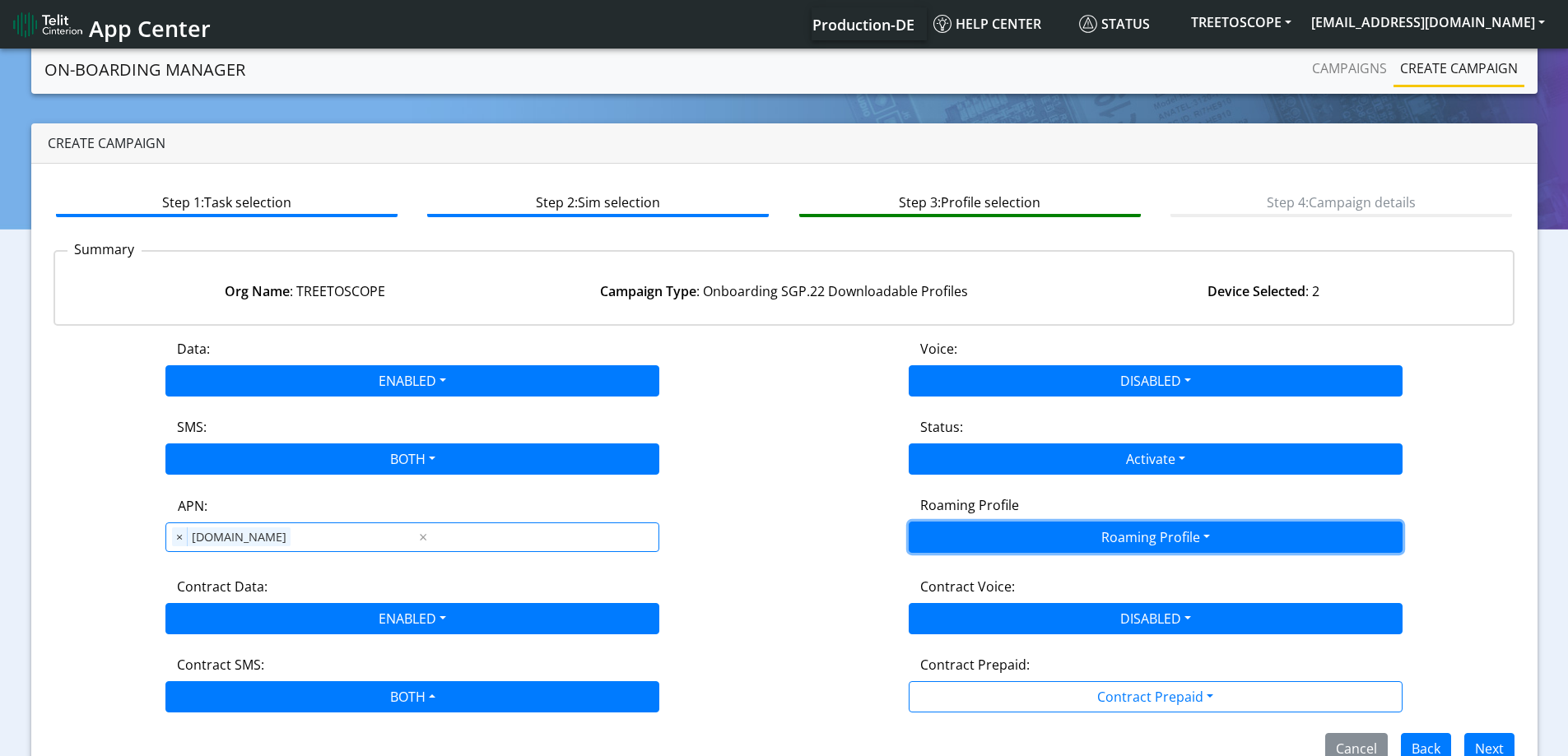
click at [988, 539] on button "Roaming Profile" at bounding box center [1155, 537] width 494 height 31
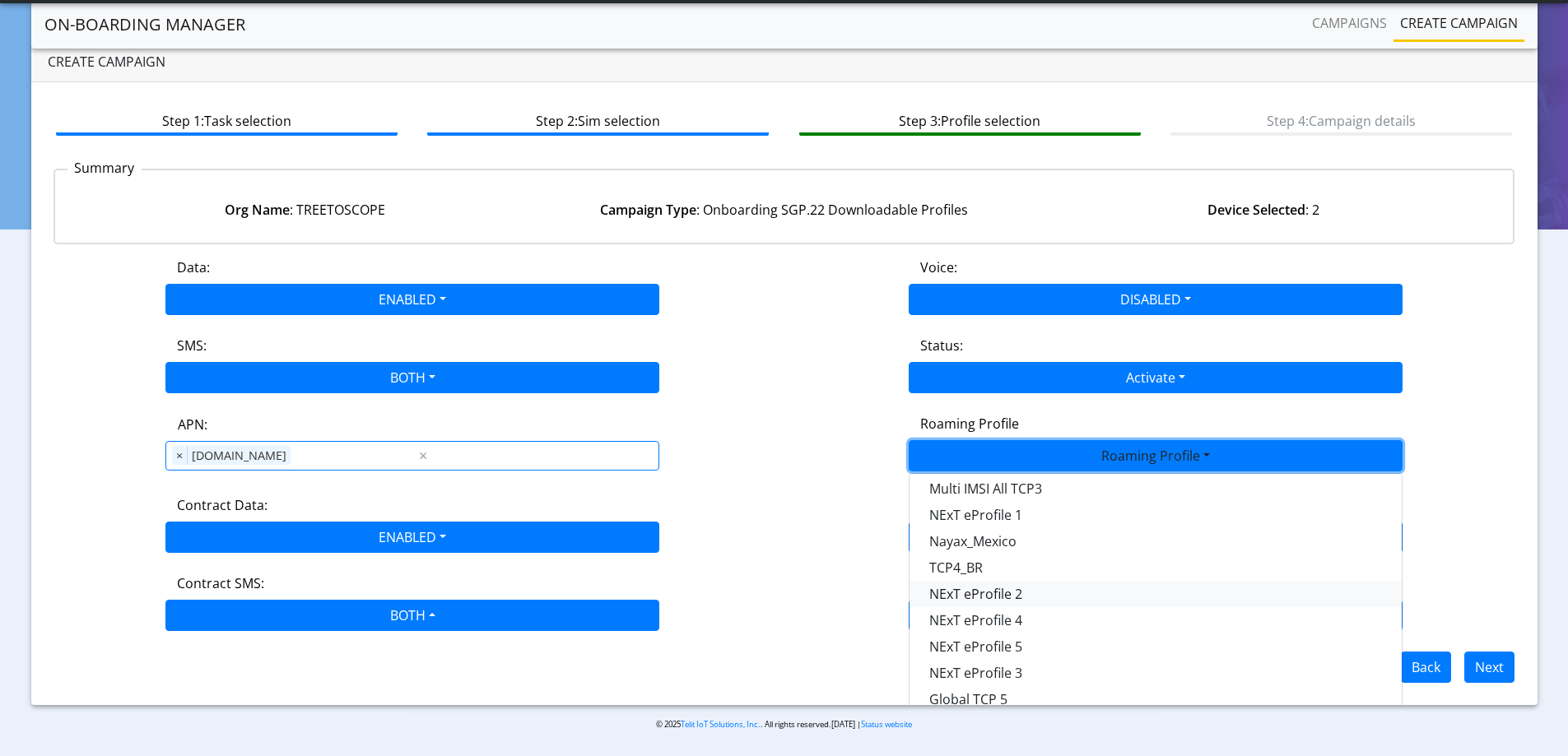
scroll to position [15, 0]
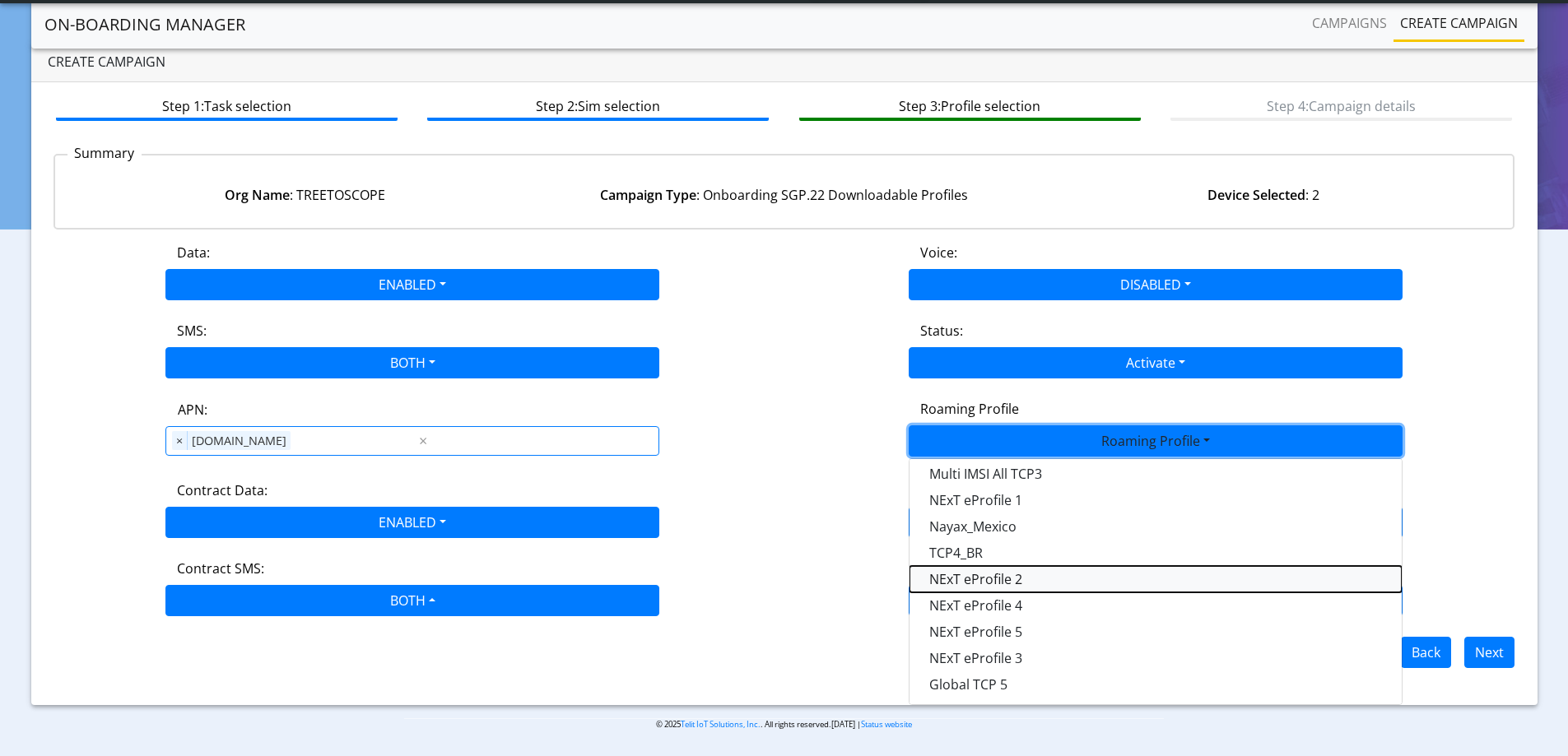
click at [1005, 580] on Profile-dropdown "NExT eProfile 2" at bounding box center [1155, 579] width 492 height 27
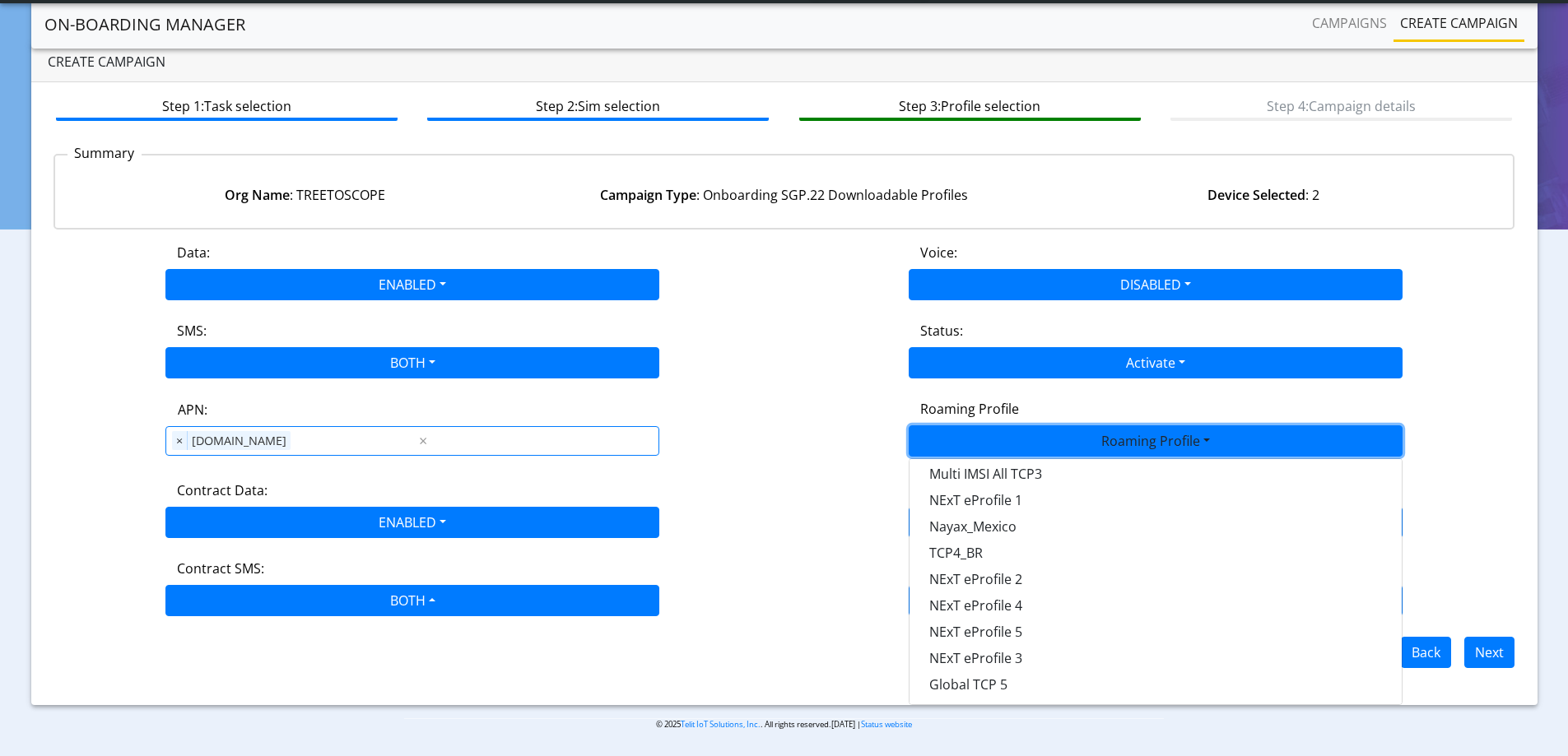
scroll to position [0, 0]
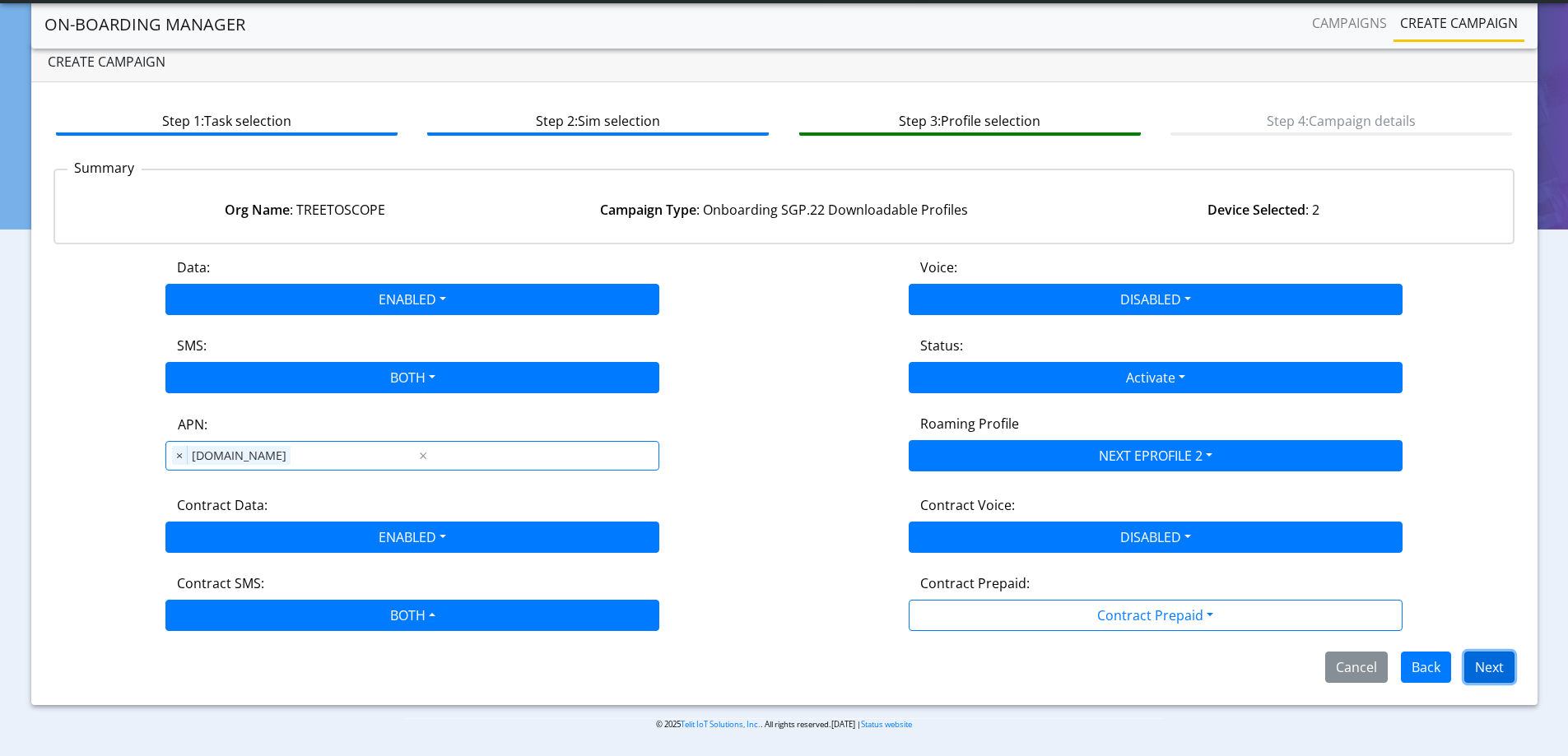
click at [1488, 667] on button "Next" at bounding box center [1489, 667] width 50 height 31
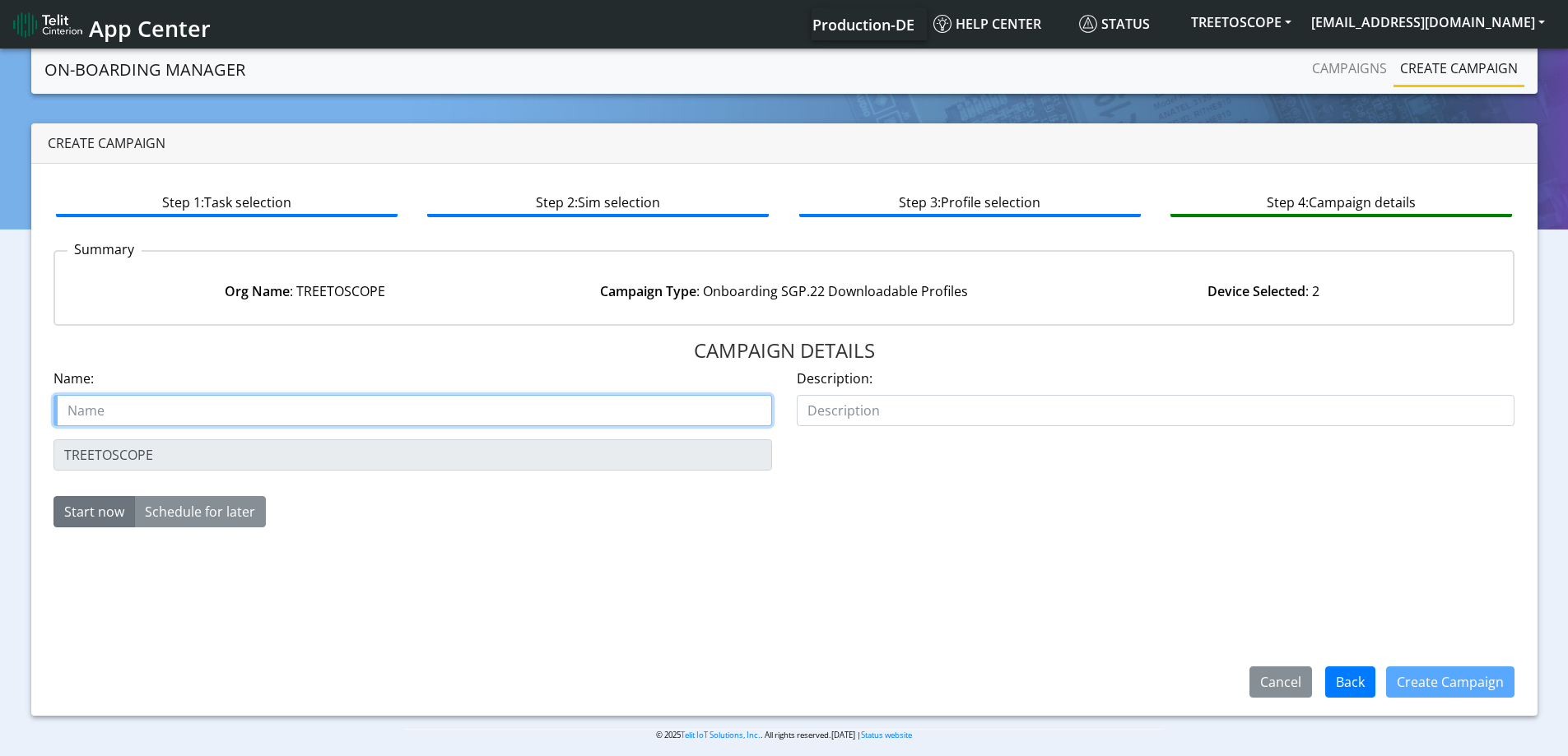
click at [111, 415] on input "text" at bounding box center [413, 411] width 719 height 31
paste input "TREETOSCOPE"
type input "TREETOSCOPE eSIM 2 starter SIM"
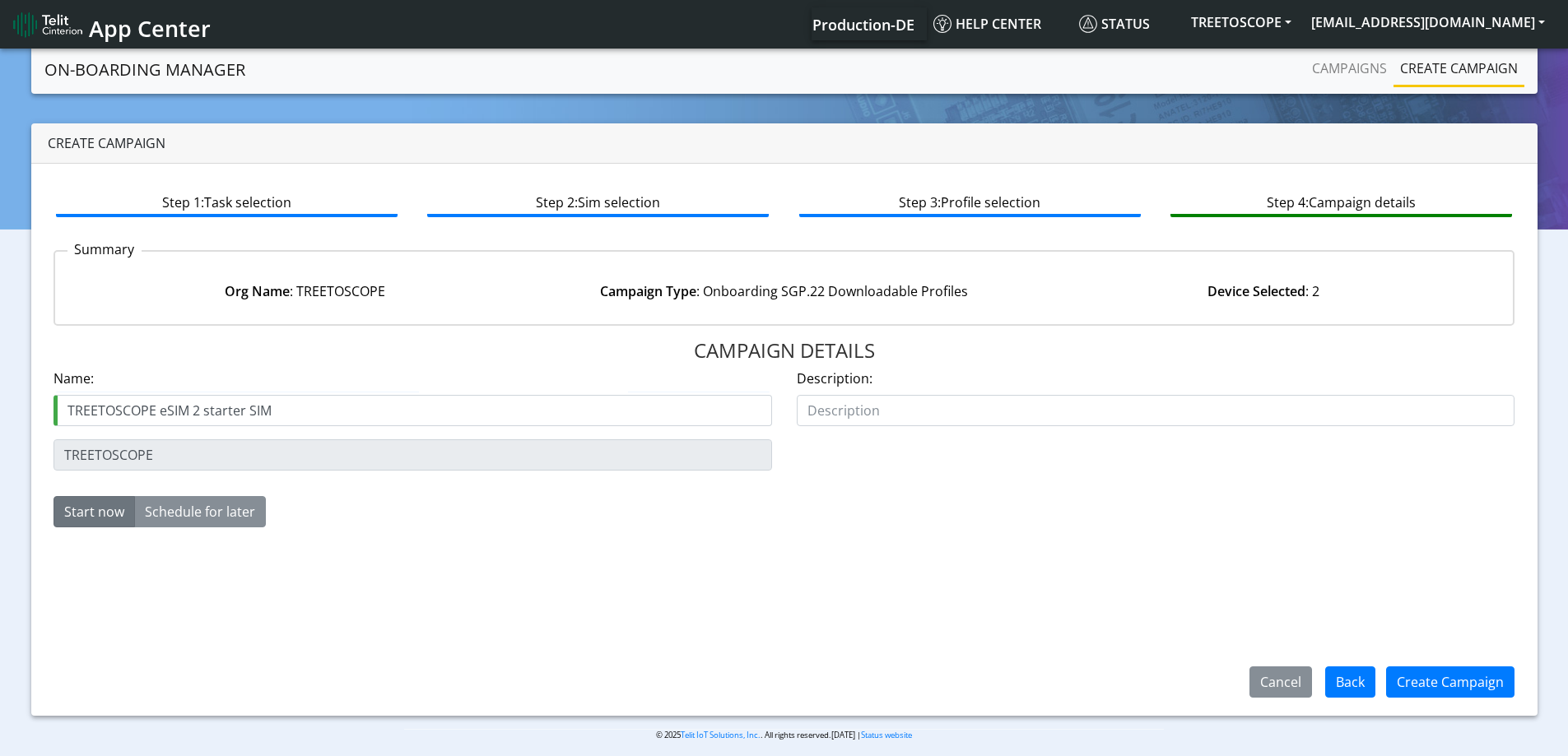
click at [1447, 664] on div "Create Campaign" at bounding box center [1450, 682] width 149 height 43
click at [1440, 678] on button "Create Campaign" at bounding box center [1451, 682] width 128 height 31
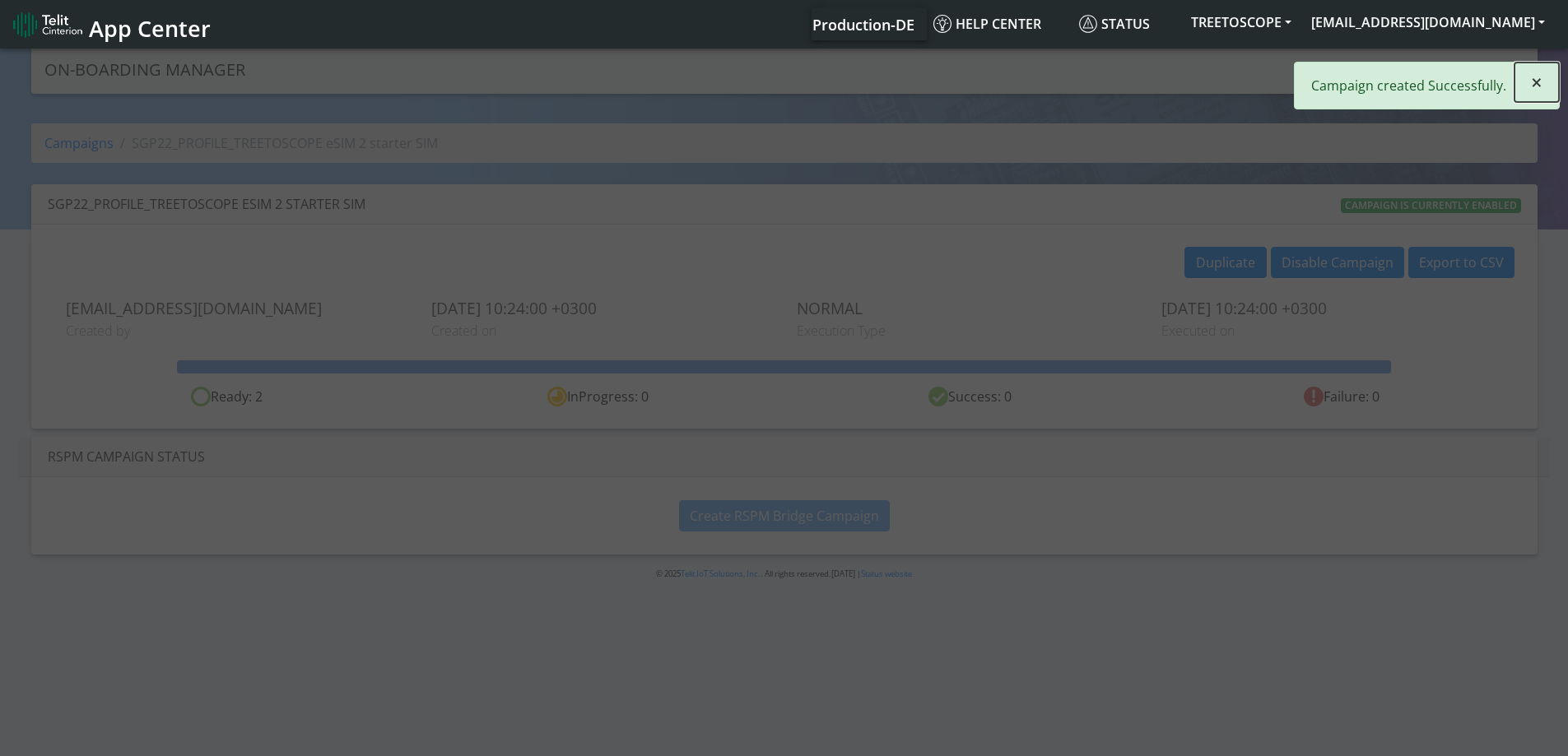
click at [1538, 82] on span "×" at bounding box center [1537, 82] width 12 height 27
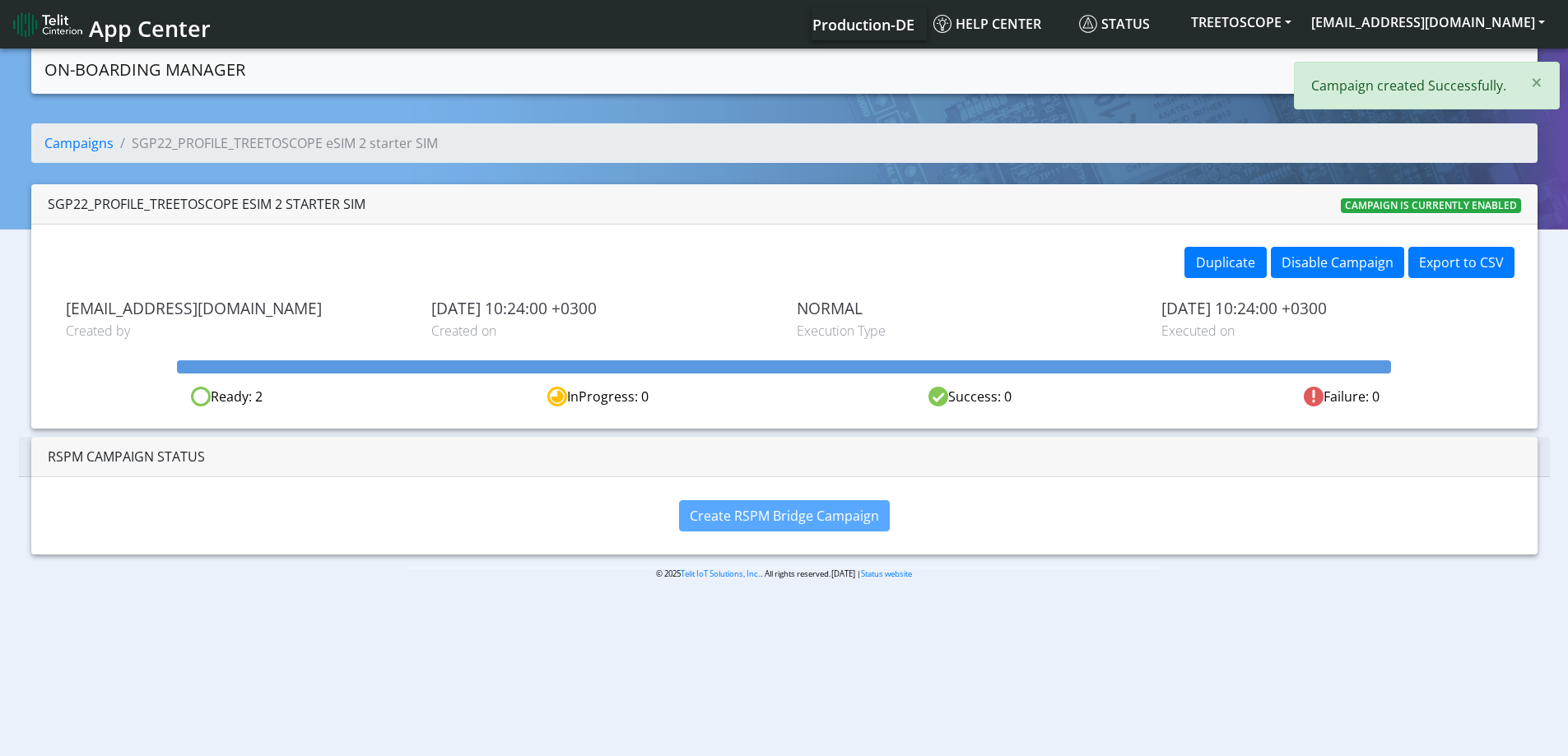
click at [1297, 49] on nav "On-Boarding Manager Campaigns Create campaign" at bounding box center [784, 69] width 1507 height 49
click at [1317, 65] on link "Campaigns" at bounding box center [1350, 69] width 88 height 33
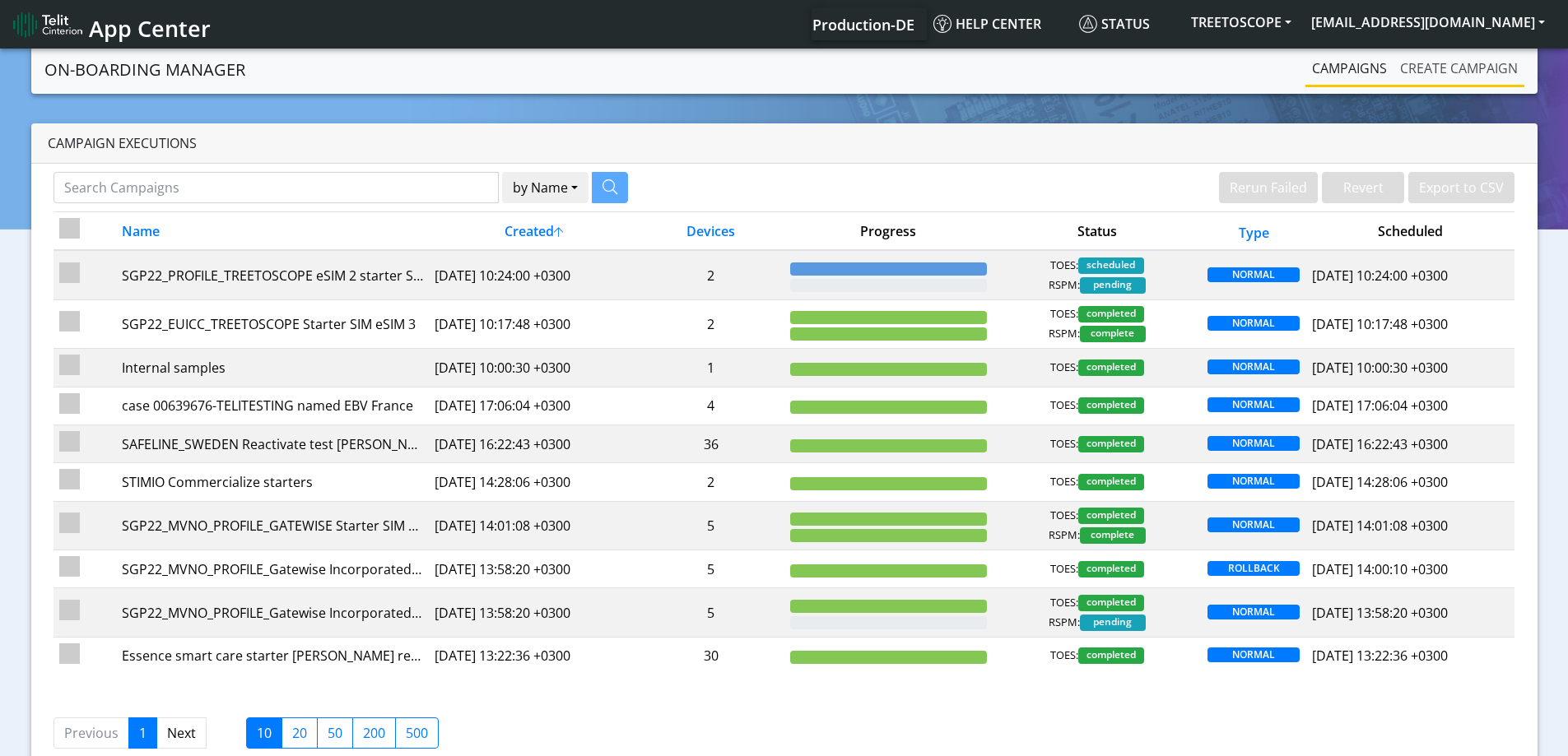
click at [1410, 76] on link "Create campaign" at bounding box center [1459, 69] width 131 height 33
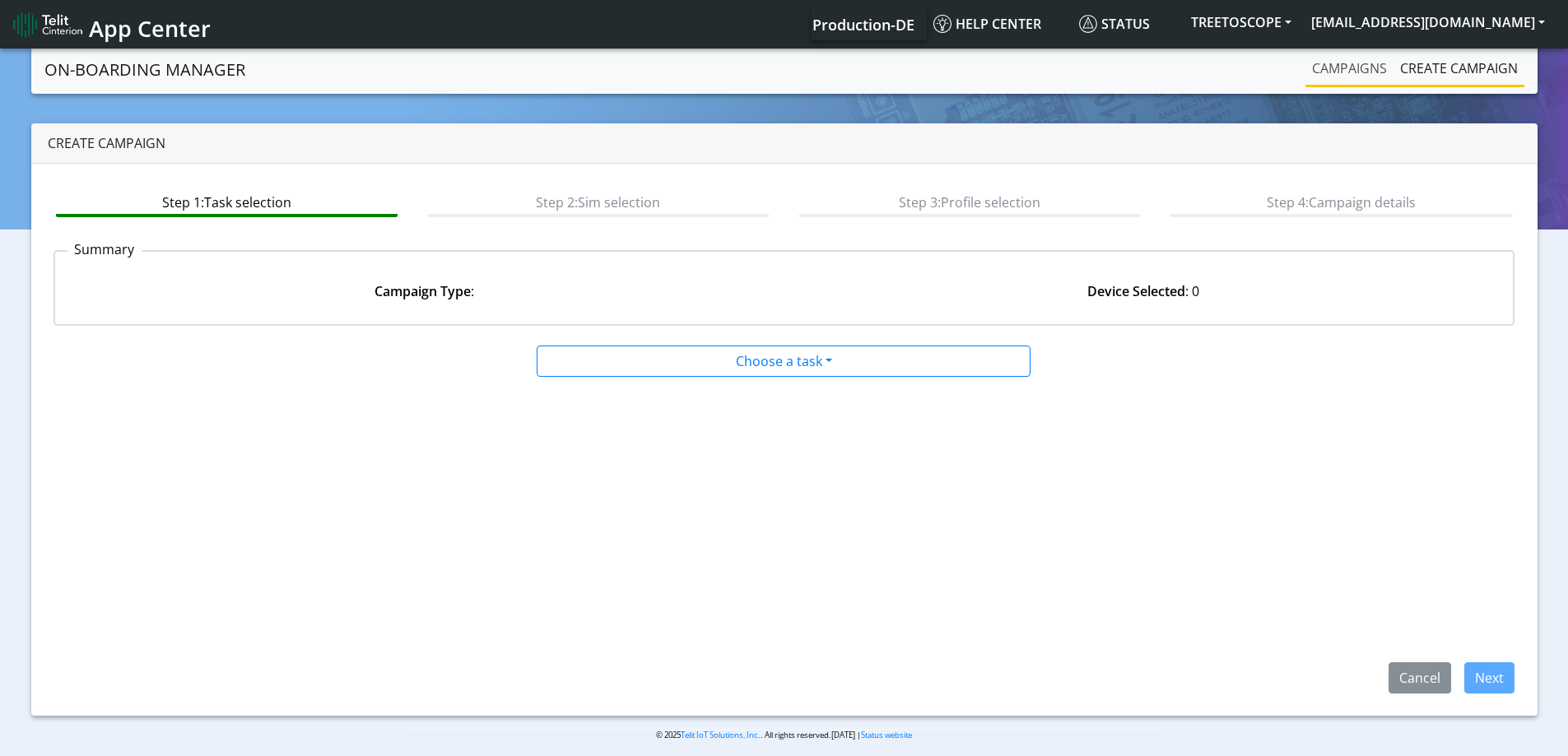
click at [1379, 72] on link "Campaigns" at bounding box center [1350, 69] width 88 height 33
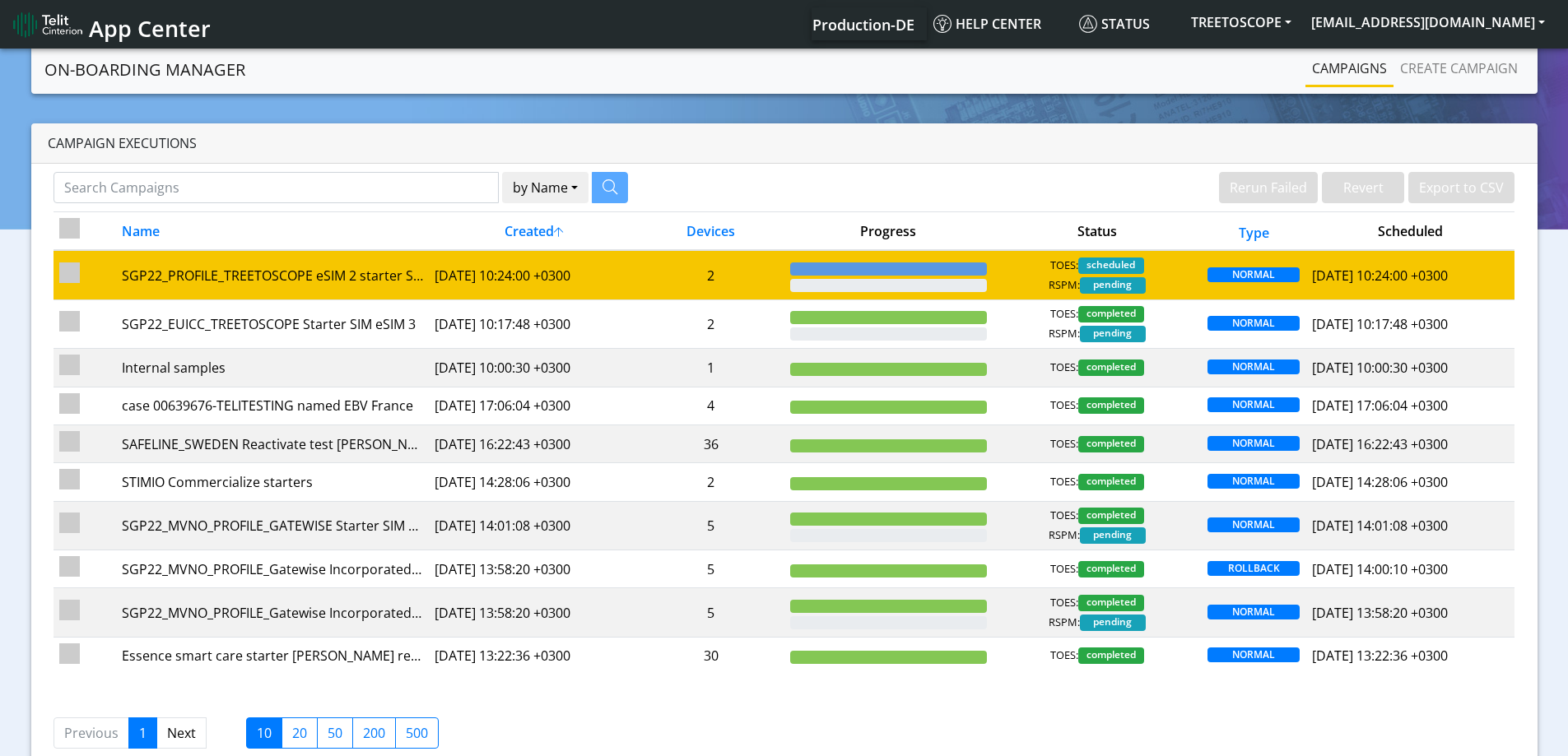
click at [760, 284] on td "2" at bounding box center [712, 275] width 147 height 49
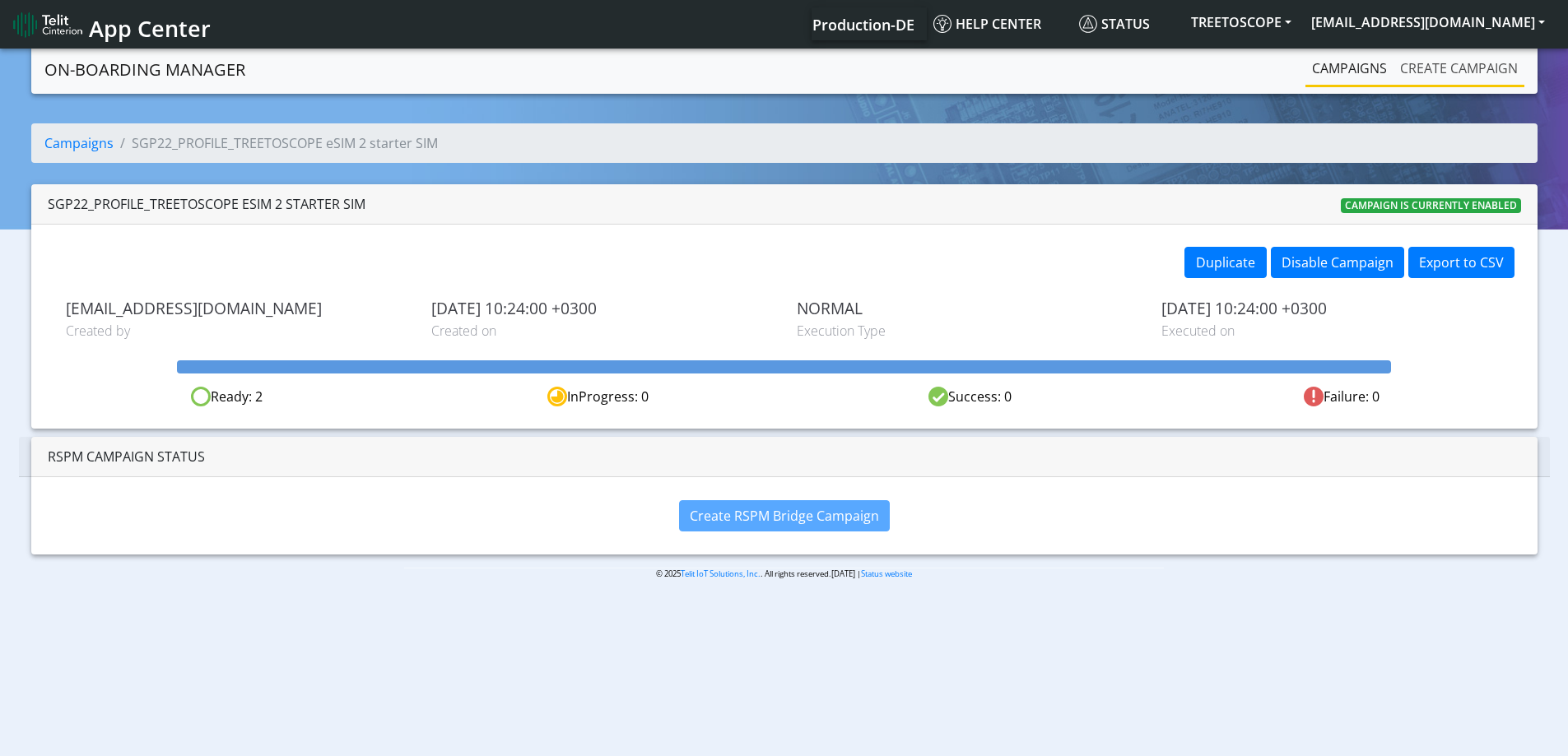
click at [1415, 78] on link "Create campaign" at bounding box center [1459, 69] width 131 height 33
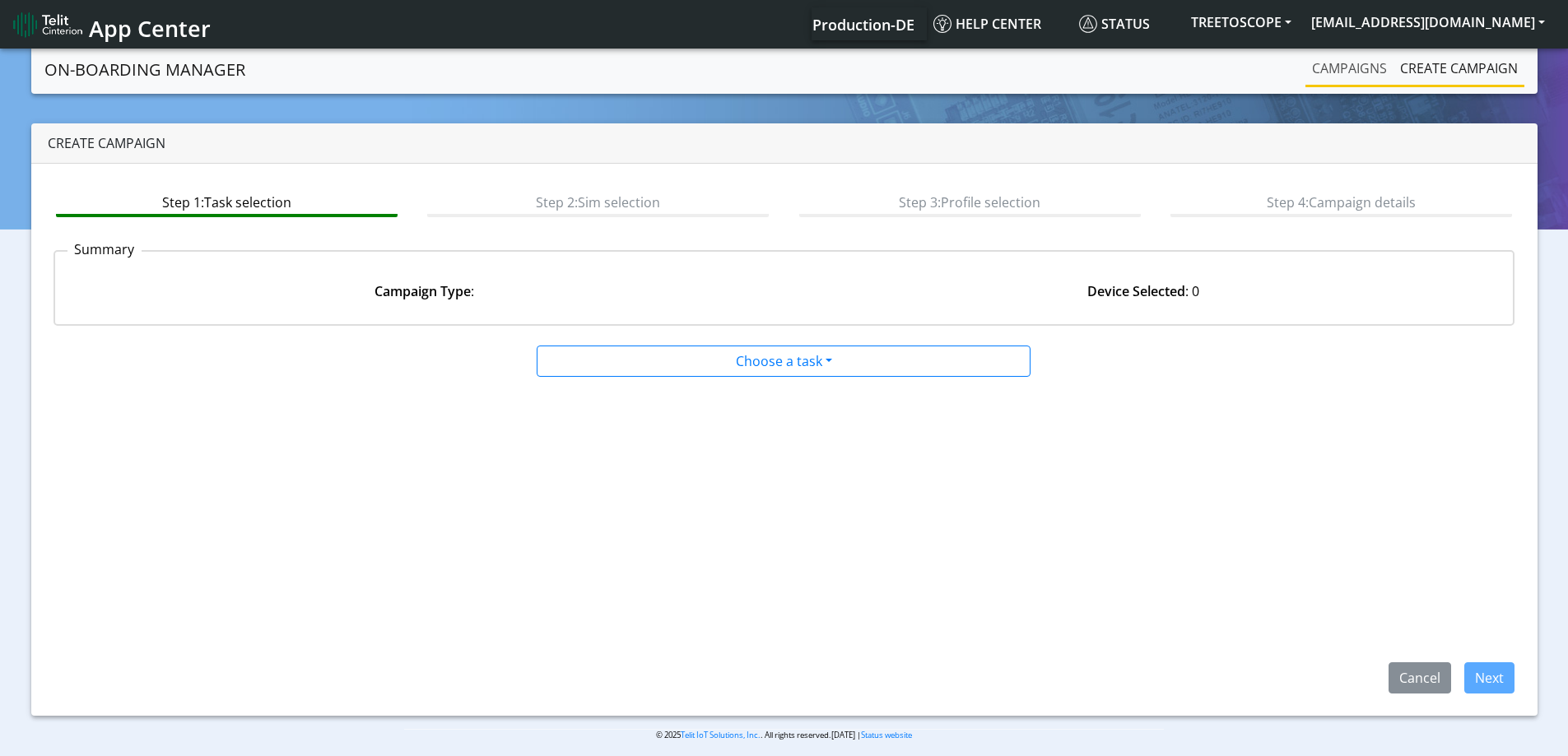
click at [1370, 77] on link "Campaigns" at bounding box center [1350, 69] width 88 height 33
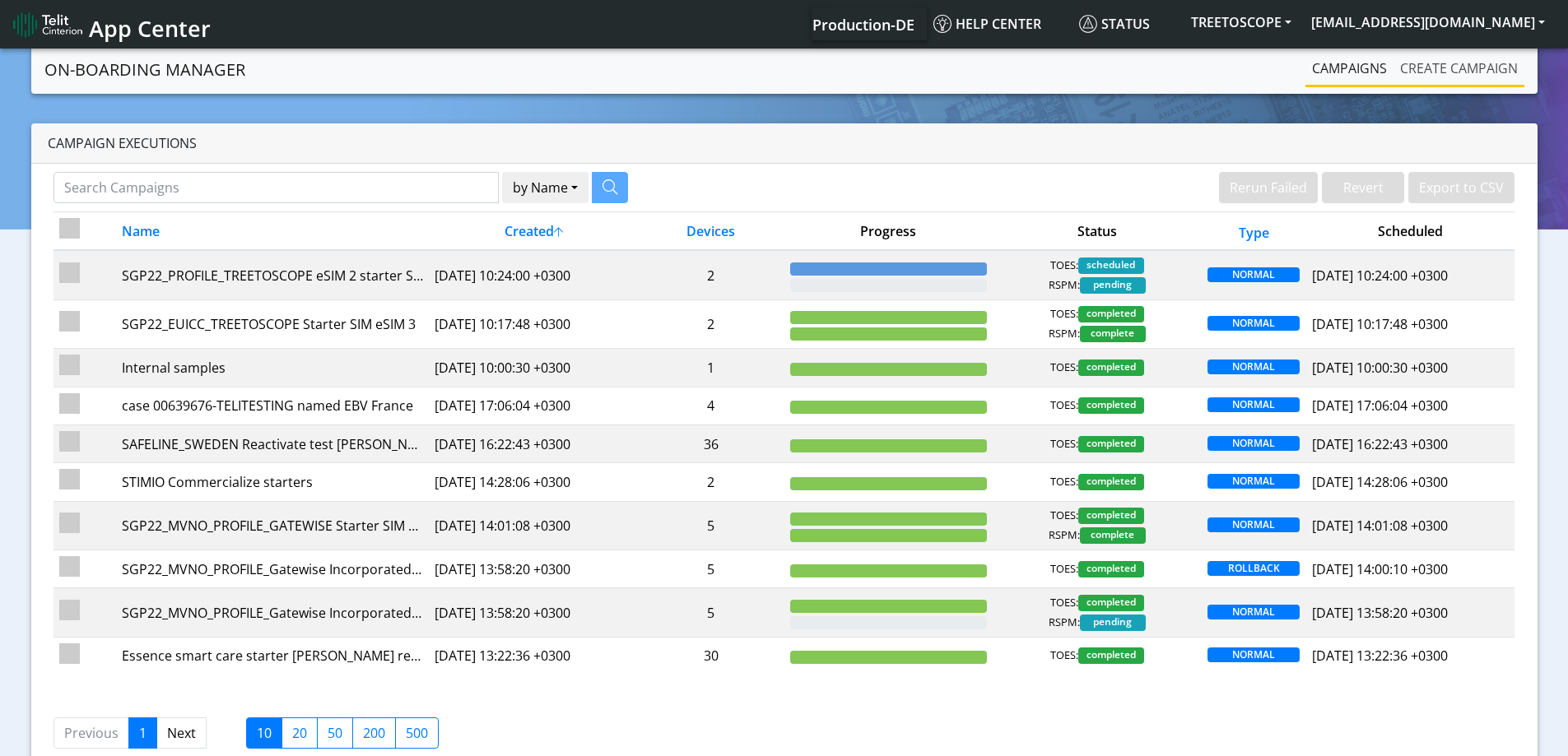
click at [1457, 64] on link "Create campaign" at bounding box center [1459, 69] width 131 height 33
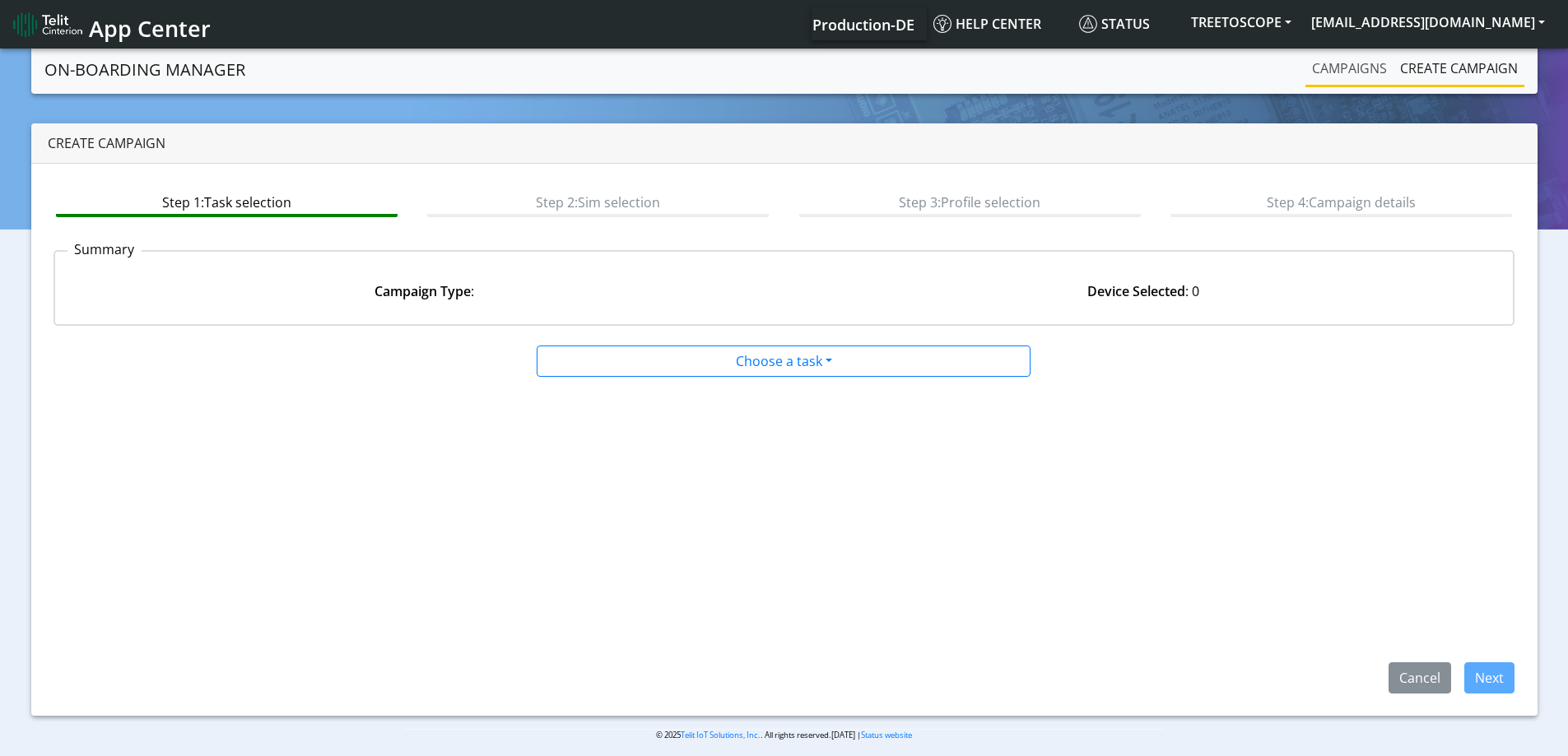
click at [1373, 60] on link "Campaigns" at bounding box center [1350, 69] width 88 height 33
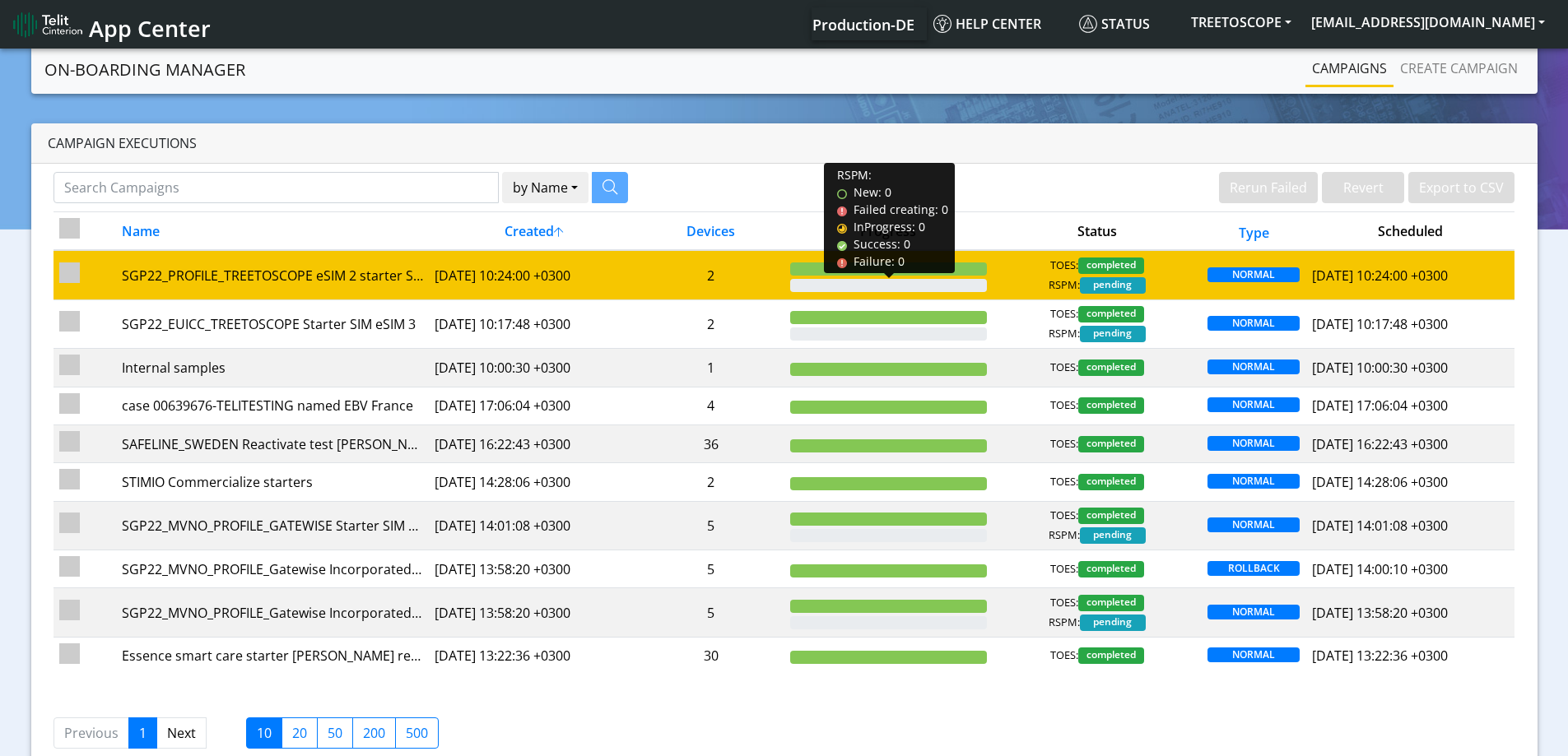
click at [906, 283] on div at bounding box center [889, 285] width 197 height 13
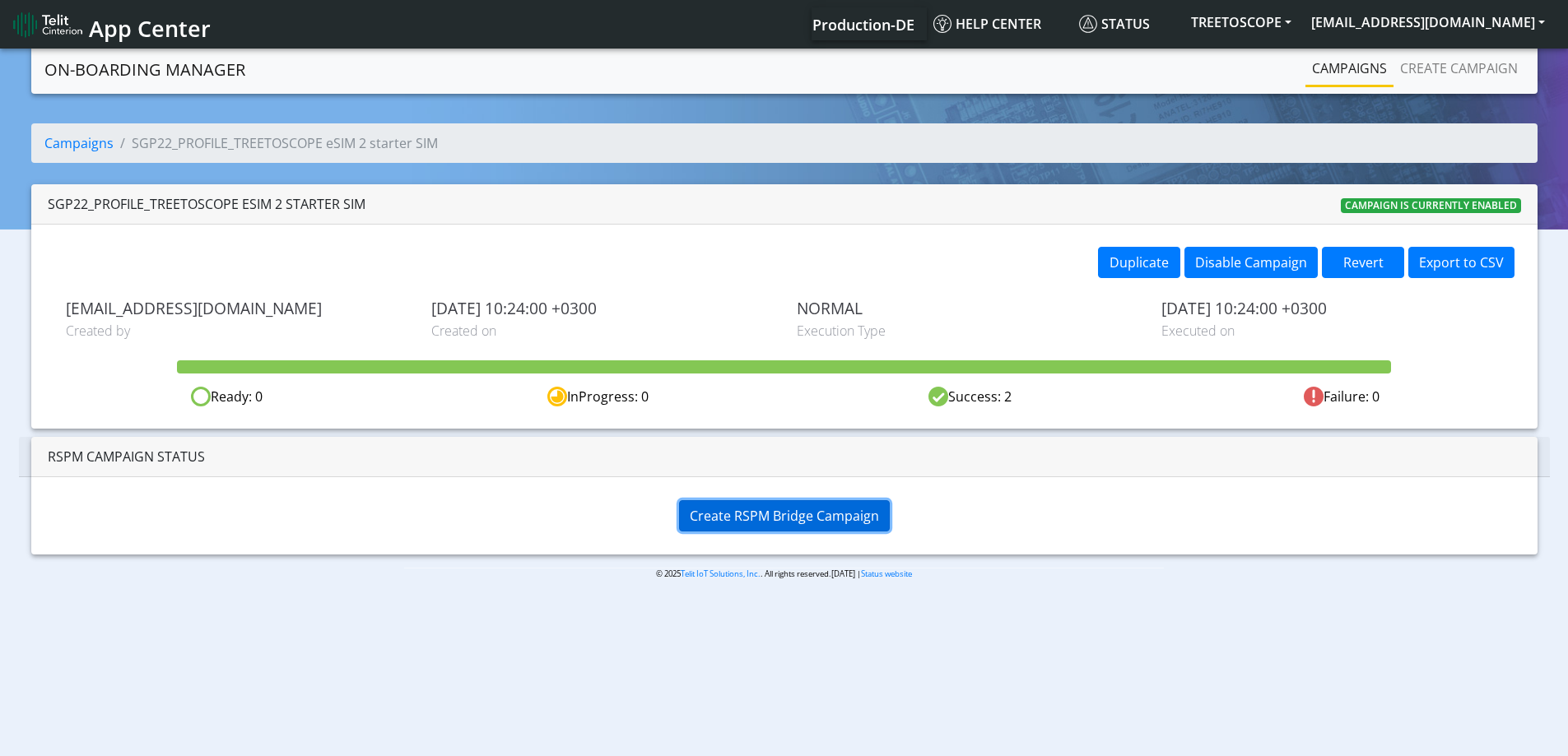
click at [708, 526] on button "Create RSPM Bridge Campaign" at bounding box center [785, 516] width 211 height 31
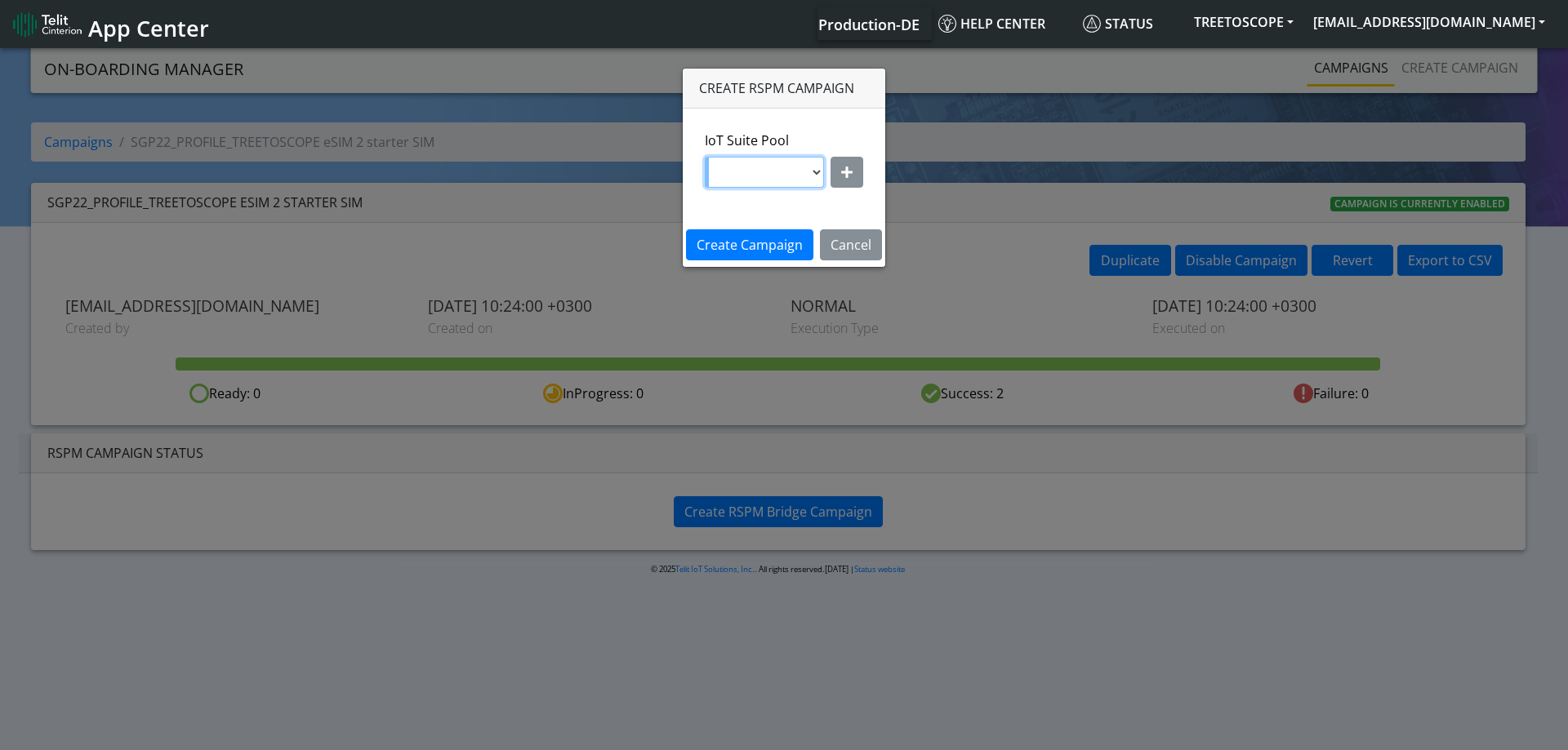
click at [794, 163] on select at bounding box center [764, 172] width 119 height 31
click at [839, 163] on button "button" at bounding box center [847, 172] width 33 height 31
click at [776, 172] on select "nxt17.ue s.test nxt17.net nxt20.net nxt20b.net nxt20c.net nxt20p.net nxt20v.net…" at bounding box center [784, 172] width 156 height 31
select select "95cc19b0-964e-11ed-b84f-001f716592bc"
click at [707, 156] on select "nxt17.ue s.test nxt17.net nxt20.net nxt20b.net nxt20c.net nxt20p.net nxt20v.net…" at bounding box center [784, 172] width 156 height 31
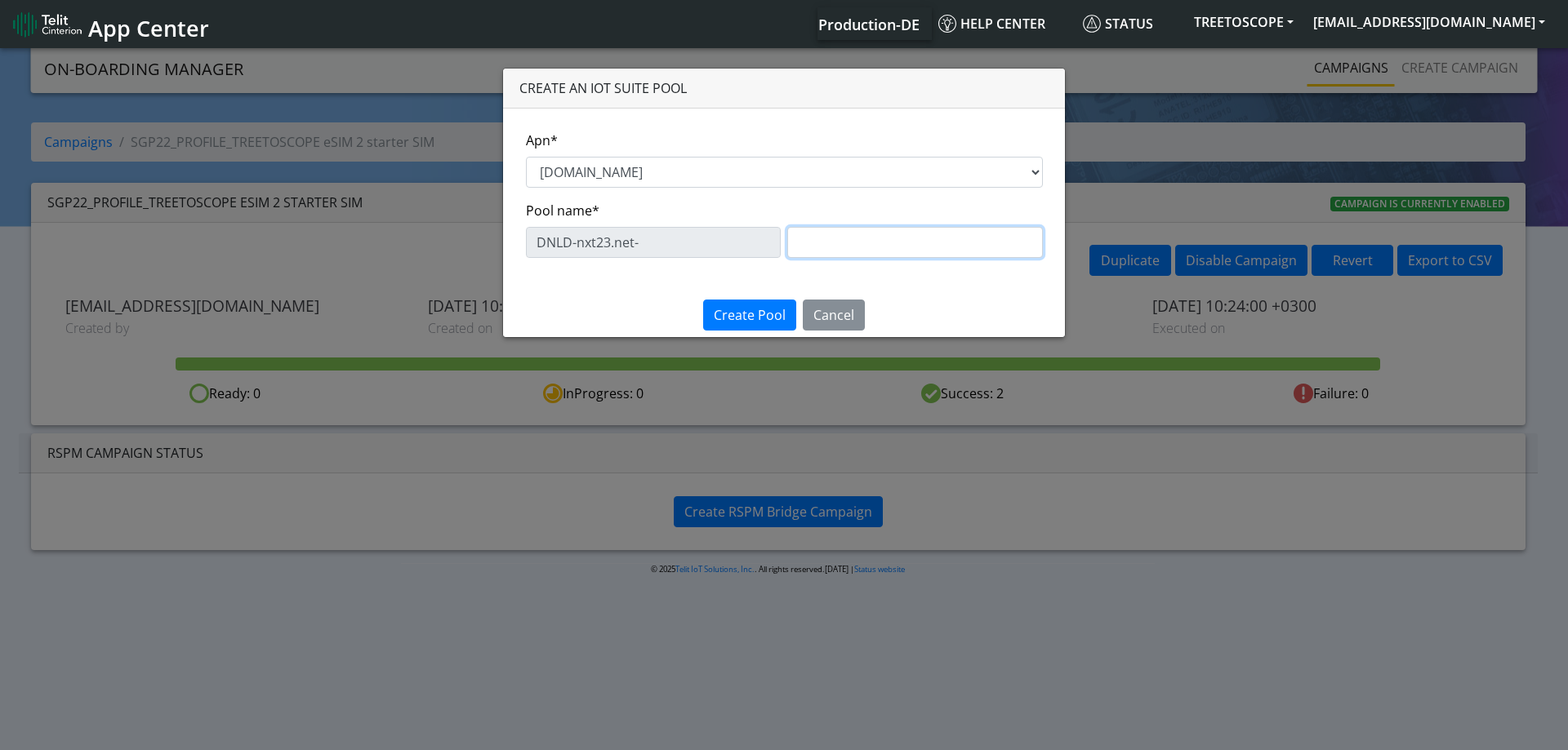
drag, startPoint x: 819, startPoint y: 241, endPoint x: 831, endPoint y: 238, distance: 12.4
click at [826, 238] on input "text" at bounding box center [914, 243] width 256 height 31
paste input "eProfile 2"
type input "eProfile 2"
click at [752, 315] on span "Create Pool" at bounding box center [749, 315] width 72 height 18
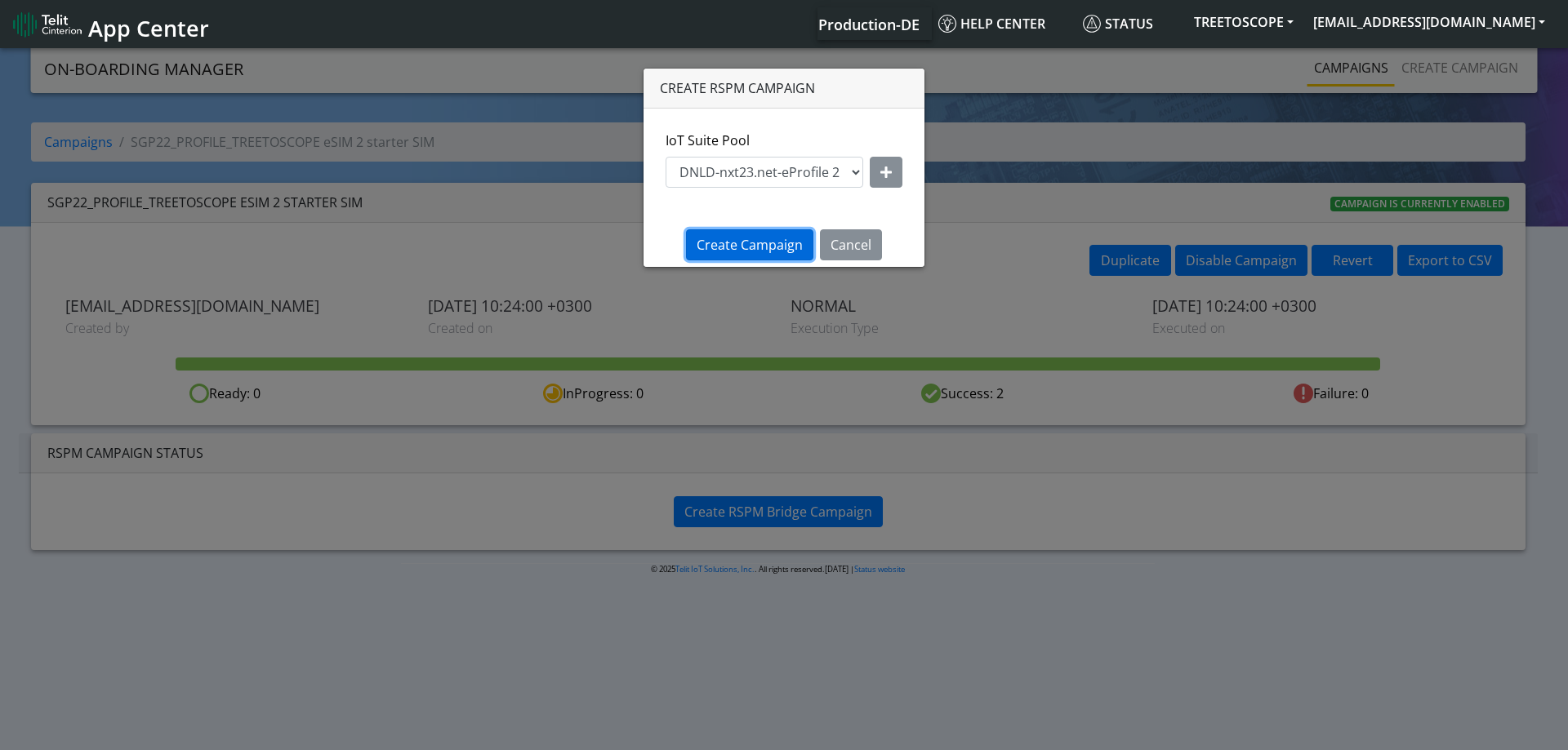
click at [749, 235] on span "Create Campaign" at bounding box center [749, 245] width 106 height 18
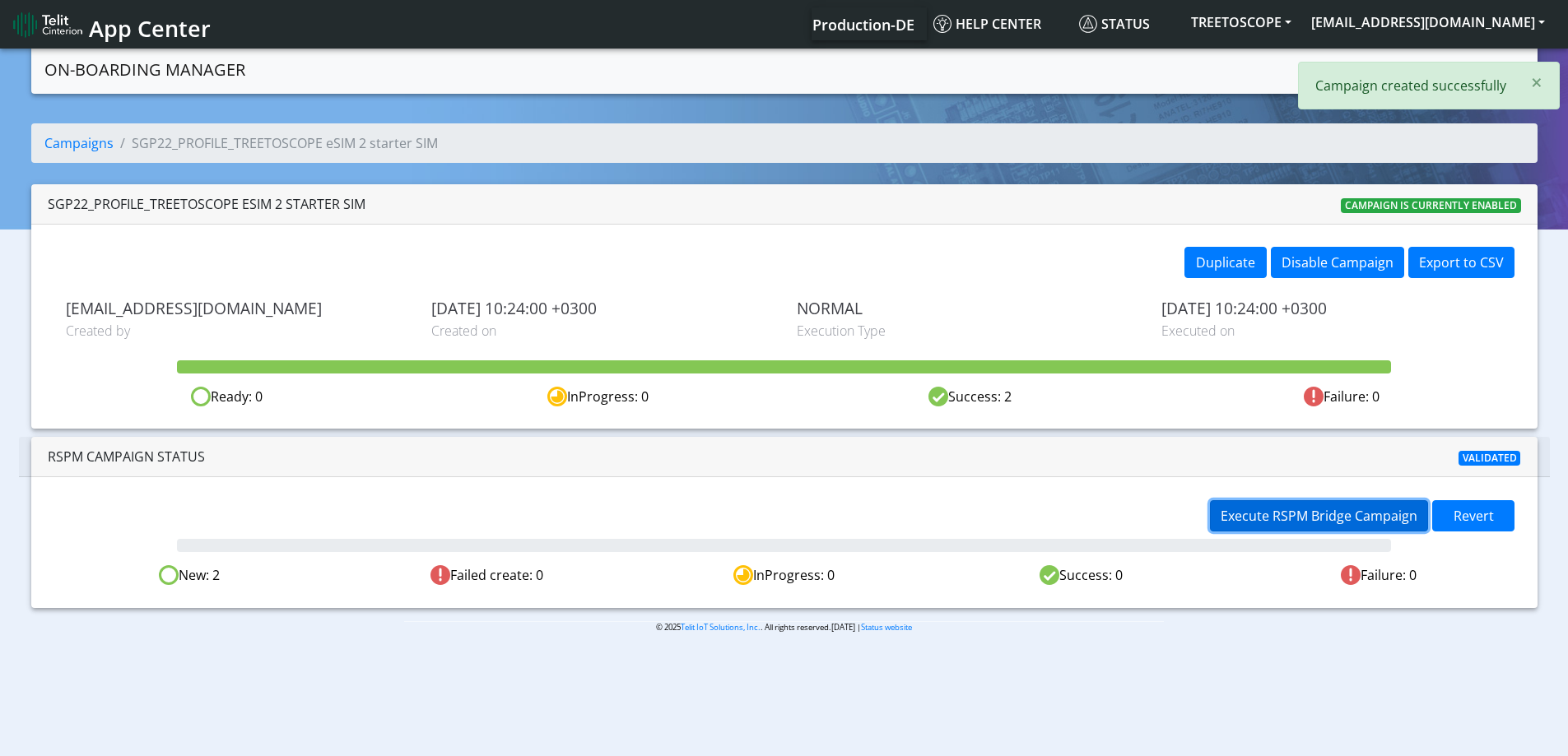
click at [1249, 520] on span "Execute RSPM Bridge Campaign" at bounding box center [1319, 516] width 197 height 18
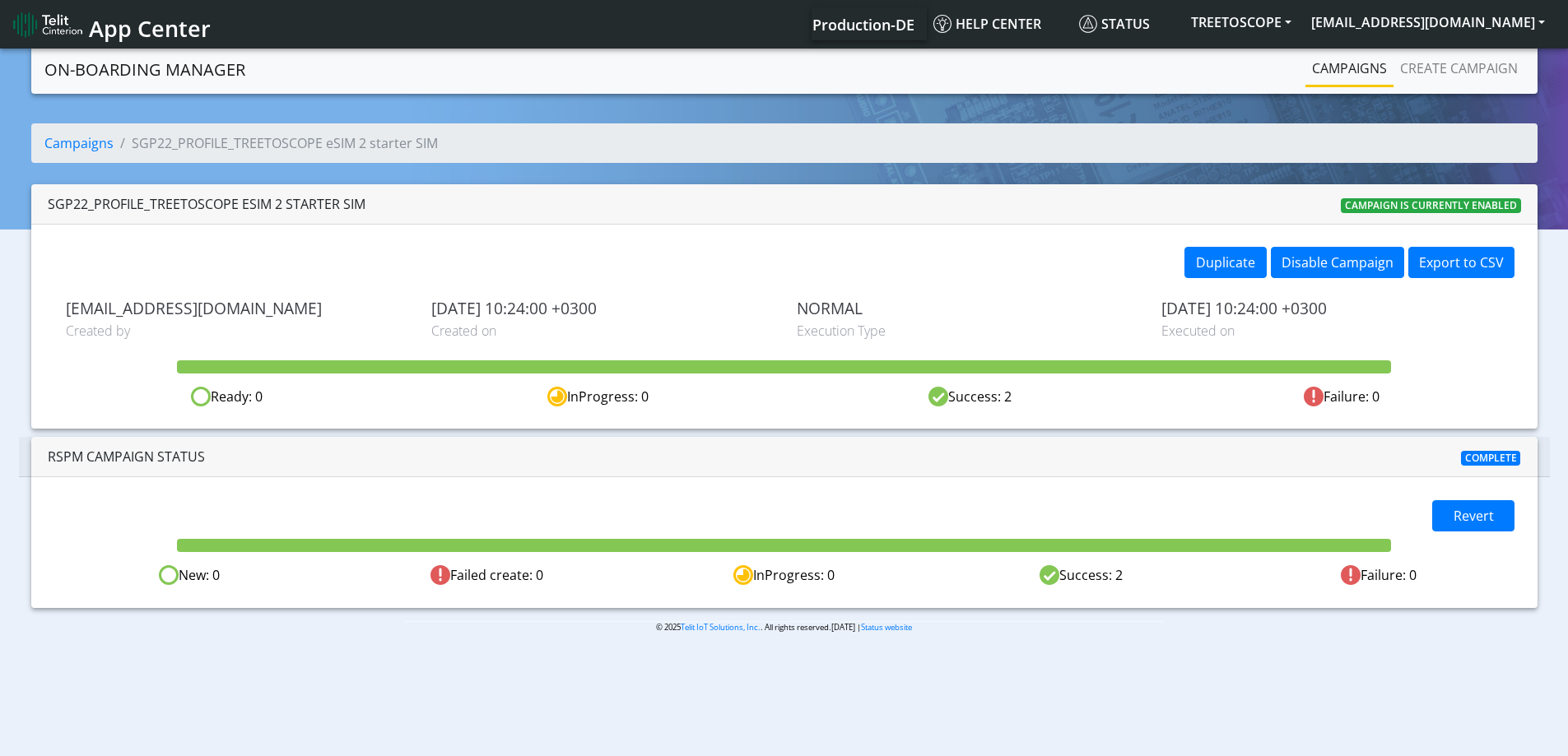
click at [1336, 70] on link "Campaigns" at bounding box center [1350, 69] width 88 height 33
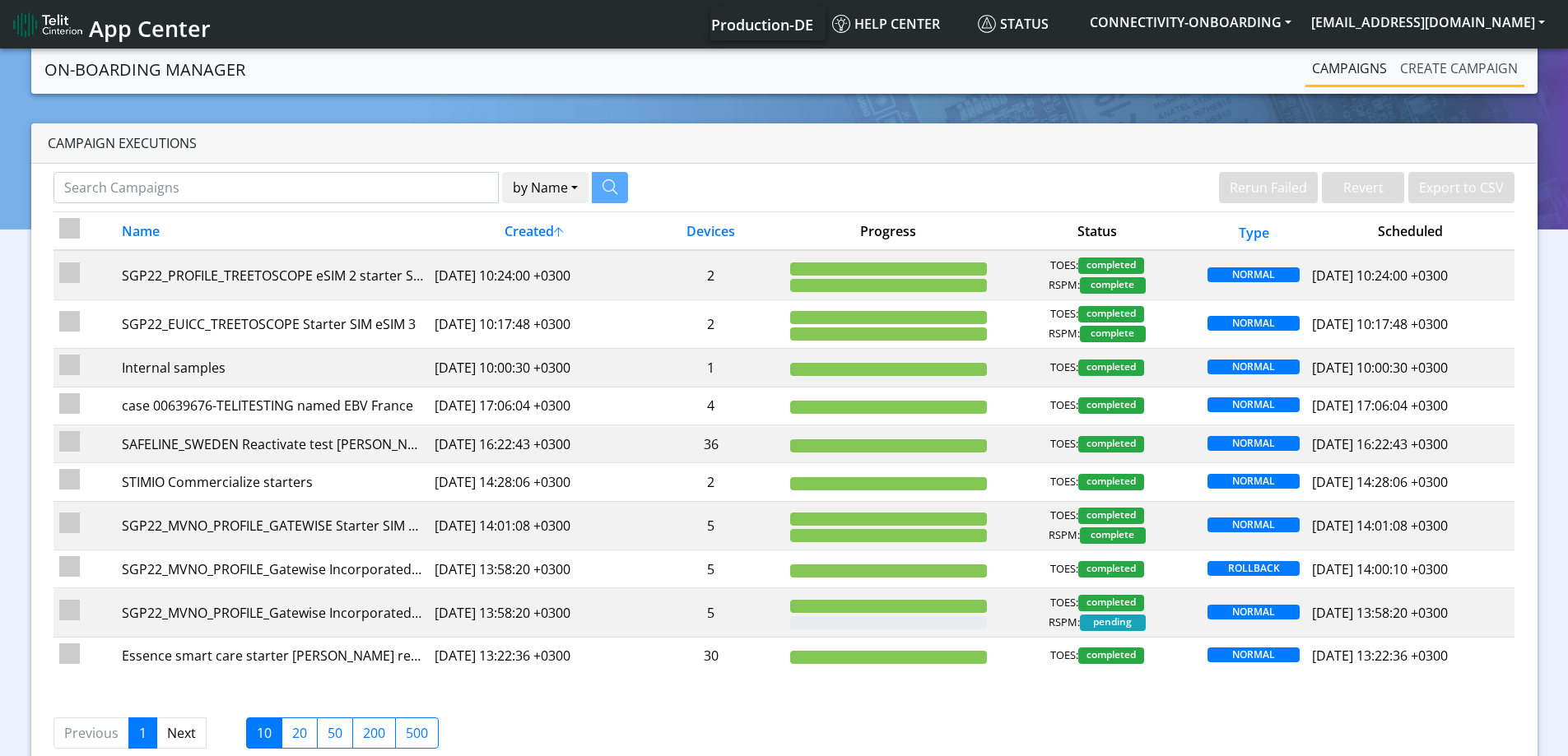
click at [1482, 68] on link "Create campaign" at bounding box center [1459, 69] width 131 height 33
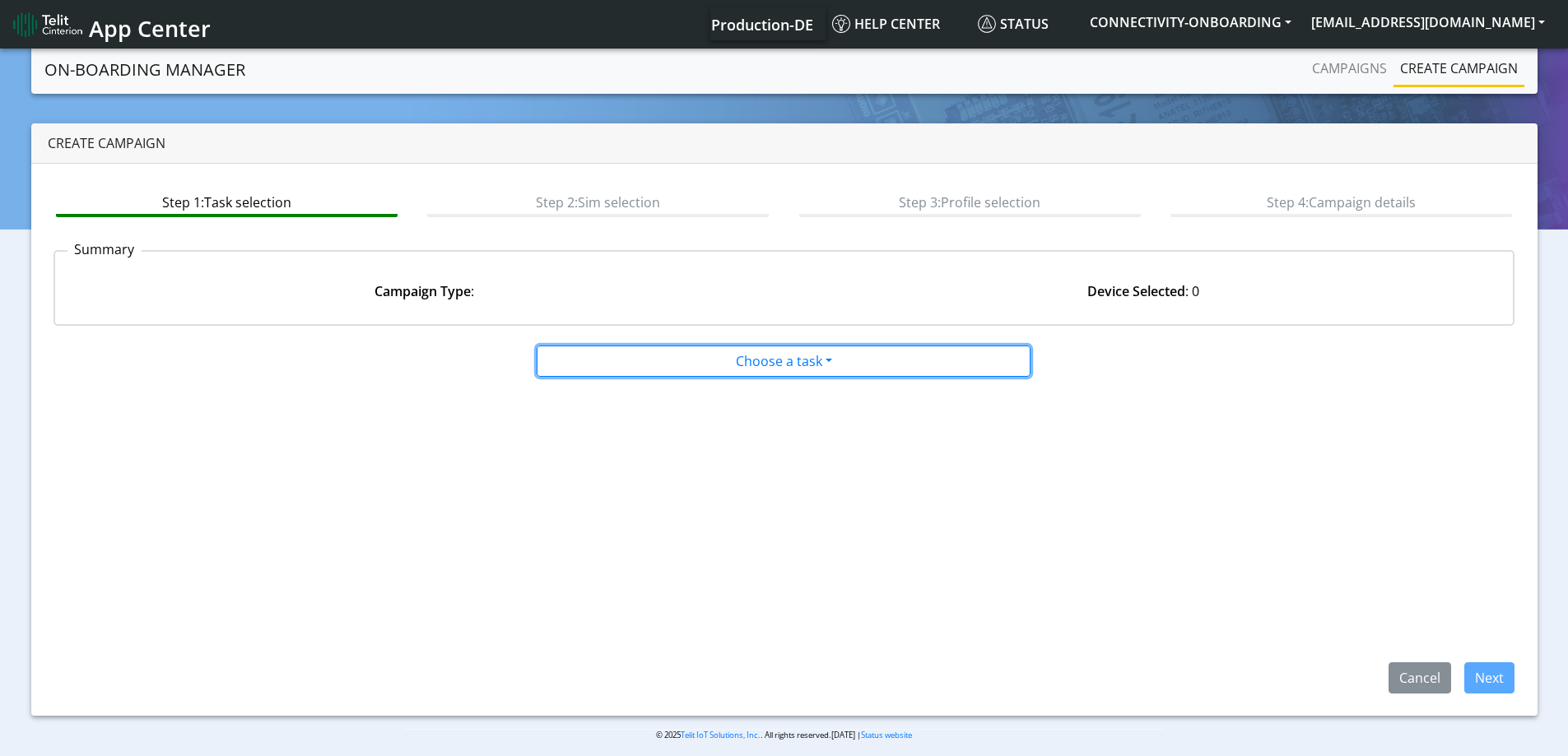
click at [591, 343] on div "Choose a task Onboarding new [PERSON_NAME] Onboarding SGP.22 eUICCs Onboarding …" at bounding box center [784, 357] width 1486 height 38
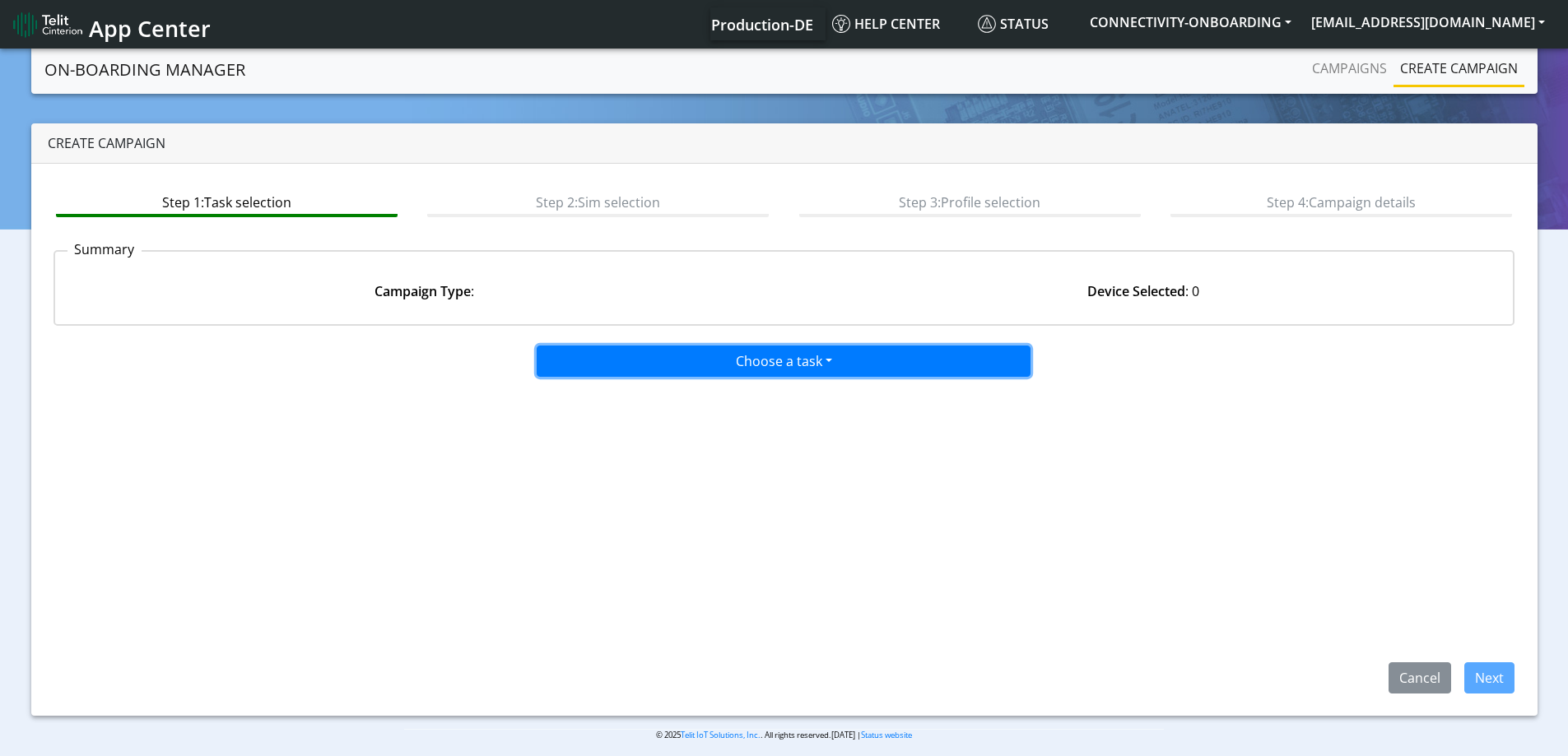
click at [592, 349] on button "Choose a task" at bounding box center [783, 361] width 494 height 31
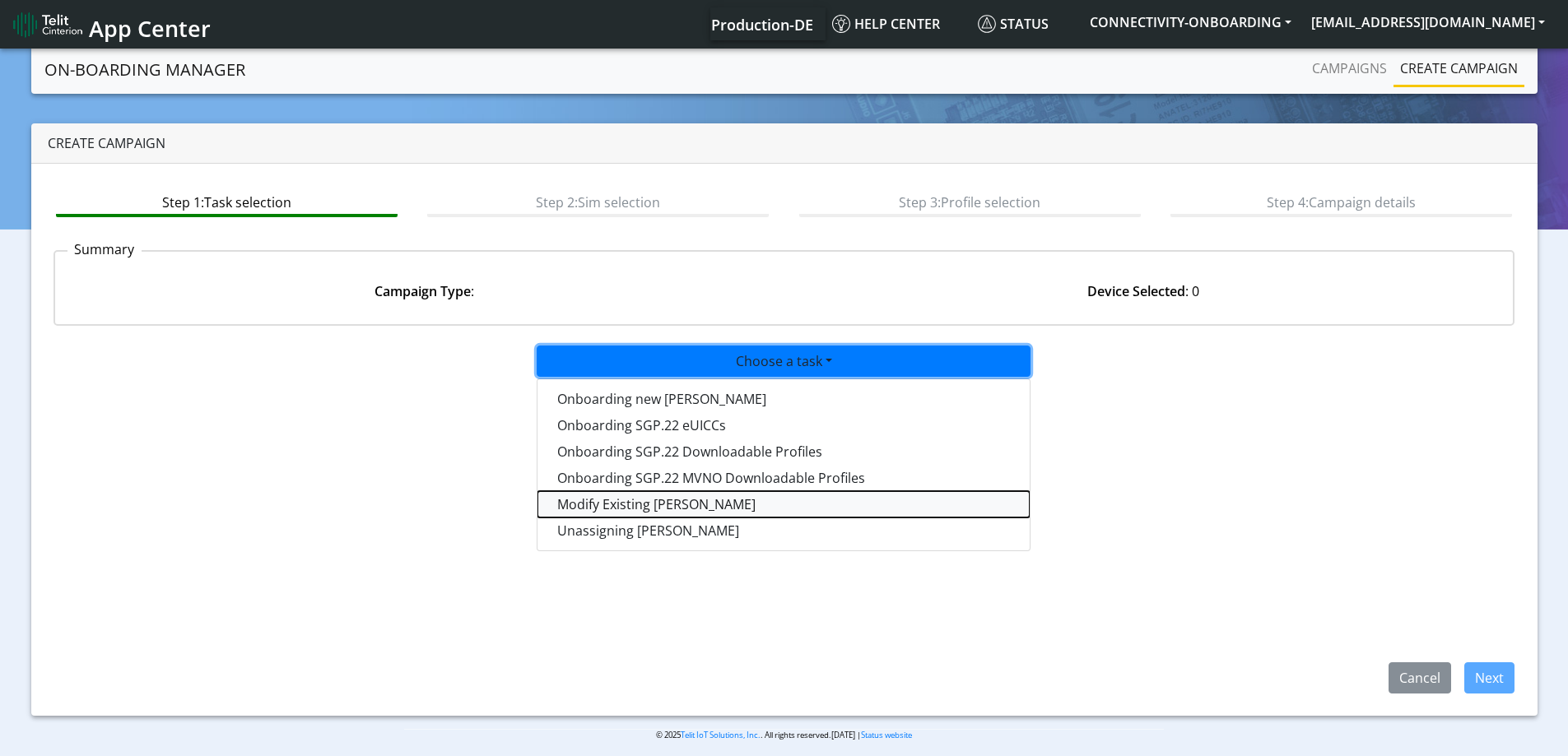
click at [614, 502] on taskiotp-dropdown "Modify Existing [PERSON_NAME]" at bounding box center [783, 504] width 492 height 27
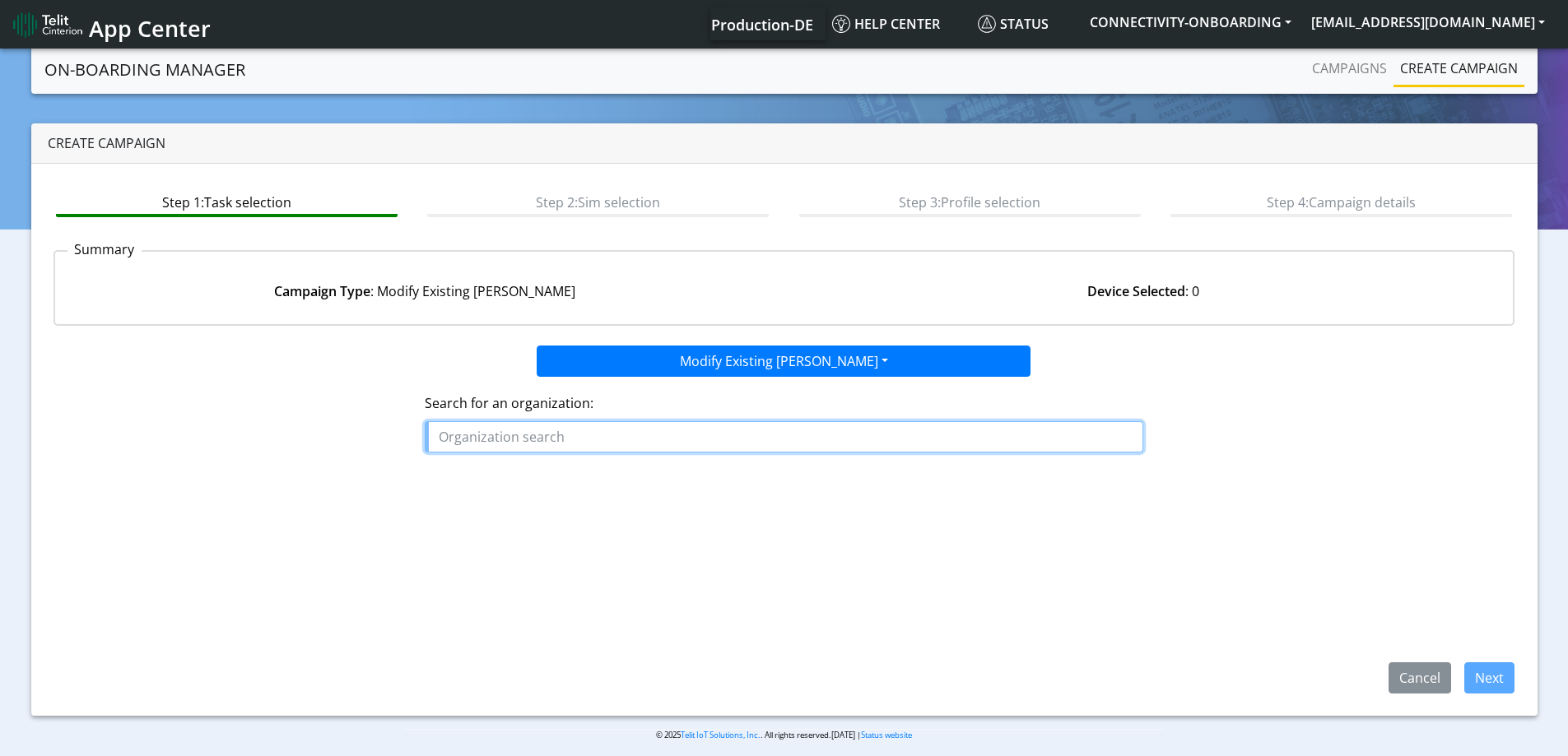
click at [619, 437] on input "text" at bounding box center [784, 437] width 719 height 31
click at [487, 470] on button "JUK EE" at bounding box center [491, 475] width 130 height 27
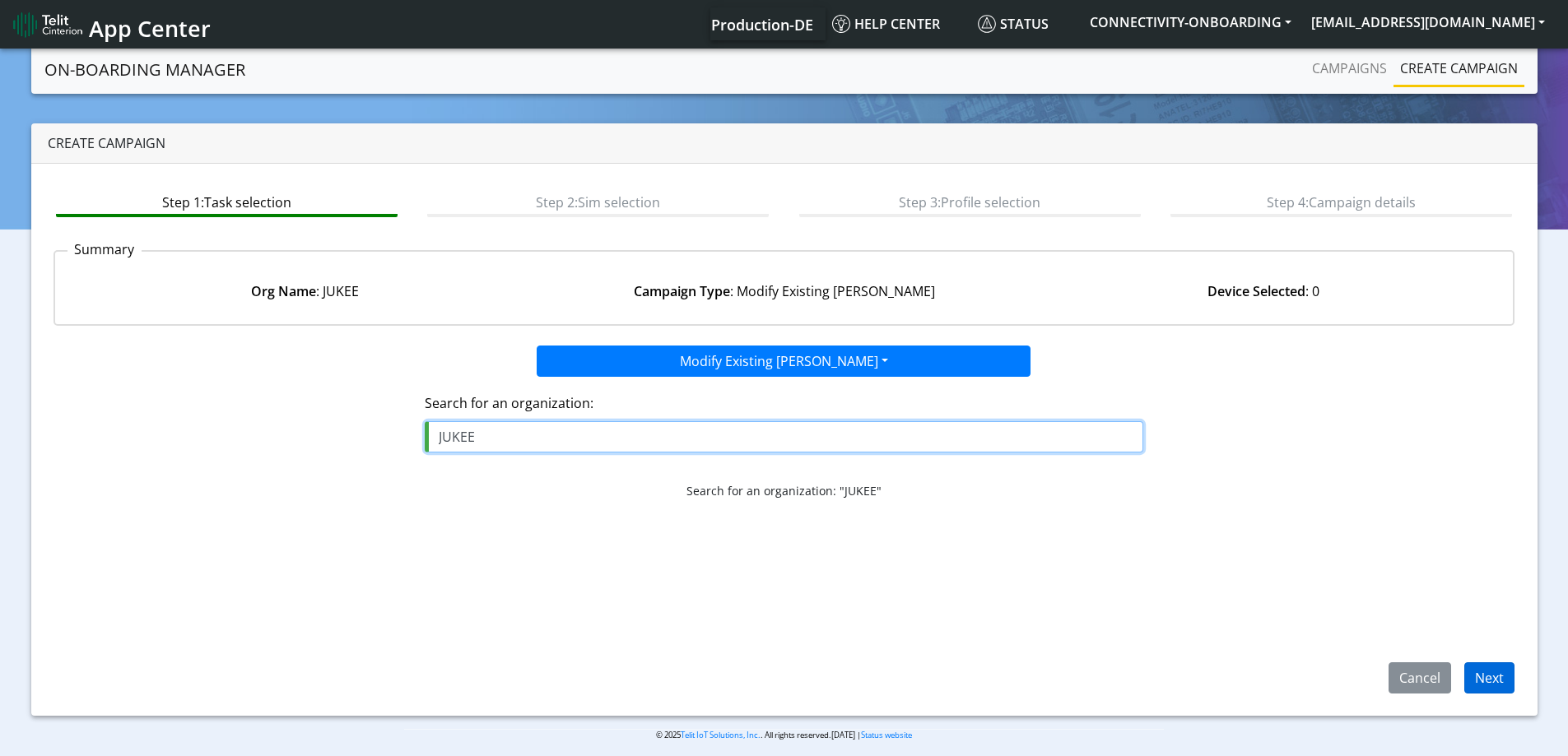
type input "JUKEE"
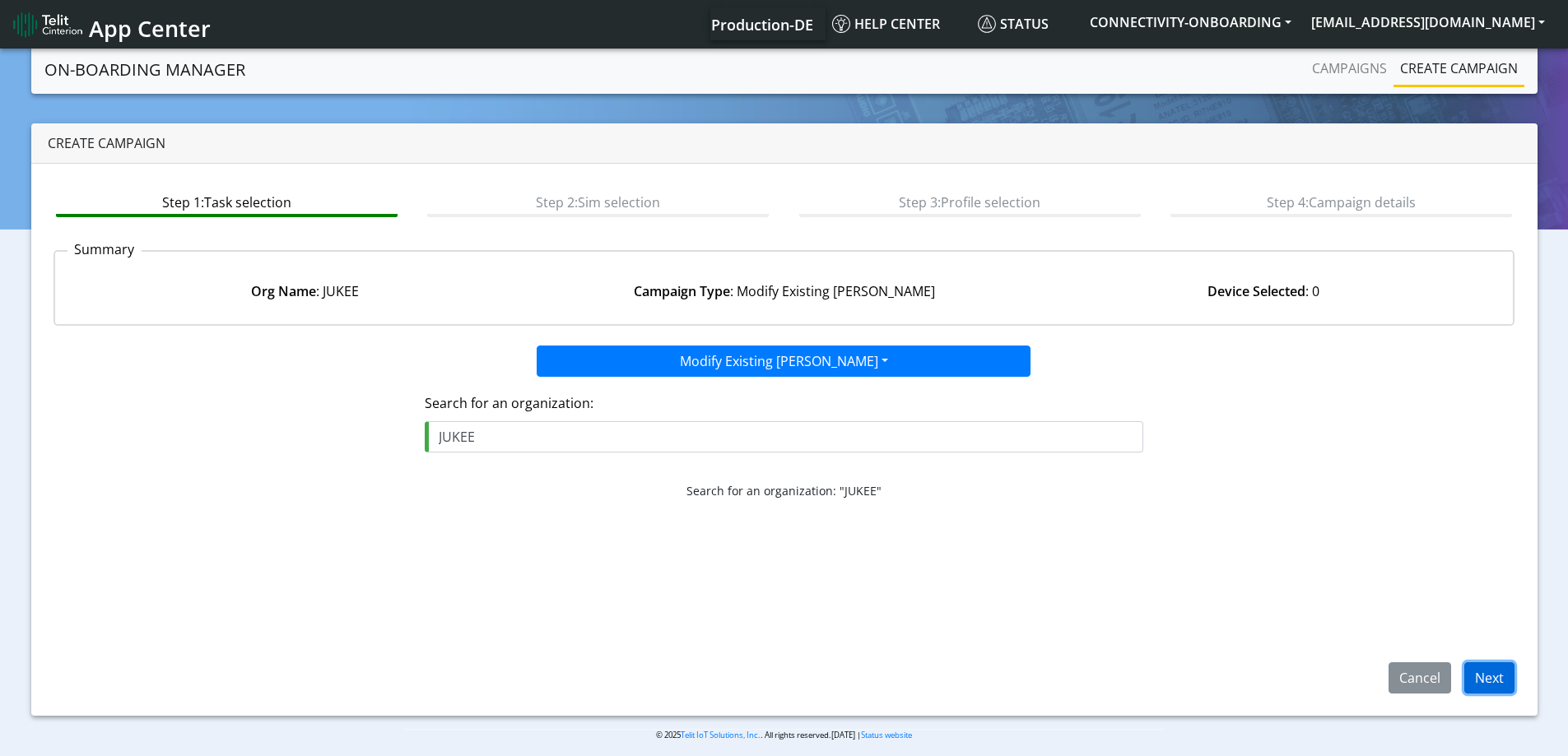
click at [1473, 684] on button "Next" at bounding box center [1489, 678] width 50 height 31
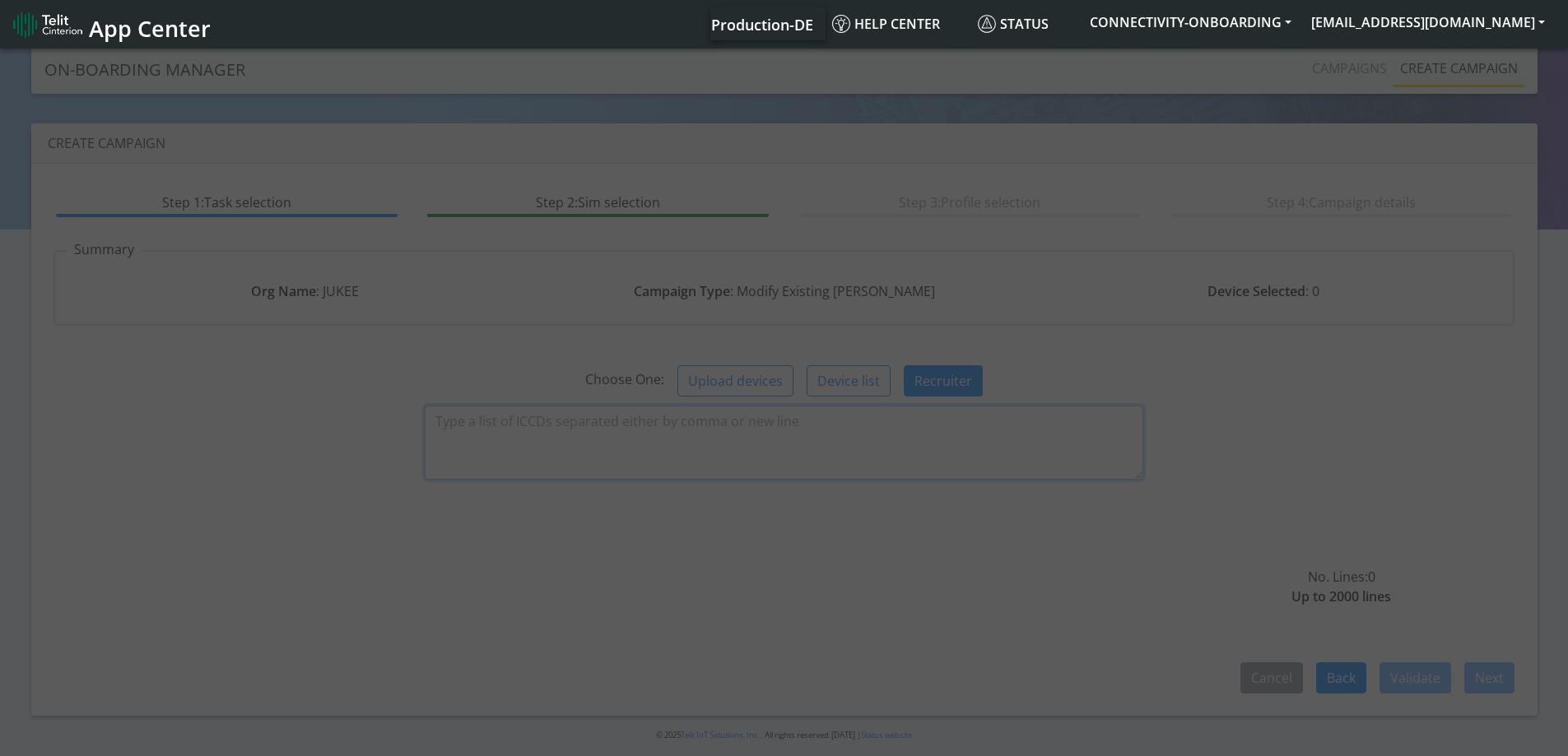
click at [547, 429] on textarea at bounding box center [784, 443] width 719 height 74
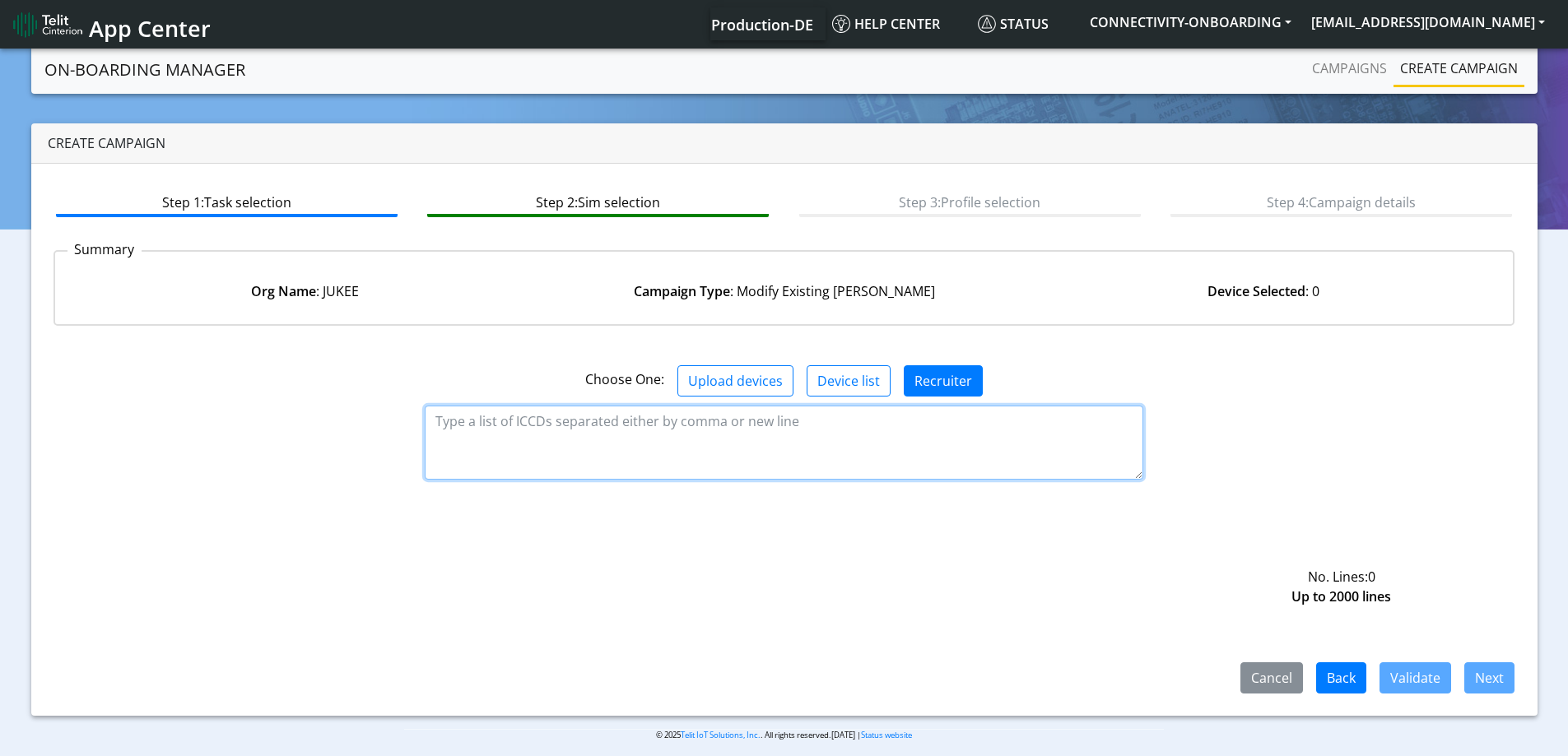
paste textarea "89358151000025952782"
type textarea "89358151000025952782"
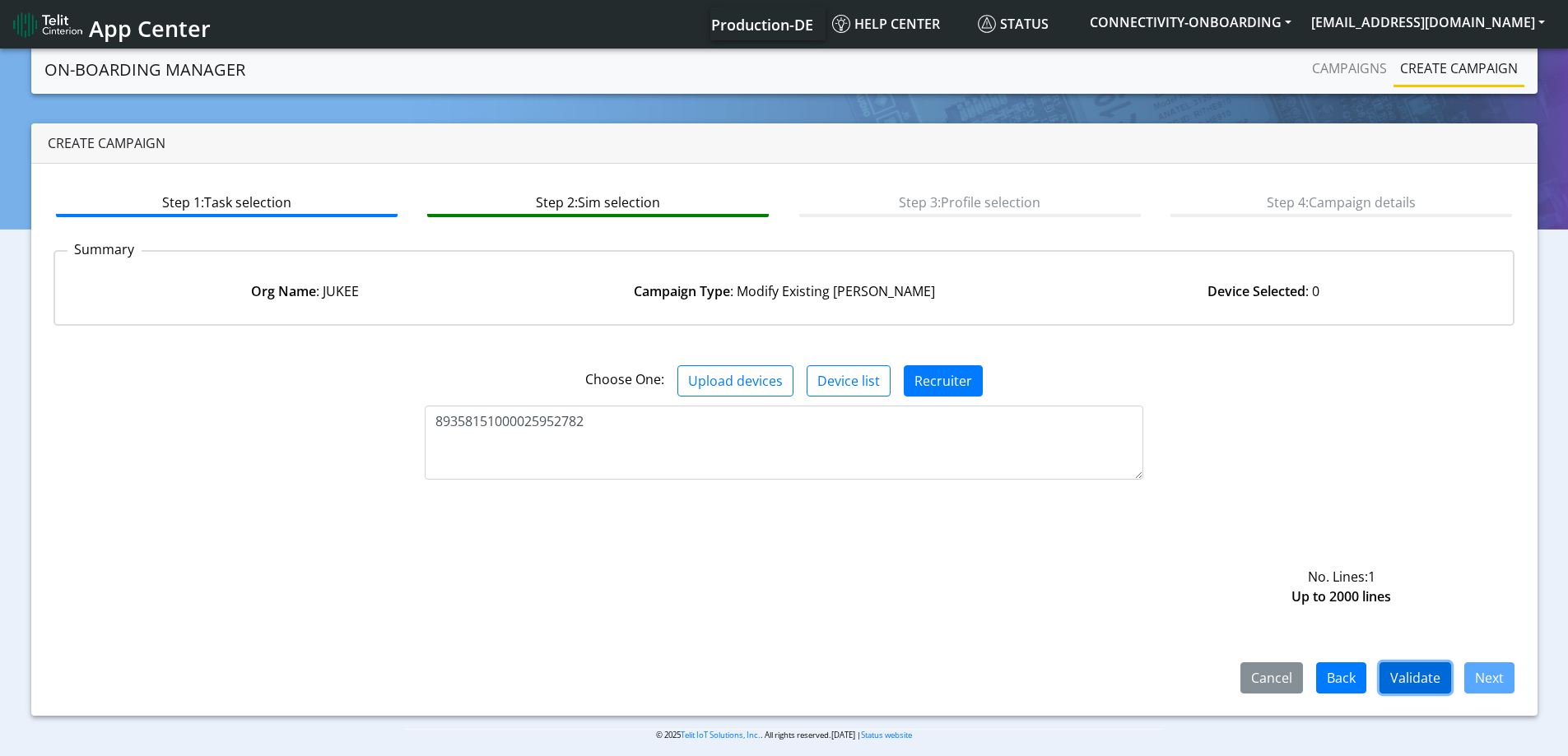
click at [1426, 675] on button "Validate" at bounding box center [1416, 678] width 72 height 31
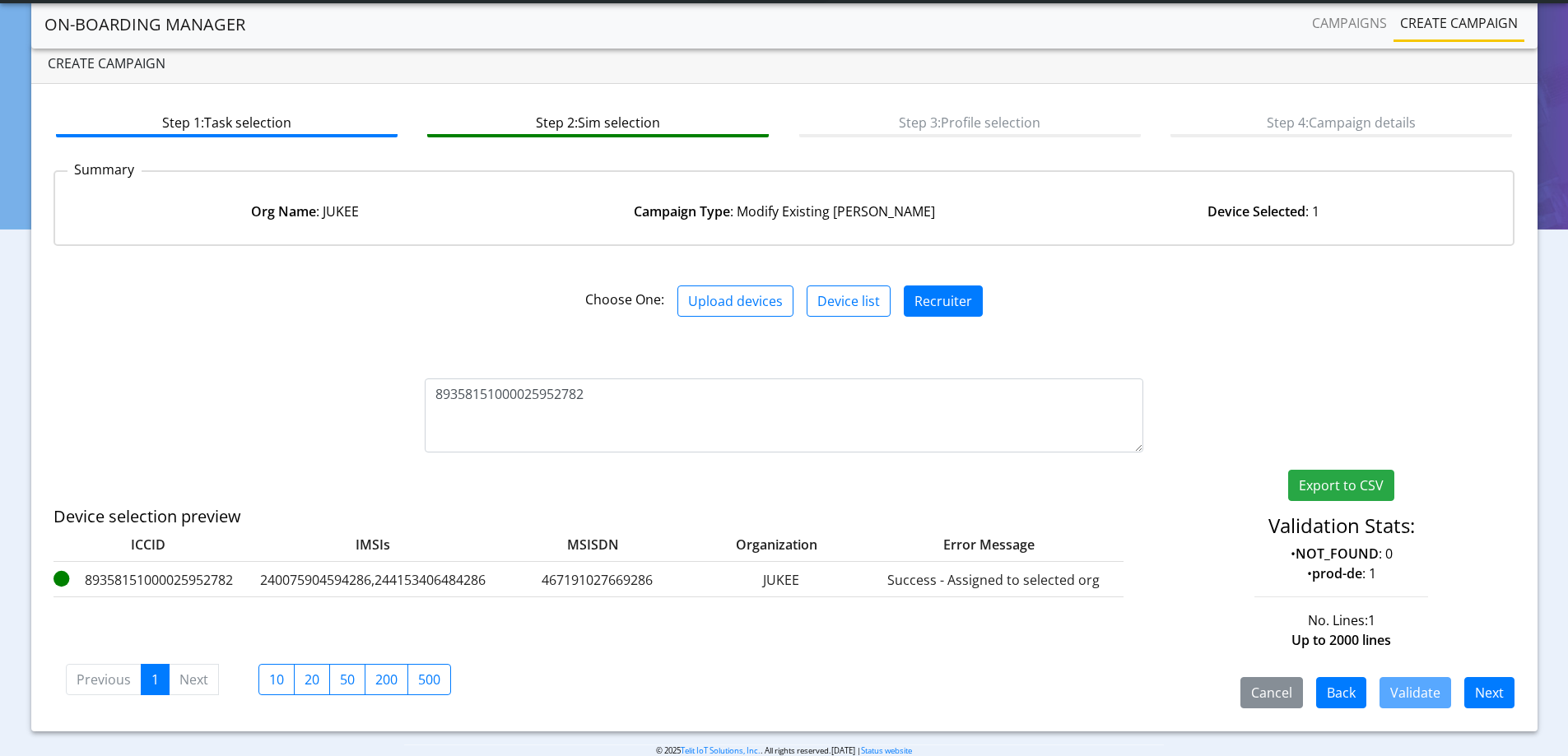
scroll to position [60, 0]
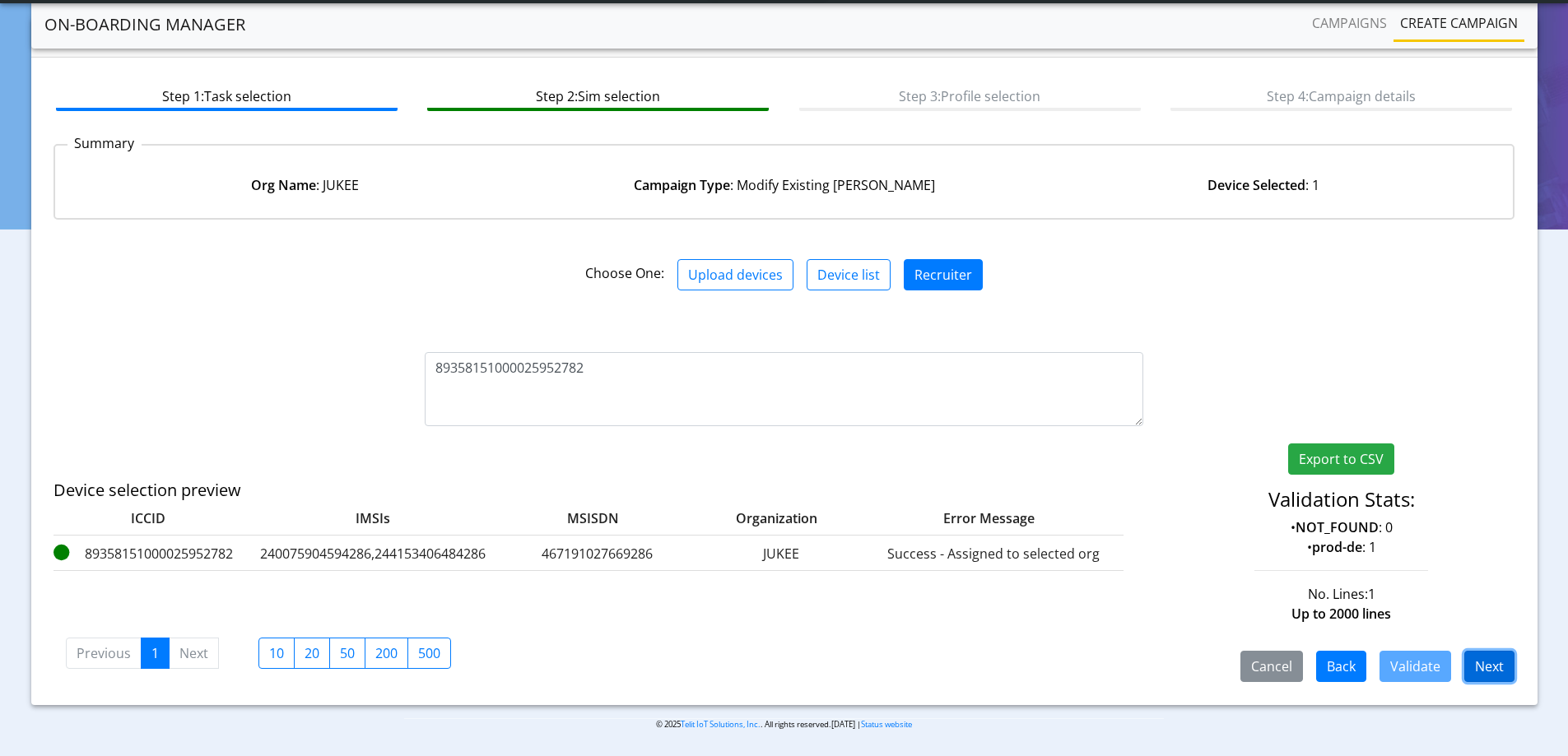
click at [1494, 664] on button "Next" at bounding box center [1489, 666] width 50 height 31
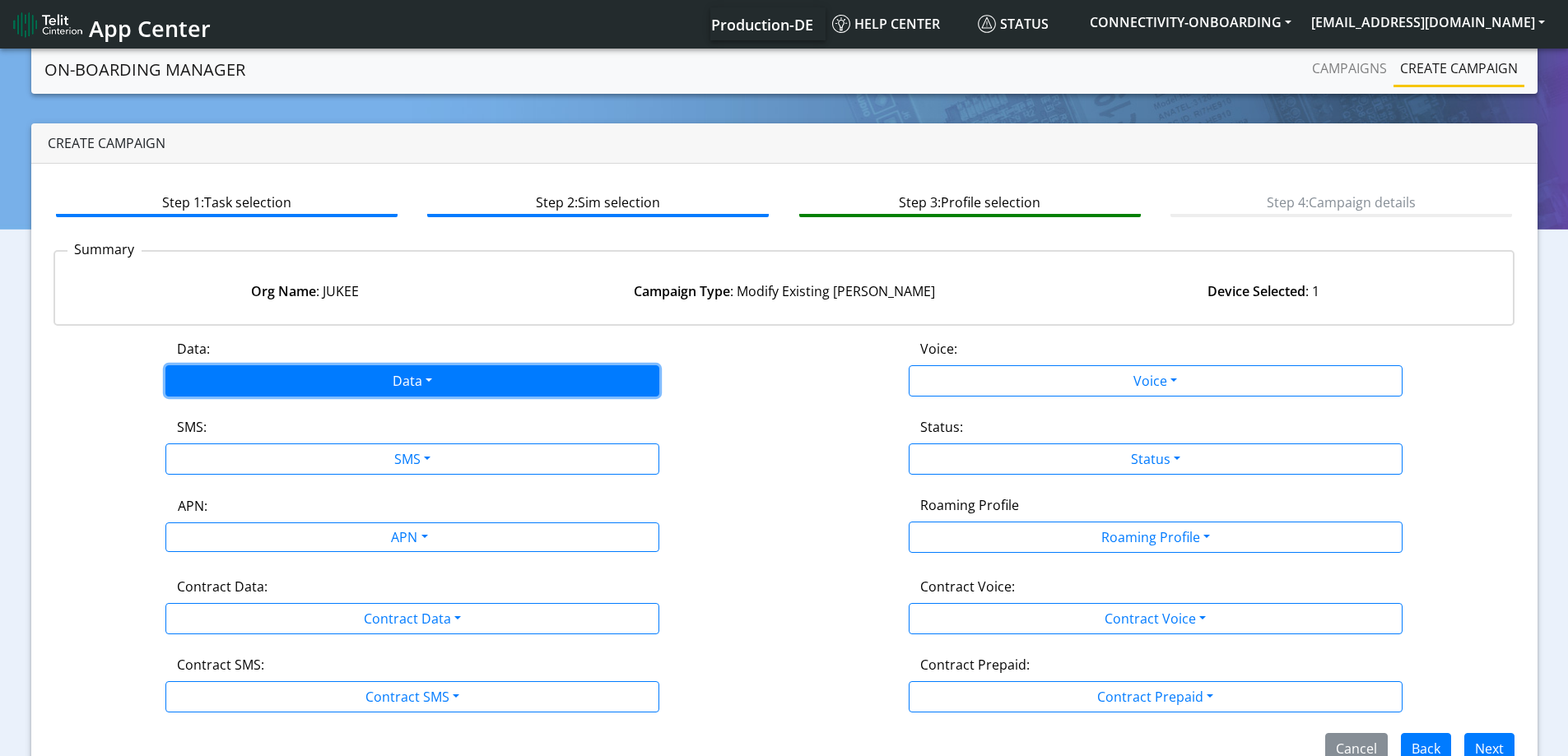
click at [387, 391] on button "Data" at bounding box center [412, 381] width 494 height 31
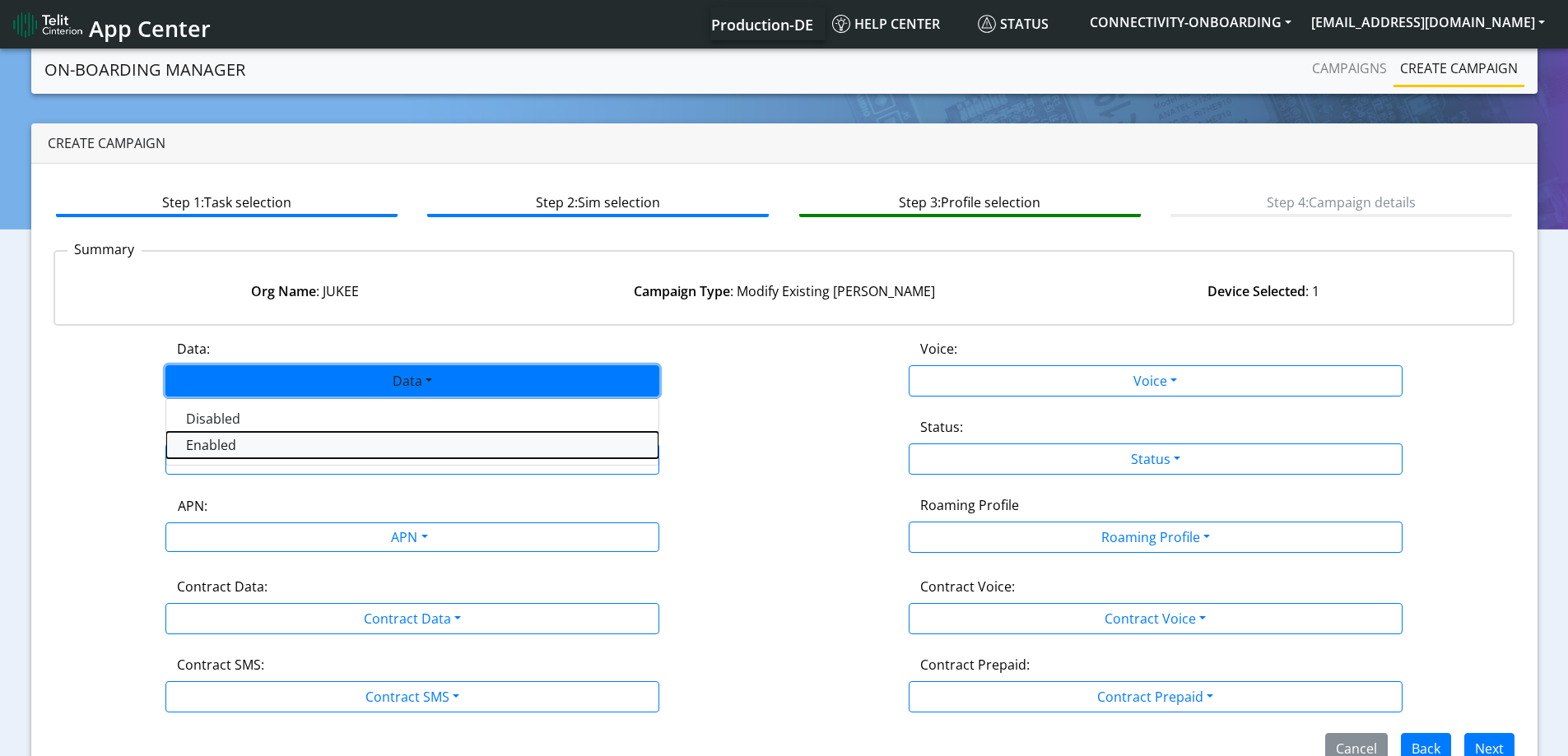
click at [275, 440] on button "Enabled" at bounding box center [412, 444] width 492 height 27
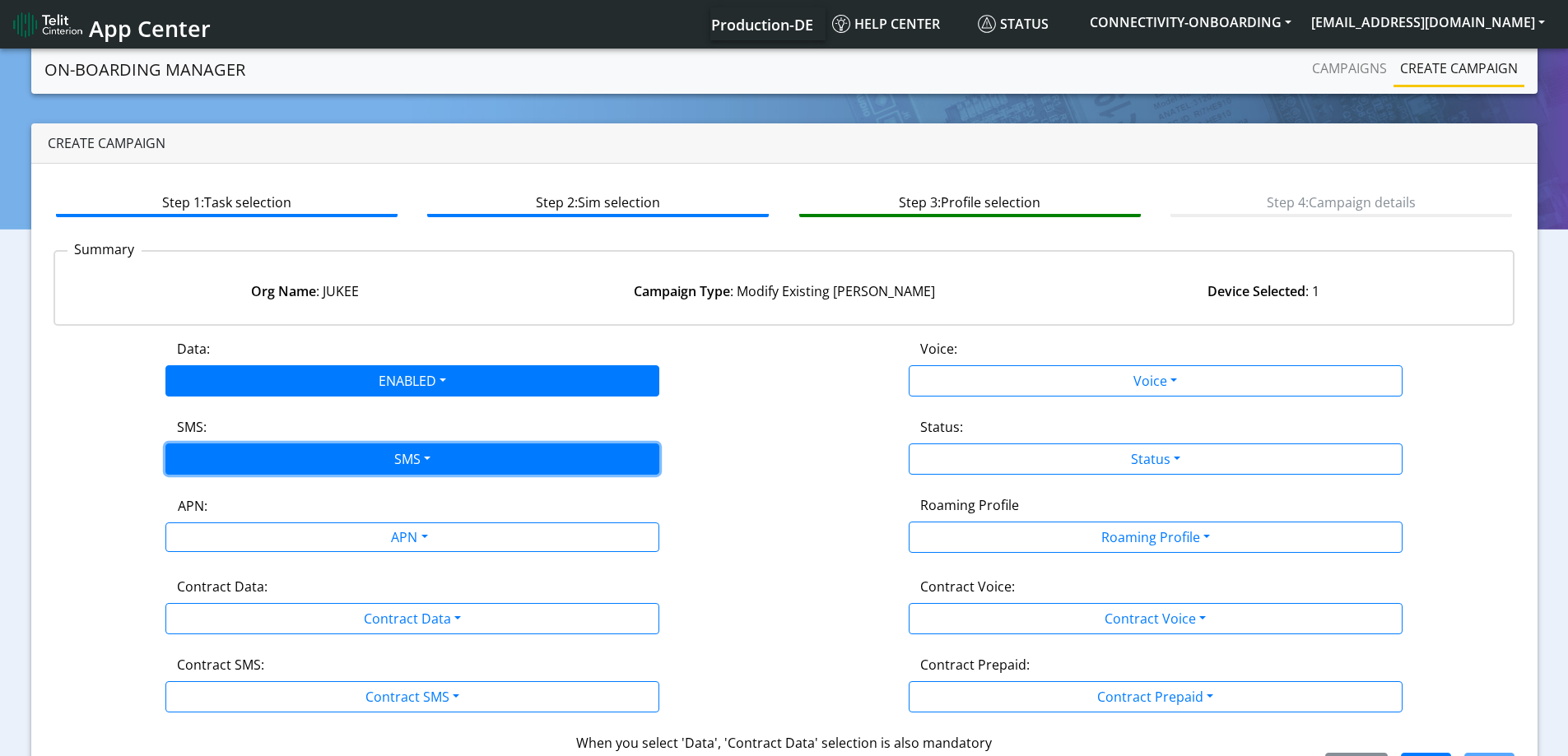
click at [266, 446] on button "SMS" at bounding box center [412, 459] width 494 height 31
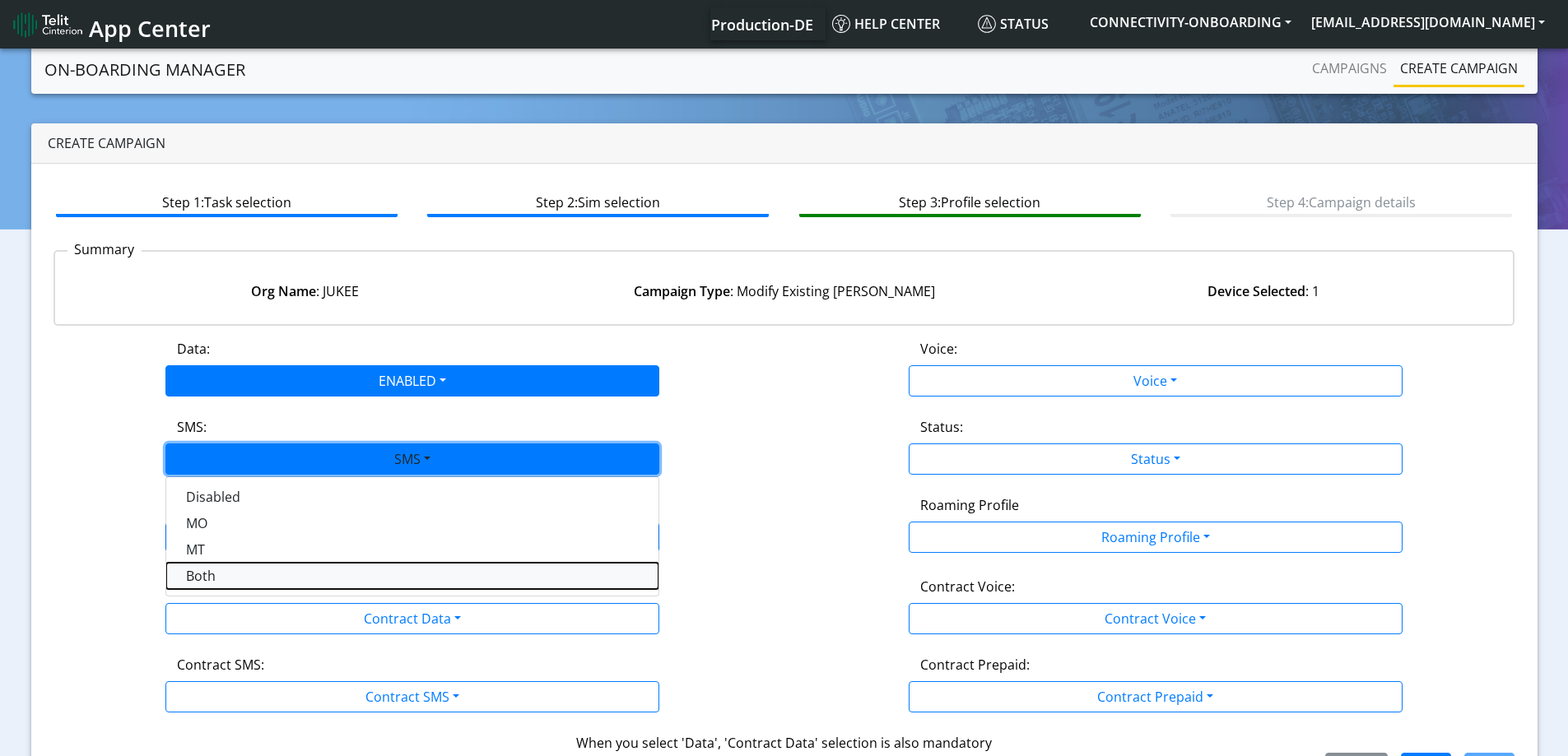
click at [192, 568] on button "Both" at bounding box center [412, 575] width 492 height 27
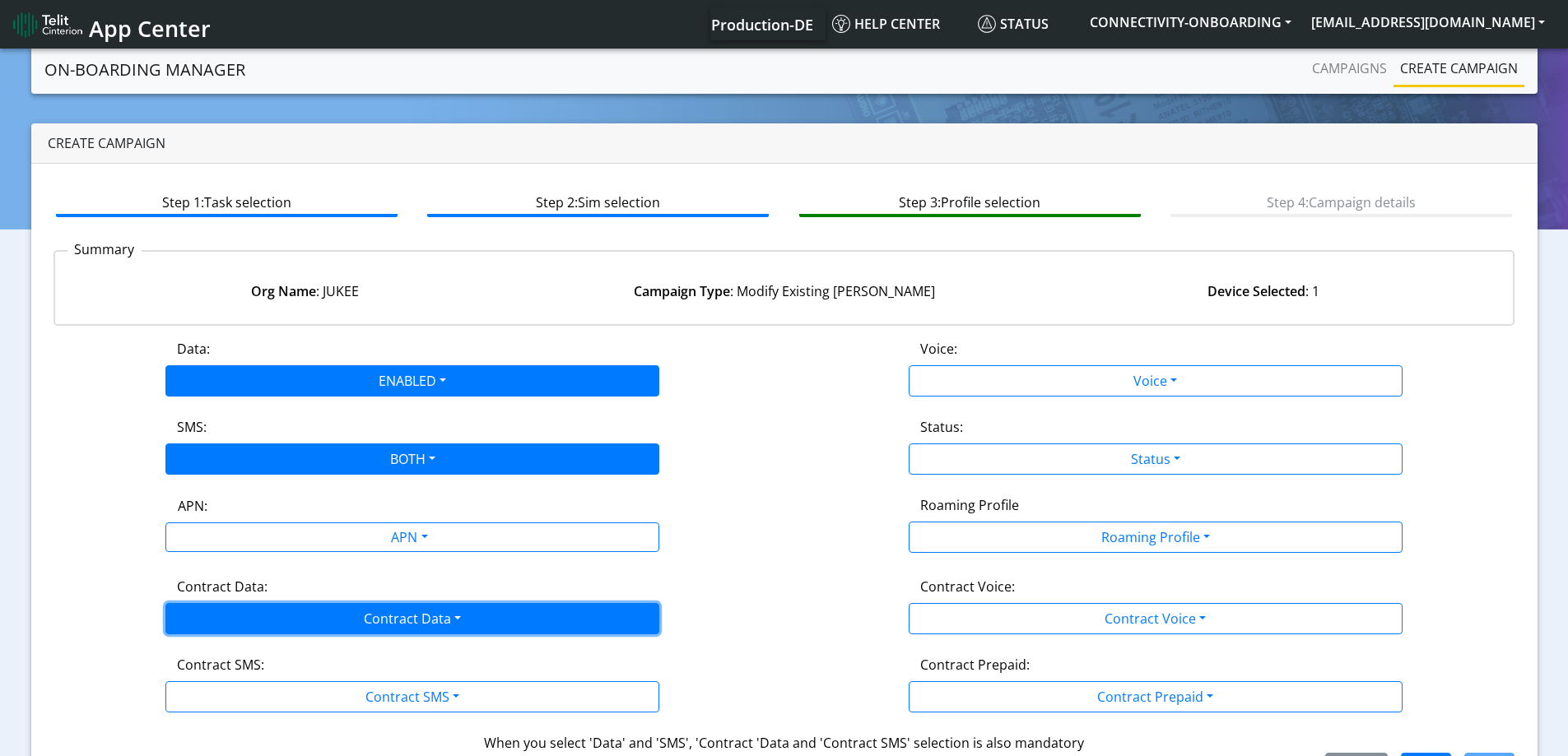
click at [203, 624] on button "Contract Data" at bounding box center [412, 619] width 494 height 31
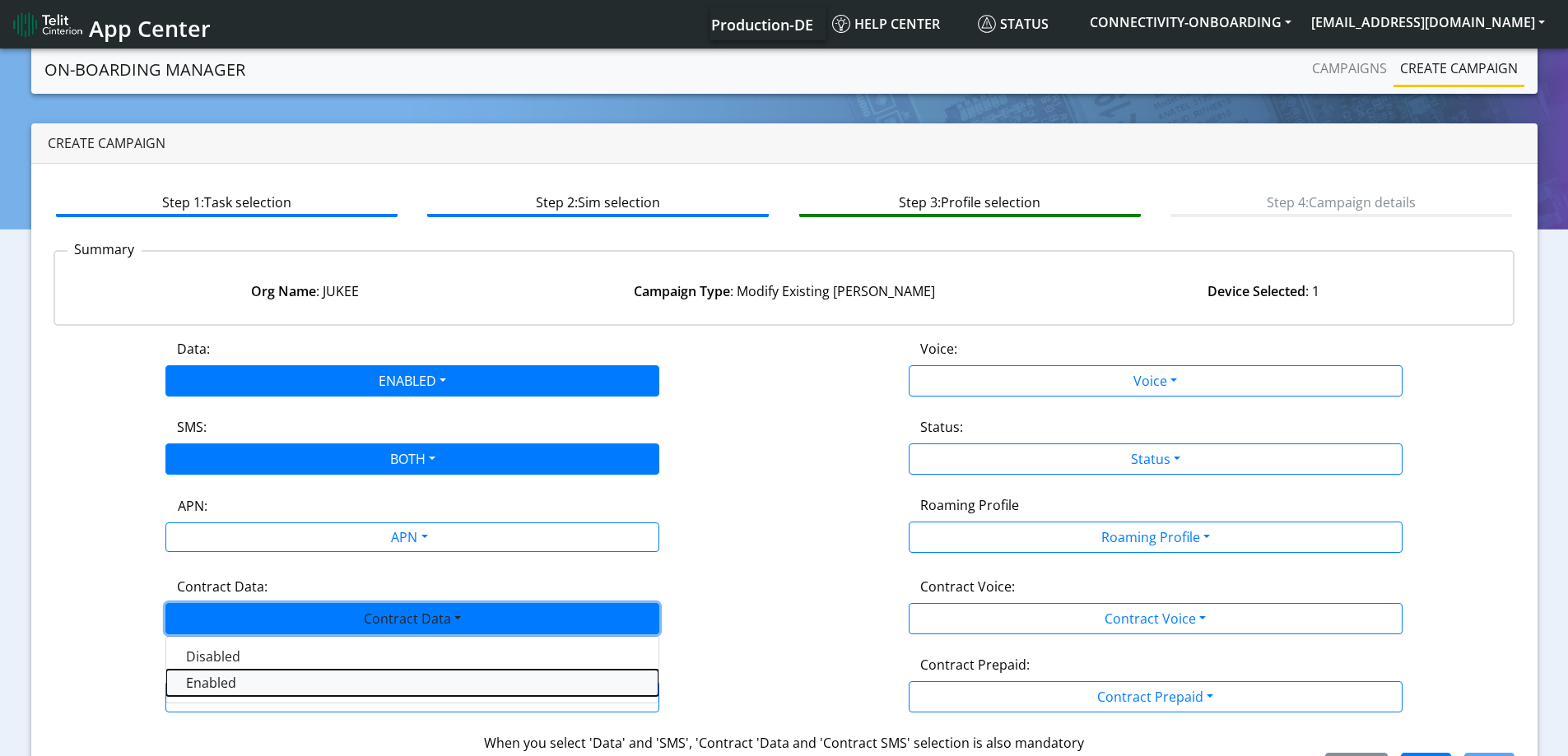
click at [187, 682] on Dataenabled-dropdown "Enabled" at bounding box center [412, 683] width 492 height 27
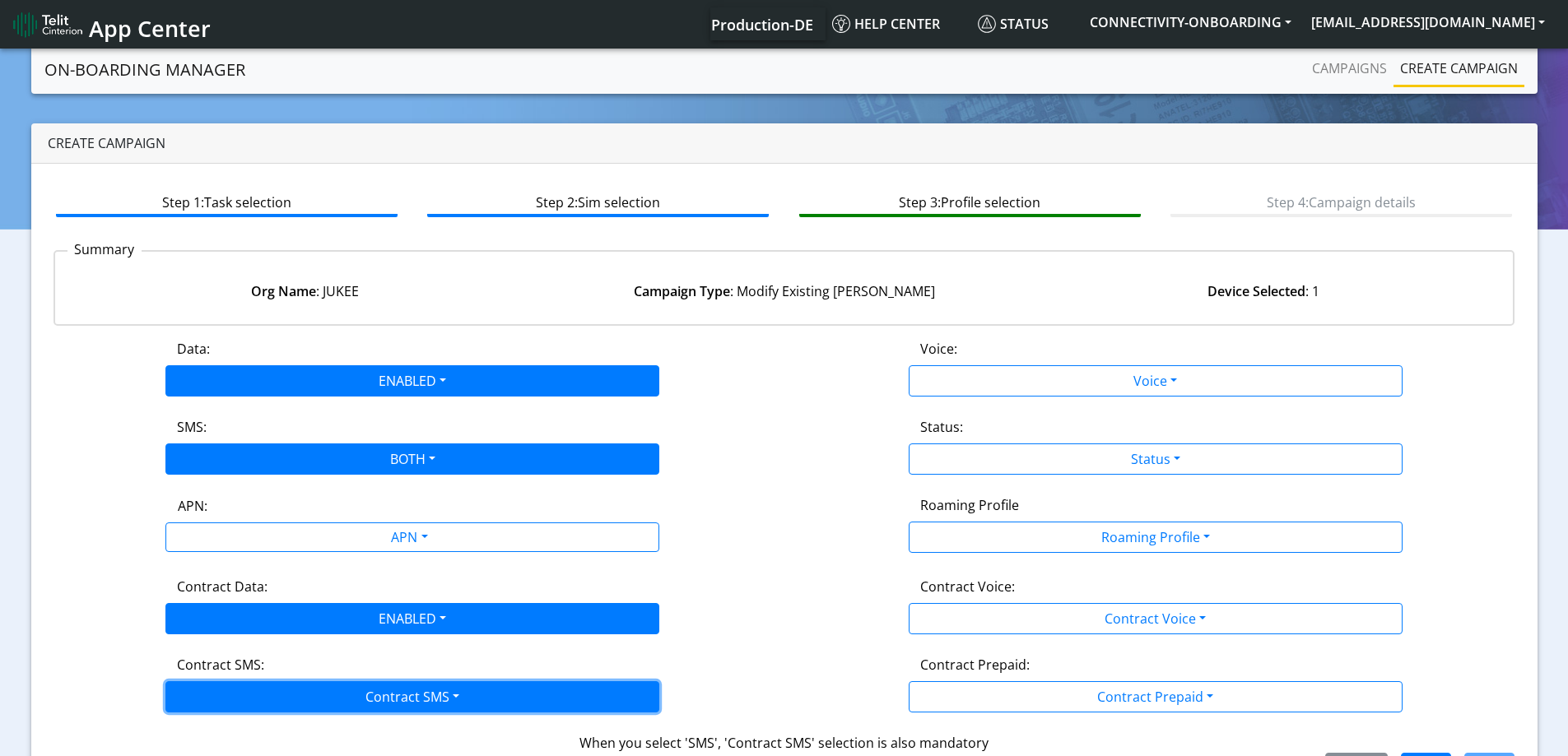
click at [189, 685] on button "Contract SMS" at bounding box center [412, 696] width 494 height 31
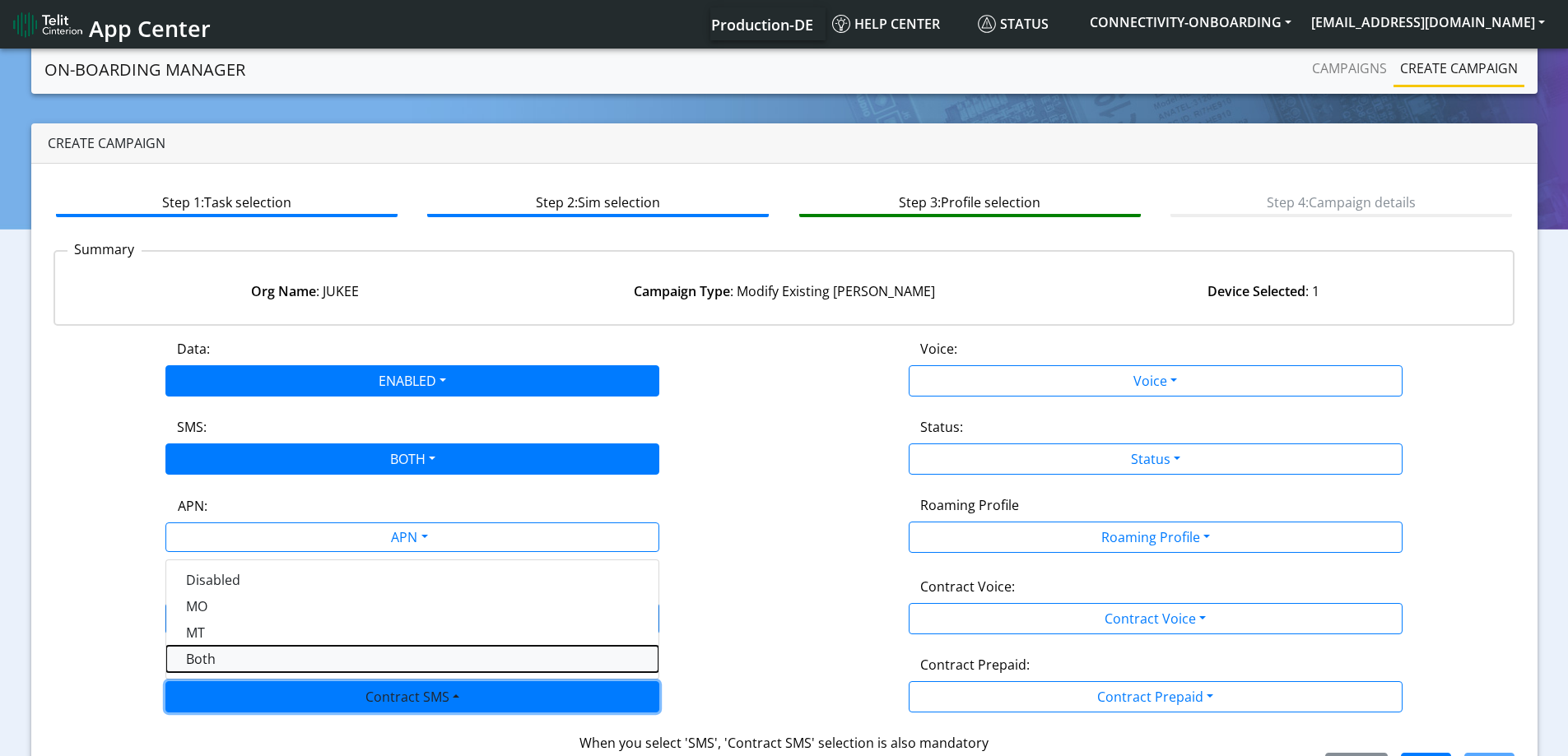
click at [201, 652] on SMSboth-dropdown "Both" at bounding box center [412, 659] width 492 height 27
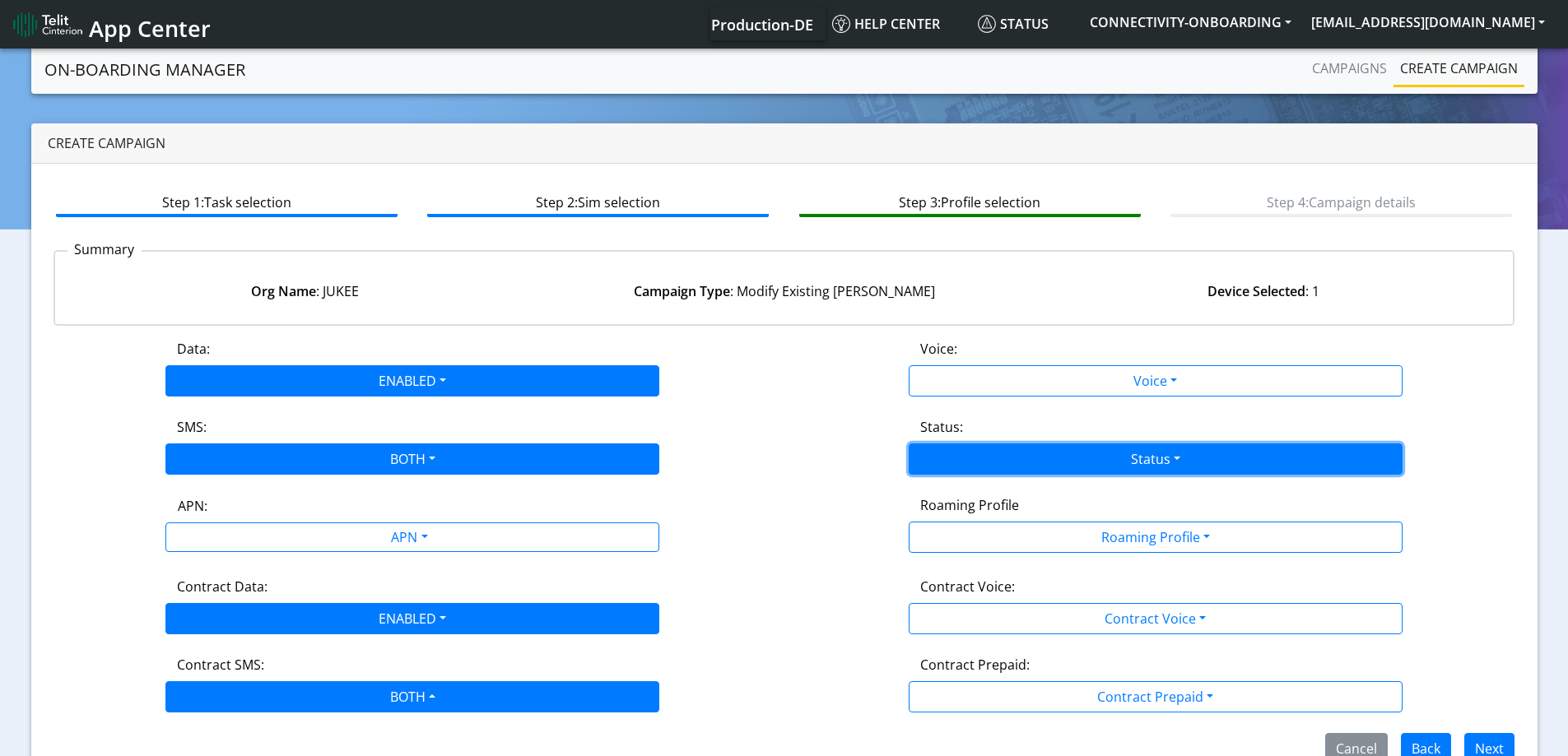
click at [1097, 454] on button "Status" at bounding box center [1155, 459] width 494 height 31
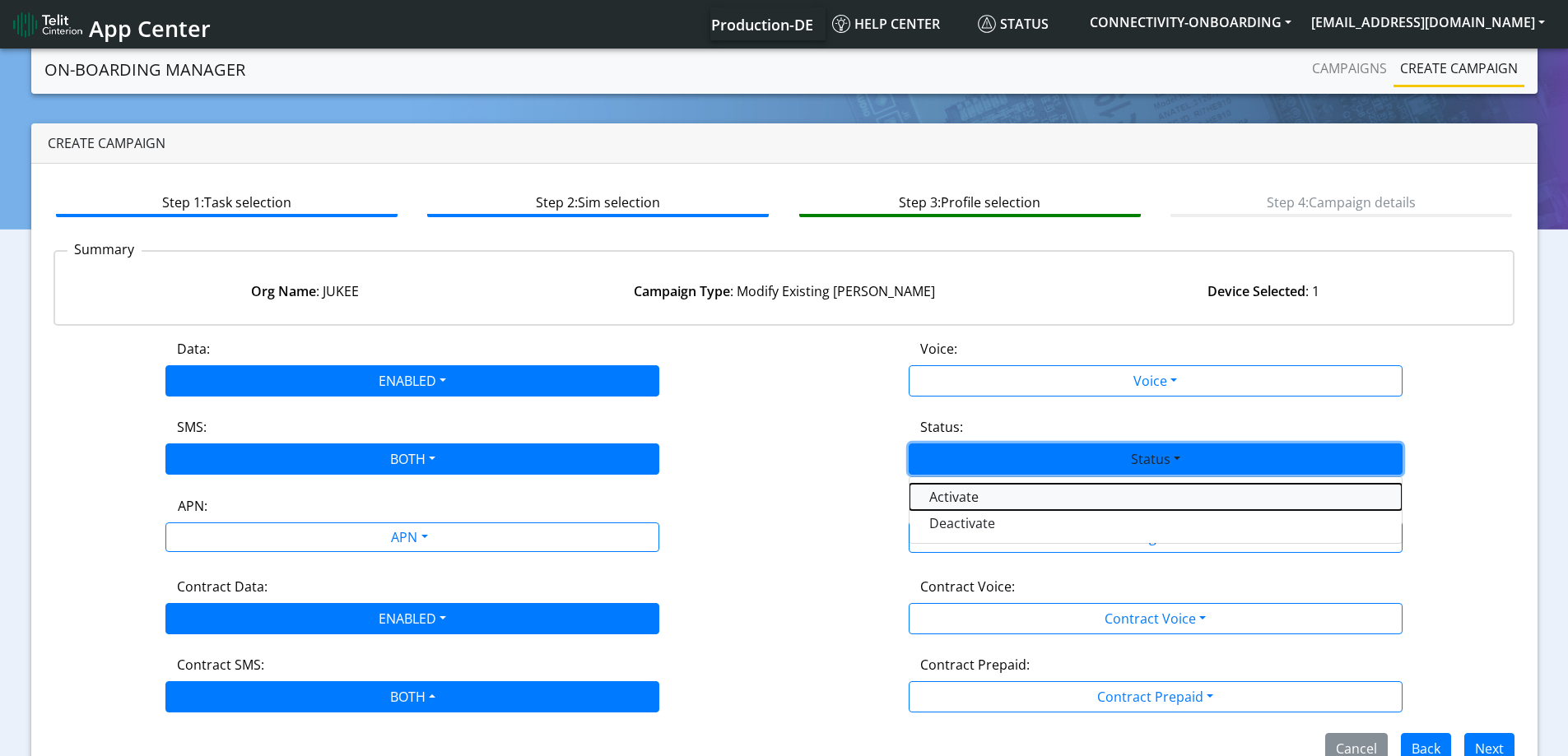
click at [970, 499] on button "Activate" at bounding box center [1155, 497] width 492 height 27
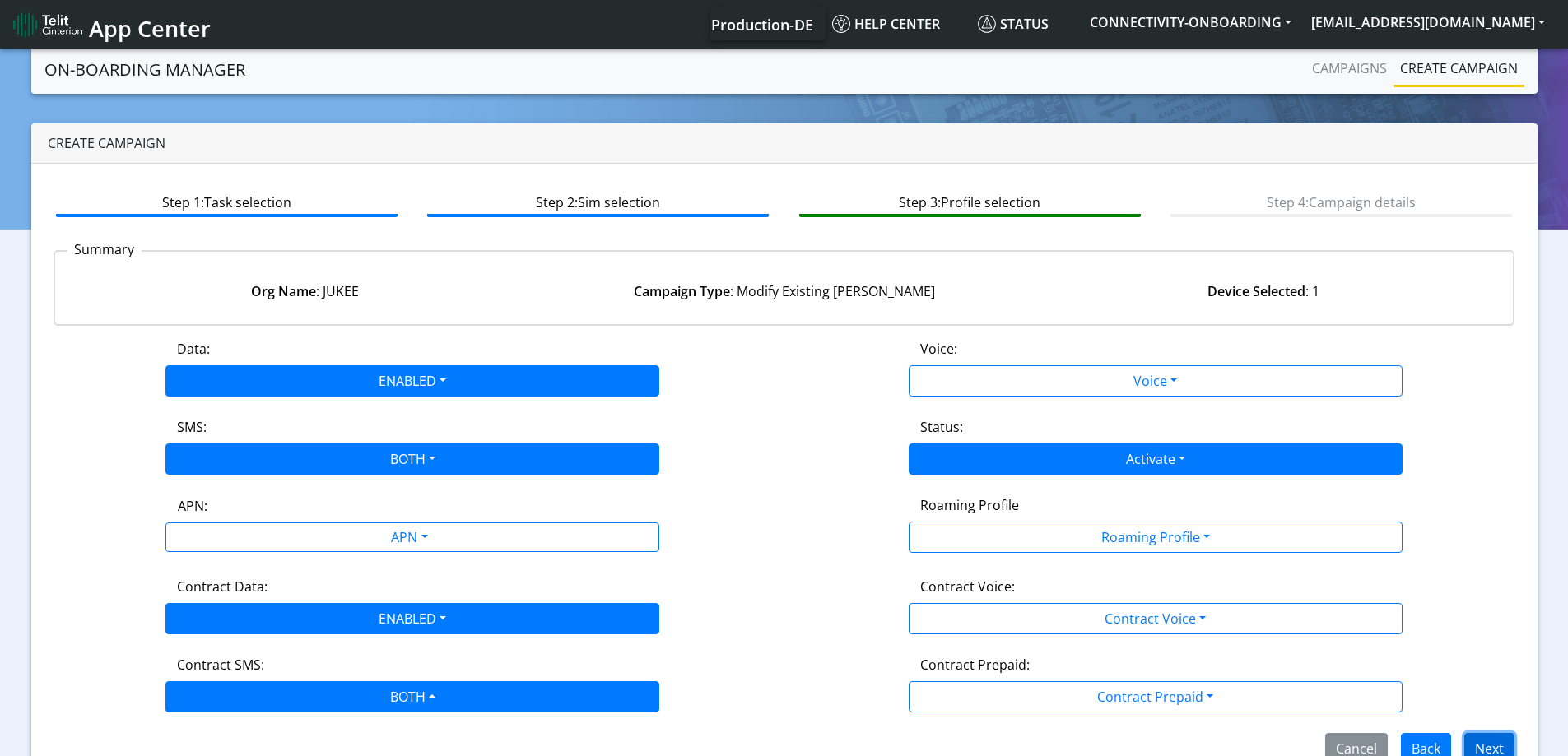
click at [1497, 752] on button "Next" at bounding box center [1489, 749] width 50 height 31
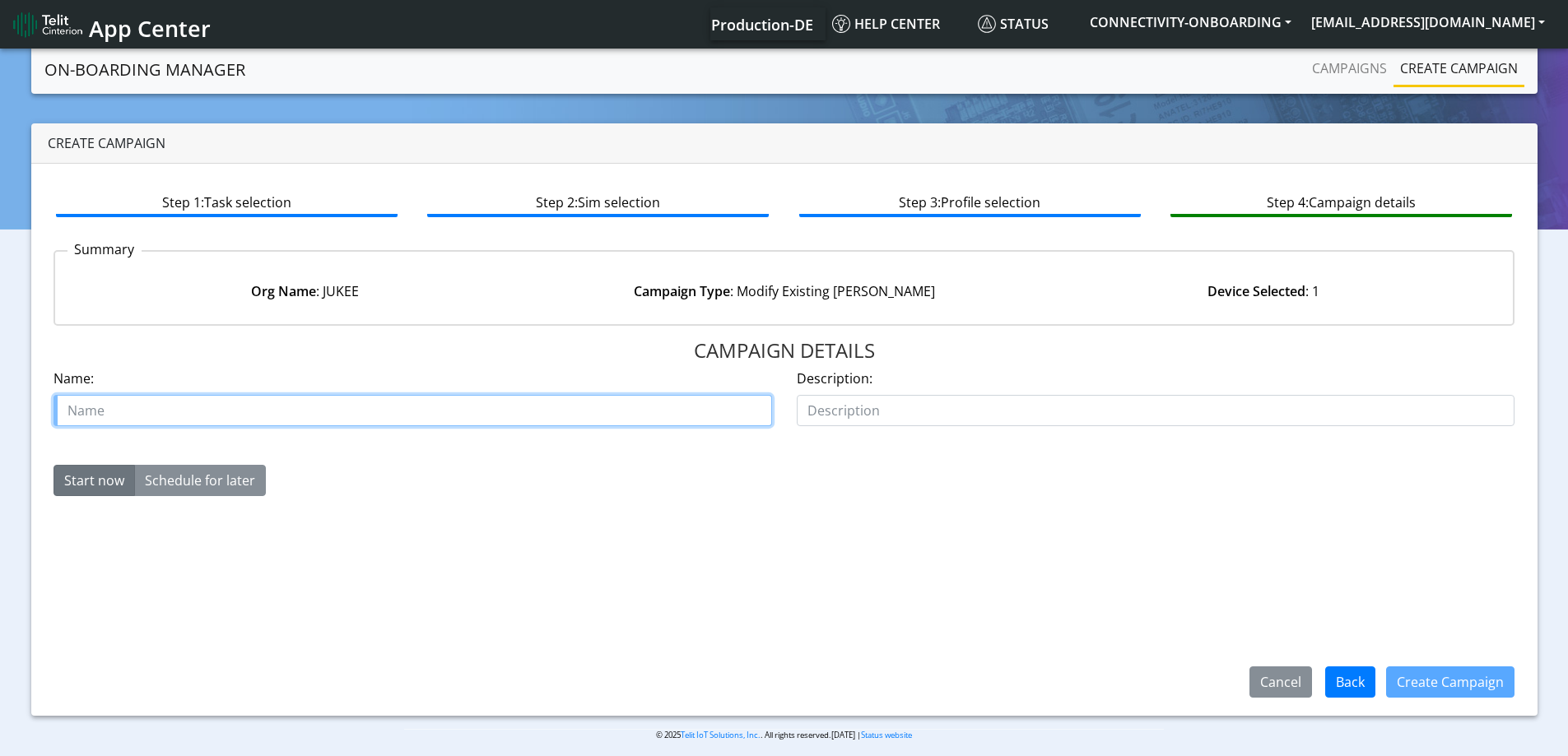
click at [490, 421] on input "text" at bounding box center [413, 411] width 719 height 31
type input "Jukee reactivate test SIM"
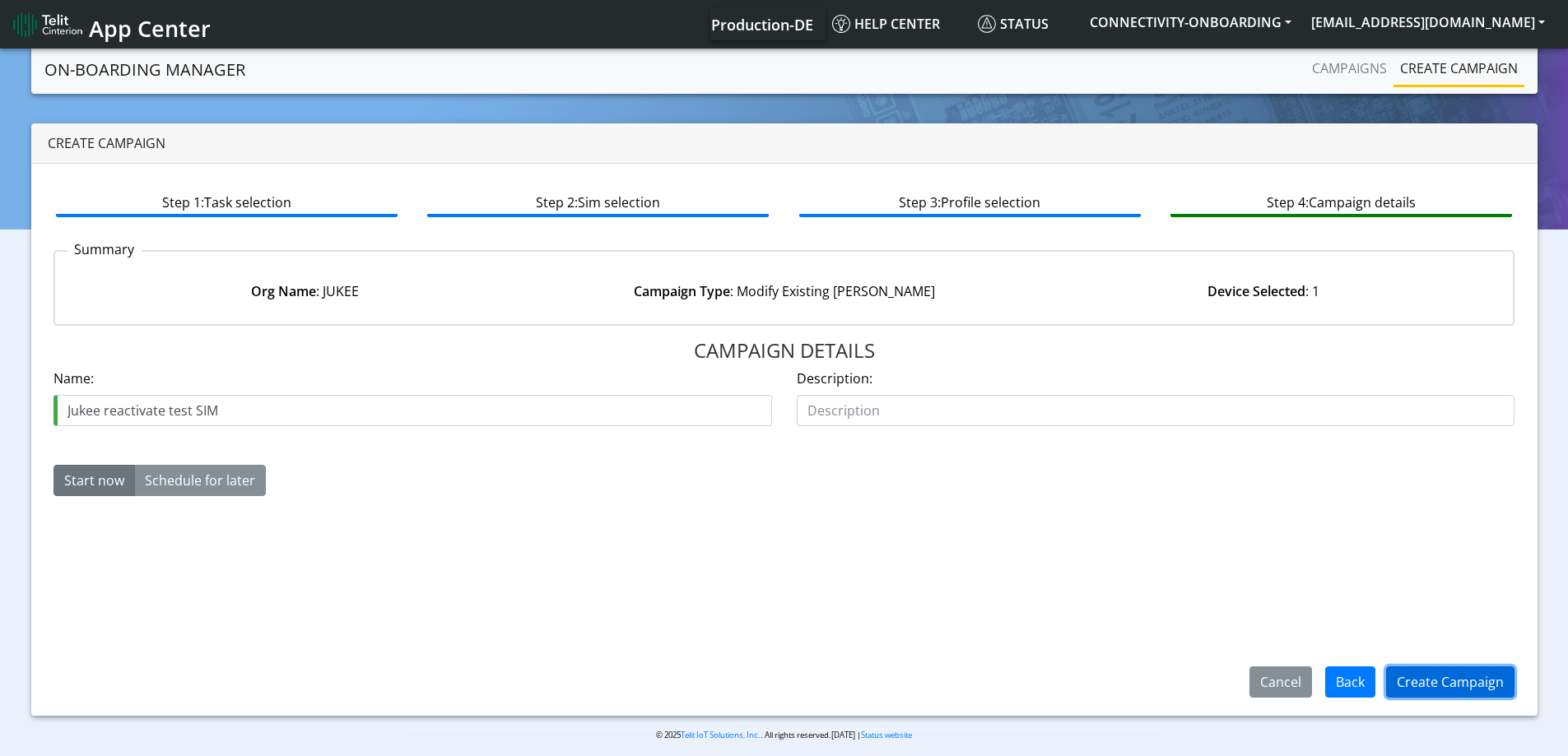
click at [1503, 667] on button "Create Campaign" at bounding box center [1451, 682] width 128 height 31
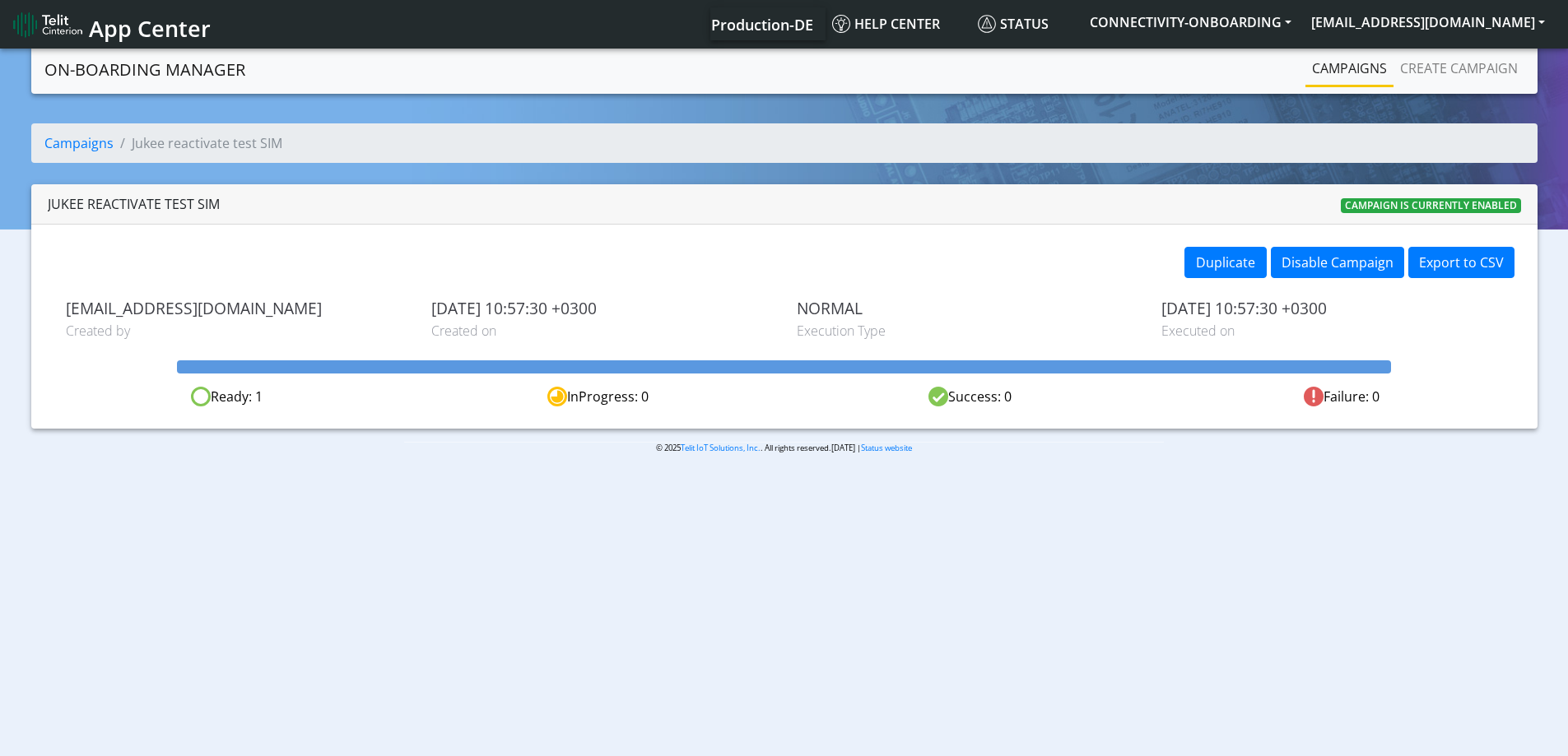
click at [1364, 76] on link "Campaigns" at bounding box center [1350, 69] width 88 height 33
